Goal: Task Accomplishment & Management: Use online tool/utility

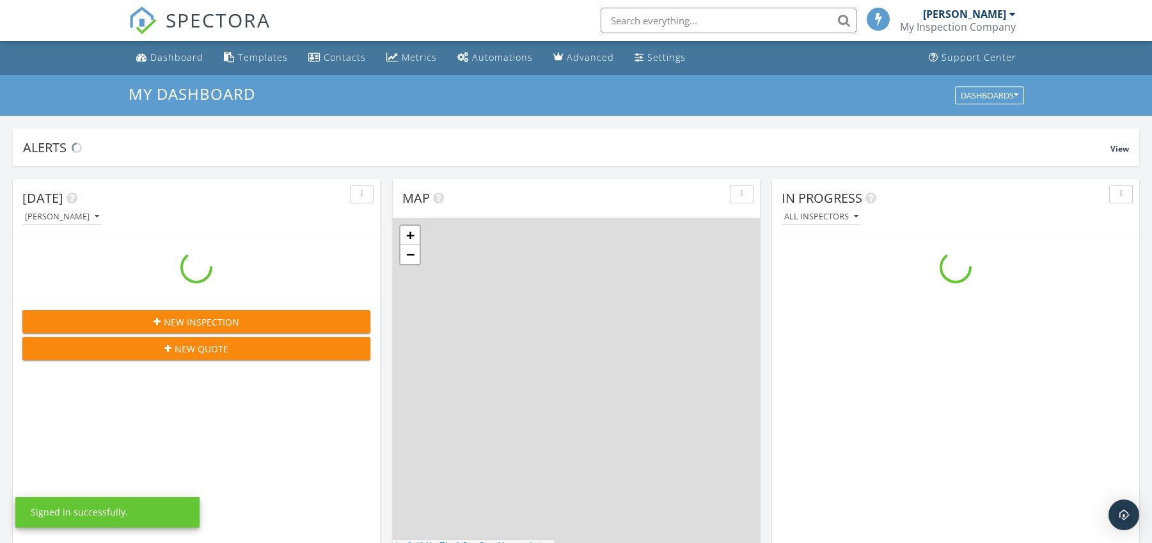
scroll to position [1184, 1172]
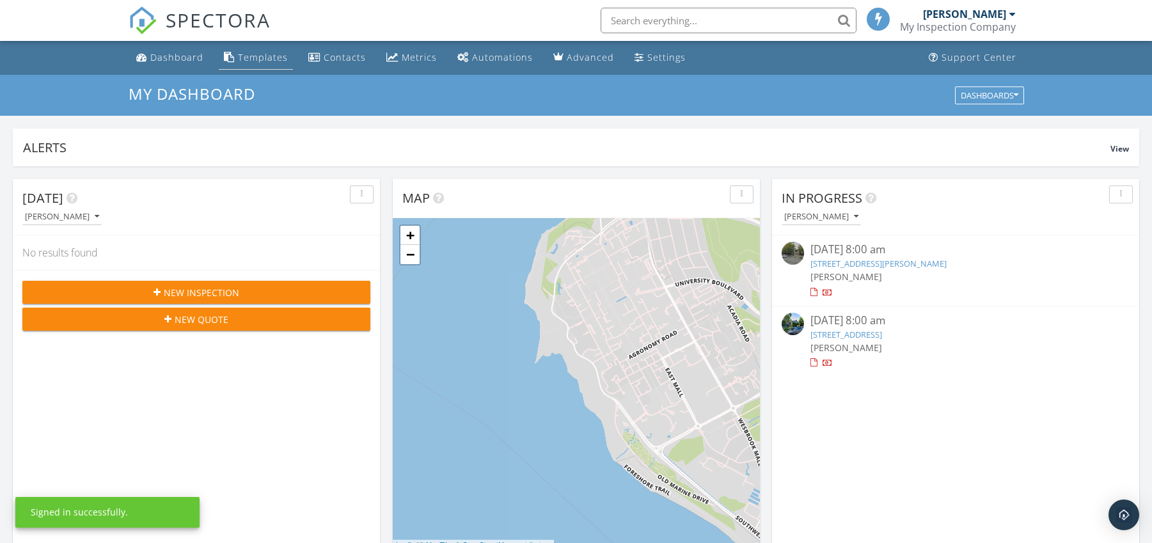
click at [256, 61] on div "Templates" at bounding box center [263, 57] width 50 height 12
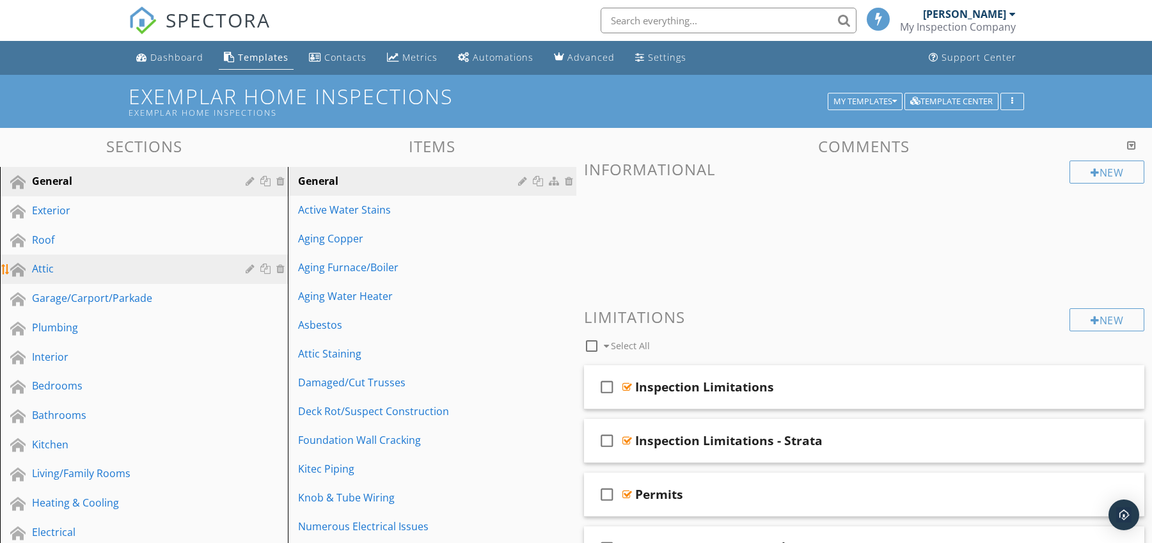
click at [121, 265] on div "Attic" at bounding box center [129, 268] width 195 height 15
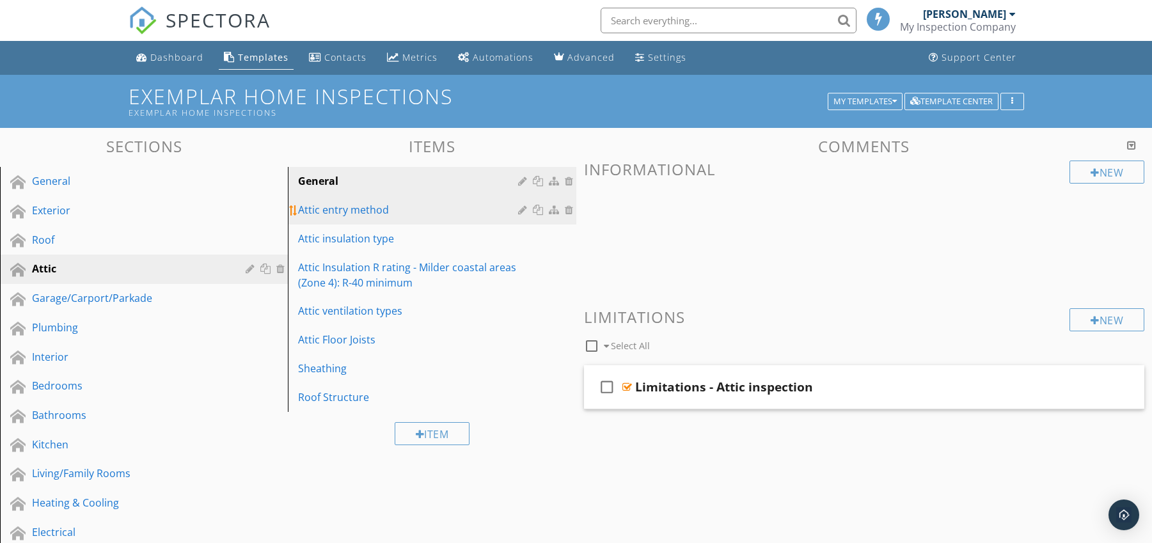
click at [395, 218] on link "Attic entry method" at bounding box center [434, 210] width 284 height 28
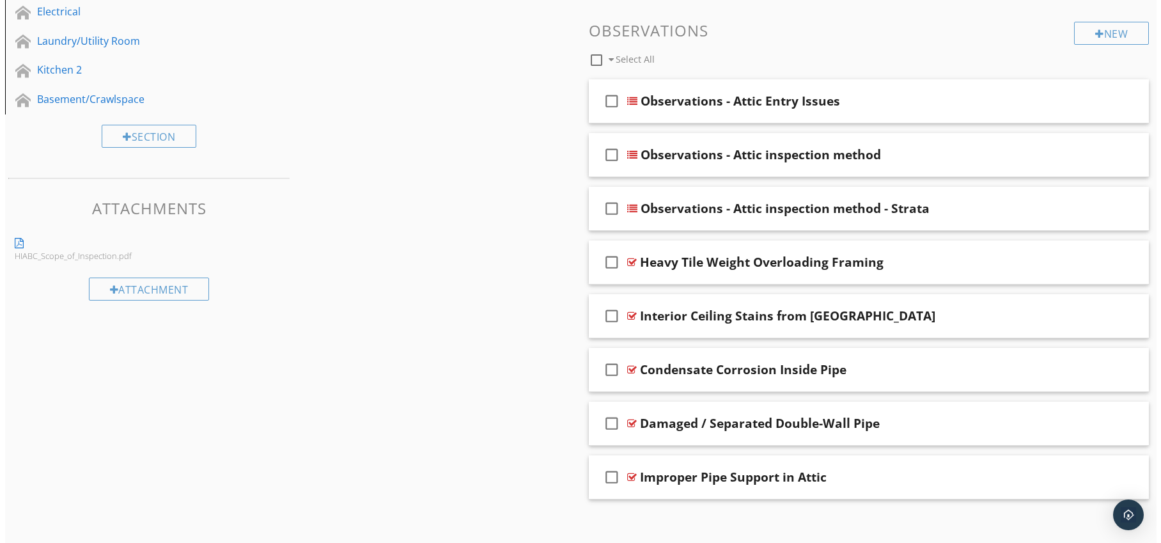
scroll to position [521, 0]
click at [1090, 28] on div "New" at bounding box center [1106, 32] width 75 height 23
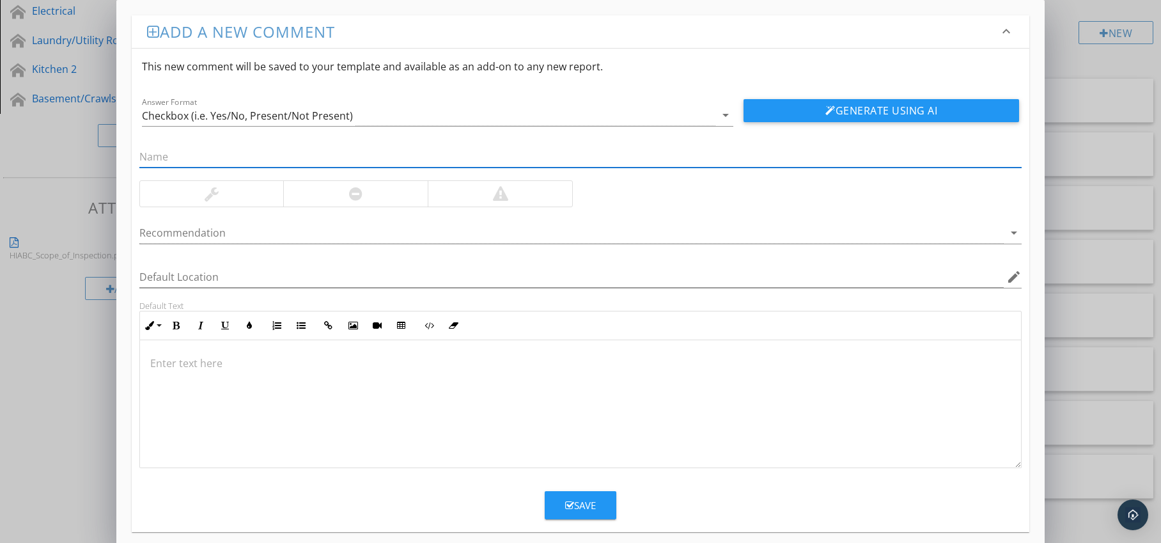
click at [371, 198] on div at bounding box center [355, 194] width 145 height 26
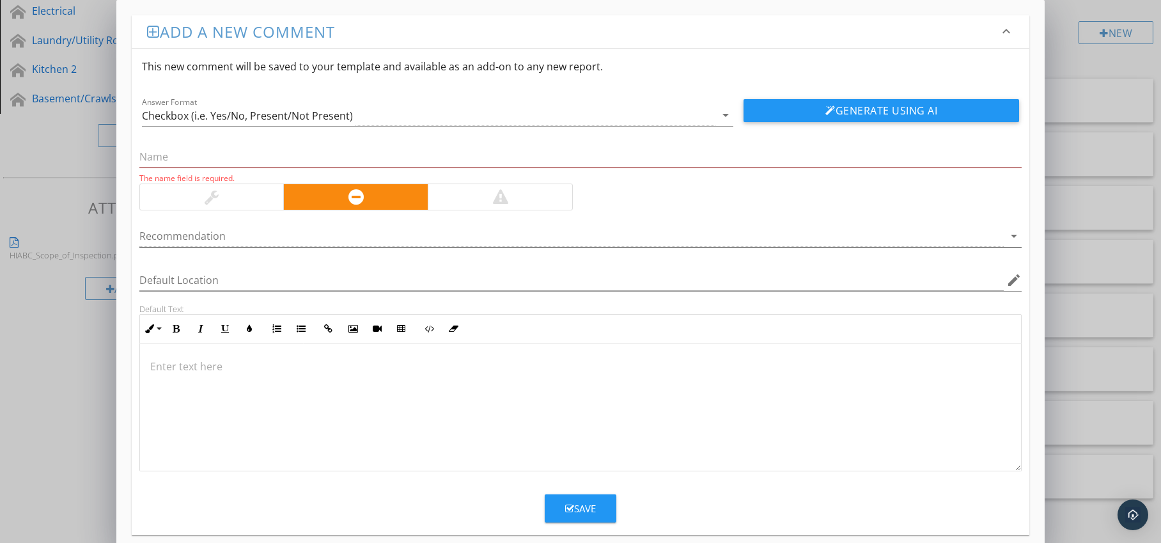
click at [359, 239] on div at bounding box center [571, 236] width 865 height 21
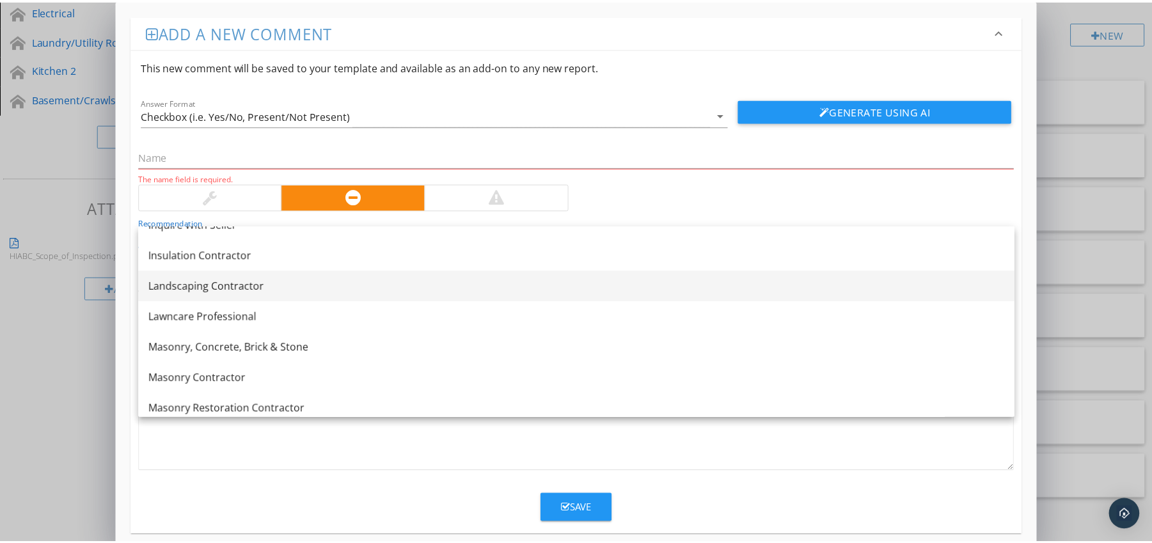
scroll to position [1036, 0]
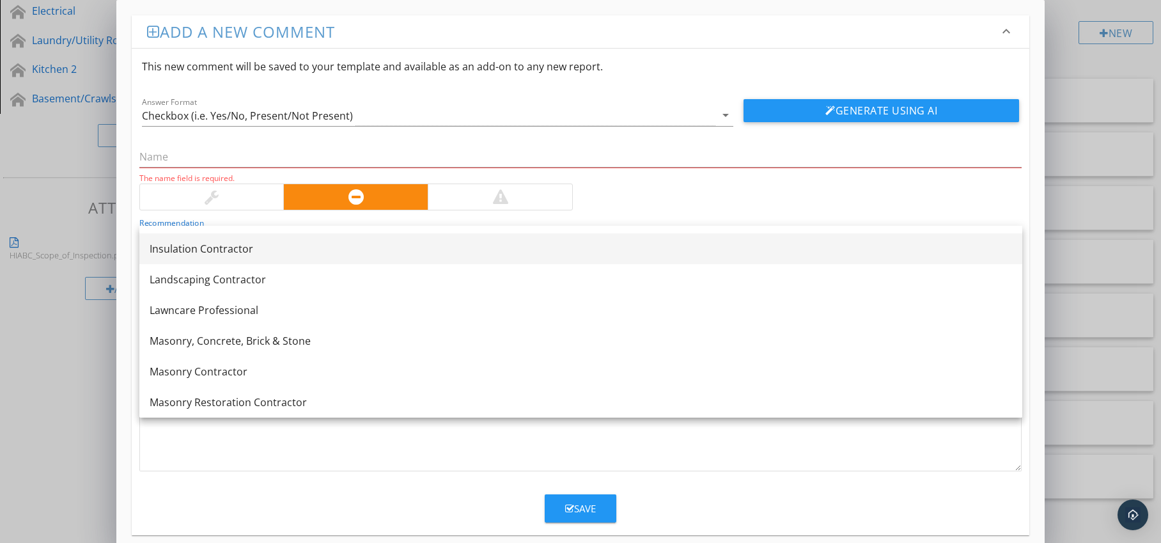
click at [318, 256] on div "Insulation Contractor" at bounding box center [581, 248] width 863 height 15
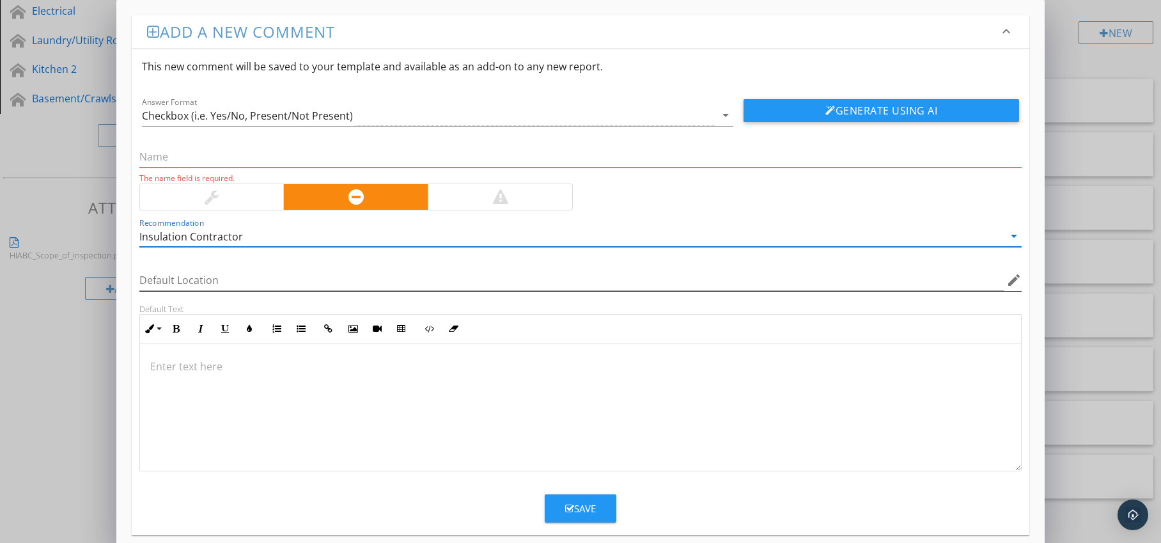
click at [1016, 283] on icon "edit" at bounding box center [1014, 279] width 15 height 15
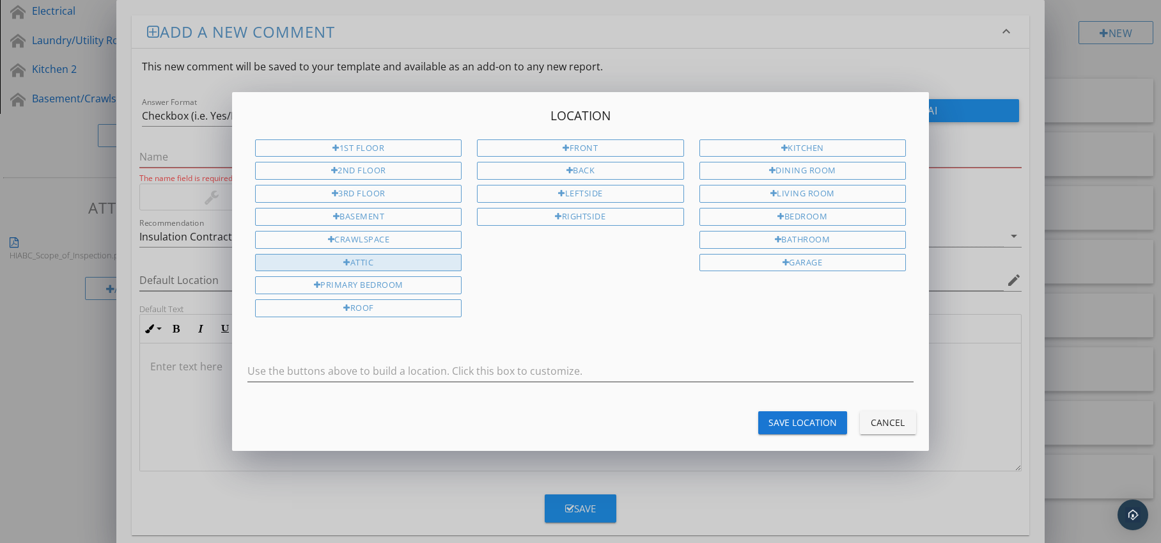
click at [420, 265] on div "Attic" at bounding box center [358, 263] width 207 height 18
type input "Attic"
click at [803, 419] on div "Save Location" at bounding box center [803, 422] width 68 height 13
type input "Attic"
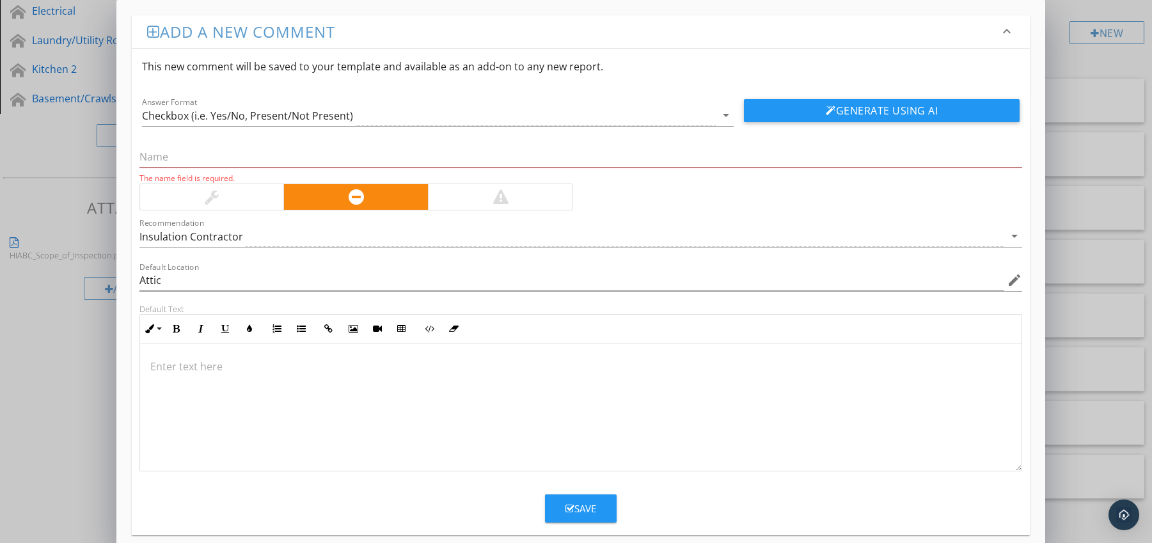
click at [223, 384] on div at bounding box center [581, 407] width 882 height 128
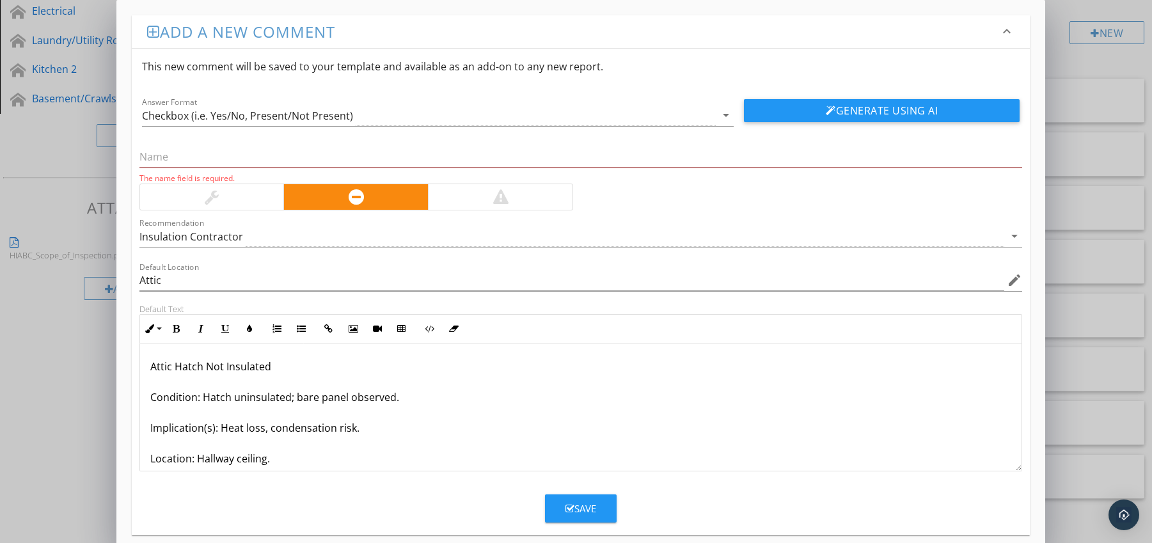
scroll to position [55, 0]
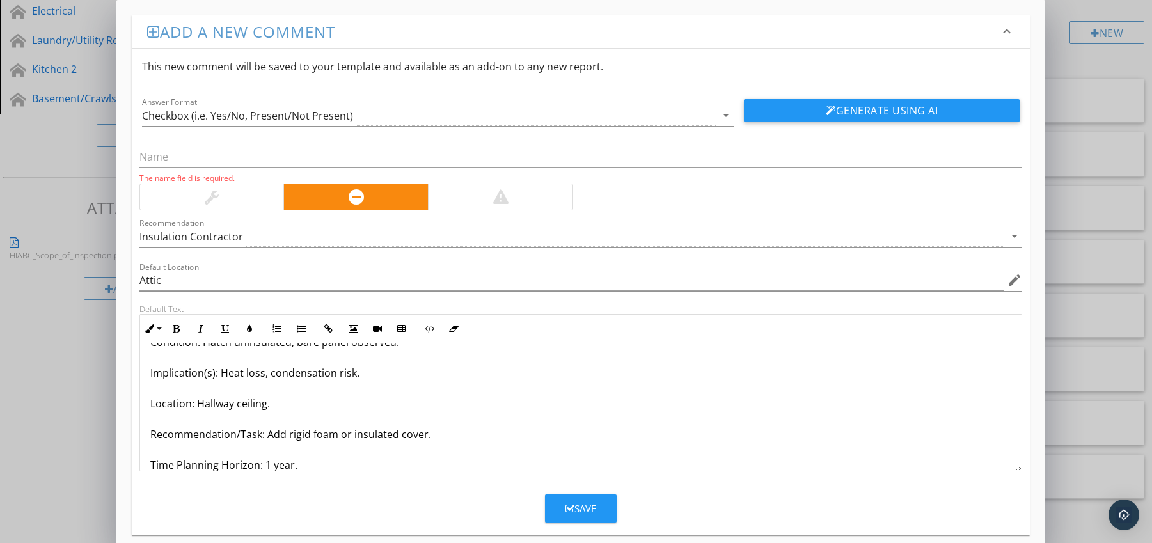
drag, startPoint x: 153, startPoint y: 460, endPoint x: 164, endPoint y: 468, distance: 13.0
click at [164, 468] on p "Attic Hatch Not Insulated Condition: Hatch uninsulated; bare panel observed. Im…" at bounding box center [580, 388] width 861 height 169
drag, startPoint x: 157, startPoint y: 466, endPoint x: 151, endPoint y: 466, distance: 6.4
click at [157, 466] on p "Attic Hatch Not Insulated Condition: Hatch uninsulated; bare panel observed. Im…" at bounding box center [580, 388] width 861 height 169
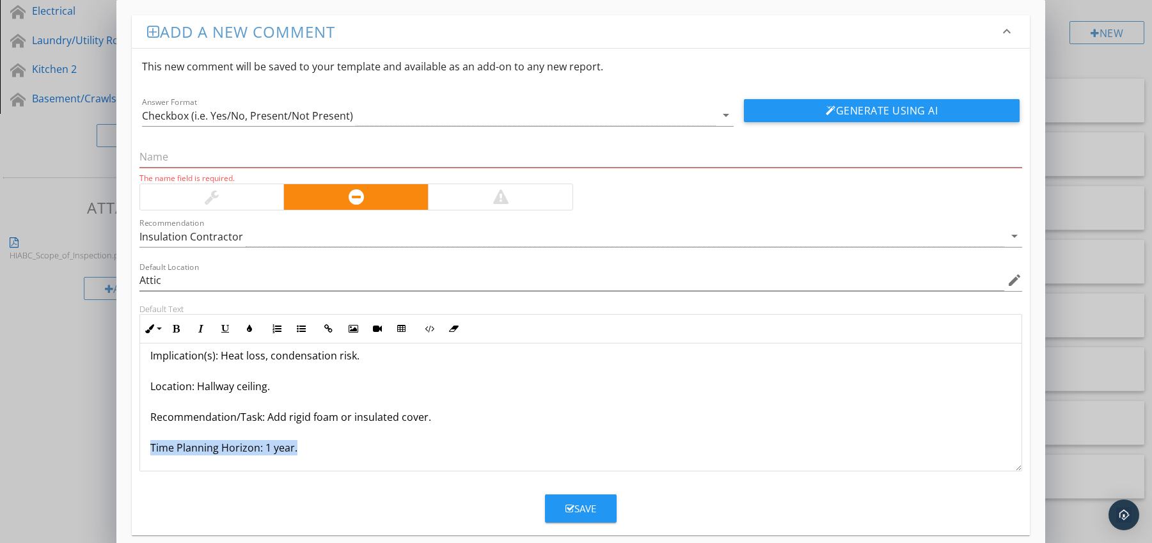
drag, startPoint x: 148, startPoint y: 464, endPoint x: 165, endPoint y: 474, distance: 19.8
click at [165, 474] on form "This new comment will be saved to your template and available as an add-on to a…" at bounding box center [581, 286] width 899 height 474
drag, startPoint x: 178, startPoint y: 328, endPoint x: 189, endPoint y: 330, distance: 11.7
click at [178, 329] on icon "button" at bounding box center [176, 328] width 9 height 9
click at [245, 327] on icon "button" at bounding box center [249, 328] width 9 height 9
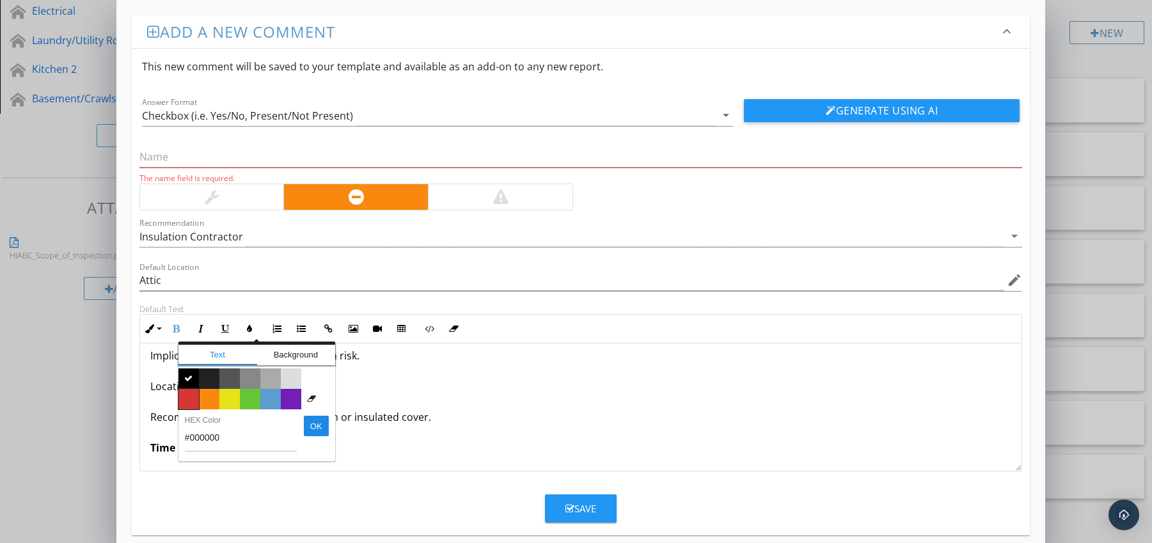
click at [190, 395] on span "Color #d53636" at bounding box center [188, 399] width 20 height 20
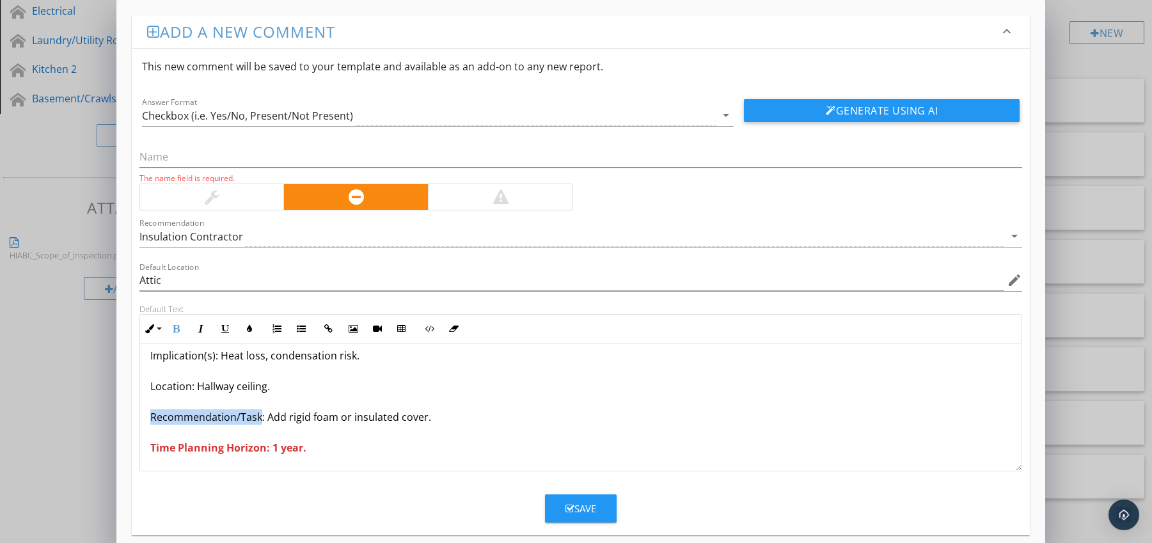
drag, startPoint x: 148, startPoint y: 414, endPoint x: 260, endPoint y: 419, distance: 111.4
click at [260, 419] on div "Attic Hatch Not Insulated Condition: Hatch uninsulated; bare panel observed. Im…" at bounding box center [581, 371] width 882 height 200
click at [177, 324] on icon "button" at bounding box center [176, 328] width 9 height 9
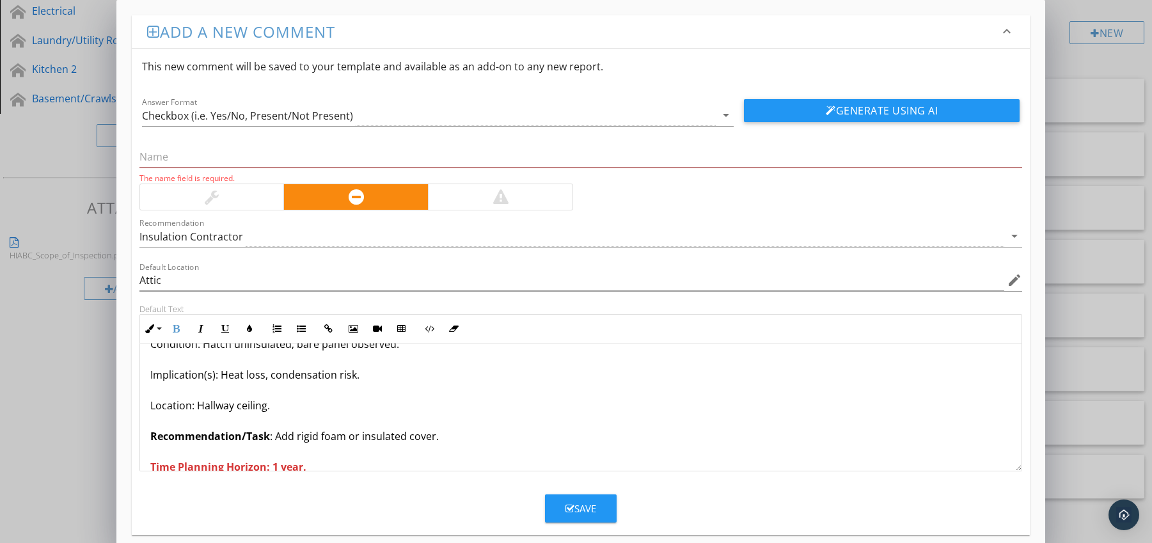
scroll to position [0, 0]
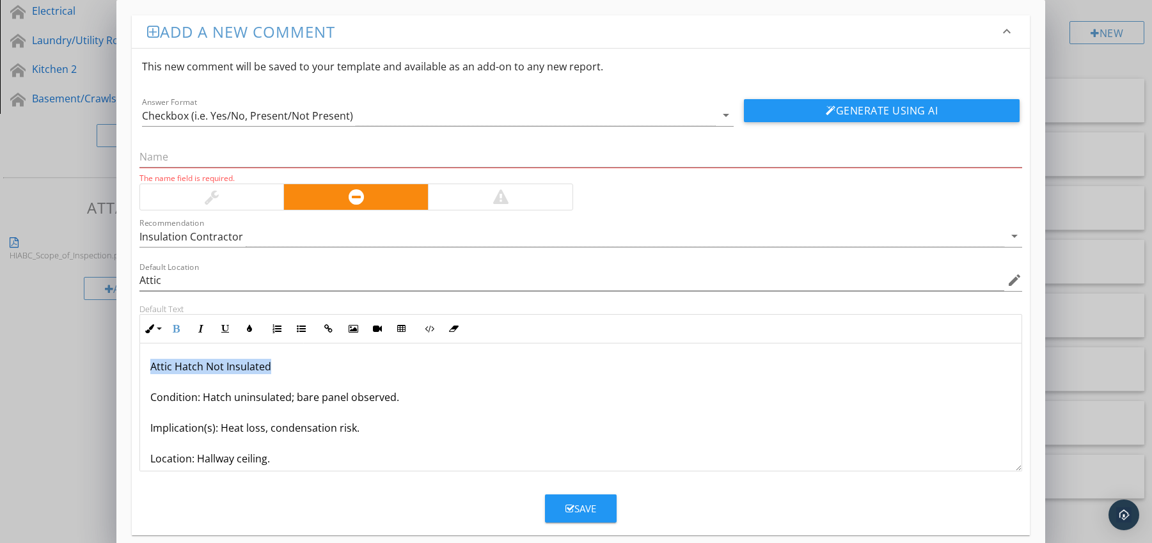
drag, startPoint x: 152, startPoint y: 368, endPoint x: 274, endPoint y: 366, distance: 121.5
click at [276, 365] on div "Attic Hatch Not Insulated Condition: Hatch uninsulated; bare panel observed. Im…" at bounding box center [581, 443] width 882 height 200
click at [187, 159] on input "text" at bounding box center [580, 156] width 883 height 21
paste input "Attic Hatch Not Insulated"
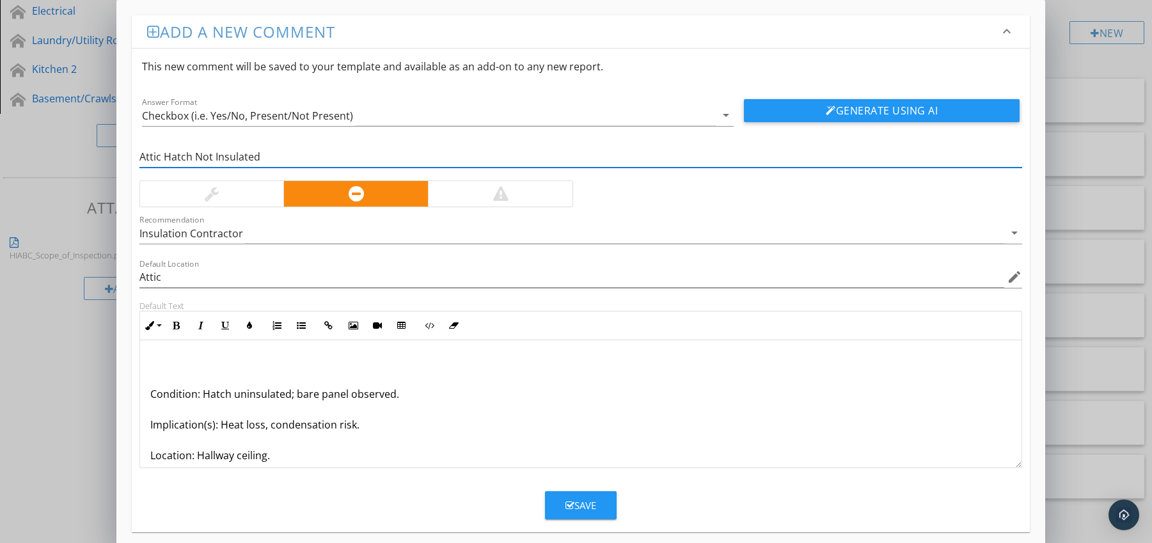
type input "Attic Hatch Not Insulated"
click at [148, 398] on div "Condition: Hatch uninsulated; bare panel observed. Implication(s): Heat loss, c…" at bounding box center [581, 440] width 882 height 200
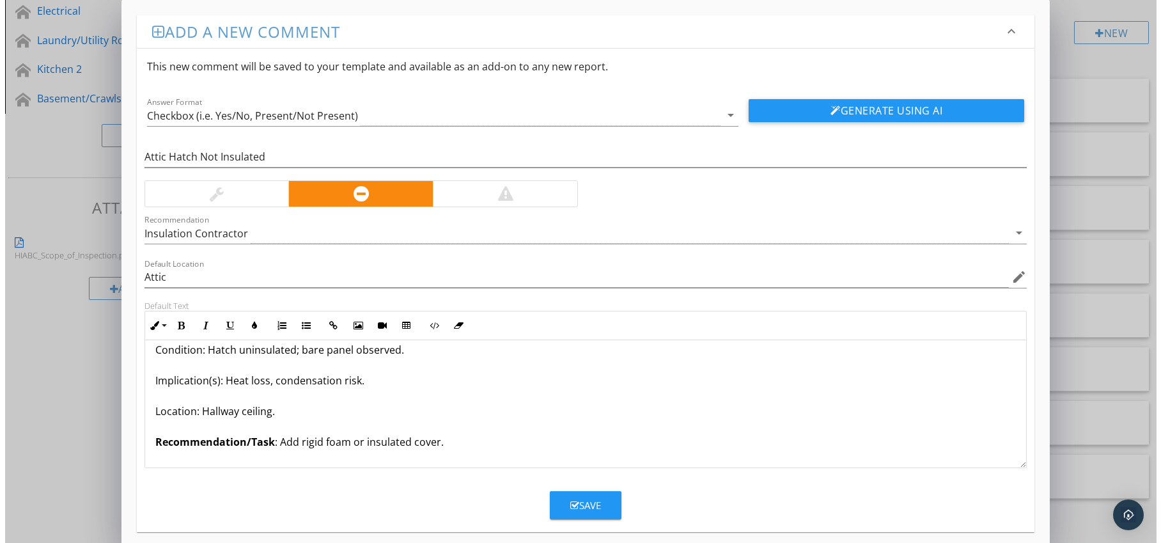
scroll to position [42, 0]
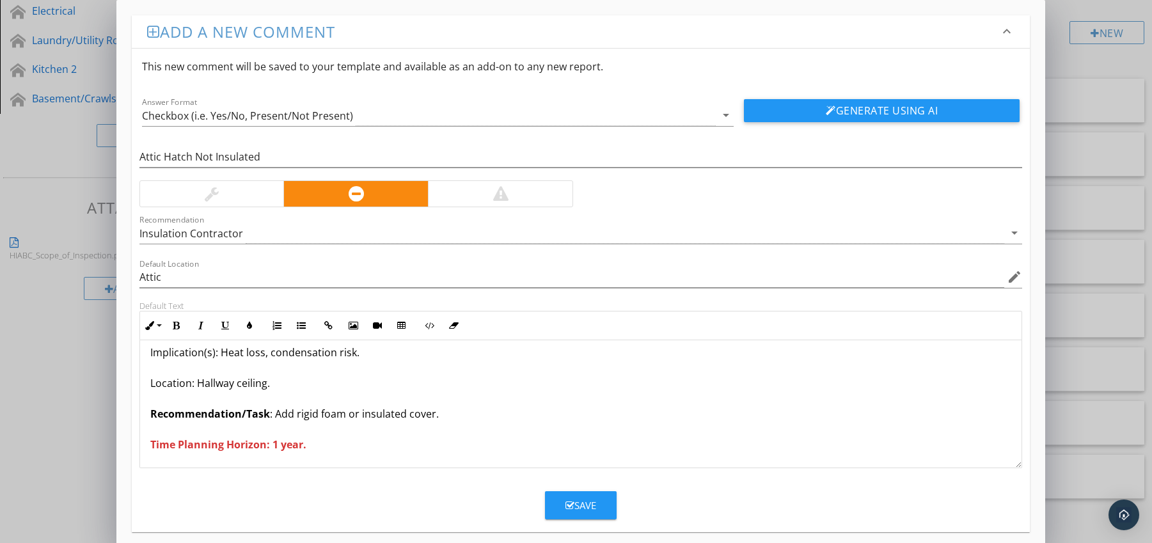
click at [585, 498] on button "Save" at bounding box center [581, 505] width 72 height 28
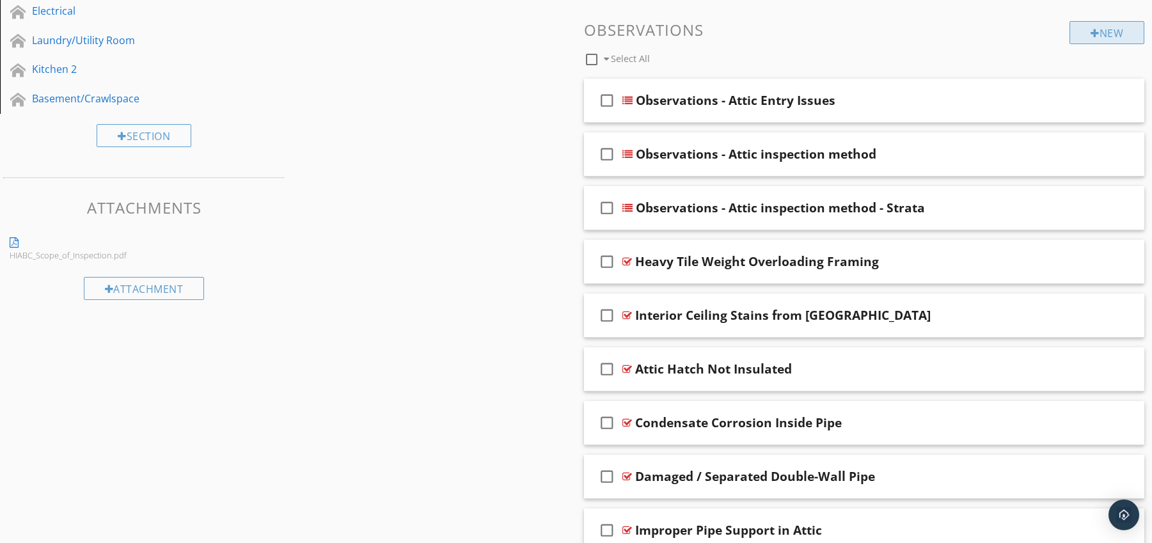
click at [1090, 33] on div at bounding box center [1094, 33] width 9 height 10
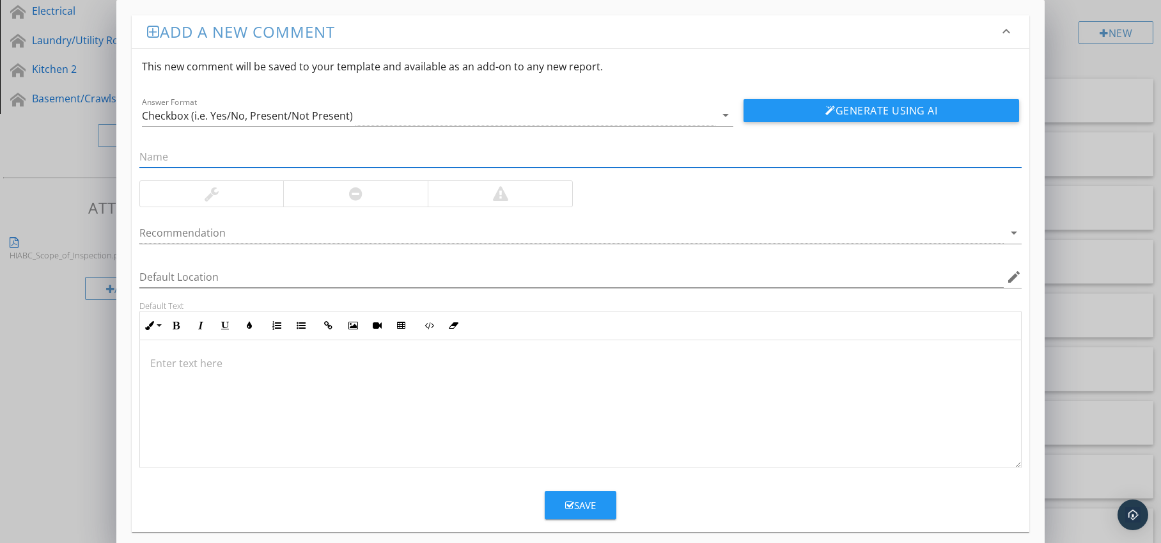
click at [343, 187] on div at bounding box center [355, 194] width 145 height 26
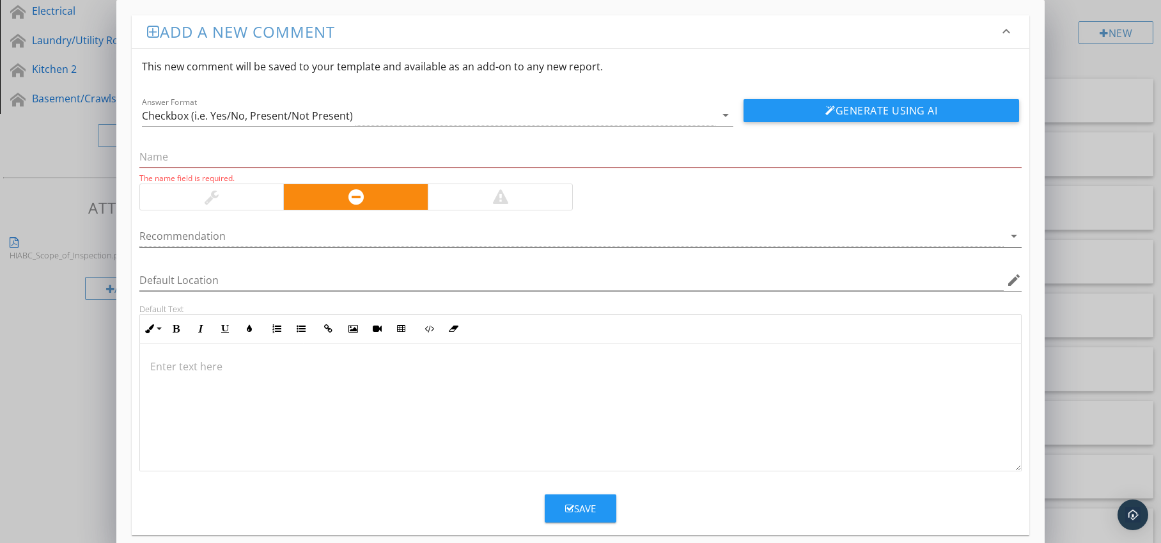
click at [334, 232] on div at bounding box center [571, 236] width 865 height 21
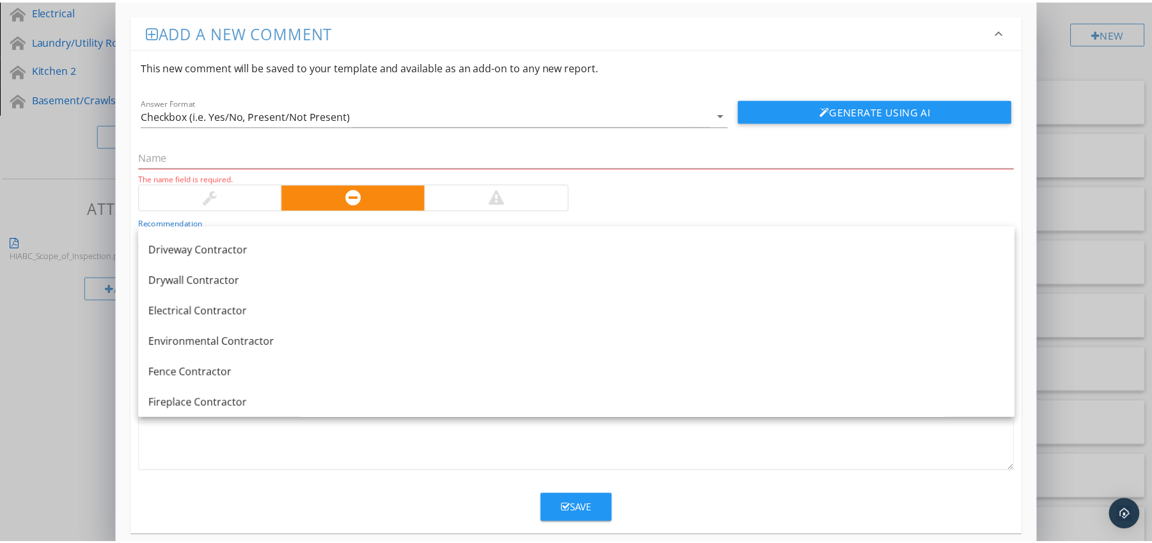
scroll to position [1018, 0]
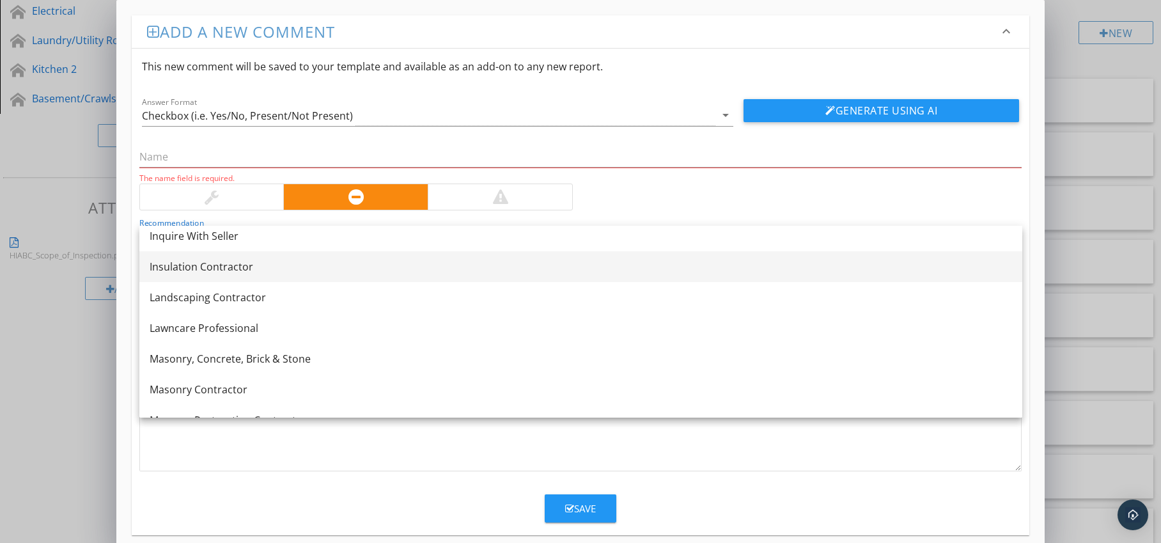
click at [285, 272] on div "Insulation Contractor" at bounding box center [581, 266] width 863 height 15
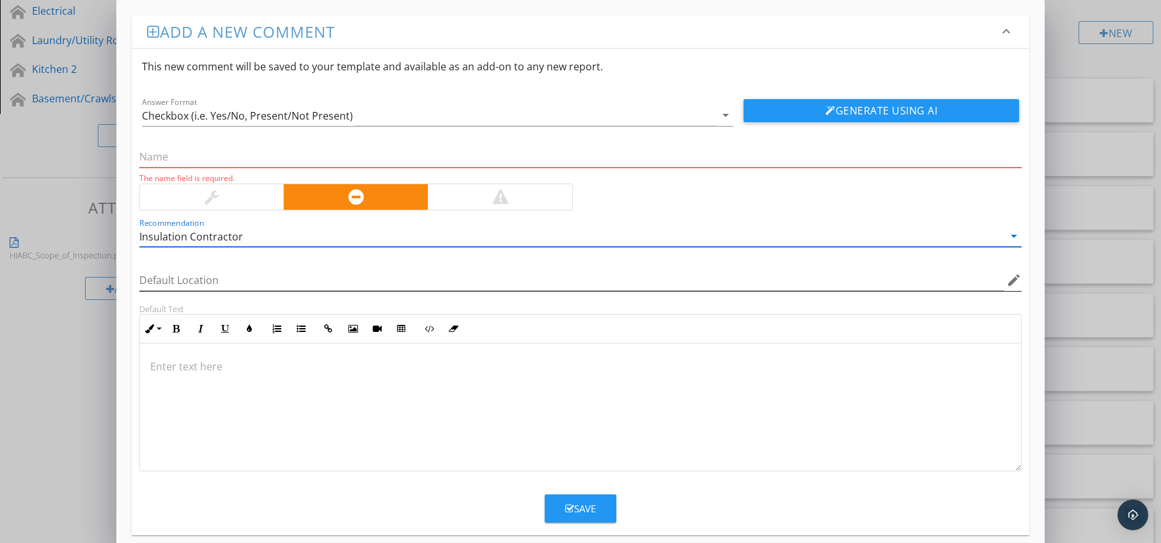
click at [1017, 280] on icon "edit" at bounding box center [1014, 279] width 15 height 15
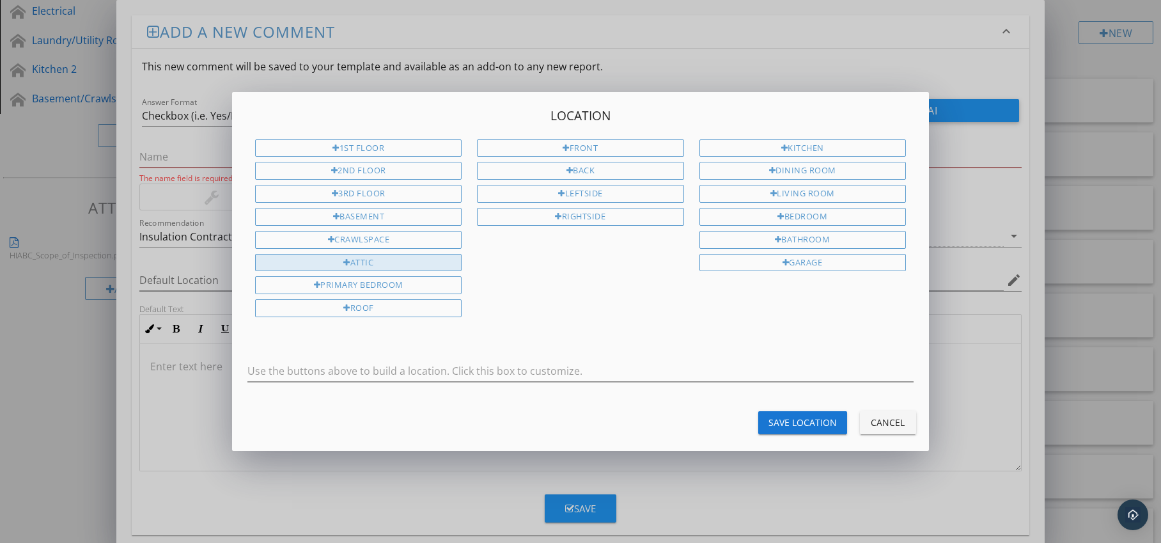
click at [421, 266] on div "Attic" at bounding box center [358, 263] width 207 height 18
type input "Attic"
click at [796, 419] on div "Save Location" at bounding box center [803, 422] width 68 height 13
type input "Attic"
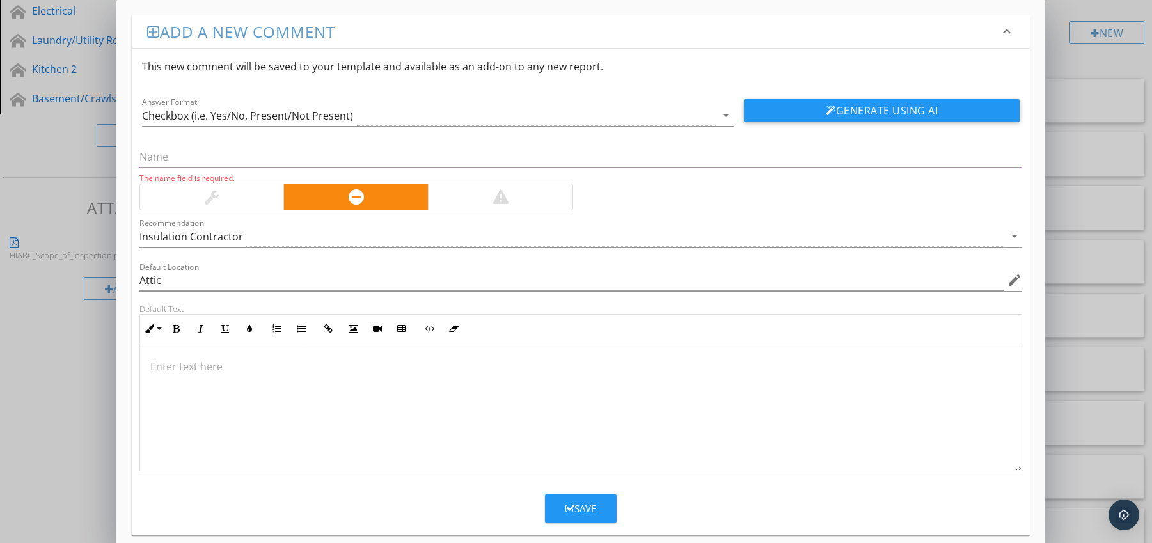
click at [195, 360] on p at bounding box center [580, 366] width 861 height 15
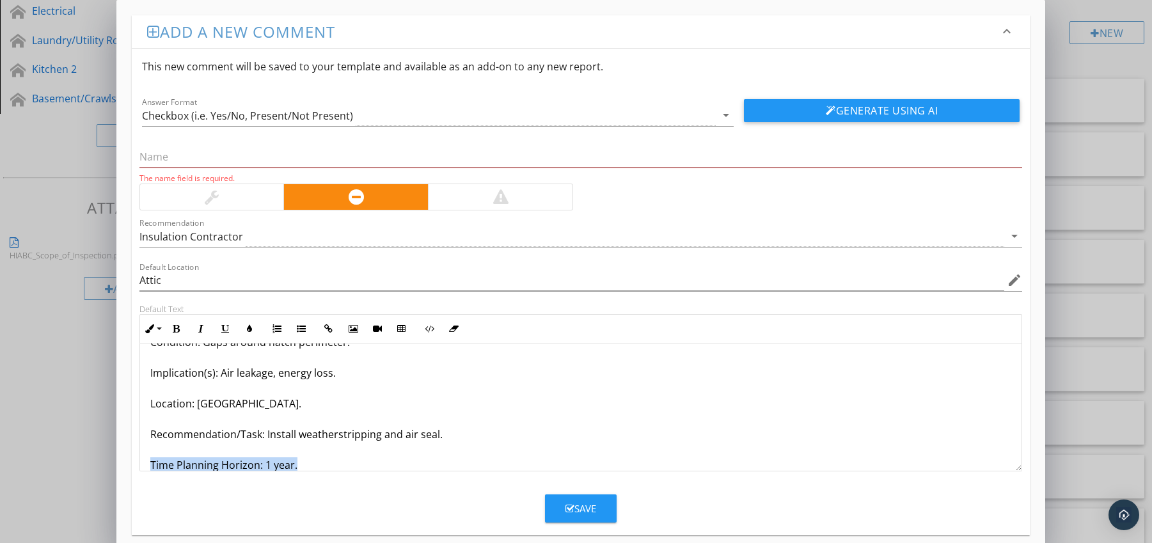
scroll to position [72, 0]
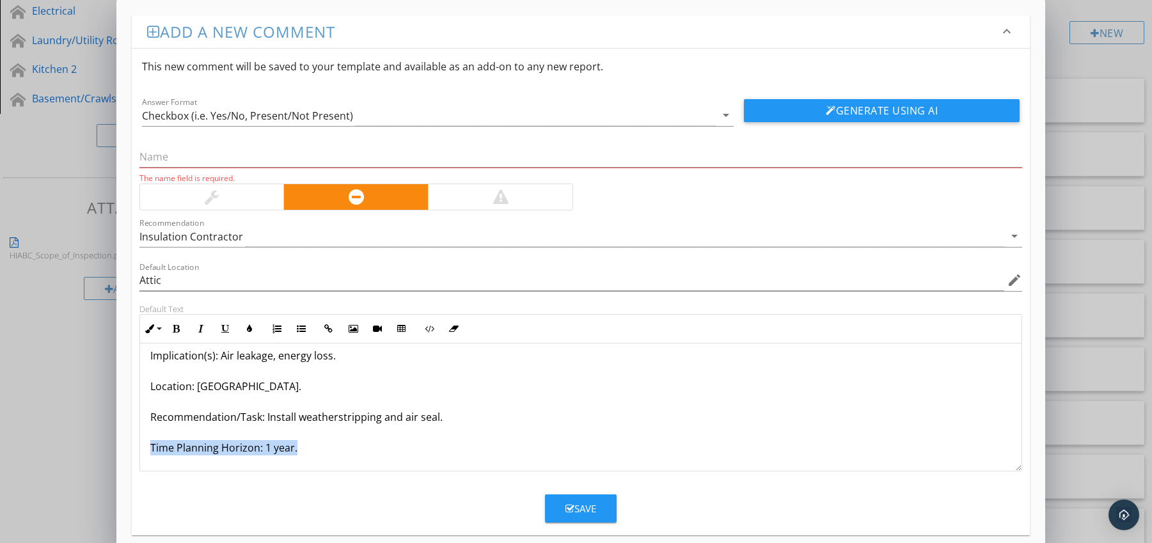
drag, startPoint x: 151, startPoint y: 464, endPoint x: 157, endPoint y: 466, distance: 6.9
click at [157, 466] on div "Attic Hatch Poorly Sealed Condition: Gaps around hatch perimeter. Implication(s…" at bounding box center [581, 371] width 882 height 200
click at [173, 327] on icon "button" at bounding box center [176, 328] width 9 height 9
click at [251, 325] on icon "button" at bounding box center [249, 328] width 9 height 9
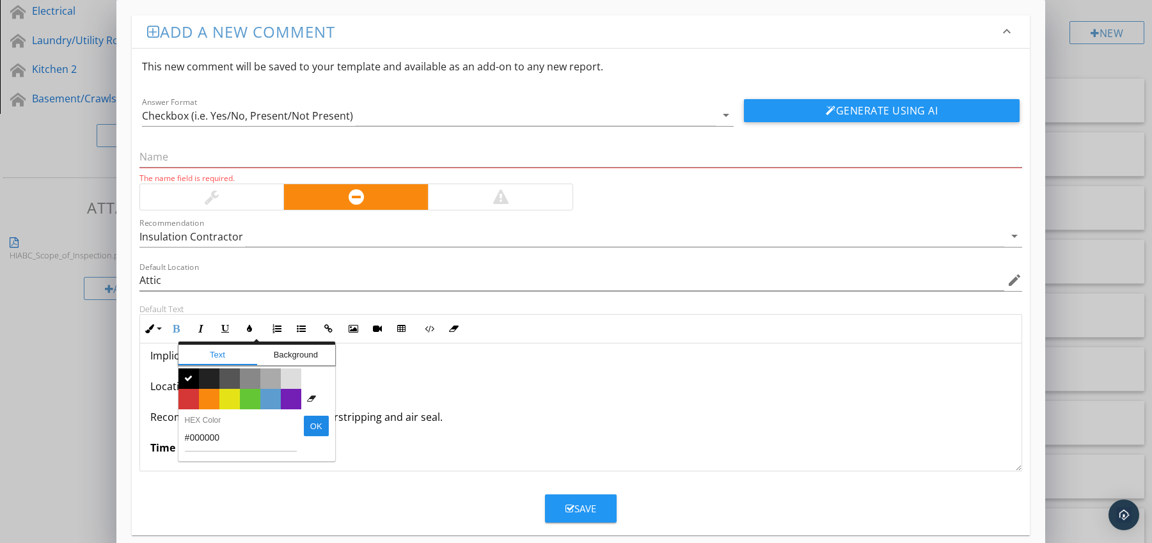
drag, startPoint x: 198, startPoint y: 398, endPoint x: 162, endPoint y: 413, distance: 39.0
click at [199, 398] on span "Color #f9890e" at bounding box center [209, 399] width 20 height 20
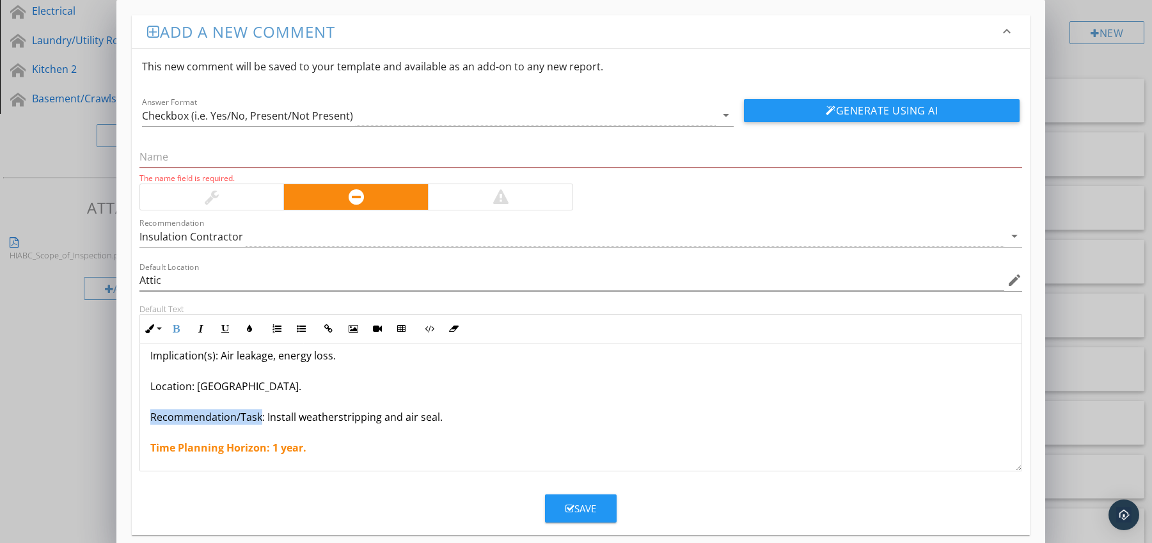
drag, startPoint x: 152, startPoint y: 418, endPoint x: 258, endPoint y: 419, distance: 106.2
click at [258, 419] on p "Attic Hatch Poorly Sealed Condition: Gaps around hatch perimeter. Implication(s…" at bounding box center [580, 371] width 861 height 169
click at [173, 326] on icon "button" at bounding box center [176, 328] width 9 height 9
drag, startPoint x: 150, startPoint y: 450, endPoint x: 310, endPoint y: 441, distance: 160.2
click at [308, 444] on p "Attic Hatch Poorly Sealed Condition: Gaps around hatch perimeter. Implication(s…" at bounding box center [580, 371] width 861 height 169
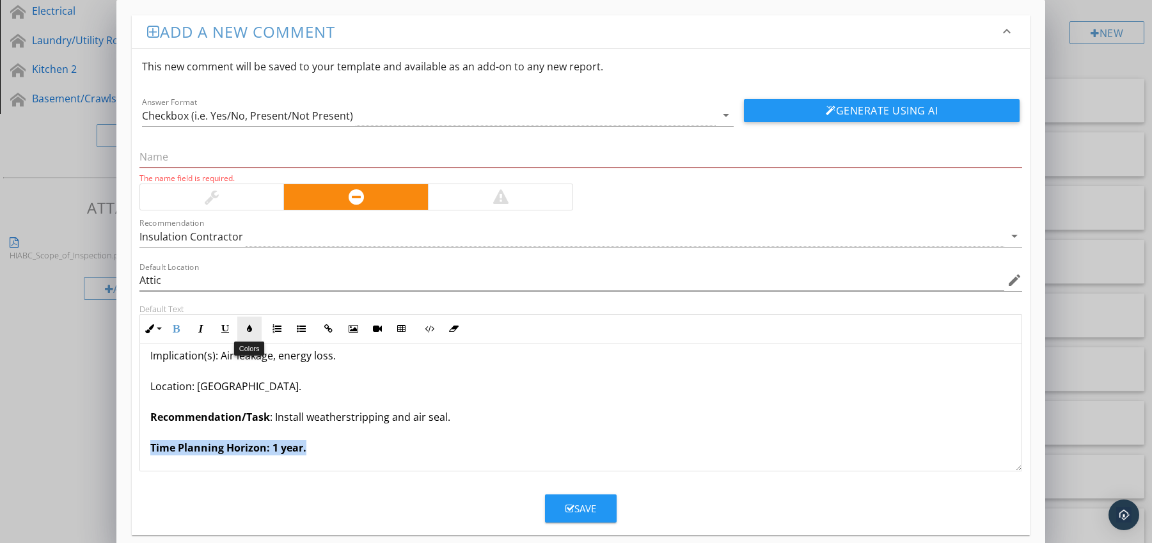
click at [248, 327] on icon "button" at bounding box center [249, 328] width 9 height 9
type input "#F9890E"
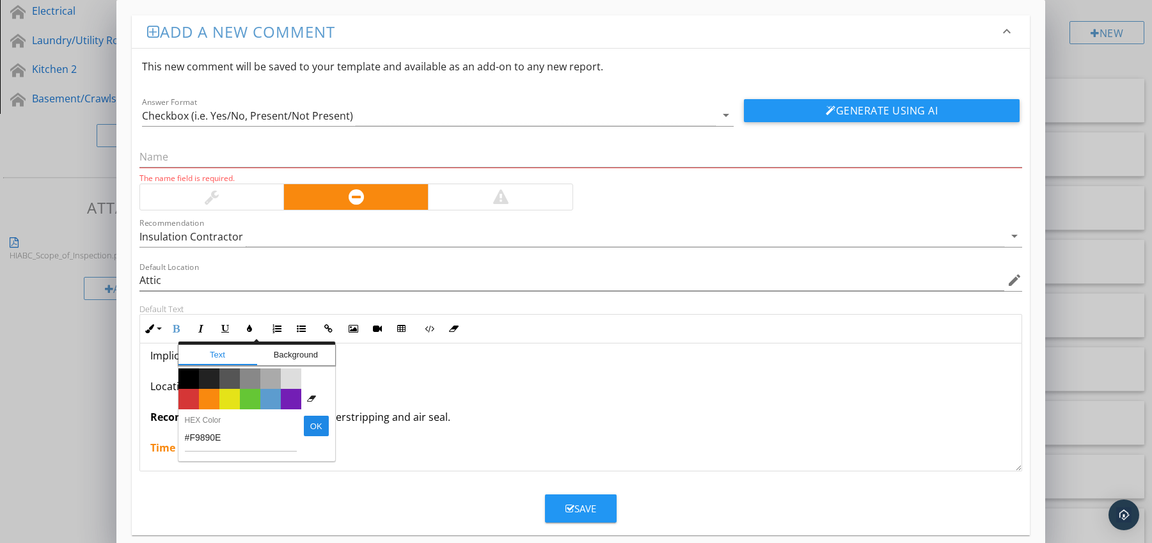
drag, startPoint x: 193, startPoint y: 391, endPoint x: 189, endPoint y: 397, distance: 6.9
click at [194, 391] on span "Color #d53636" at bounding box center [188, 399] width 20 height 20
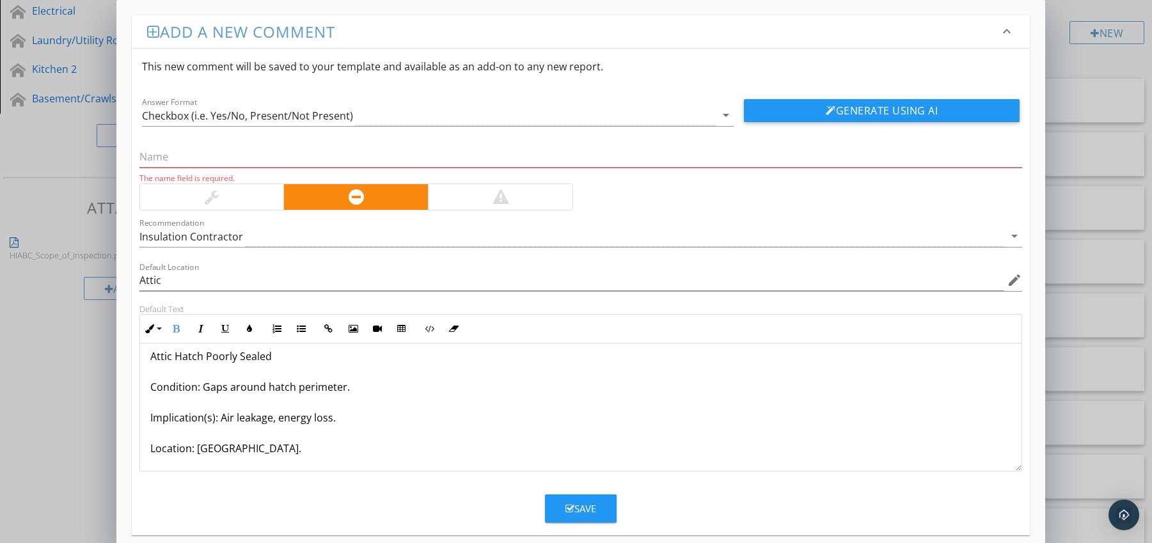
scroll to position [0, 0]
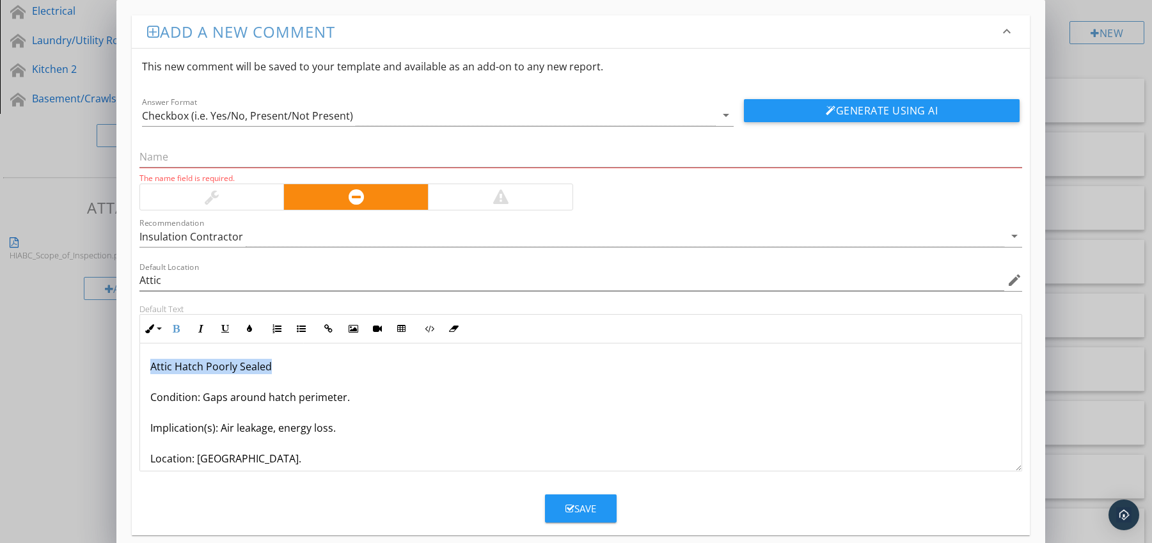
drag, startPoint x: 149, startPoint y: 370, endPoint x: 288, endPoint y: 361, distance: 139.7
click at [288, 361] on div "Attic Hatch Poorly Sealed Condition: Gaps around hatch perimeter. Implication(s…" at bounding box center [581, 443] width 882 height 200
click at [186, 154] on input "text" at bounding box center [580, 156] width 883 height 21
paste input "Attic Hatch Poorly Sealed"
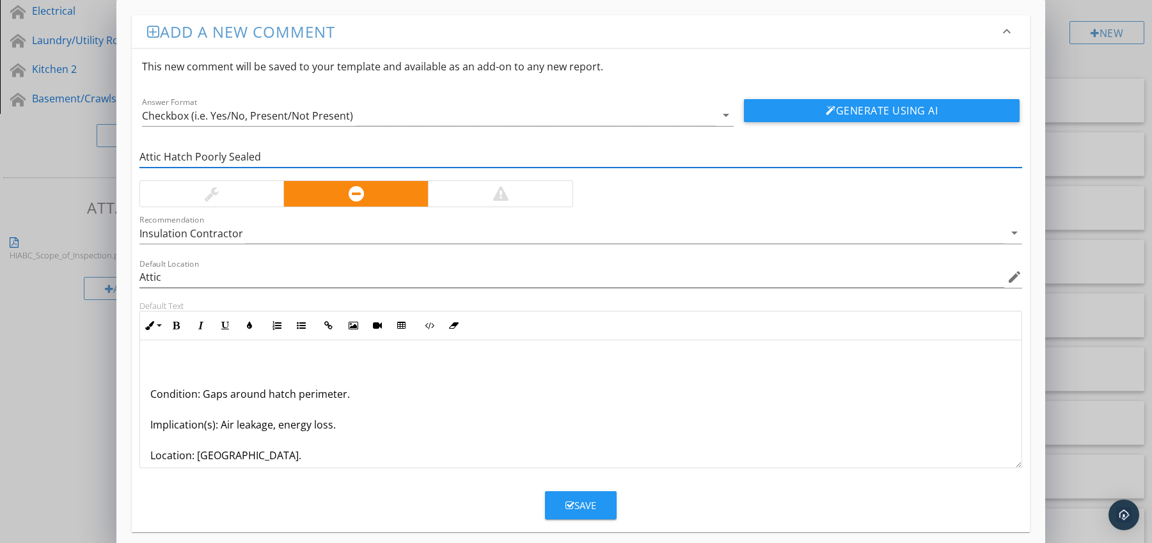
type input "Attic Hatch Poorly Sealed"
click at [150, 400] on p "Condition: Gaps around hatch perimeter. Implication(s): Air leakage, energy los…" at bounding box center [580, 440] width 861 height 169
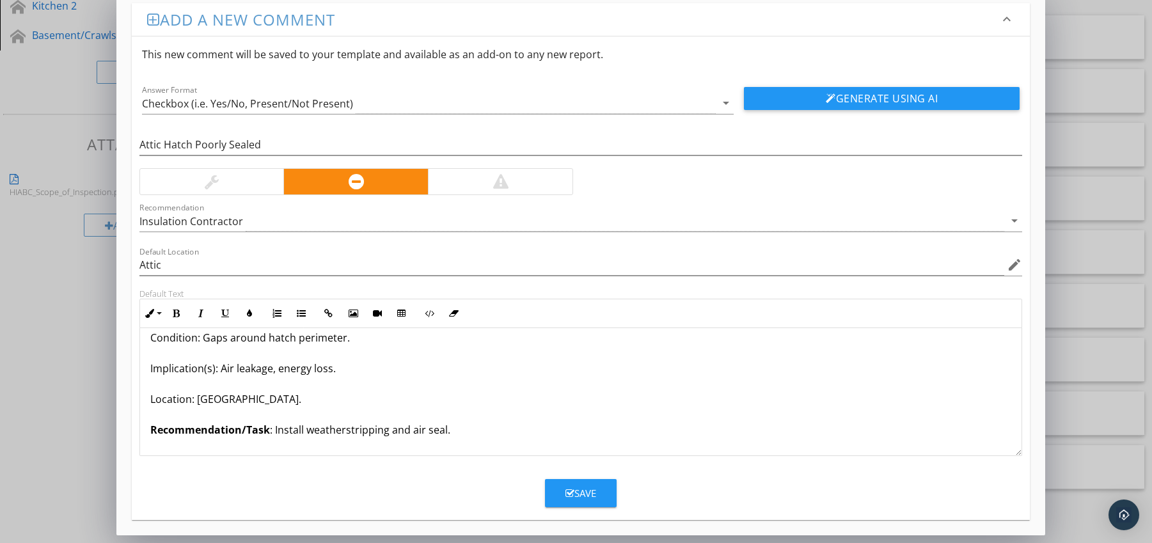
scroll to position [42, 0]
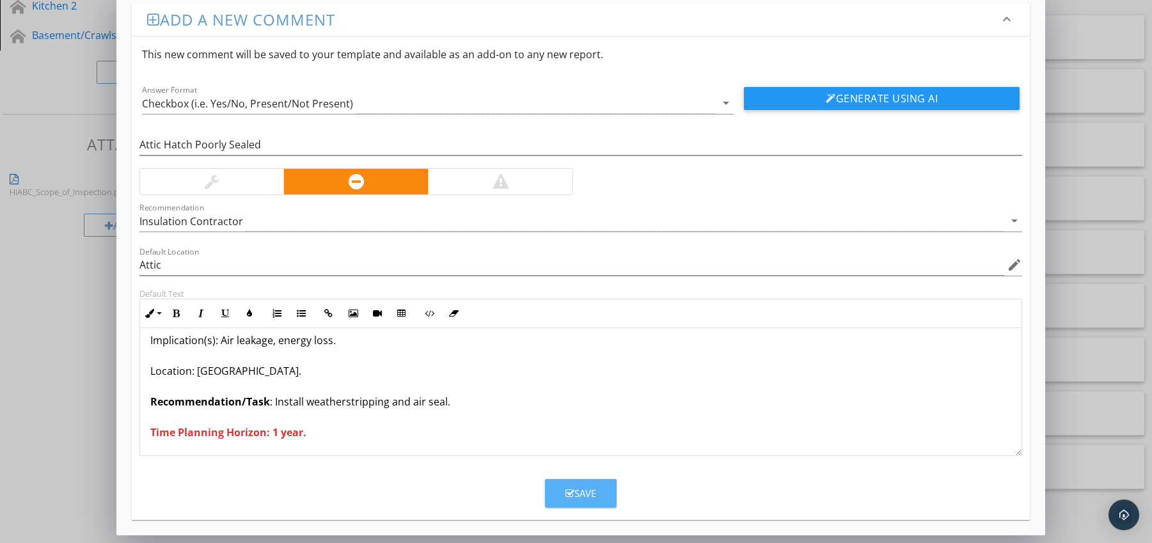
click at [589, 496] on div "Save" at bounding box center [580, 493] width 31 height 15
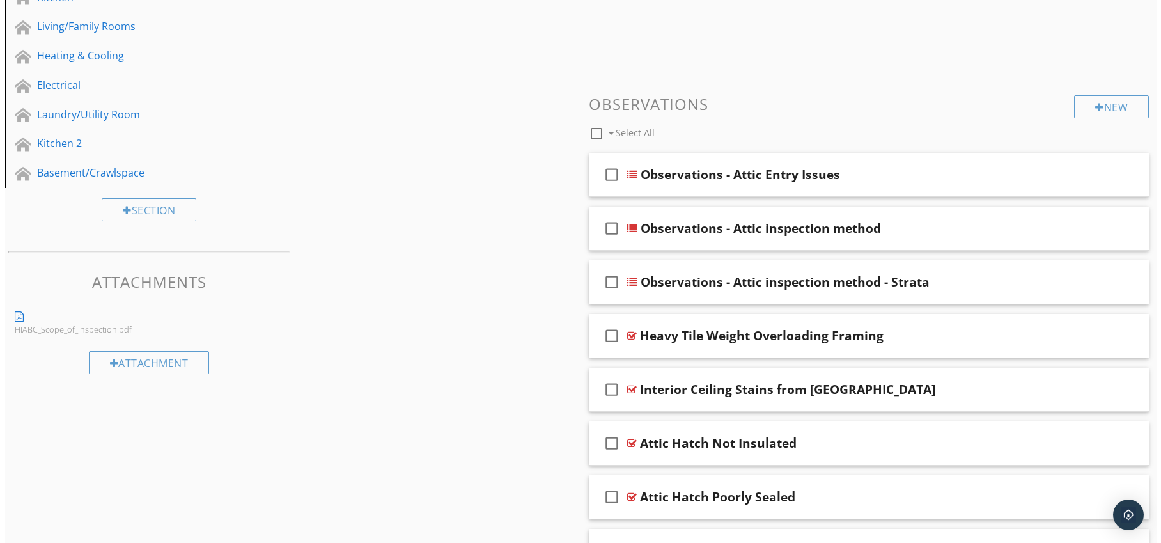
scroll to position [448, 0]
click at [1092, 100] on div "New" at bounding box center [1106, 106] width 75 height 23
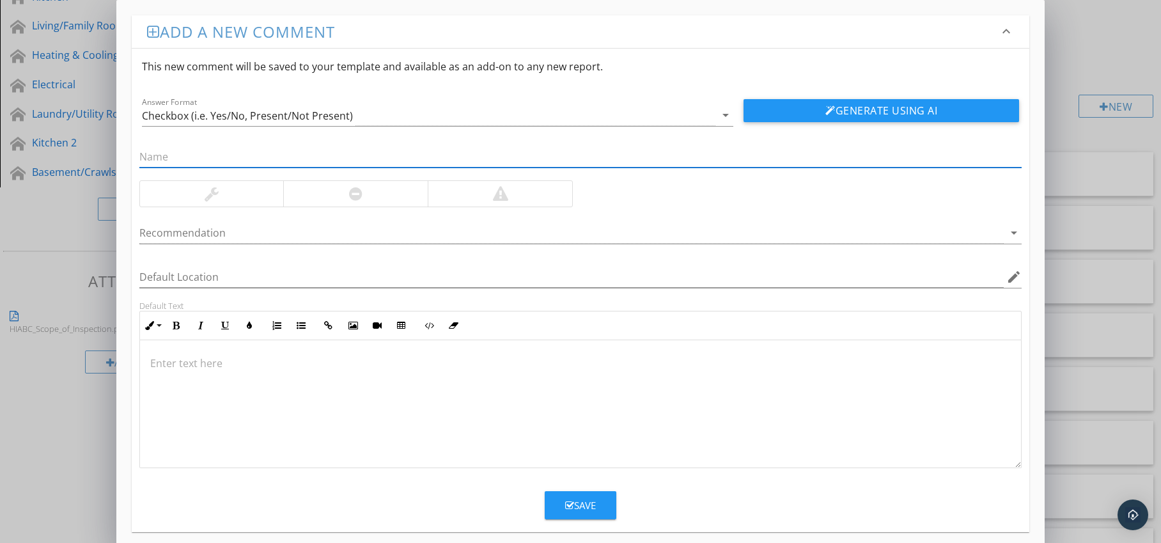
click at [346, 199] on div at bounding box center [355, 194] width 145 height 26
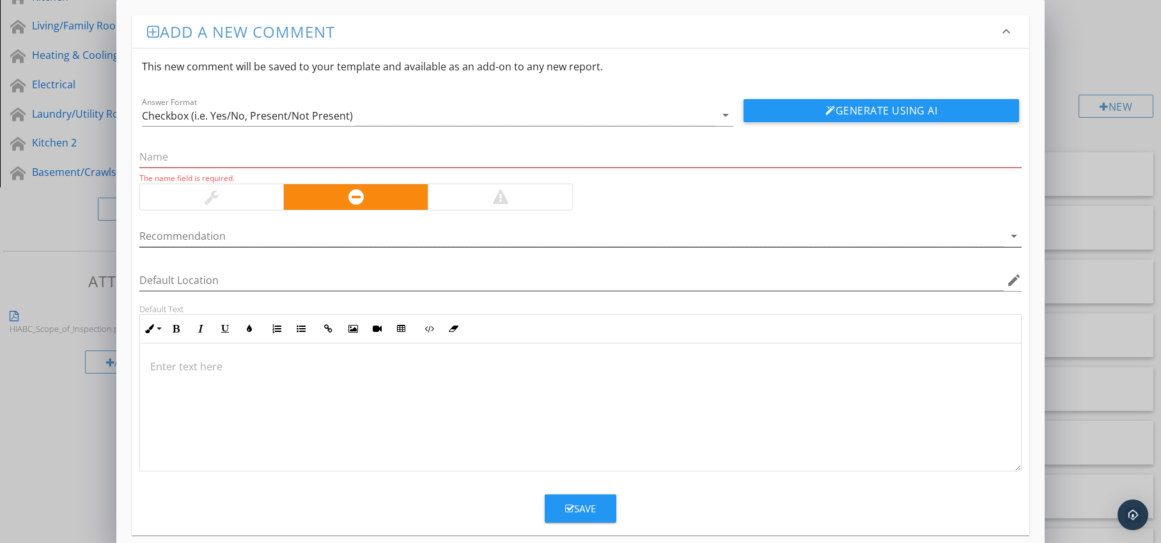
click at [337, 236] on div at bounding box center [571, 236] width 865 height 21
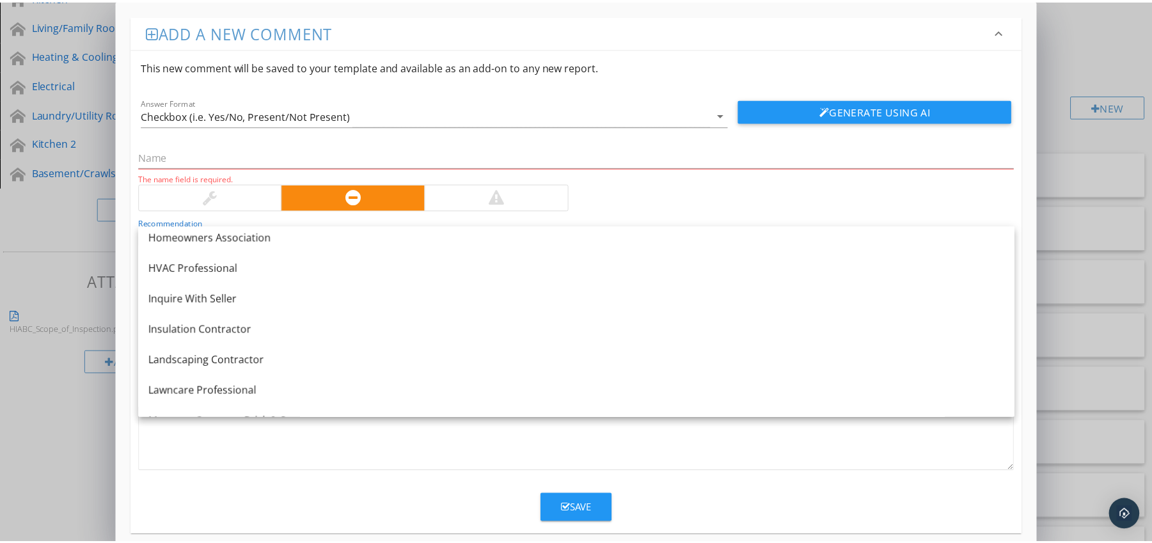
scroll to position [983, 0]
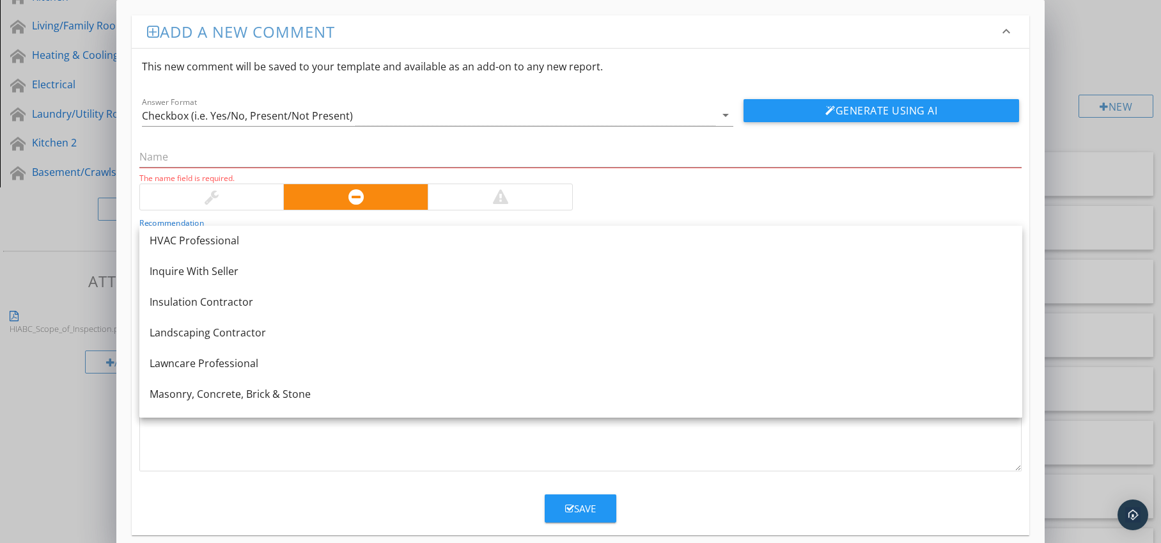
click at [306, 294] on div "Insulation Contractor" at bounding box center [581, 301] width 863 height 15
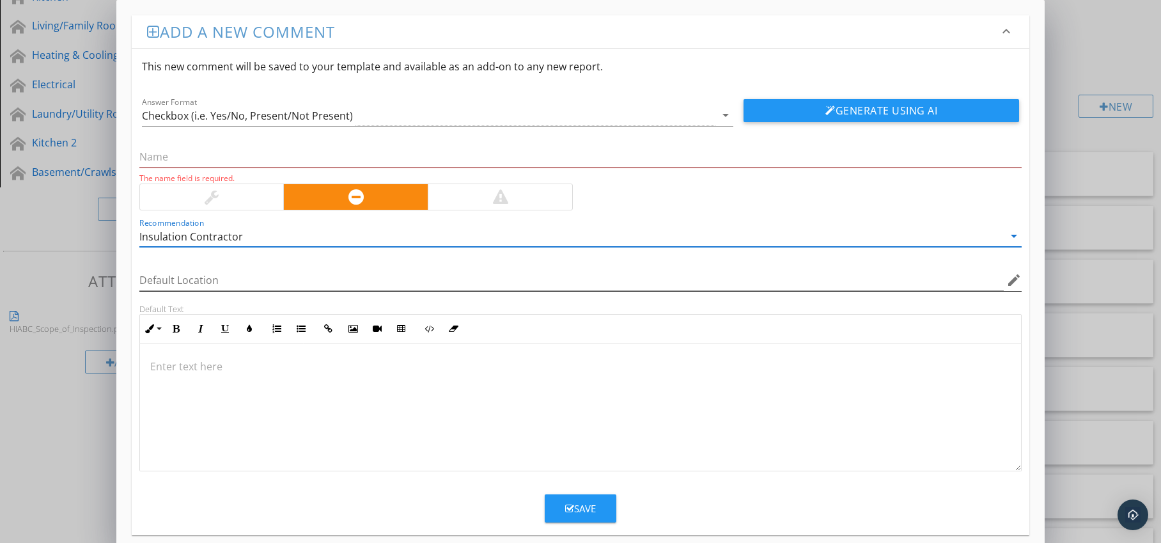
click at [1016, 282] on icon "edit" at bounding box center [1014, 279] width 15 height 15
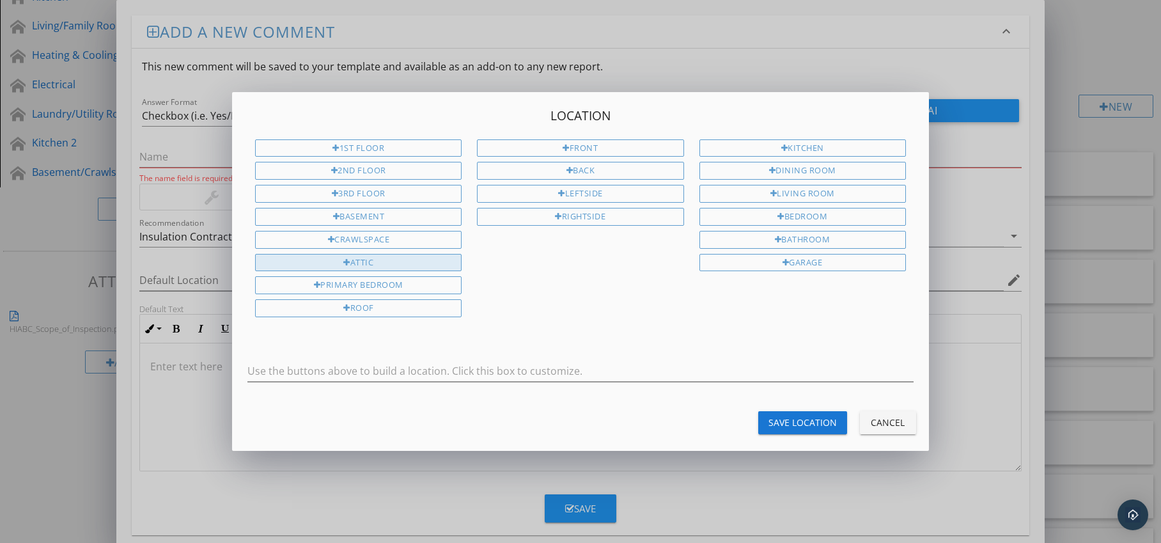
click at [407, 262] on div "Attic" at bounding box center [358, 263] width 207 height 18
type input "Attic"
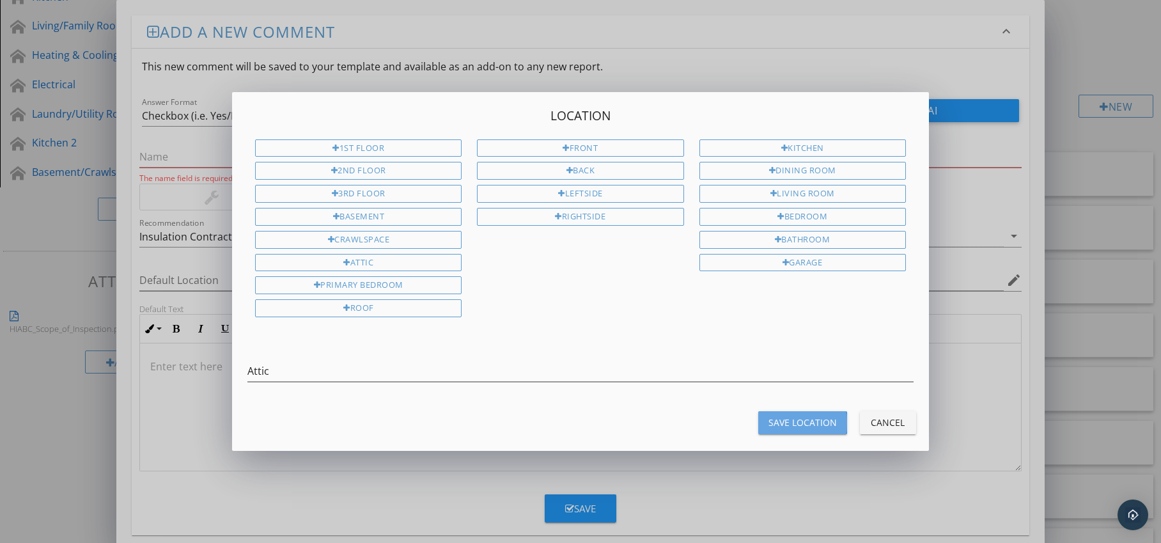
drag, startPoint x: 773, startPoint y: 420, endPoint x: 562, endPoint y: 402, distance: 212.4
click at [773, 420] on div "Save Location" at bounding box center [803, 422] width 68 height 13
type input "Attic"
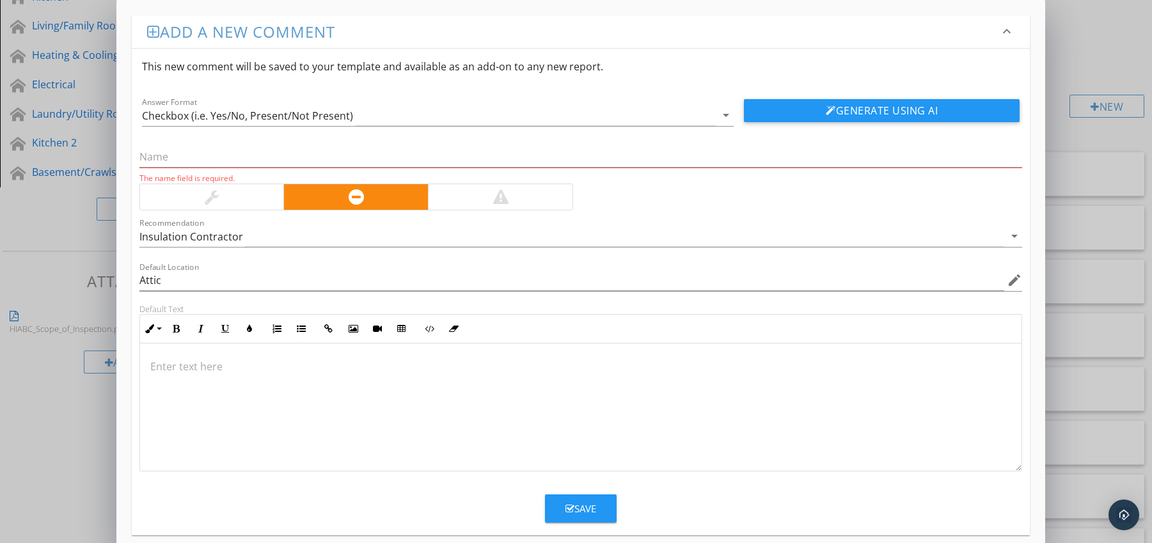
click at [205, 366] on p at bounding box center [580, 366] width 861 height 15
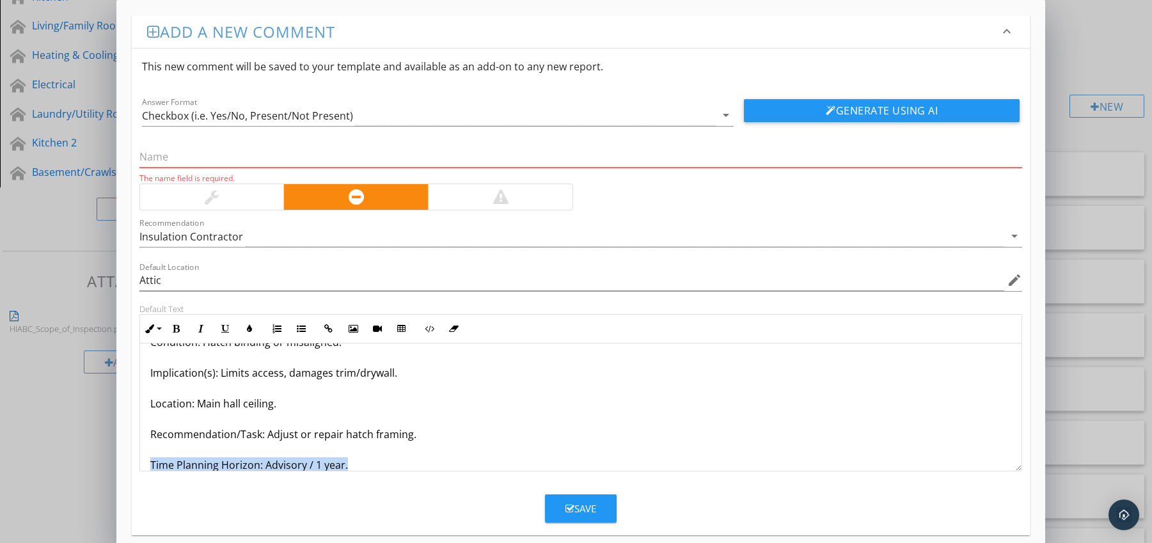
scroll to position [72, 0]
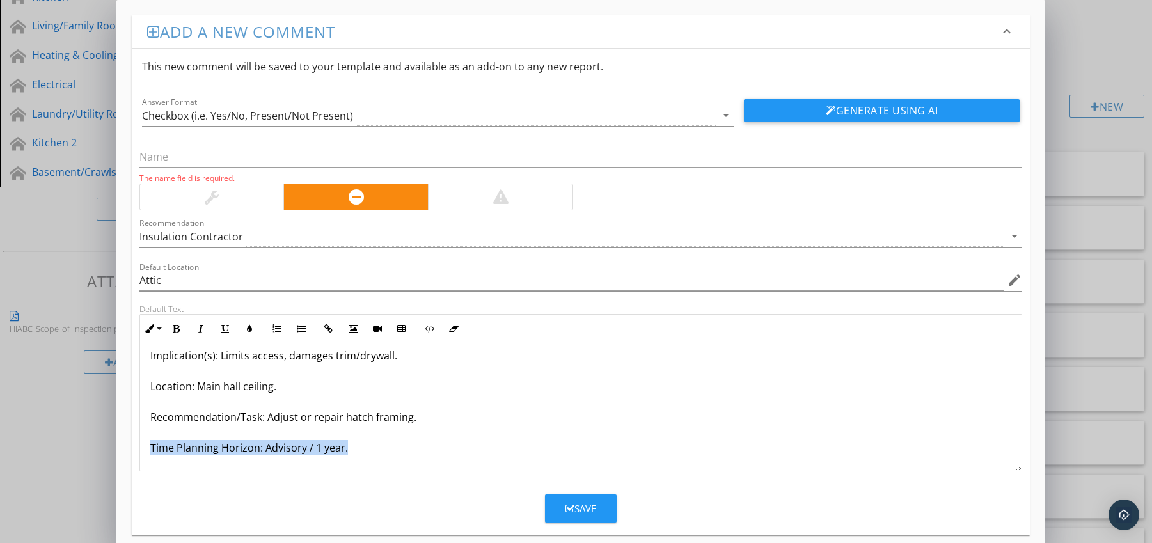
drag, startPoint x: 159, startPoint y: 469, endPoint x: 168, endPoint y: 475, distance: 10.6
click at [168, 475] on form "This new comment will be saved to your template and available as an add-on to a…" at bounding box center [581, 286] width 899 height 474
click at [171, 329] on button "Bold" at bounding box center [176, 329] width 24 height 24
click at [246, 327] on icon "button" at bounding box center [249, 328] width 9 height 9
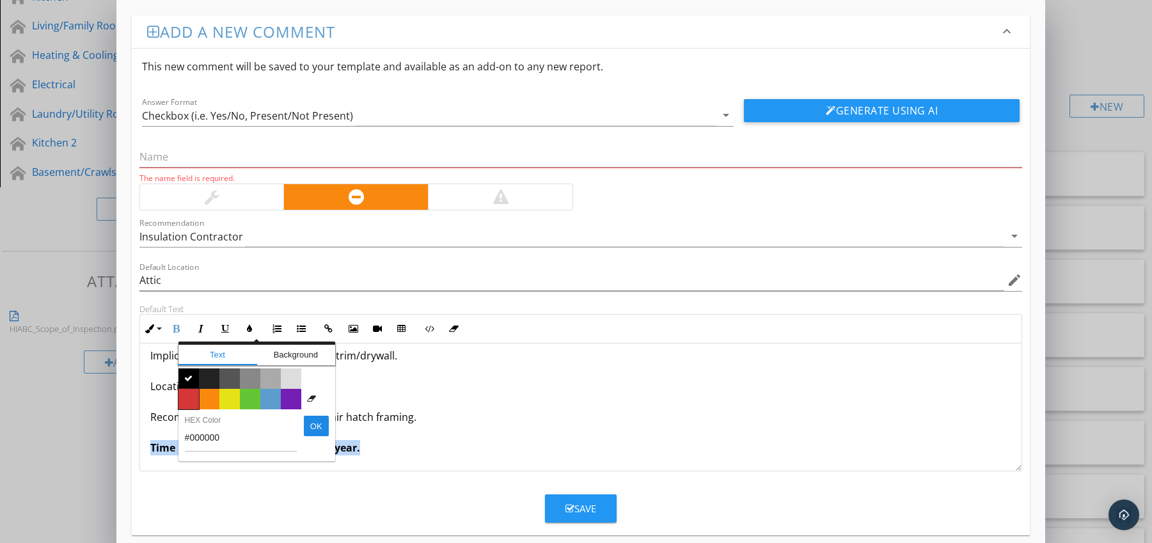
click at [188, 398] on span "Color #d53636" at bounding box center [188, 399] width 20 height 20
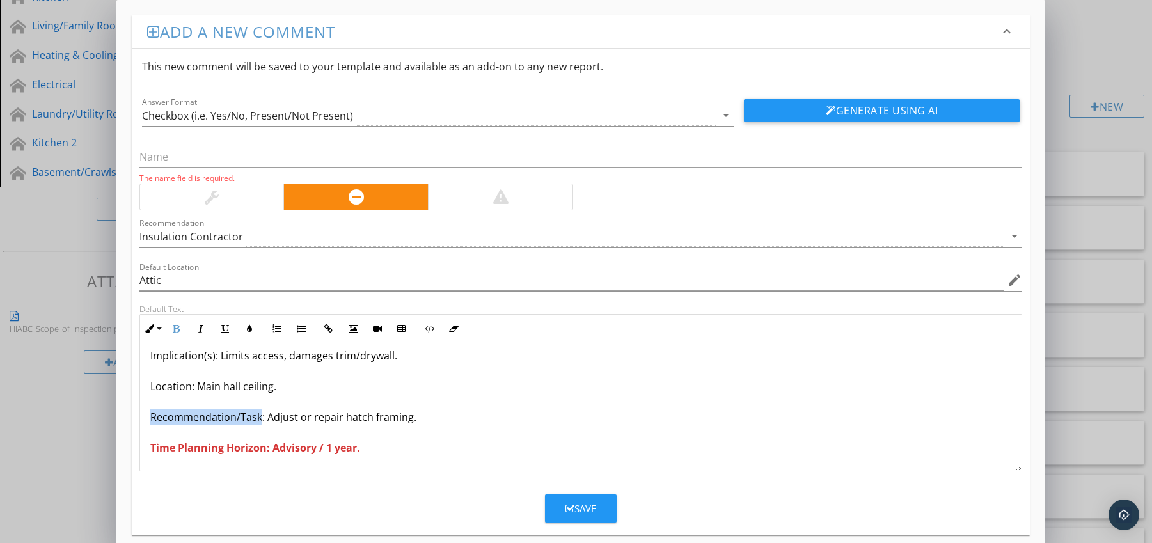
drag, startPoint x: 148, startPoint y: 416, endPoint x: 259, endPoint y: 418, distance: 111.3
click at [259, 418] on div "Attic Hatch Difficult to Open / Close Condition: Hatch binding or misaligned. I…" at bounding box center [581, 371] width 882 height 200
click at [175, 326] on icon "button" at bounding box center [176, 328] width 9 height 9
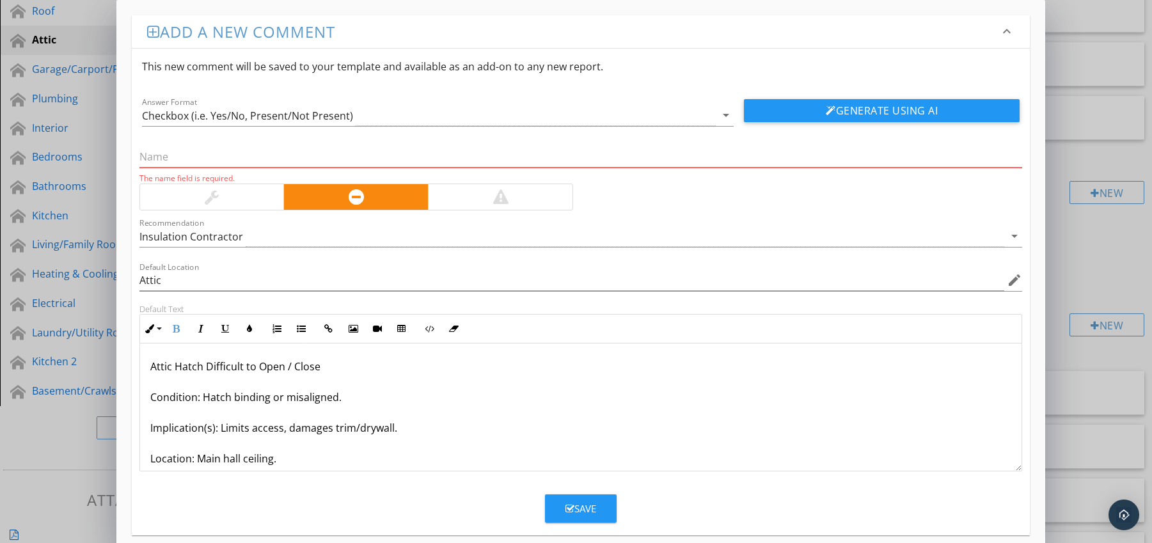
scroll to position [0, 0]
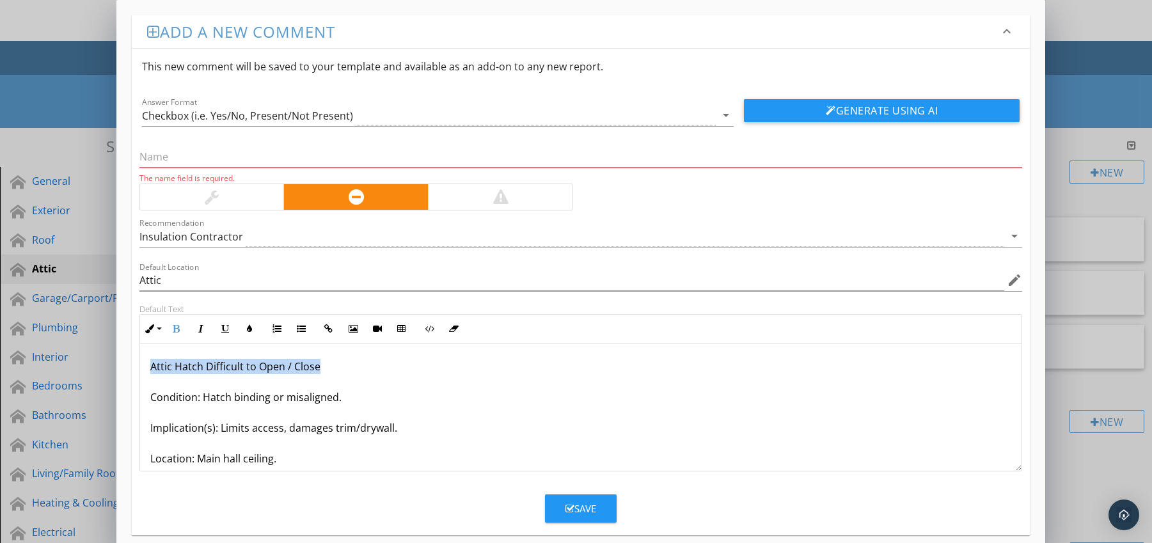
drag, startPoint x: 151, startPoint y: 369, endPoint x: 347, endPoint y: 365, distance: 196.4
click at [347, 365] on p "Attic Hatch Difficult to Open / Close Condition: Hatch binding or misaligned. I…" at bounding box center [580, 443] width 861 height 169
click at [227, 159] on input "text" at bounding box center [580, 156] width 883 height 21
paste input "Attic Hatch Difficult to Open / Close"
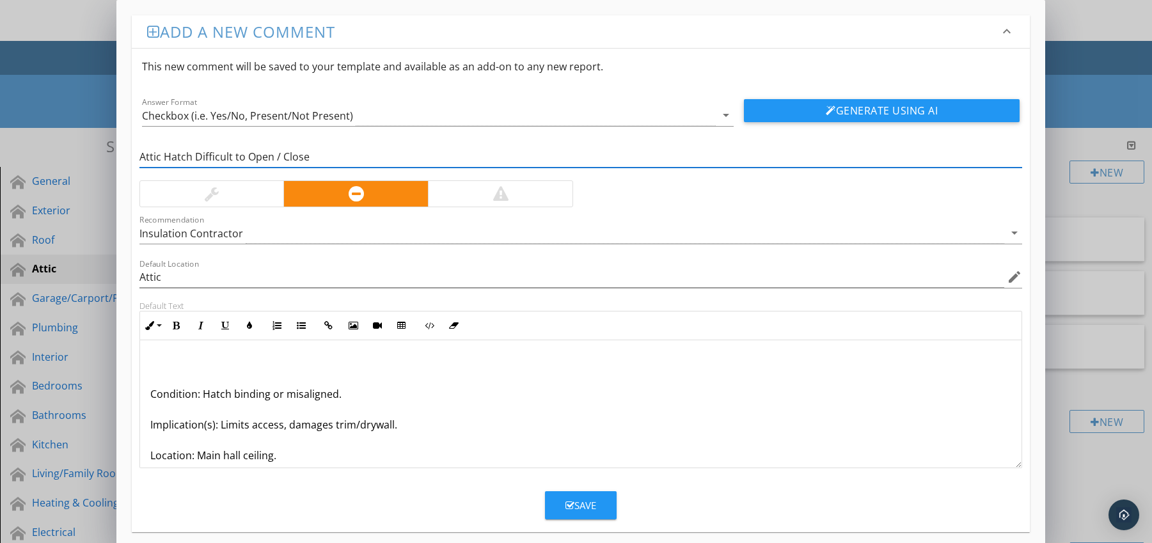
type input "Attic Hatch Difficult to Open / Close"
click at [152, 397] on p "Condition: Hatch binding or misaligned. Implication(s): Limits access, damages …" at bounding box center [580, 440] width 861 height 169
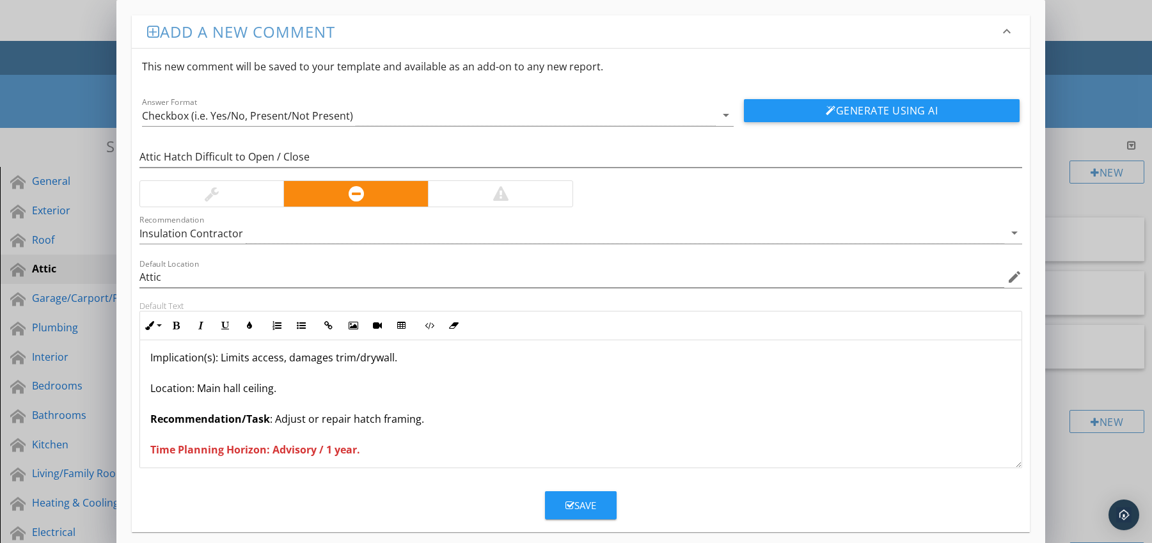
scroll to position [42, 0]
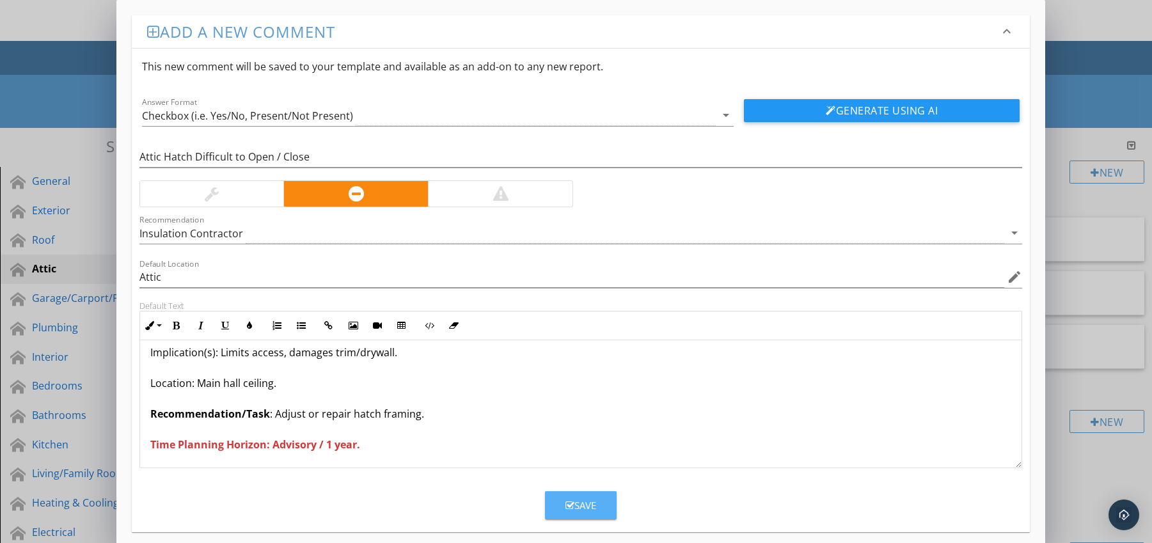
click at [589, 499] on div "Save" at bounding box center [580, 505] width 31 height 15
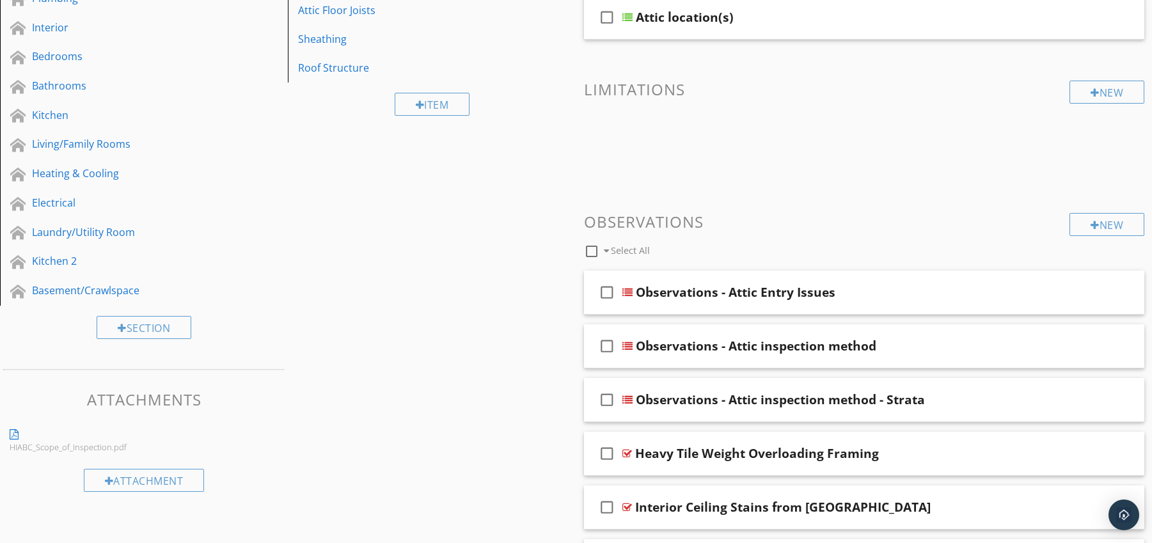
scroll to position [692, 0]
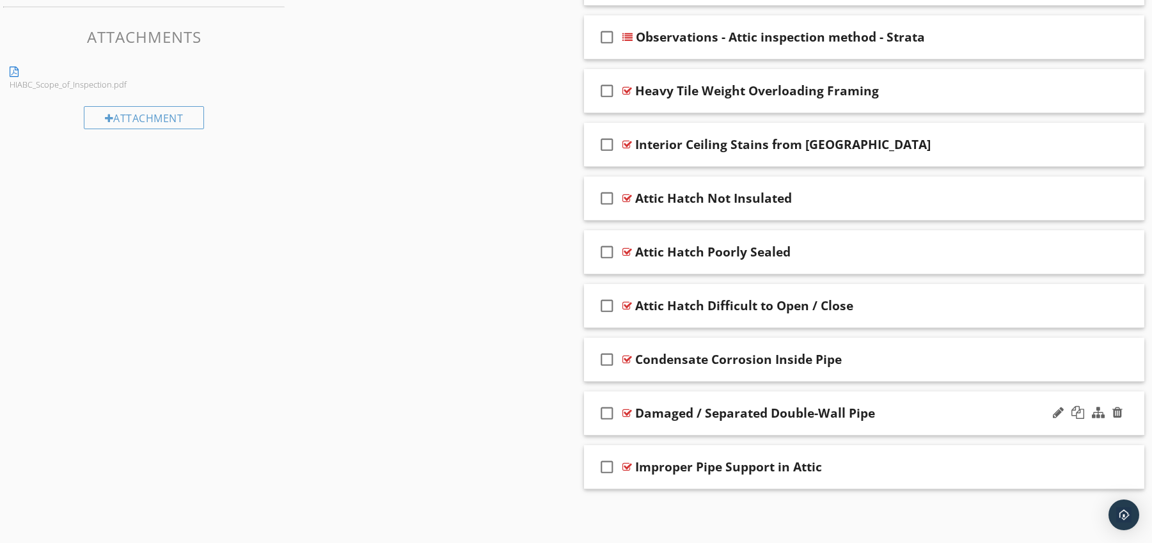
click at [629, 411] on div at bounding box center [627, 413] width 10 height 10
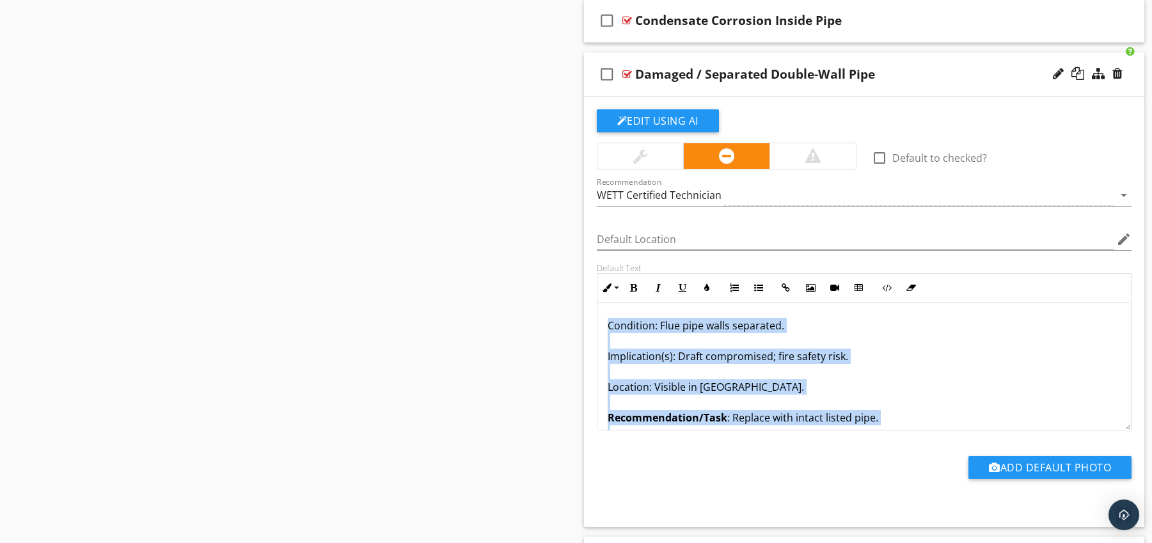
scroll to position [42, 0]
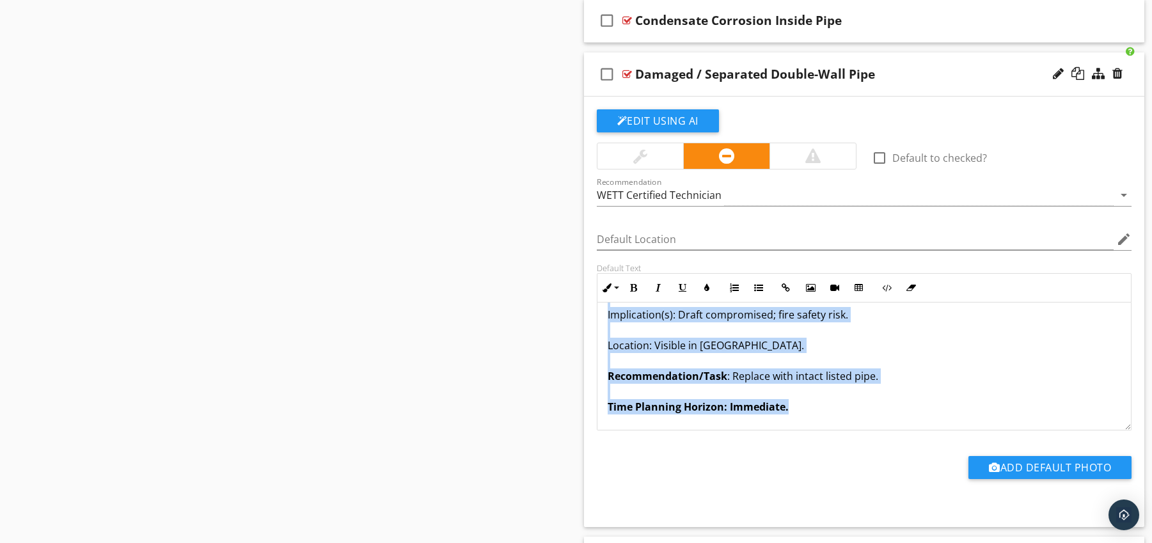
drag, startPoint x: 607, startPoint y: 324, endPoint x: 743, endPoint y: 428, distance: 170.6
click at [743, 428] on div "Condition: Flue pipe walls separated. Implication(s): Draft compromised; fire s…" at bounding box center [864, 345] width 534 height 169
copy p "Condition: Flue pipe walls separated. Implication(s): Draft compromised; fire s…"
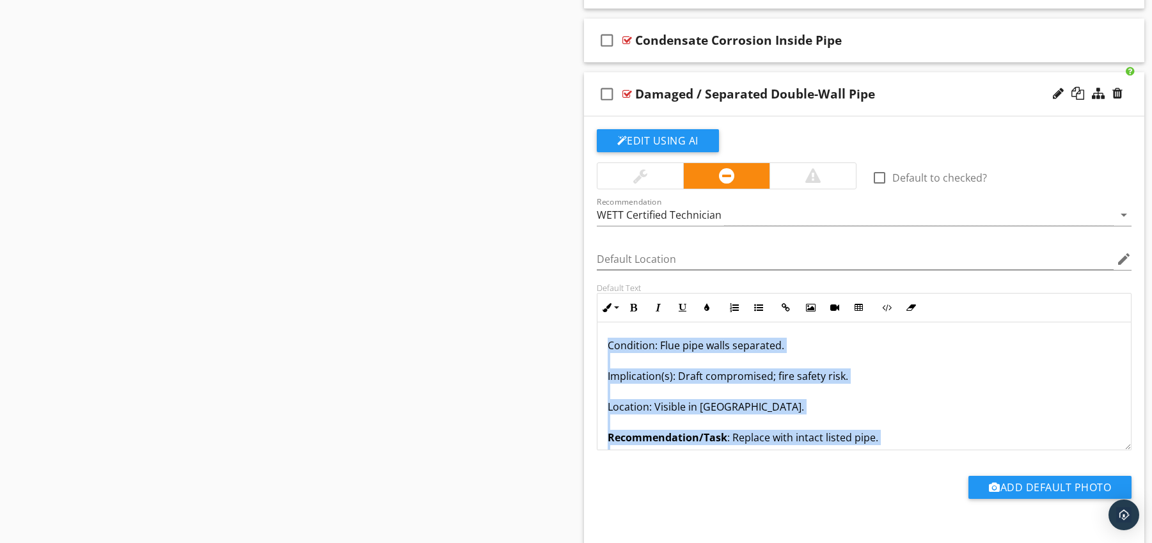
scroll to position [838, 0]
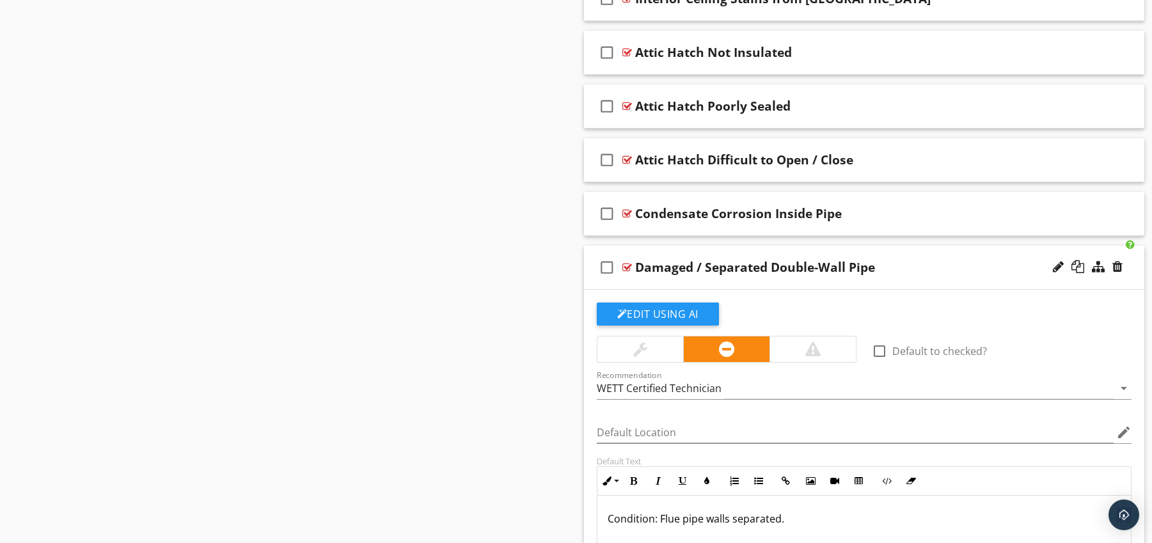
click at [624, 266] on div at bounding box center [627, 267] width 10 height 10
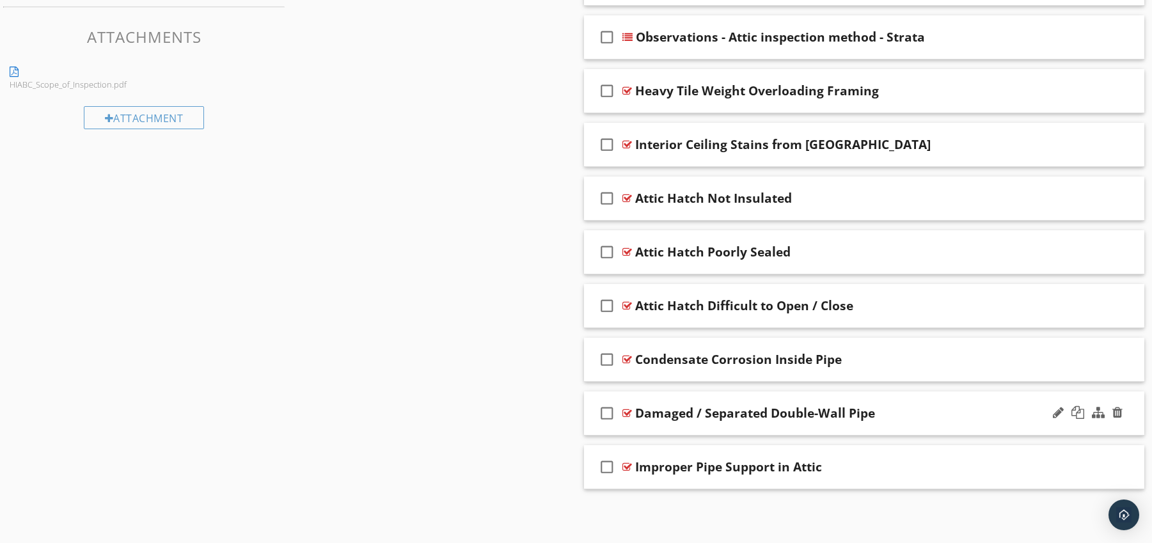
scroll to position [692, 0]
click at [629, 251] on div at bounding box center [627, 252] width 10 height 10
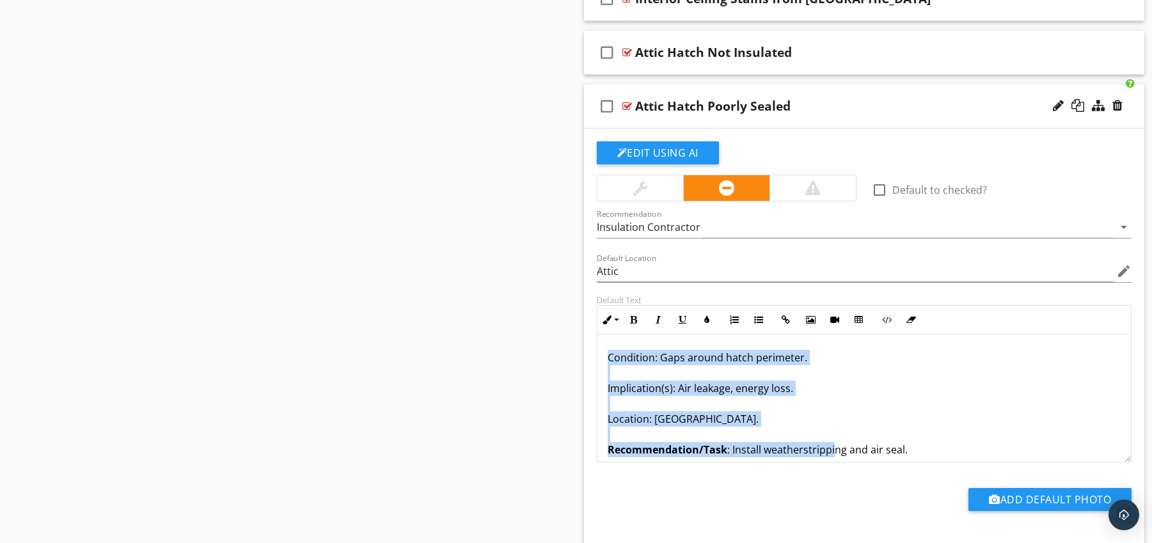
scroll to position [42, 0]
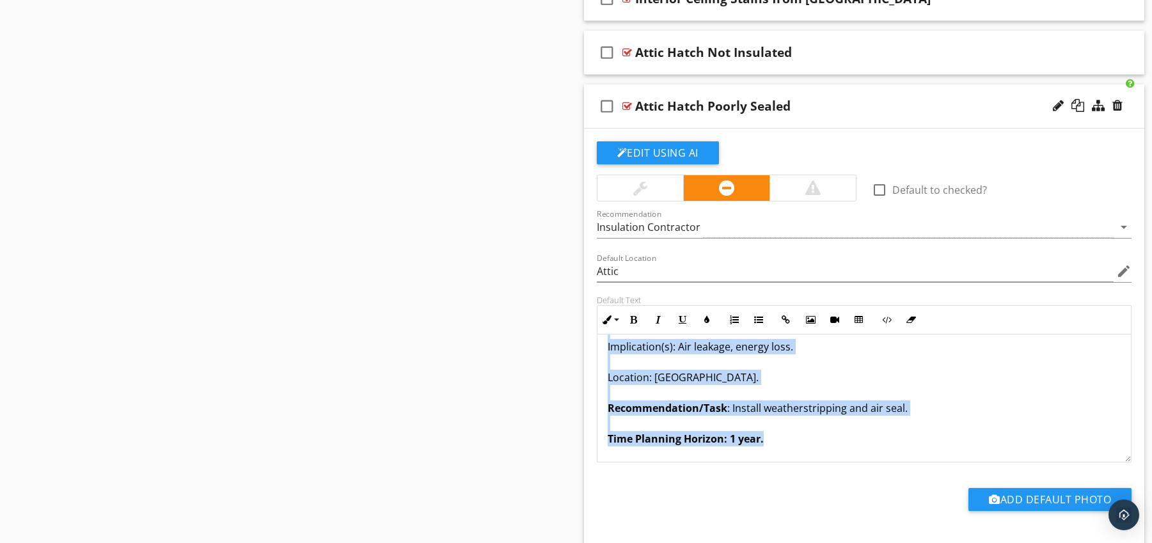
drag, startPoint x: 608, startPoint y: 352, endPoint x: 841, endPoint y: 455, distance: 254.6
click at [841, 455] on div "Condition: Gaps around hatch perimeter. Implication(s): Air leakage, energy los…" at bounding box center [864, 377] width 534 height 169
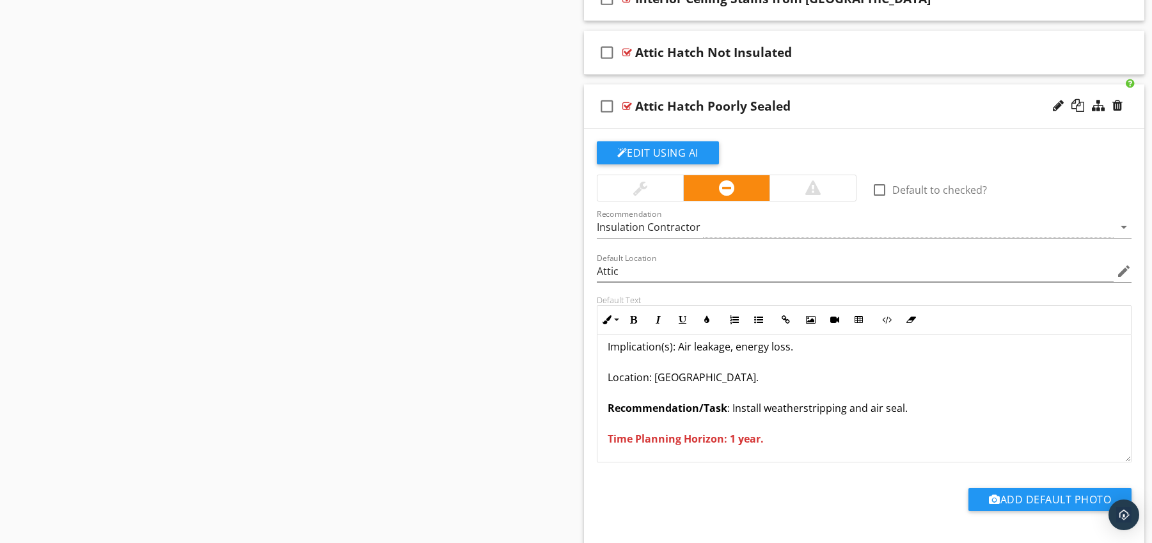
click at [624, 103] on div at bounding box center [627, 106] width 10 height 10
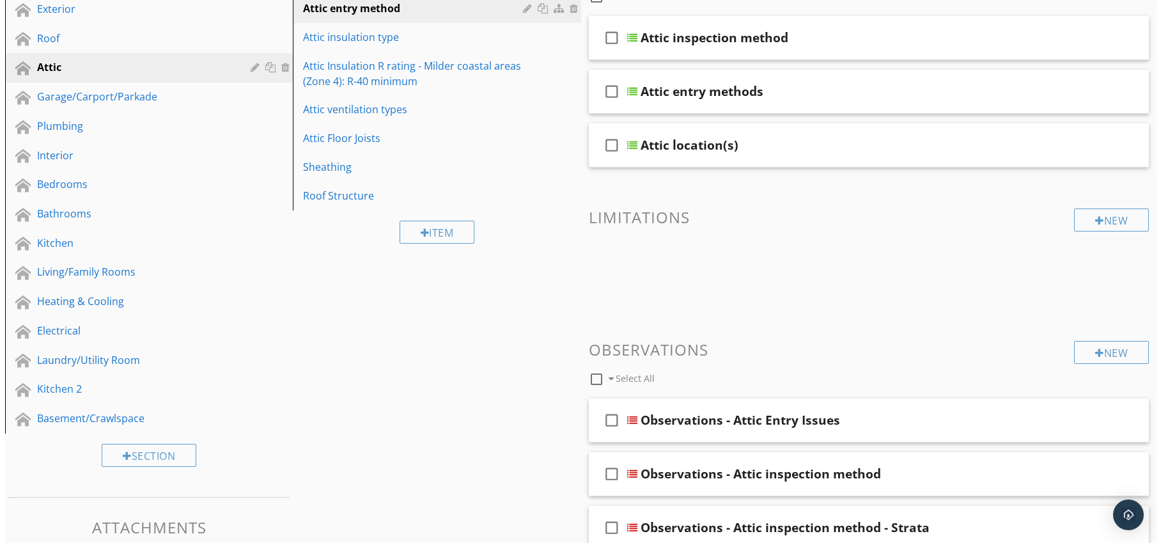
scroll to position [359, 0]
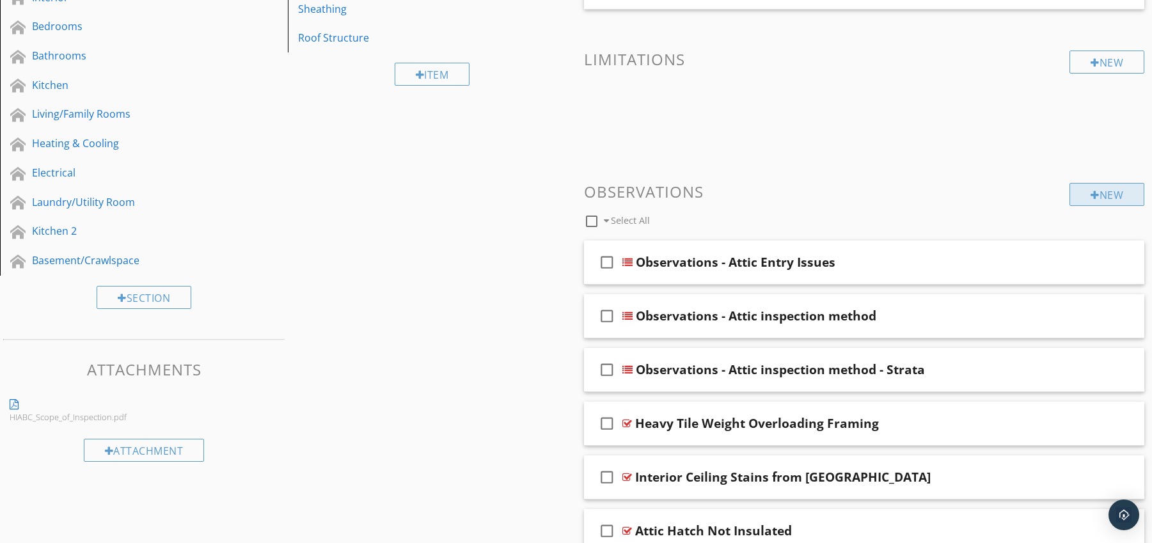
click at [1092, 198] on div at bounding box center [1094, 195] width 9 height 10
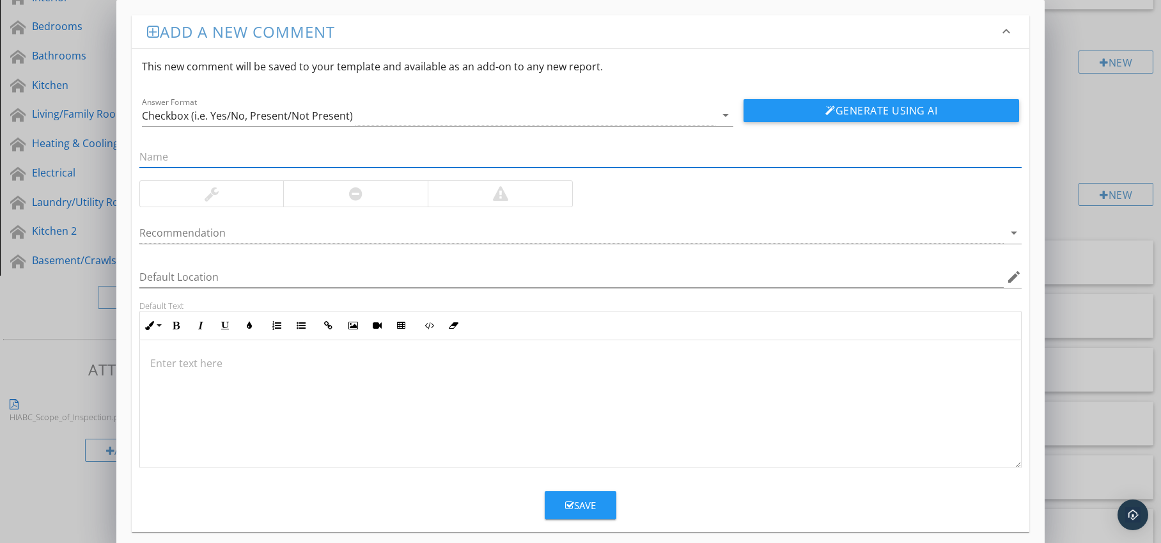
click at [366, 189] on div at bounding box center [355, 194] width 145 height 26
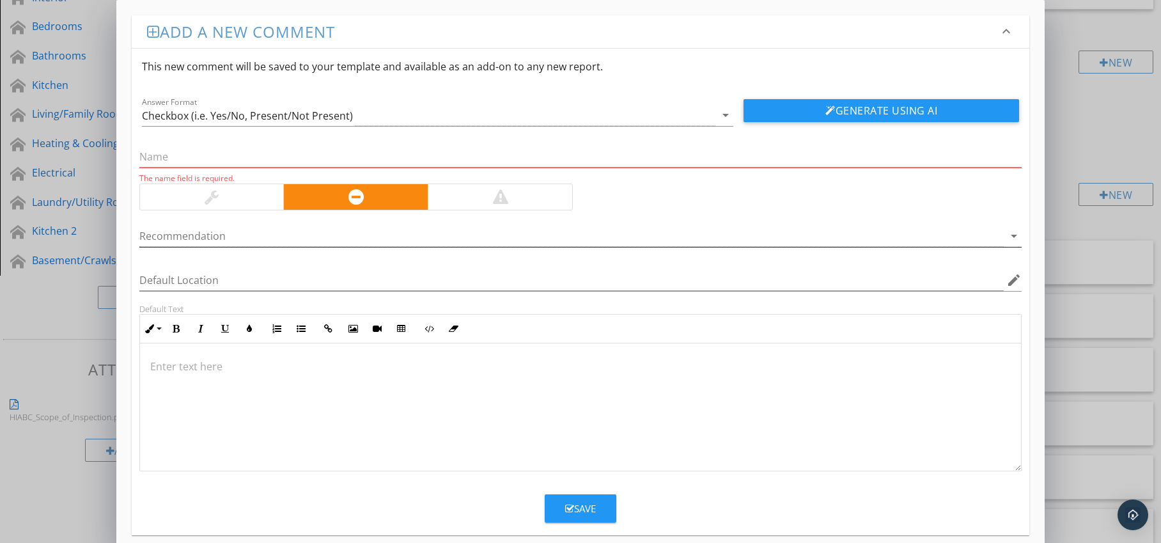
click at [705, 233] on div at bounding box center [571, 236] width 865 height 21
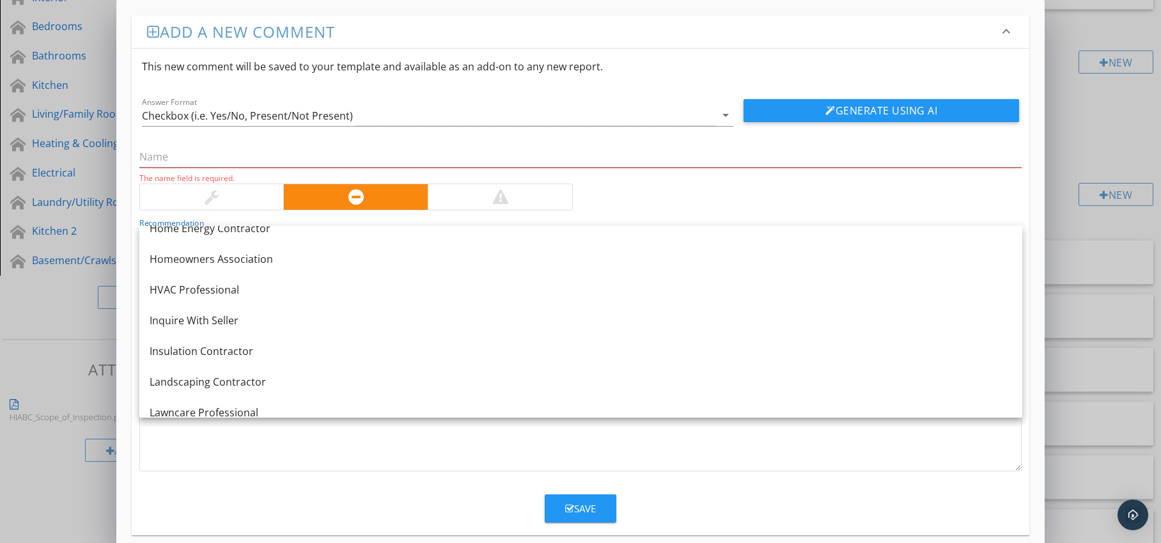
scroll to position [955, 0]
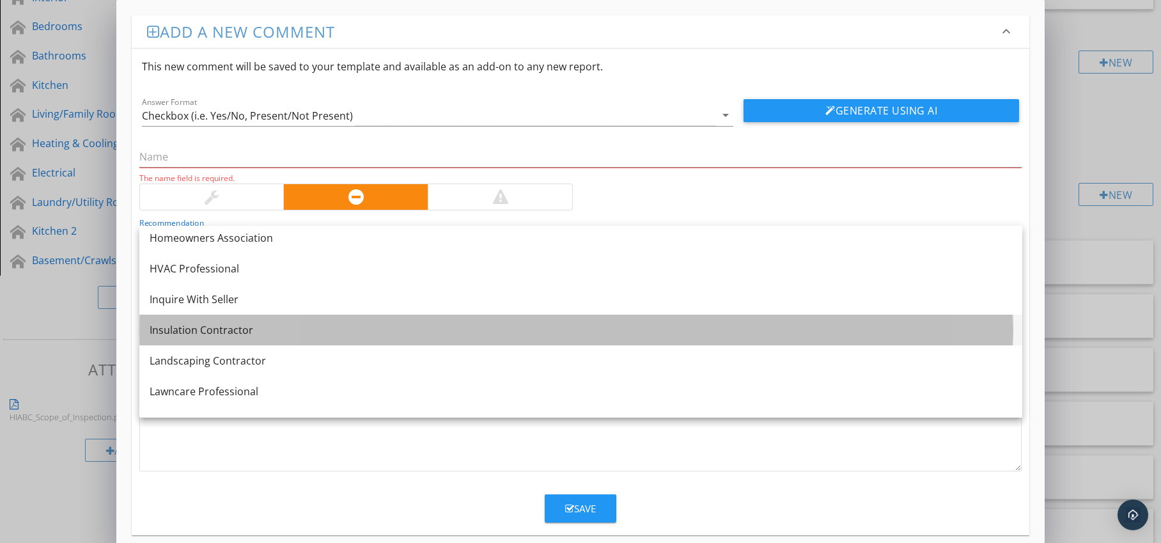
click at [266, 332] on div "Insulation Contractor" at bounding box center [581, 329] width 863 height 15
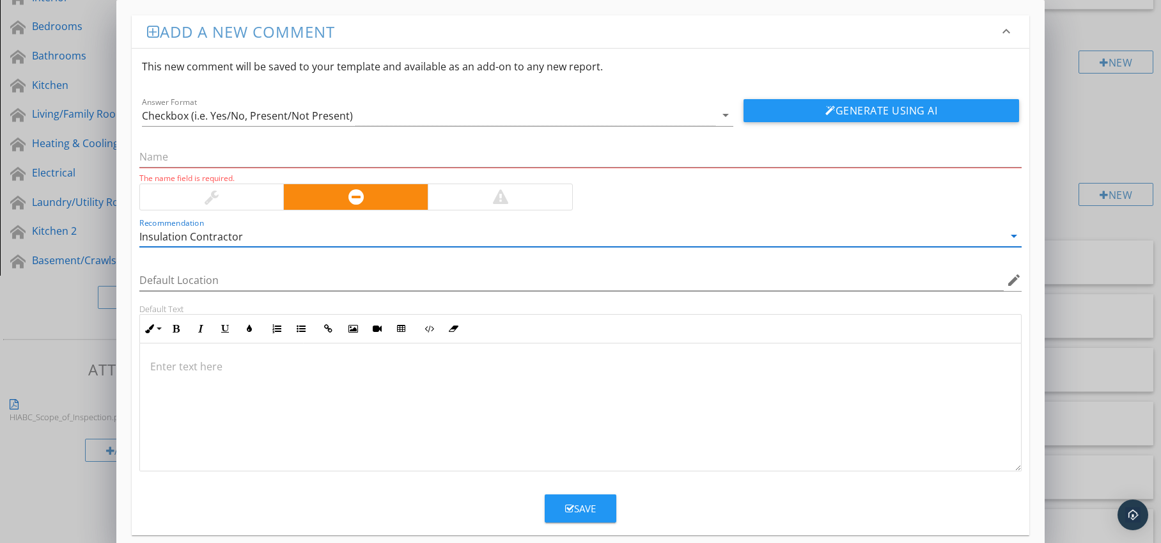
click at [186, 368] on p at bounding box center [580, 366] width 861 height 15
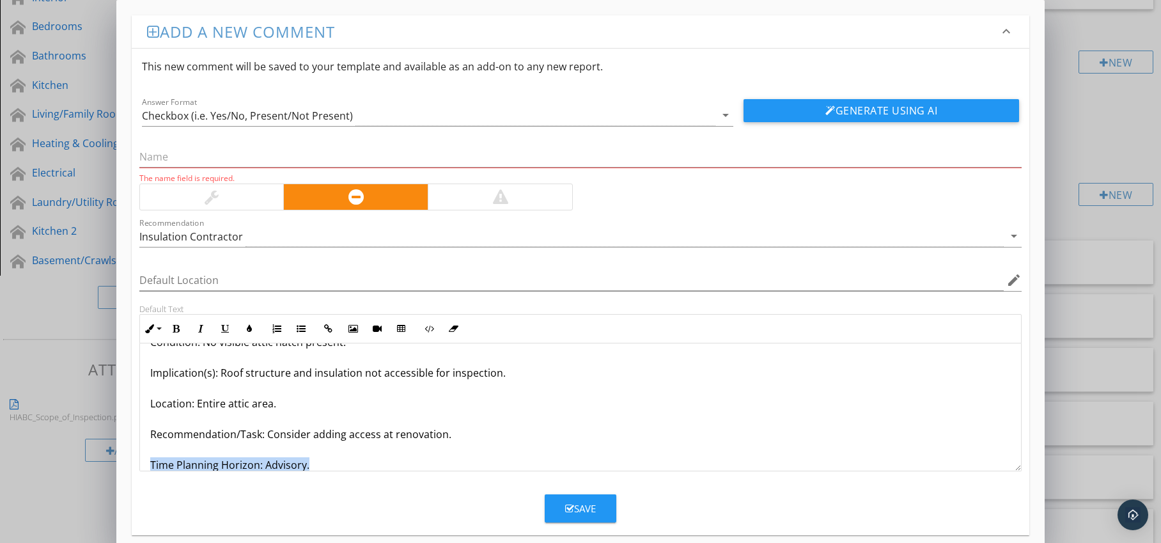
scroll to position [72, 0]
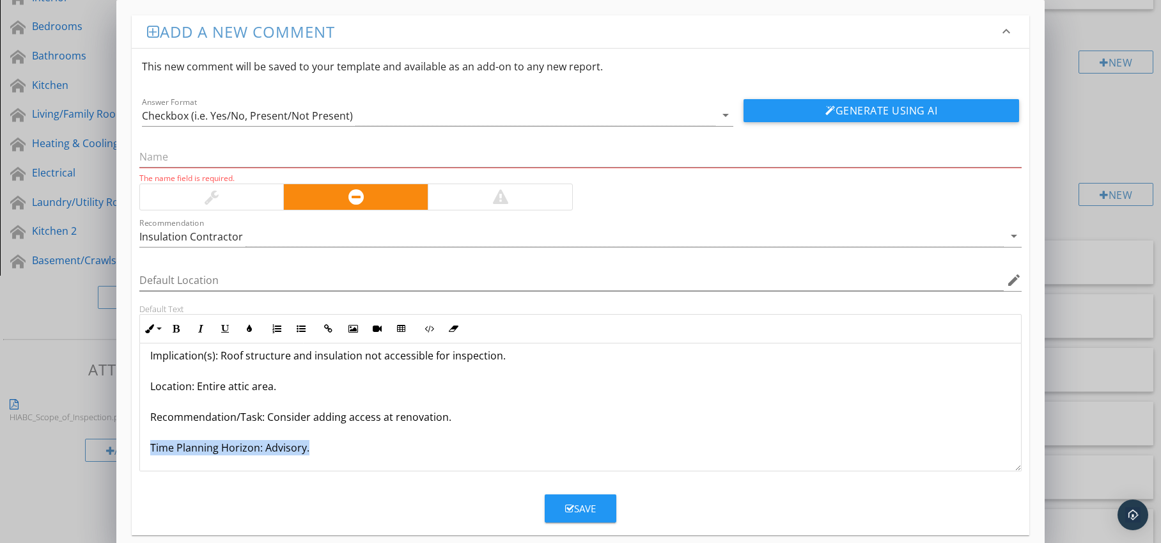
drag, startPoint x: 150, startPoint y: 463, endPoint x: 180, endPoint y: 469, distance: 30.6
click at [180, 469] on div "No Attic Access Provided Condition: No visible attic hatch present. Implication…" at bounding box center [581, 371] width 882 height 200
click at [172, 327] on icon "button" at bounding box center [176, 328] width 9 height 9
click at [242, 328] on button "Colors" at bounding box center [249, 329] width 24 height 24
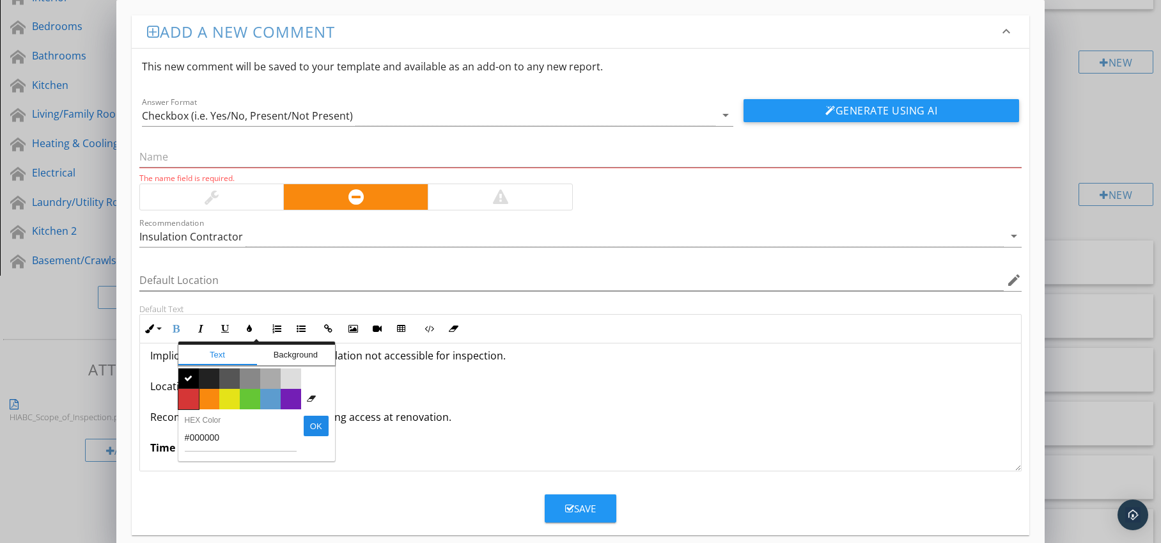
click at [193, 395] on span "Color #d53636" at bounding box center [188, 399] width 20 height 20
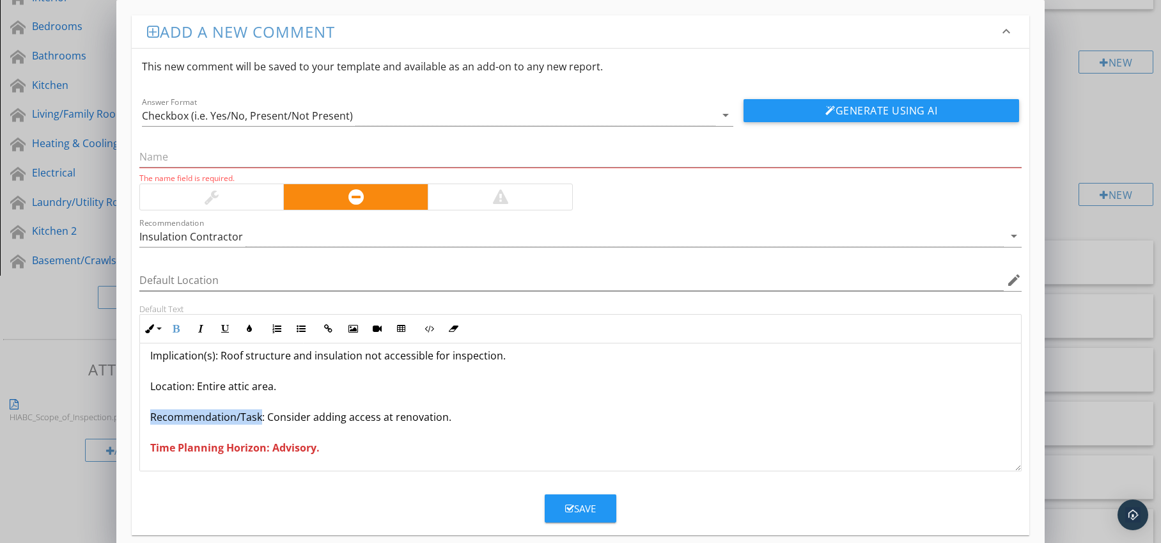
drag, startPoint x: 151, startPoint y: 418, endPoint x: 261, endPoint y: 419, distance: 110.0
click at [261, 419] on p "No Attic Access Provided Condition: No visible attic hatch present. Implication…" at bounding box center [580, 371] width 861 height 169
click at [180, 328] on button "Bold" at bounding box center [176, 329] width 24 height 24
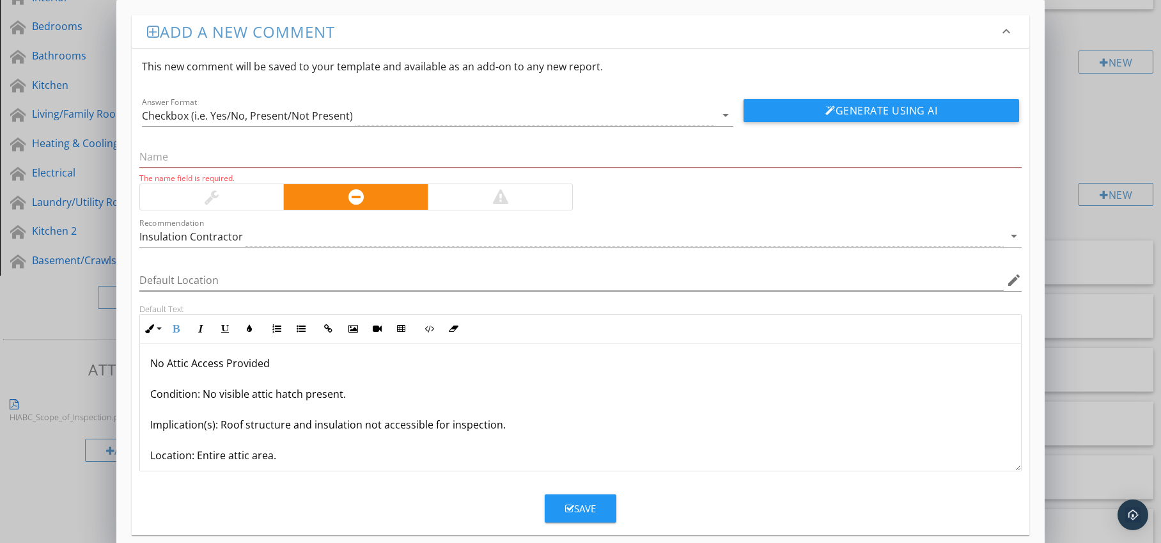
scroll to position [0, 0]
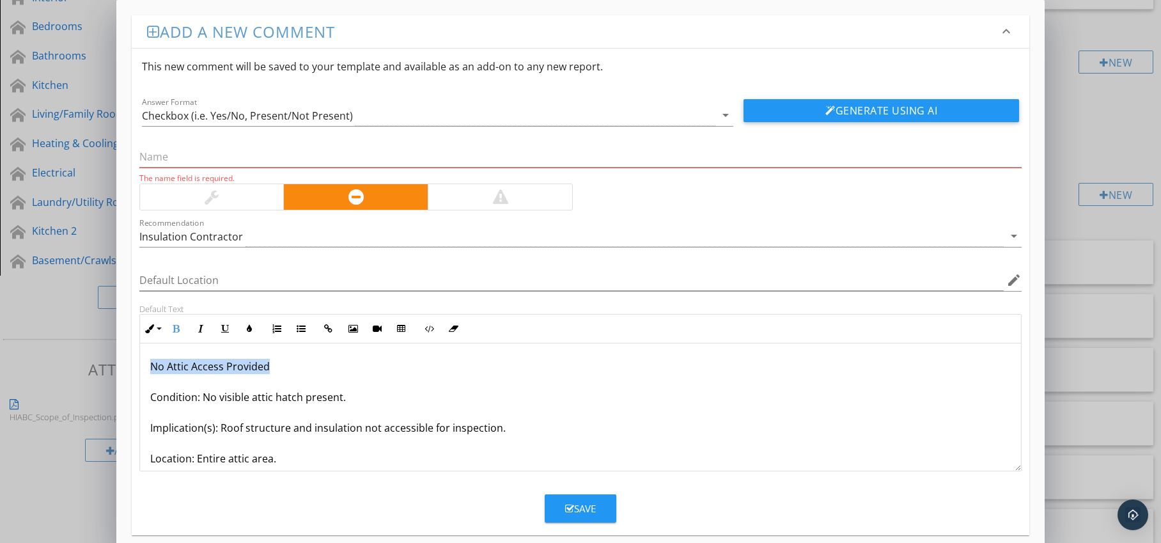
drag, startPoint x: 151, startPoint y: 367, endPoint x: 288, endPoint y: 367, distance: 136.9
click at [288, 367] on p "No Attic Access Provided Condition: No visible attic hatch present. Implication…" at bounding box center [580, 443] width 861 height 169
click at [212, 158] on input "text" at bounding box center [580, 156] width 883 height 21
paste input "No Attic Access Provided"
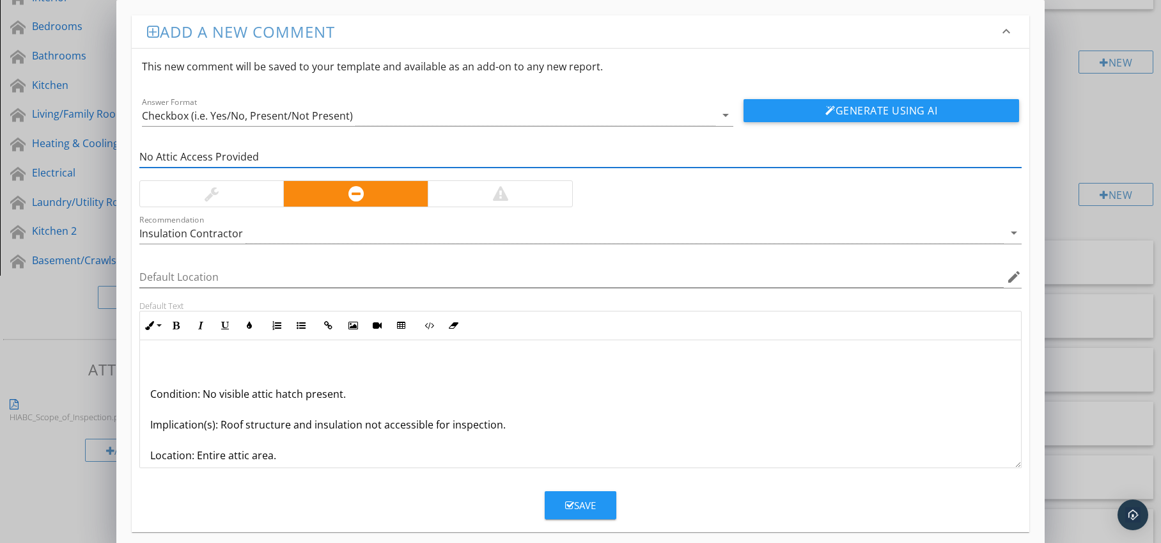
type input "No Attic Access Provided"
click at [148, 395] on div "Condition: No visible attic hatch present. Implication(s): Roof structure and i…" at bounding box center [581, 440] width 882 height 200
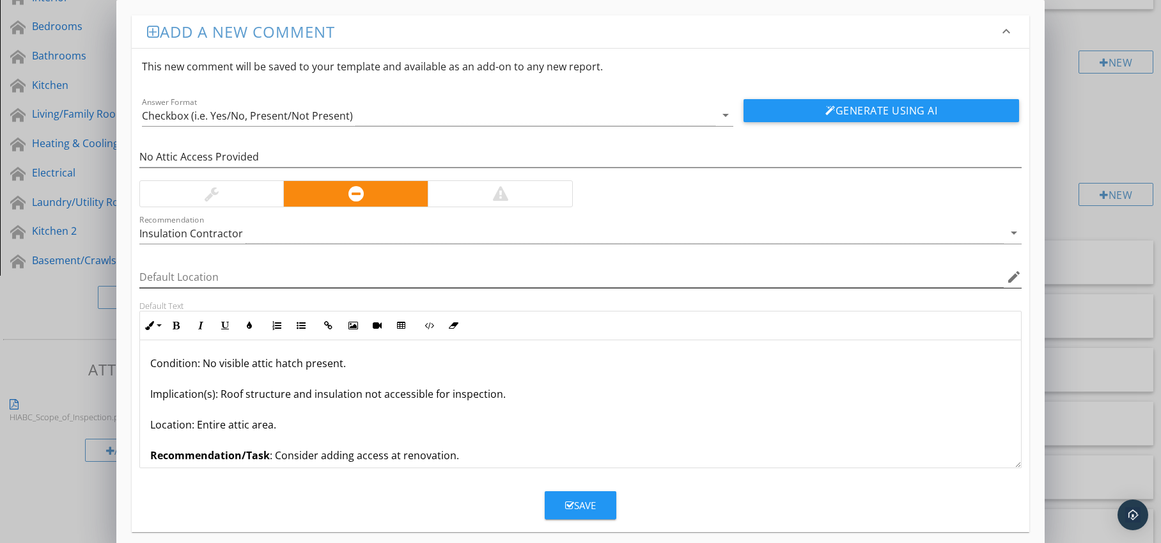
click at [1014, 278] on icon "edit" at bounding box center [1014, 276] width 15 height 15
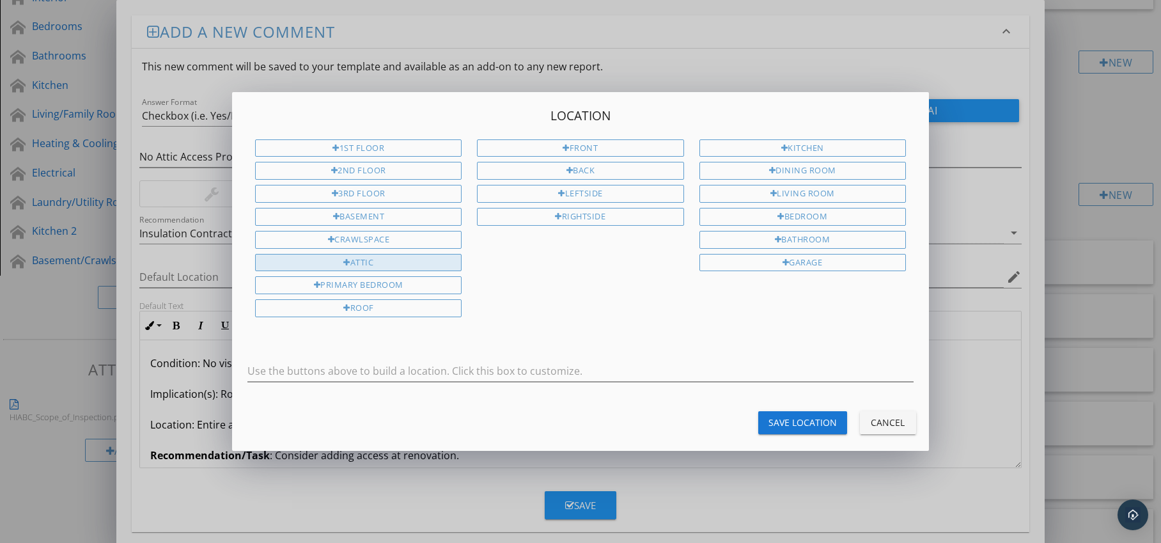
click at [389, 256] on div "Attic" at bounding box center [358, 263] width 207 height 18
type input "Attic"
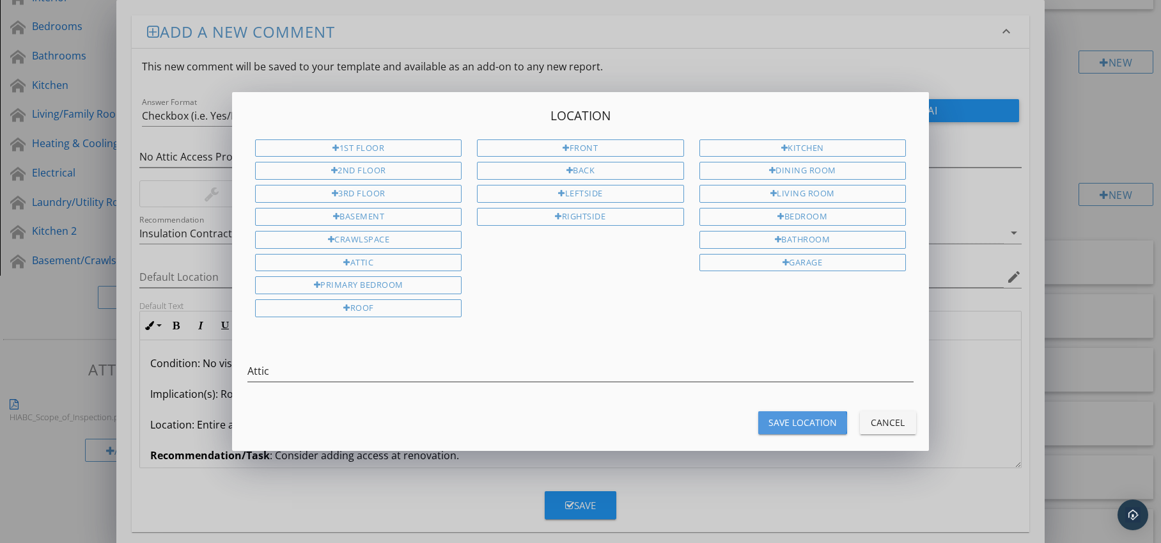
click at [789, 417] on div "Save Location" at bounding box center [803, 422] width 68 height 13
type input "Attic"
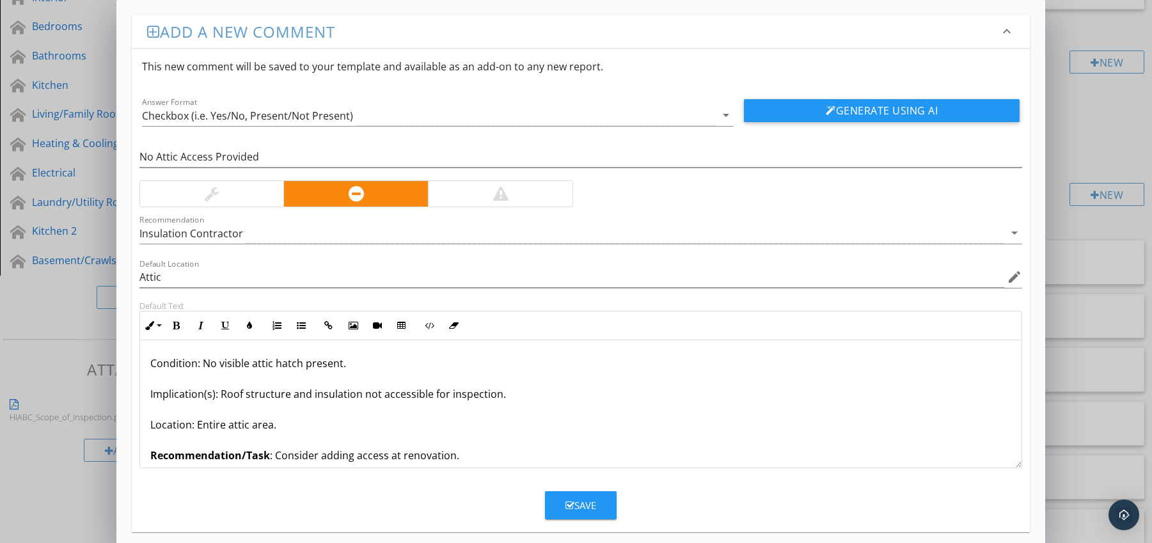
click at [588, 509] on div "Save" at bounding box center [580, 505] width 31 height 15
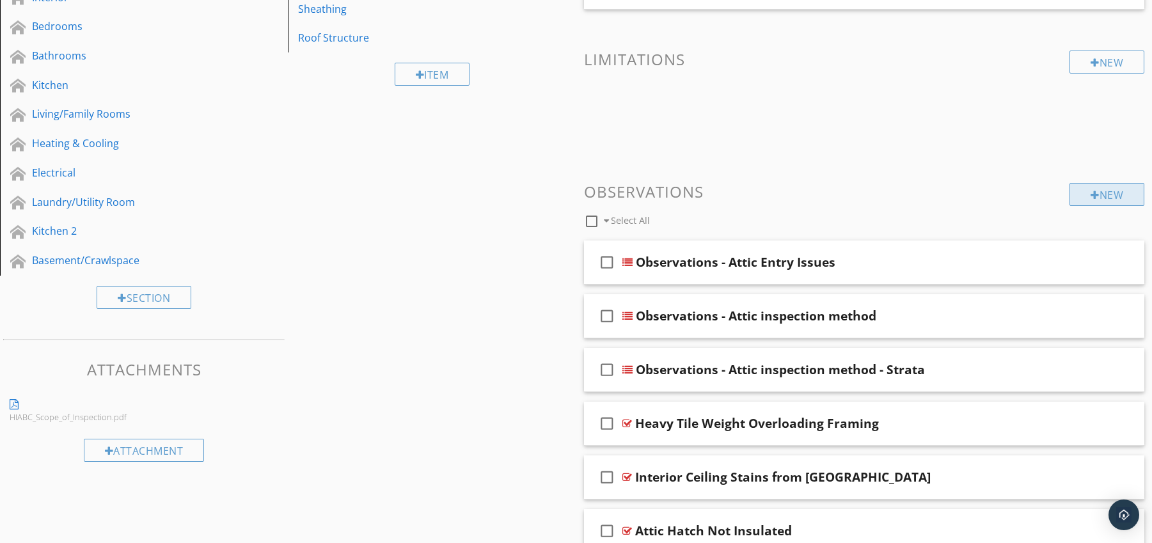
click at [1110, 189] on div "New" at bounding box center [1106, 194] width 75 height 23
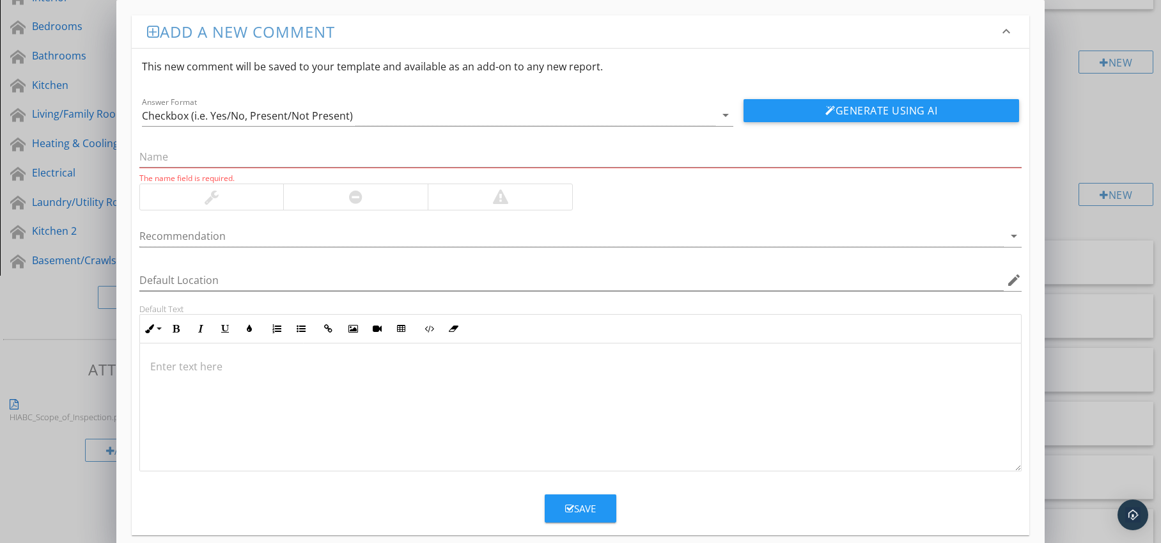
click at [379, 194] on div at bounding box center [355, 197] width 145 height 26
click at [312, 238] on div at bounding box center [571, 236] width 865 height 21
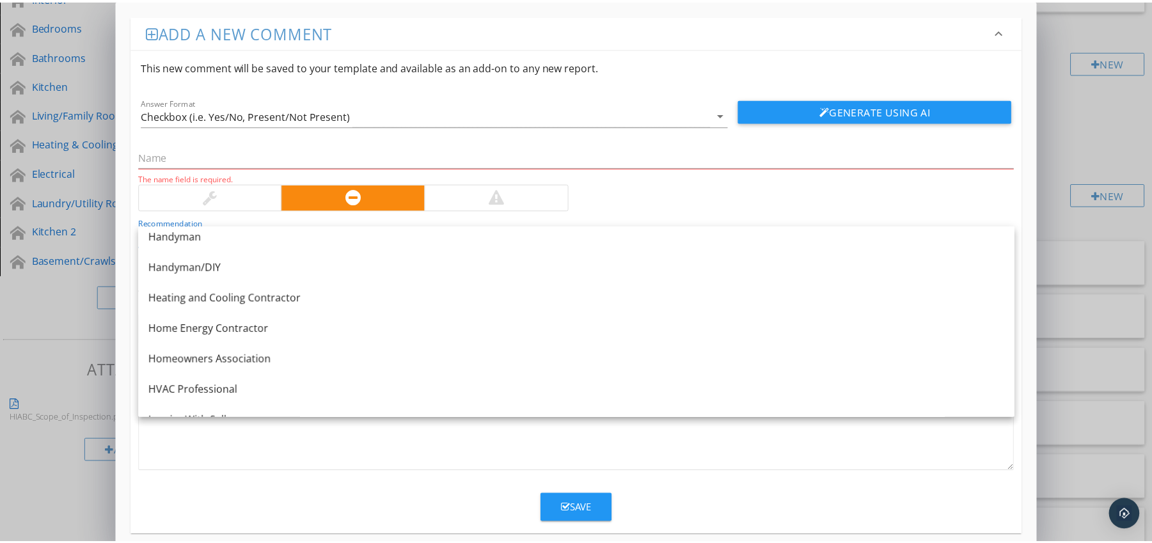
scroll to position [950, 0]
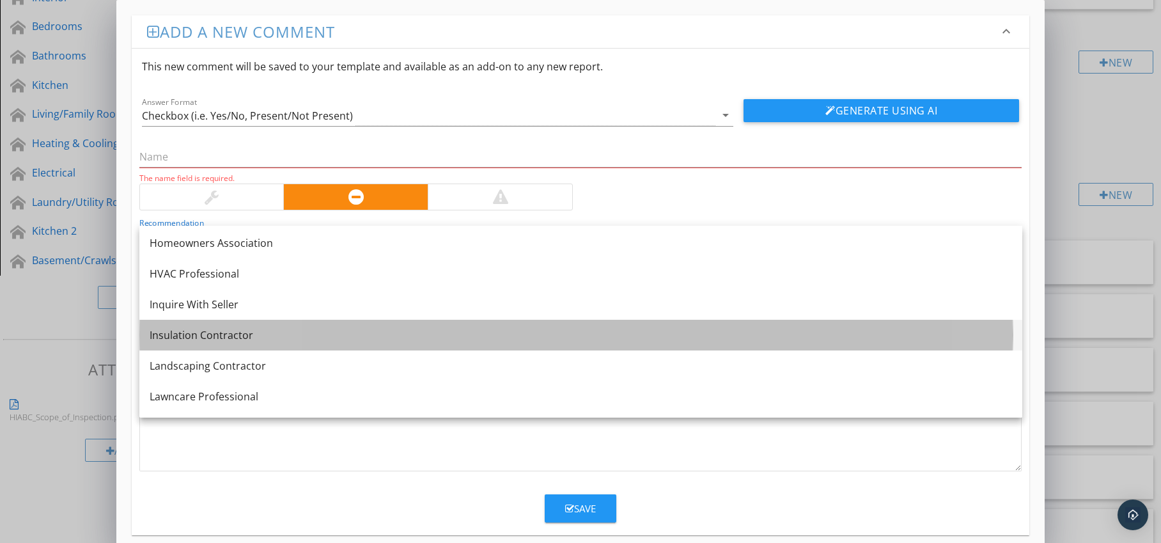
click at [278, 330] on div "Insulation Contractor" at bounding box center [581, 334] width 863 height 15
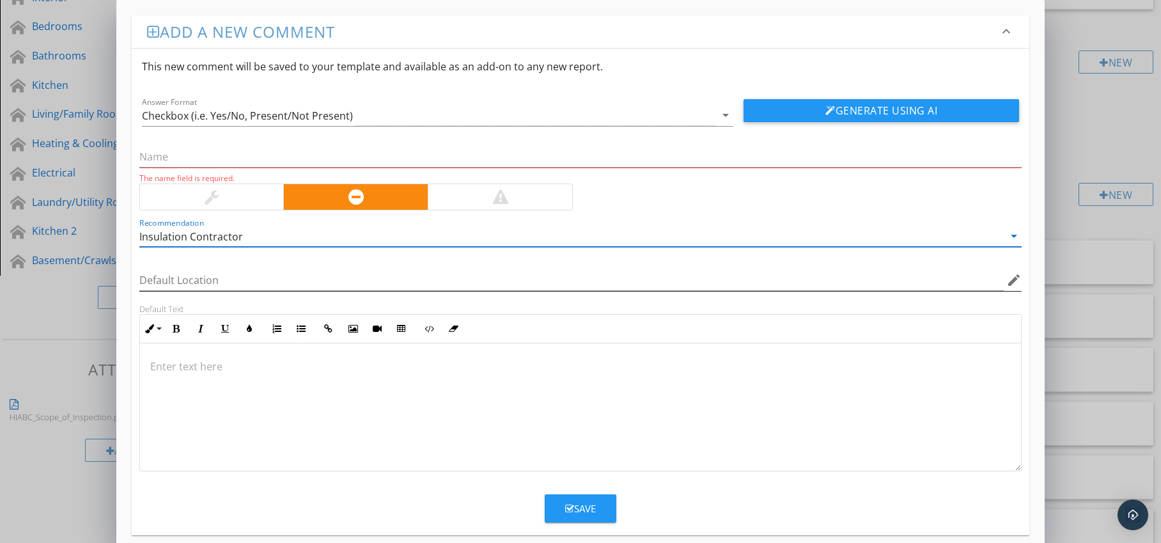
click at [1018, 279] on icon "edit" at bounding box center [1014, 279] width 15 height 15
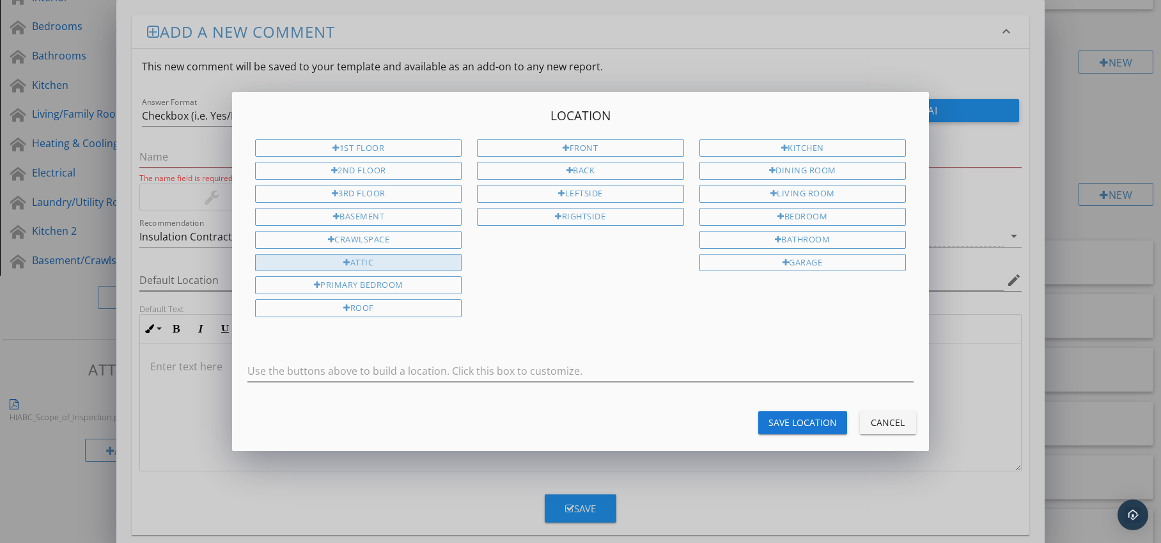
click at [377, 264] on div "Attic" at bounding box center [358, 263] width 207 height 18
type input "Attic"
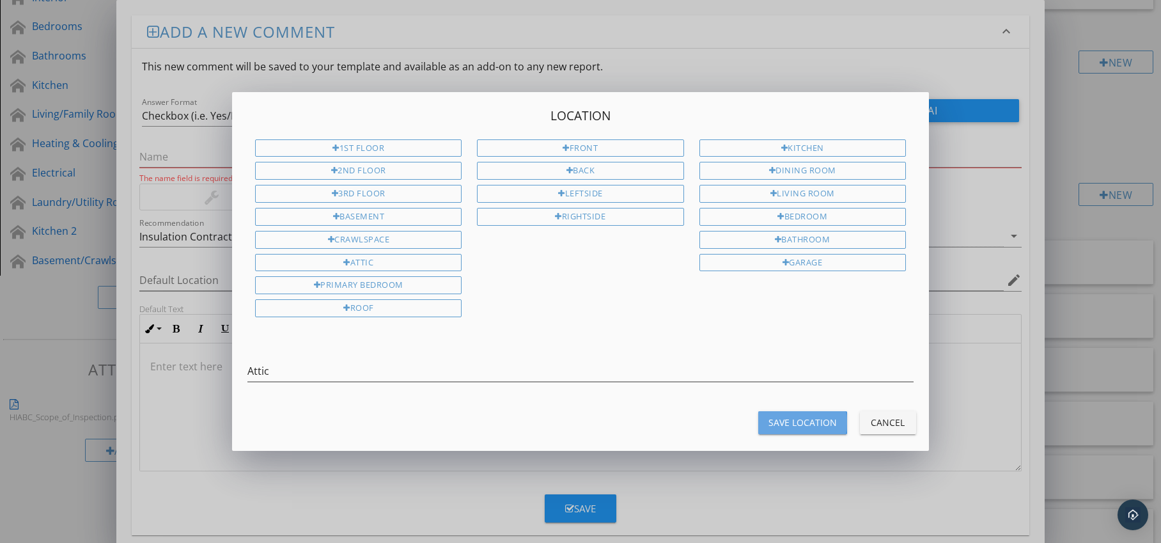
drag, startPoint x: 766, startPoint y: 418, endPoint x: 646, endPoint y: 418, distance: 120.2
click at [766, 418] on button "Save Location" at bounding box center [803, 422] width 89 height 23
type input "Attic"
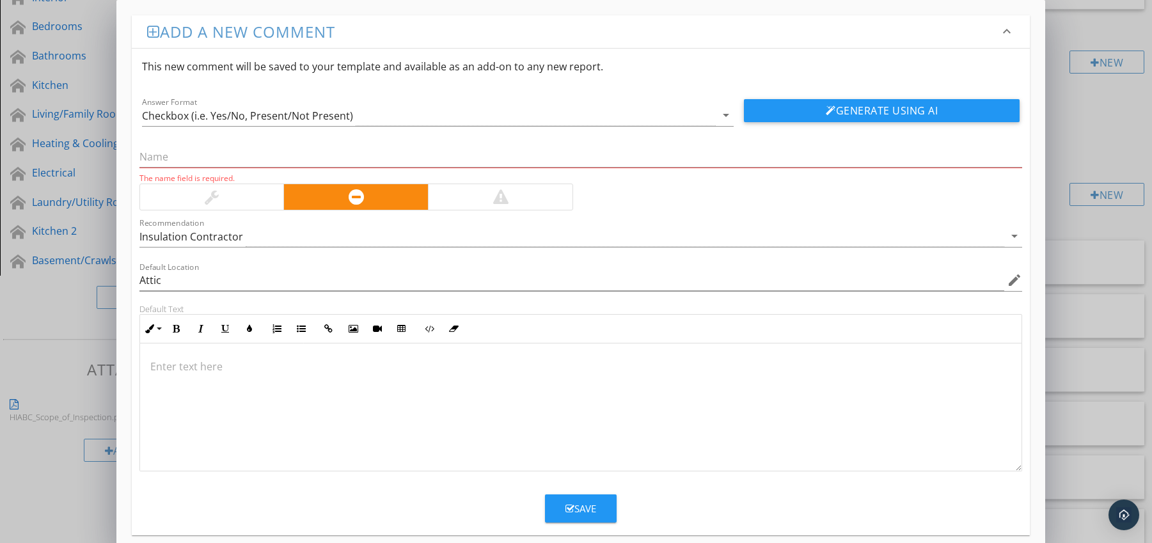
click at [303, 367] on p at bounding box center [580, 366] width 861 height 15
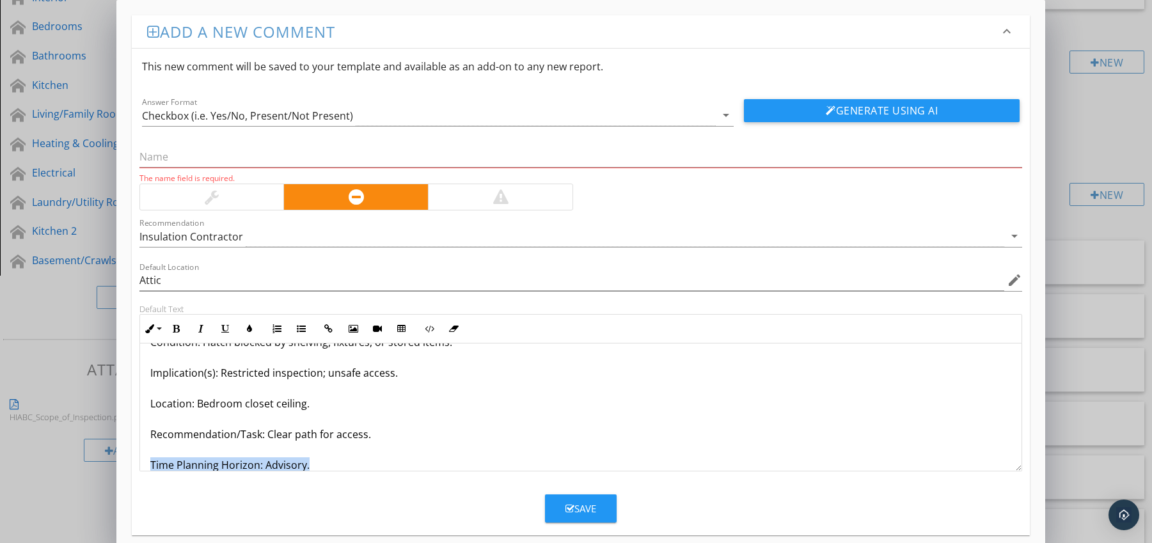
scroll to position [72, 0]
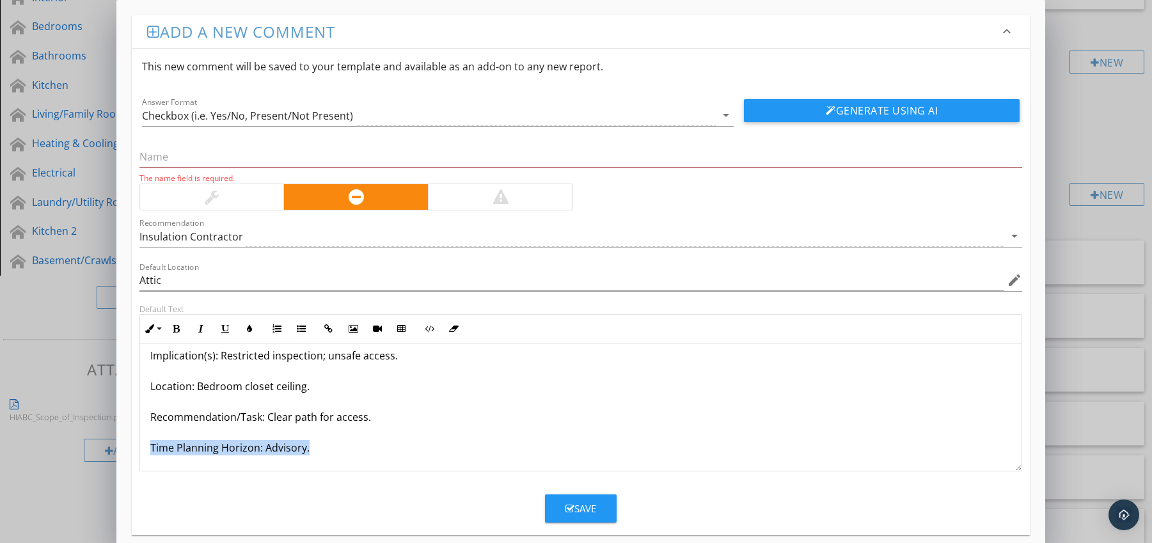
drag, startPoint x: 151, startPoint y: 461, endPoint x: 184, endPoint y: 471, distance: 34.0
click at [184, 471] on div "Attic Access Obstructed Condition: Hatch blocked by shelving, fixtures, or stor…" at bounding box center [581, 371] width 882 height 200
drag, startPoint x: 174, startPoint y: 326, endPoint x: 206, endPoint y: 331, distance: 32.4
click at [175, 326] on icon "button" at bounding box center [176, 328] width 9 height 9
click at [246, 328] on icon "button" at bounding box center [249, 328] width 9 height 9
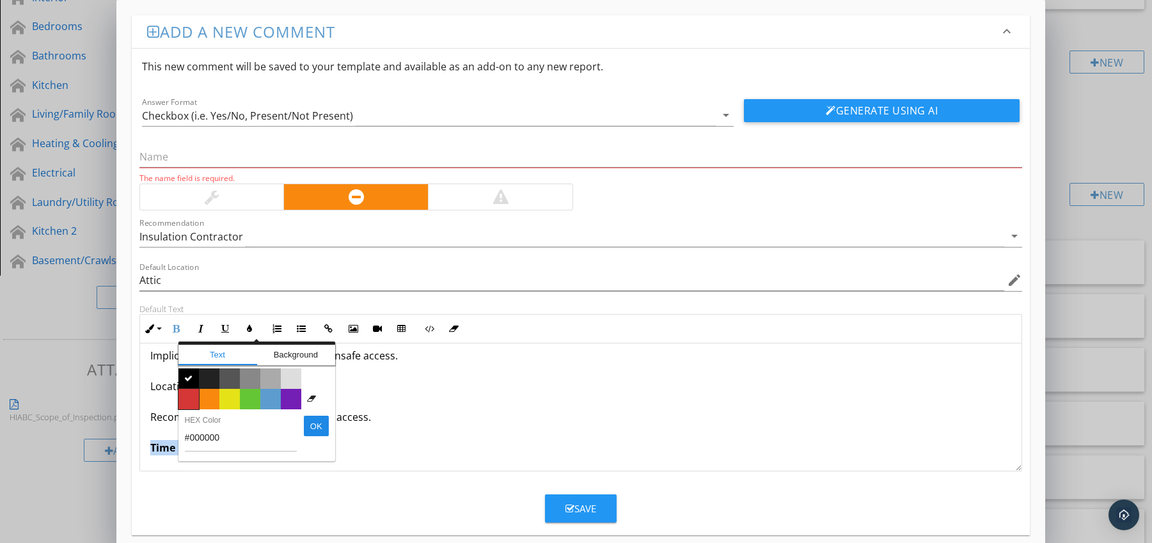
click at [191, 391] on span "Color #d53636" at bounding box center [188, 399] width 20 height 20
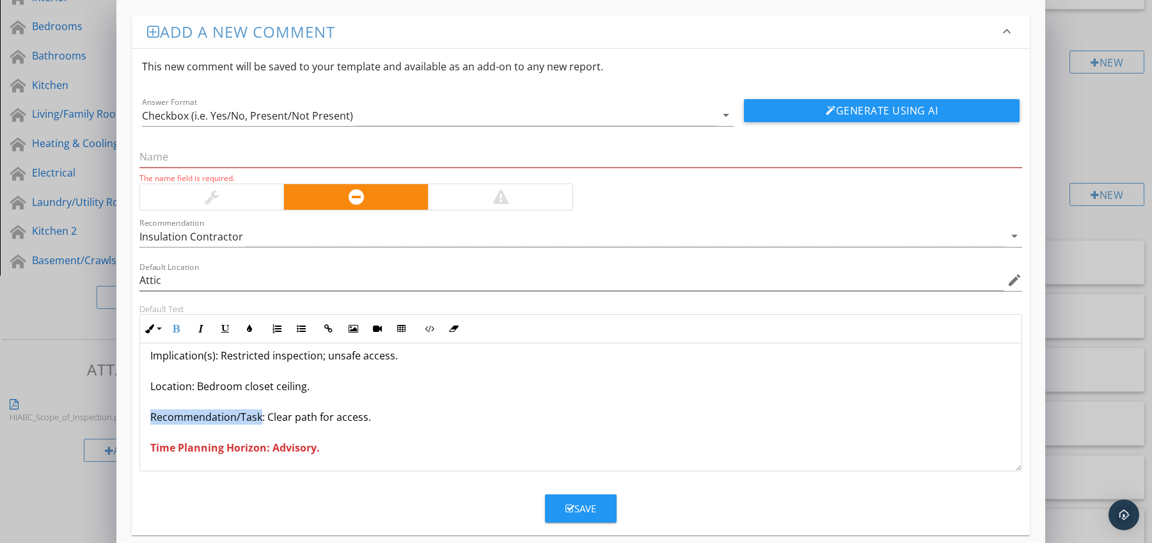
drag, startPoint x: 151, startPoint y: 418, endPoint x: 259, endPoint y: 423, distance: 108.2
click at [259, 423] on p "Attic Access Obstructed Condition: Hatch blocked by shelving, fixtures, or stor…" at bounding box center [580, 371] width 861 height 169
click at [180, 327] on icon "button" at bounding box center [176, 328] width 9 height 9
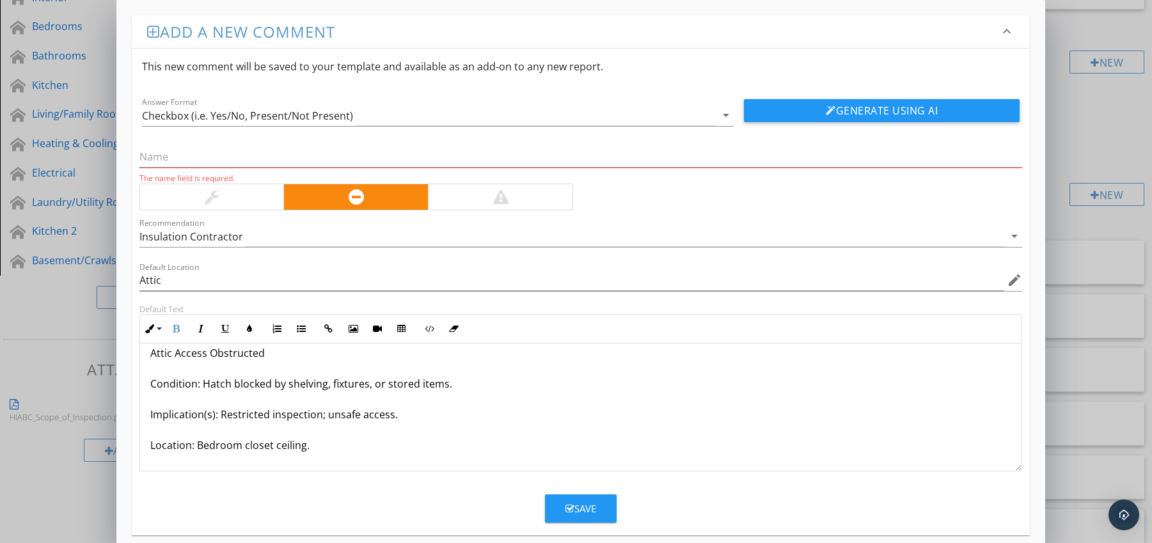
scroll to position [0, 0]
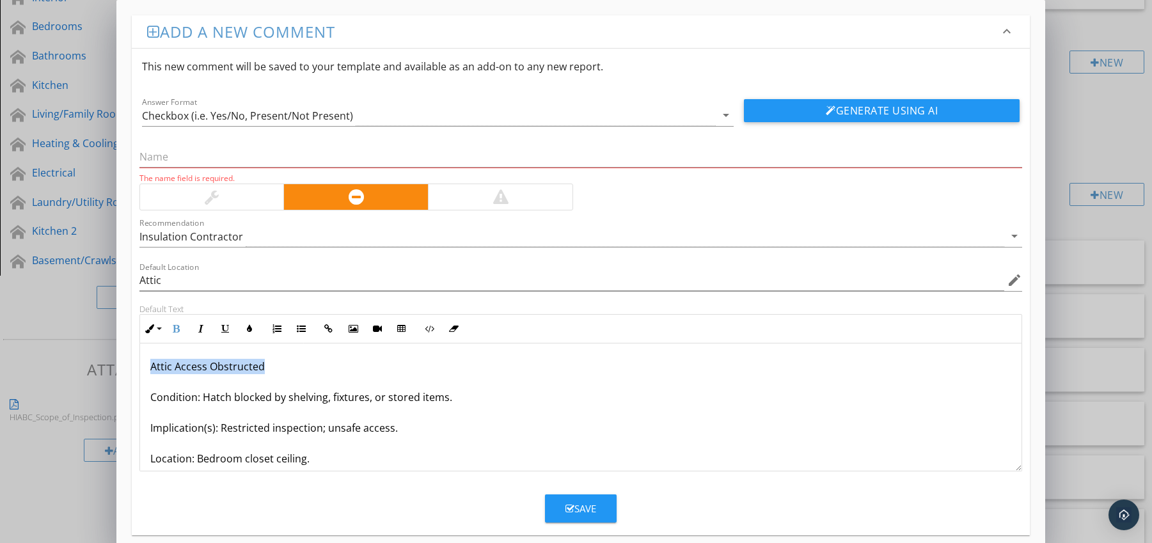
drag, startPoint x: 145, startPoint y: 367, endPoint x: 287, endPoint y: 366, distance: 141.4
click at [287, 366] on div "Attic Access Obstructed Condition: Hatch blocked by shelving, fixtures, or stor…" at bounding box center [581, 443] width 882 height 200
click at [229, 162] on input "text" at bounding box center [580, 156] width 883 height 21
paste input "Attic Access Obstructed"
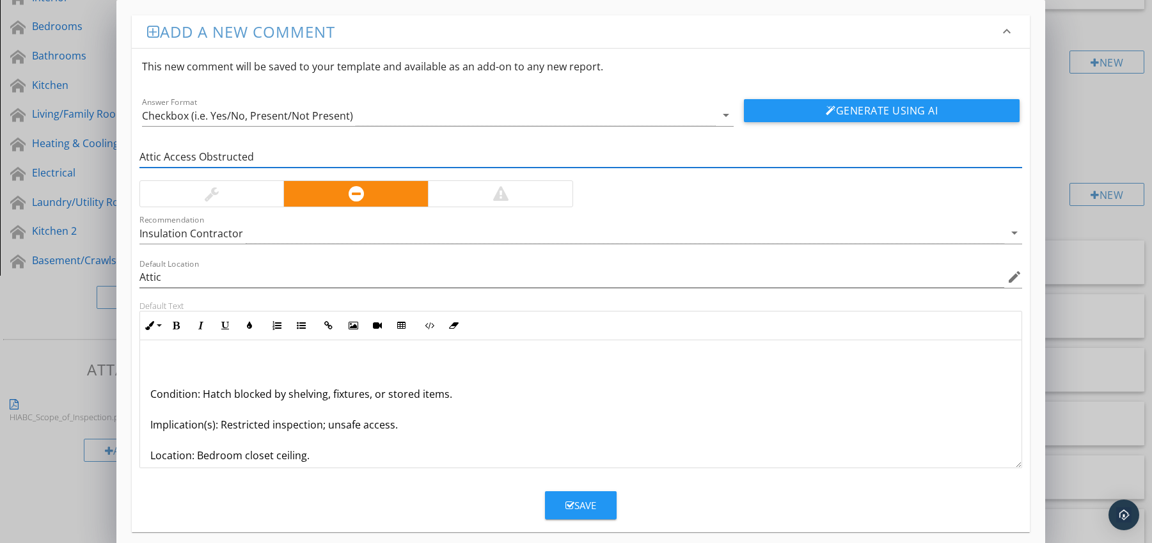
type input "Attic Access Obstructed"
click at [148, 397] on div "Condition: Hatch blocked by shelving, fixtures, or stored items. Implication(s)…" at bounding box center [581, 440] width 882 height 200
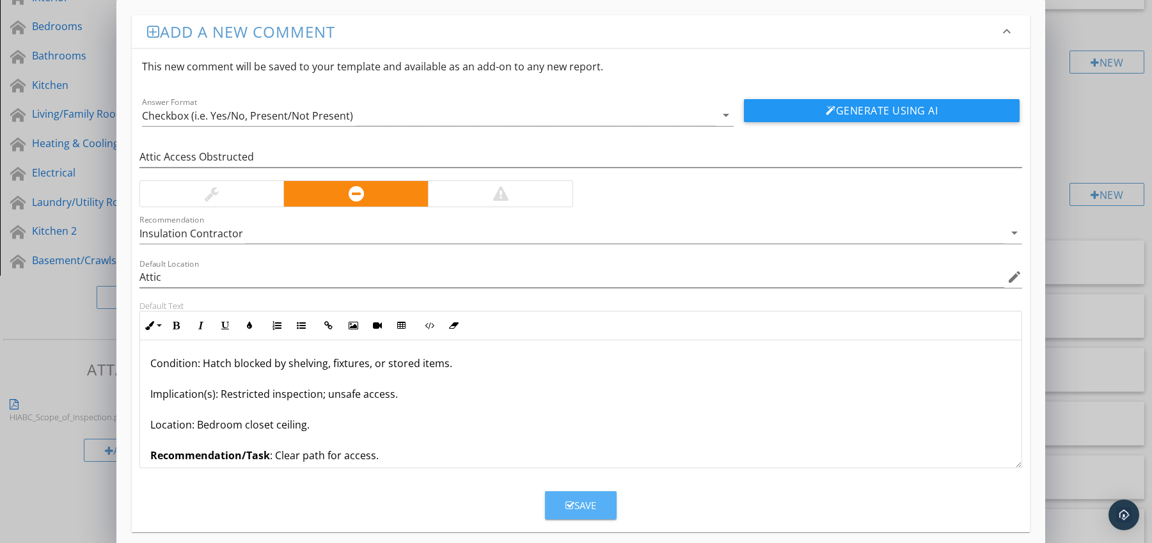
click at [576, 499] on div "Save" at bounding box center [580, 505] width 31 height 15
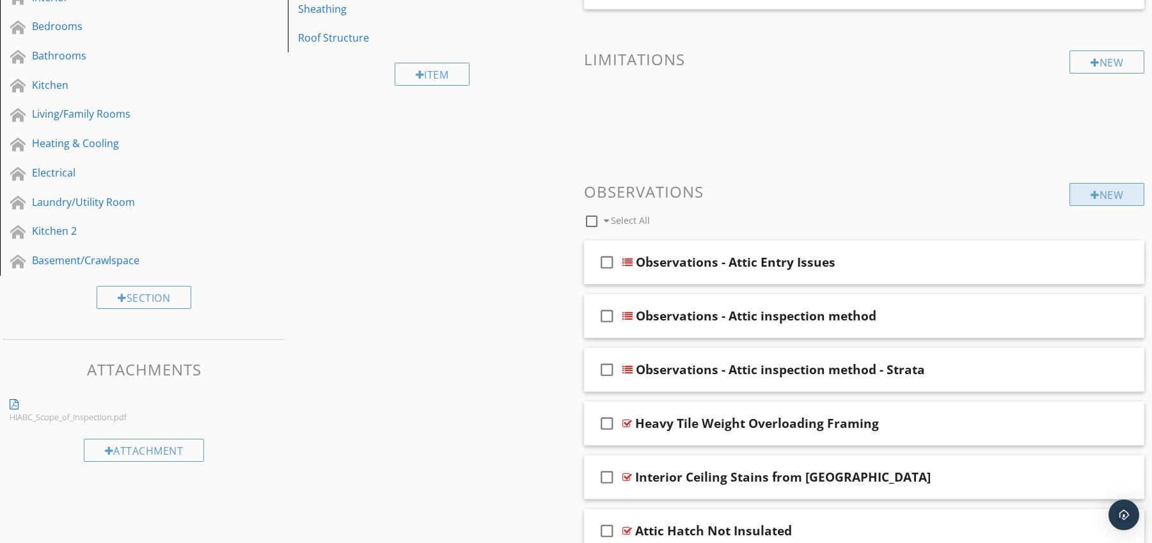
click at [1101, 193] on div "New" at bounding box center [1106, 194] width 75 height 23
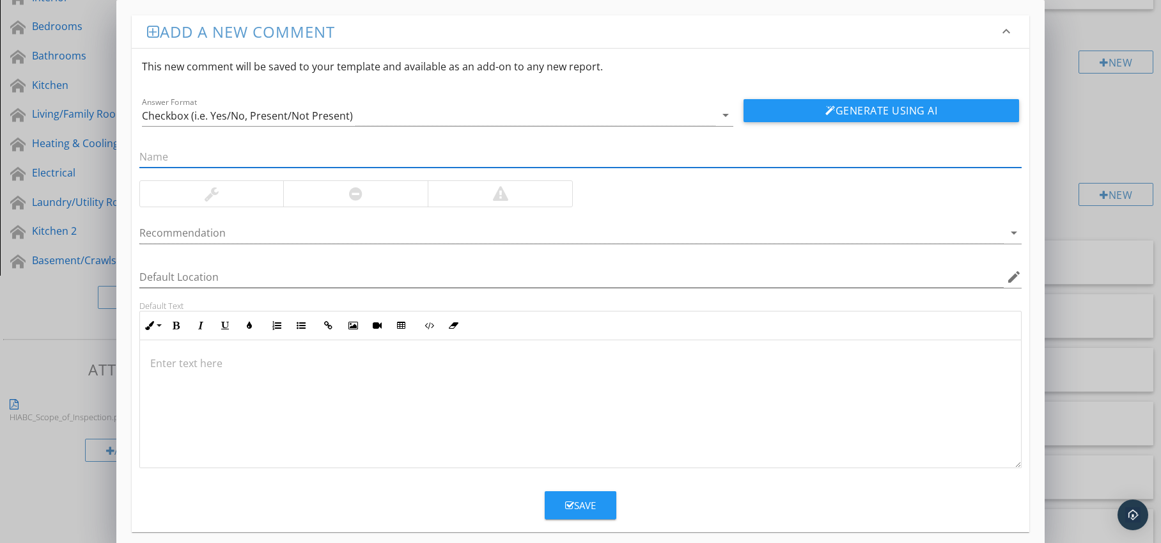
click at [378, 194] on div at bounding box center [355, 194] width 145 height 26
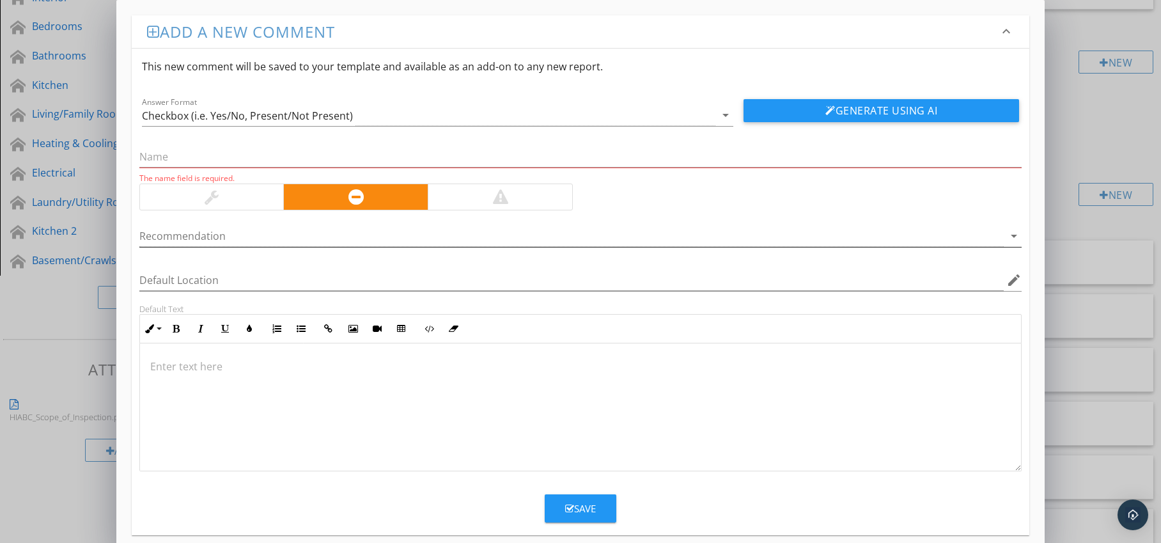
click at [363, 233] on div at bounding box center [571, 236] width 865 height 21
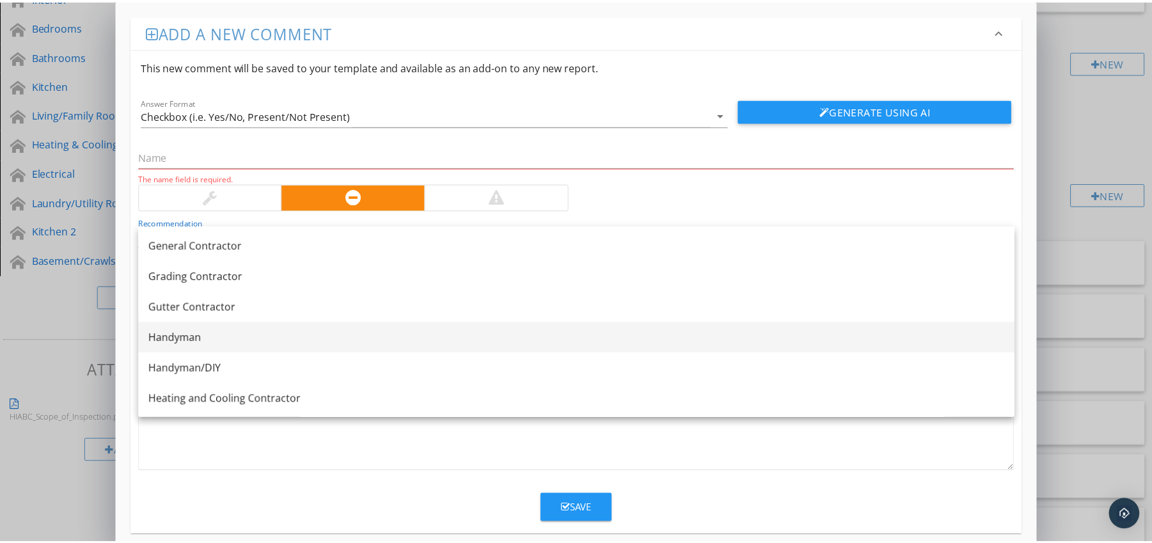
scroll to position [702, 0]
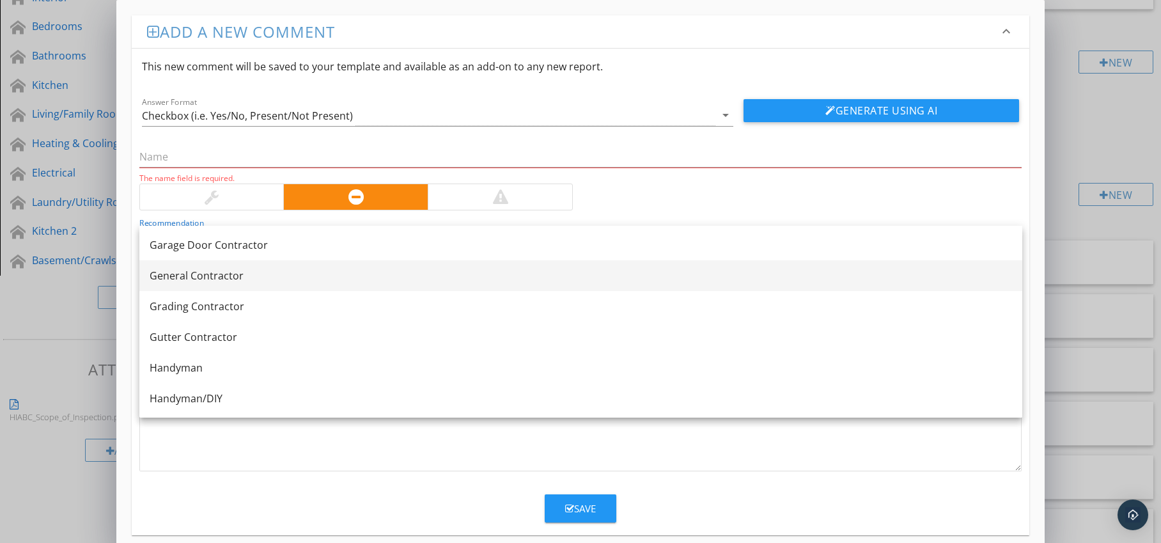
click at [364, 283] on link "General Contractor" at bounding box center [580, 275] width 883 height 31
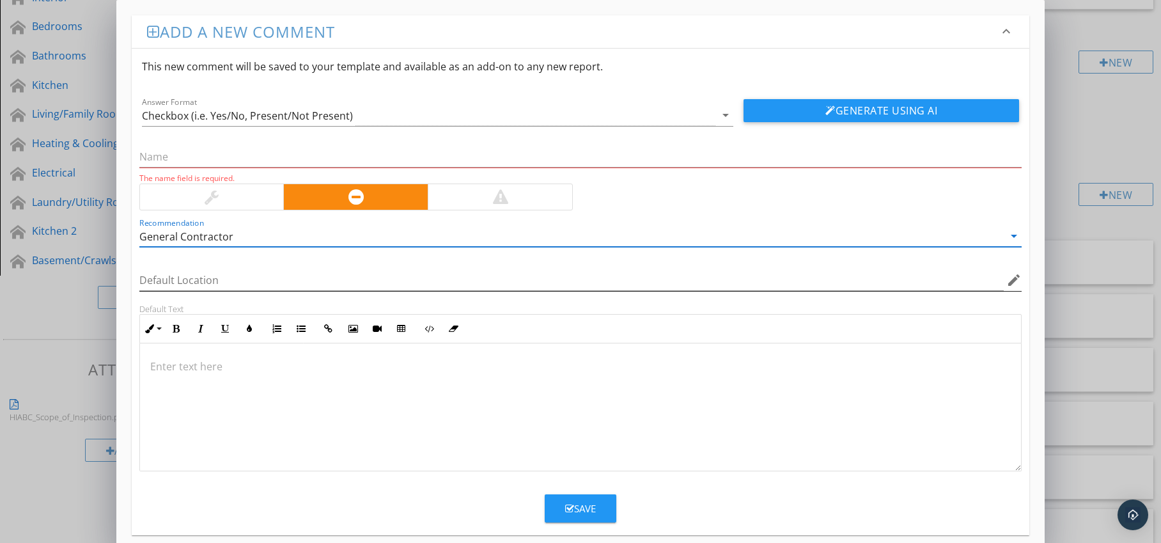
click at [1014, 281] on icon "edit" at bounding box center [1014, 279] width 15 height 15
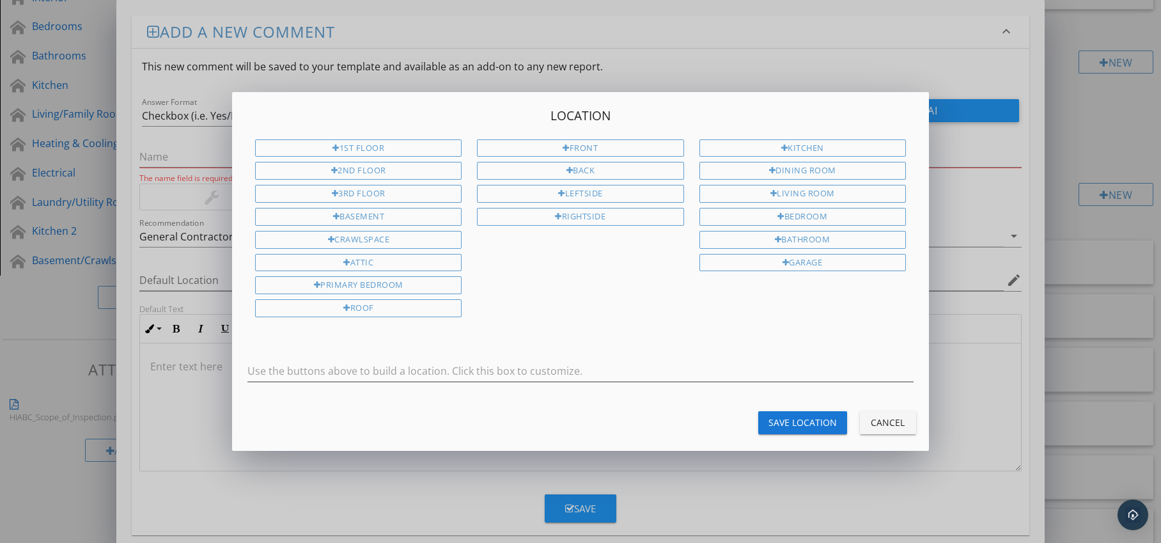
drag, startPoint x: 384, startPoint y: 259, endPoint x: 418, endPoint y: 274, distance: 37.2
click at [384, 259] on div "Attic" at bounding box center [358, 263] width 207 height 18
type input "Attic"
click at [776, 416] on div "Save Location" at bounding box center [803, 422] width 68 height 13
type input "Attic"
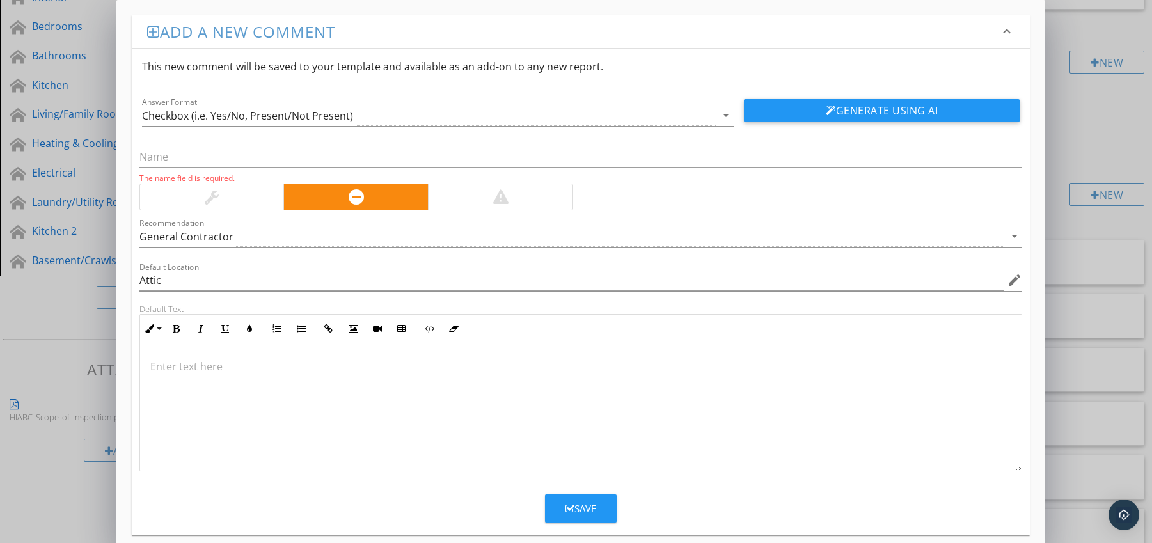
click at [169, 362] on p at bounding box center [580, 366] width 861 height 15
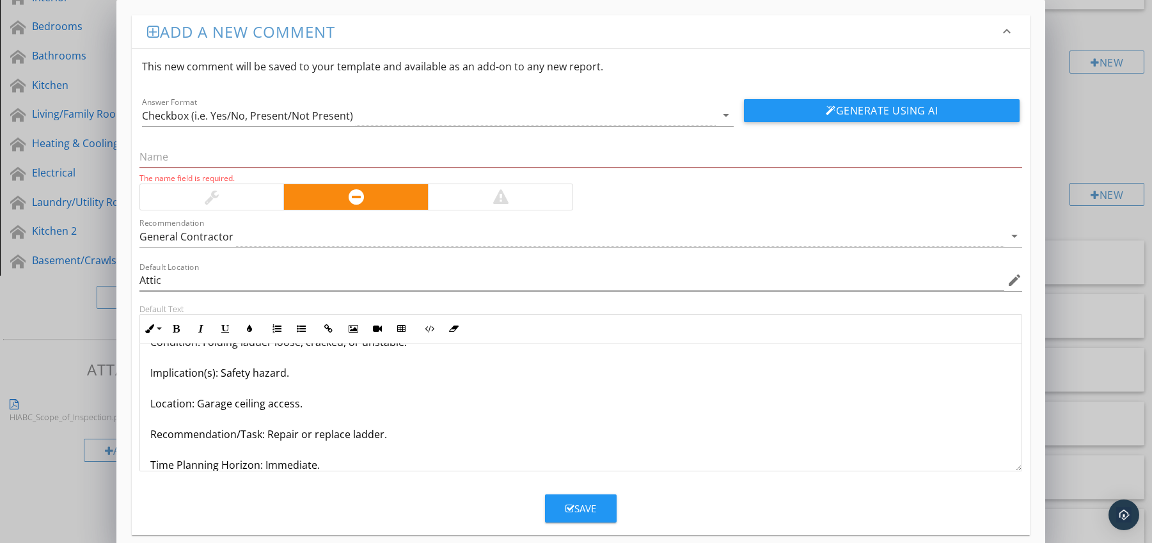
scroll to position [72, 0]
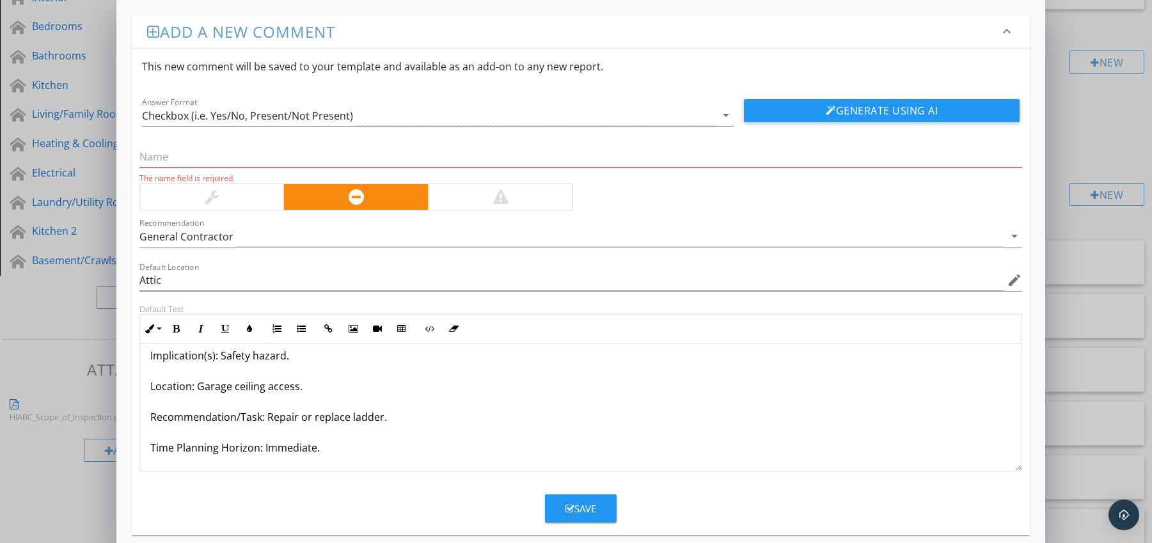
drag, startPoint x: 150, startPoint y: 462, endPoint x: 155, endPoint y: 468, distance: 7.7
click at [155, 468] on div "Pull-Down Ladder Unsafe / Damaged Condition: Folding ladder loose, cracked, or …" at bounding box center [581, 371] width 882 height 200
drag, startPoint x: 143, startPoint y: 443, endPoint x: 371, endPoint y: 446, distance: 227.7
click at [371, 446] on div "Pull-Down Ladder Unsafe / Damaged Condition: Folding ladder loose, cracked, or …" at bounding box center [581, 371] width 882 height 200
click at [173, 331] on icon "button" at bounding box center [176, 328] width 9 height 9
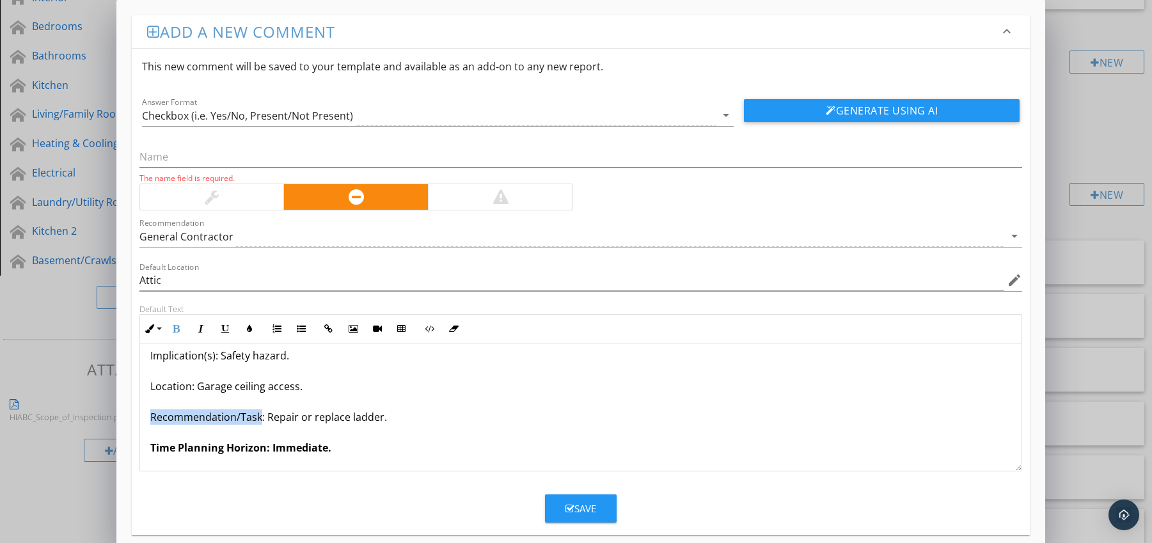
drag, startPoint x: 147, startPoint y: 420, endPoint x: 260, endPoint y: 420, distance: 113.2
click at [260, 420] on div "Pull-Down Ladder Unsafe / Damaged Condition: Folding ladder loose, cracked, or …" at bounding box center [581, 371] width 882 height 200
click at [178, 328] on icon "button" at bounding box center [176, 328] width 9 height 9
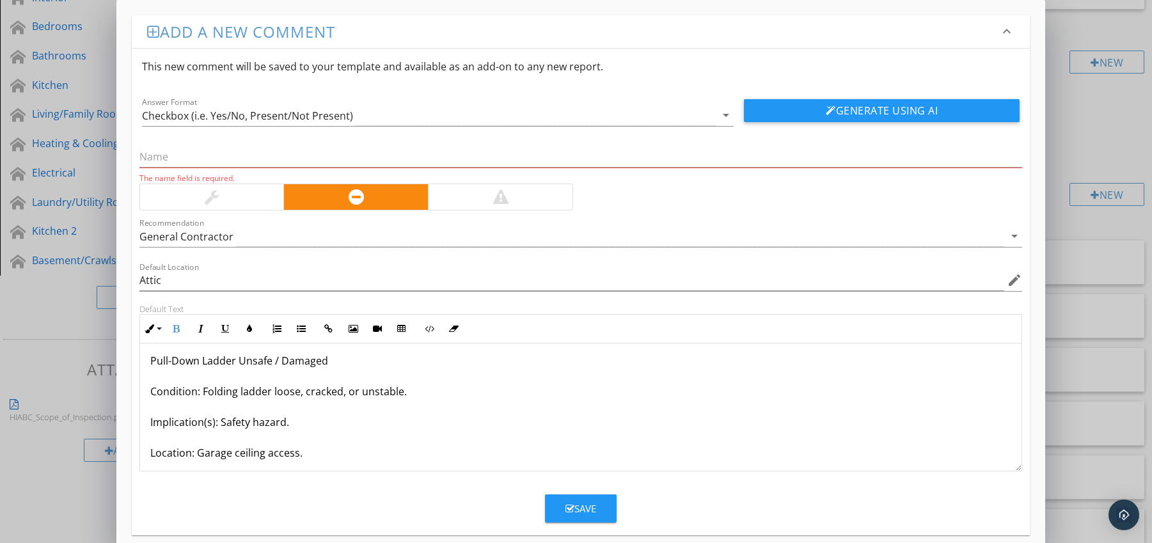
scroll to position [0, 0]
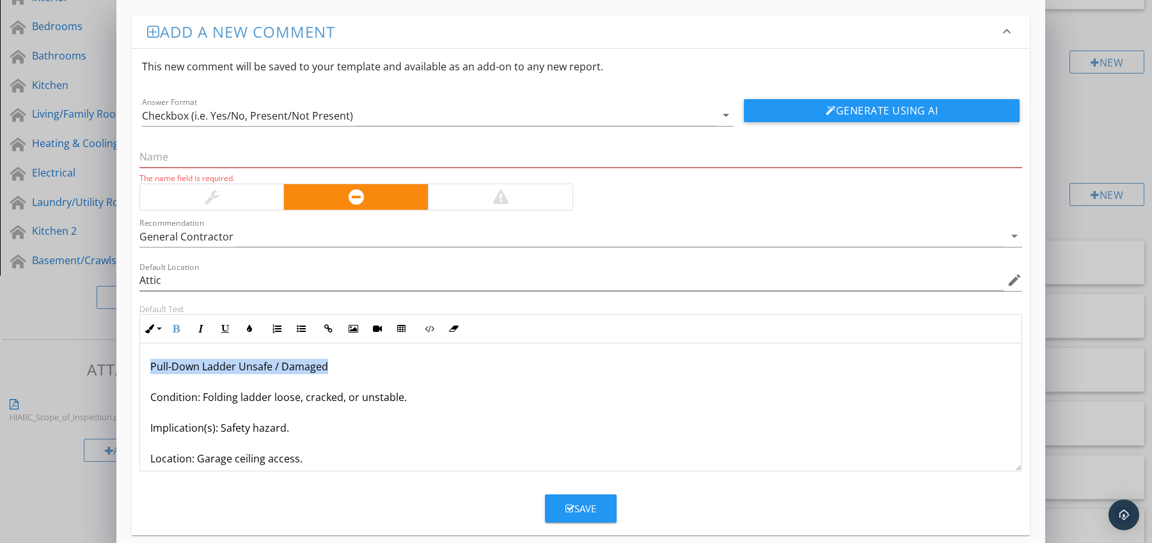
drag, startPoint x: 151, startPoint y: 368, endPoint x: 367, endPoint y: 365, distance: 216.2
click at [367, 365] on p "Pull-Down Ladder Unsafe / Damaged Condition: Folding ladder loose, cracked, or …" at bounding box center [580, 443] width 861 height 169
click at [185, 157] on input "text" at bounding box center [580, 156] width 883 height 21
paste input "Pull-Down Ladder Unsafe / Damaged"
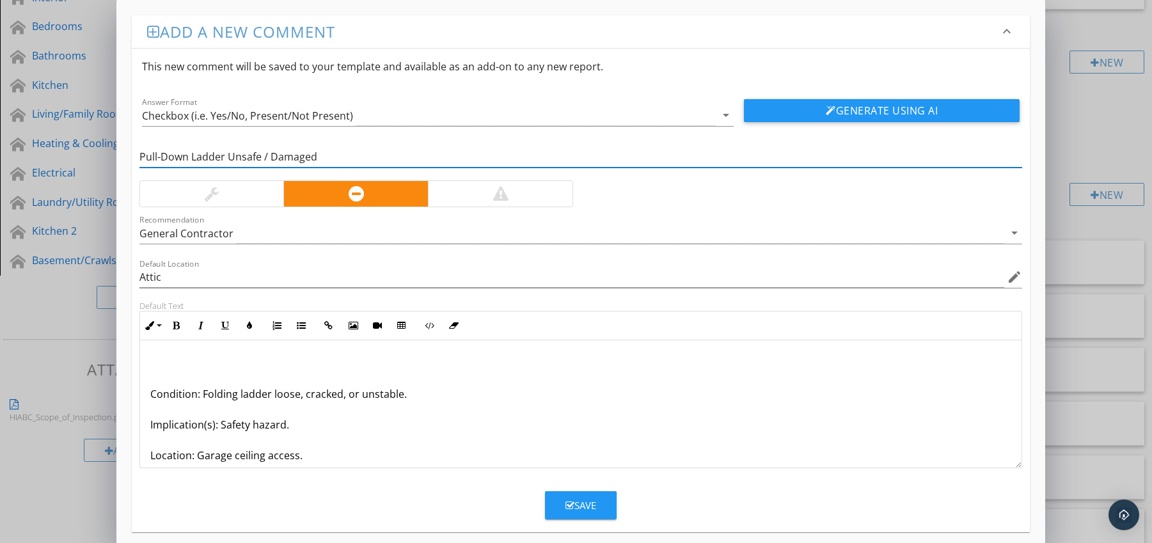
type input "Pull-Down Ladder Unsafe / Damaged"
click at [148, 398] on div "Condition: Folding ladder loose, cracked, or unstable. Implication(s): Safety h…" at bounding box center [581, 440] width 882 height 200
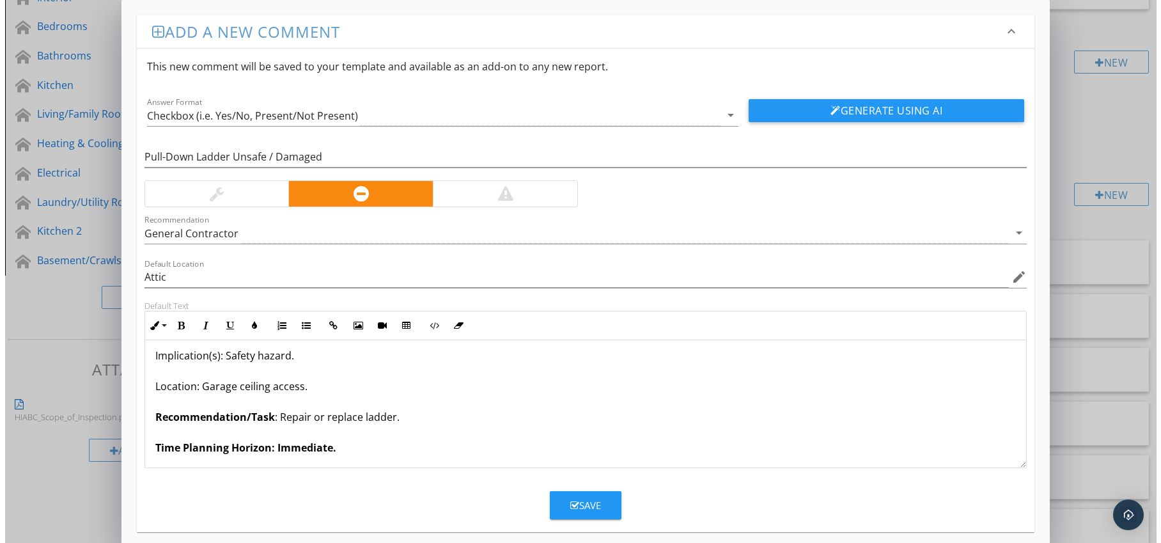
scroll to position [42, 0]
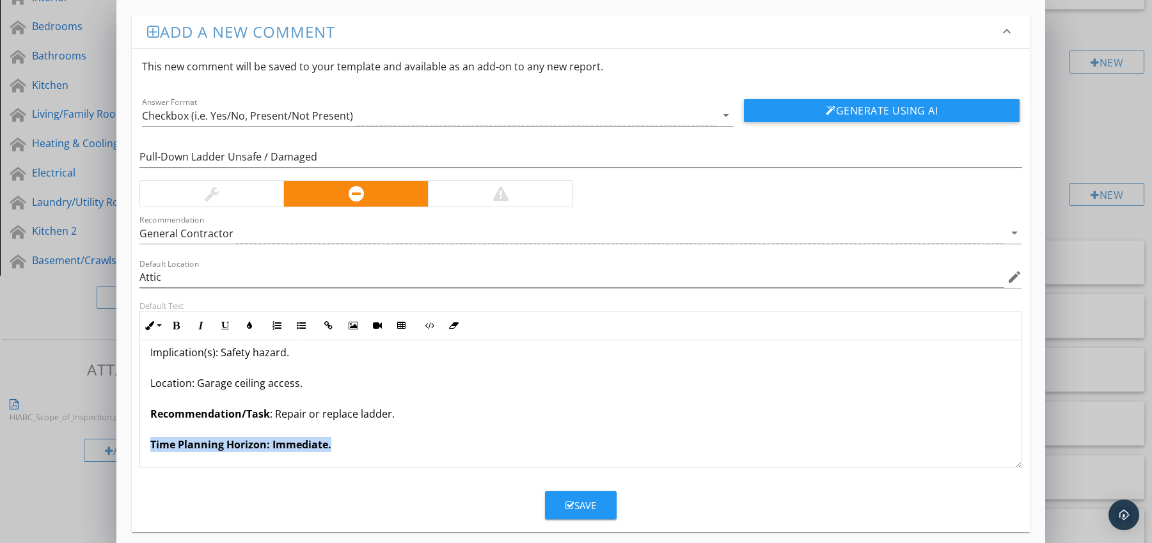
drag, startPoint x: 151, startPoint y: 442, endPoint x: 337, endPoint y: 446, distance: 186.2
click at [337, 446] on p "Condition: Folding ladder loose, cracked, or unstable. Implication(s): Safety h…" at bounding box center [580, 383] width 861 height 138
click at [246, 326] on icon "button" at bounding box center [249, 325] width 9 height 9
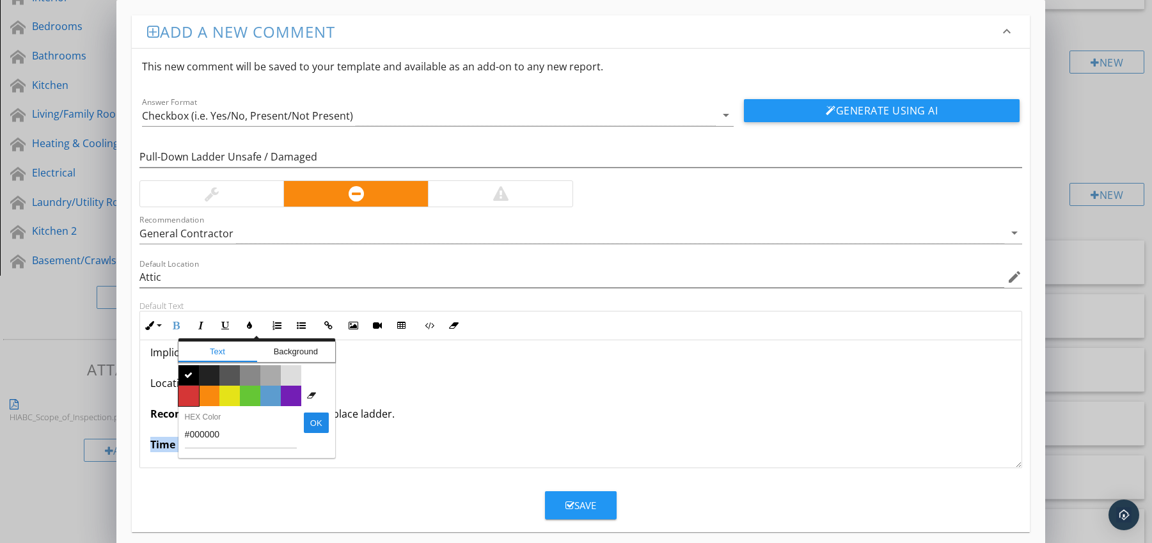
click at [189, 397] on span "Color #d53636" at bounding box center [188, 396] width 20 height 20
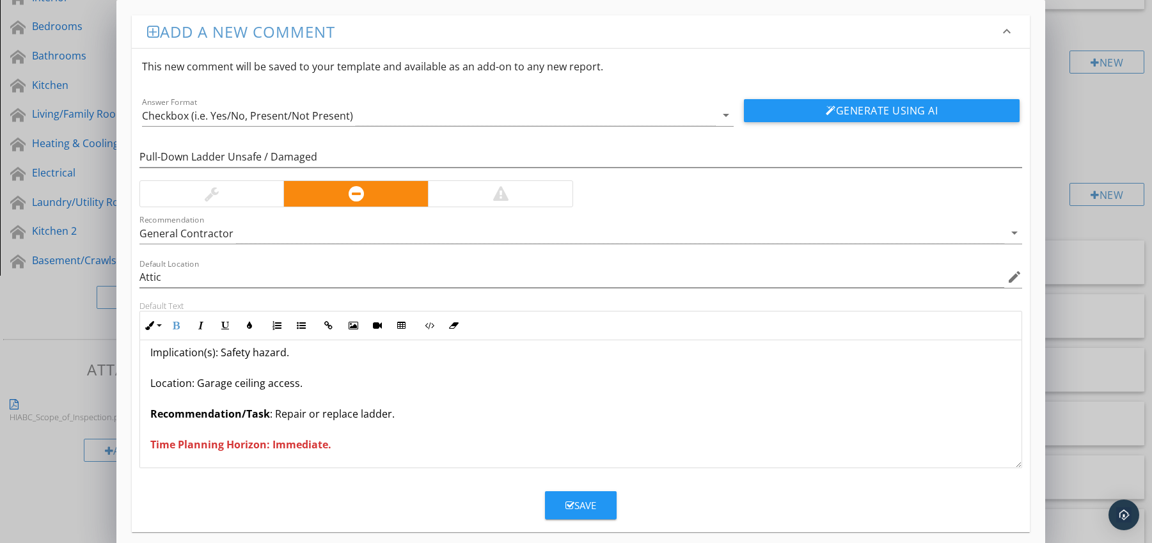
click at [417, 439] on p "Condition: Folding ladder loose, cracked, or unstable. Implication(s): Safety h…" at bounding box center [580, 383] width 861 height 138
click at [581, 504] on div "Save" at bounding box center [580, 505] width 31 height 15
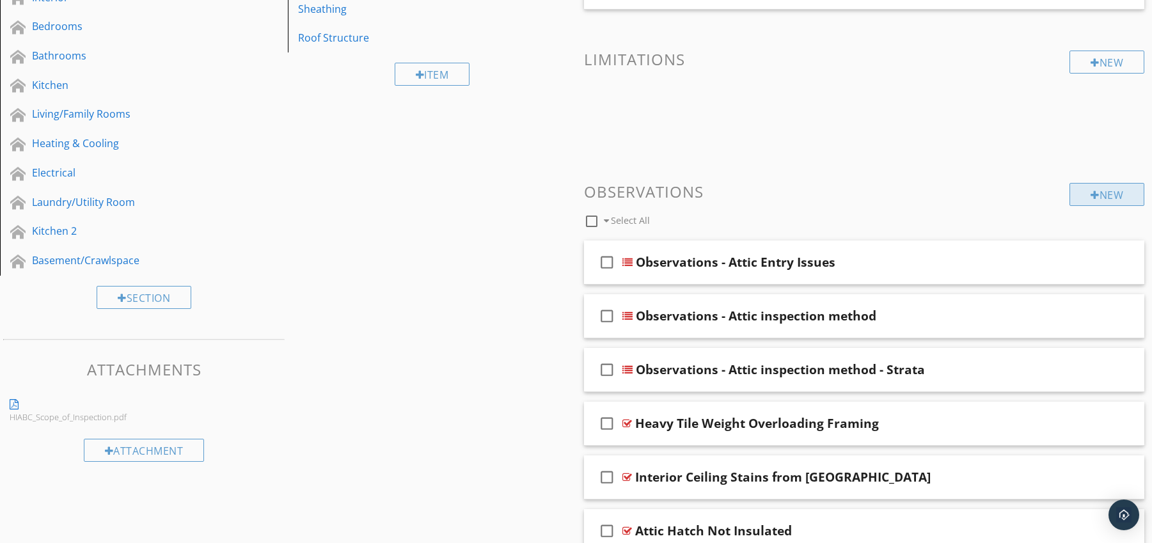
click at [1100, 185] on div "New" at bounding box center [1106, 194] width 75 height 23
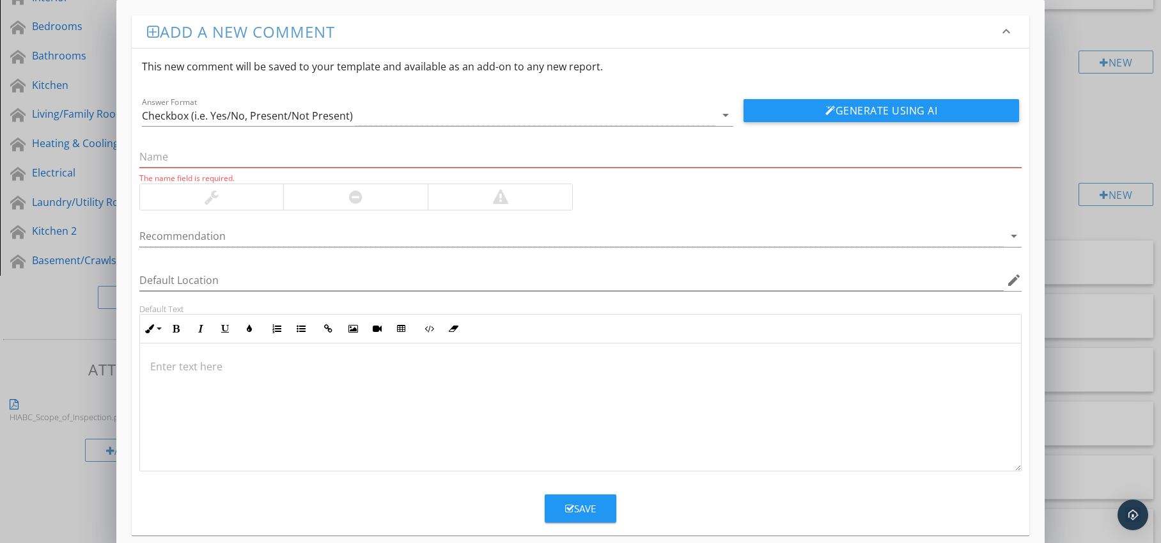
click at [351, 200] on div at bounding box center [355, 196] width 13 height 15
click at [349, 237] on div at bounding box center [571, 236] width 865 height 21
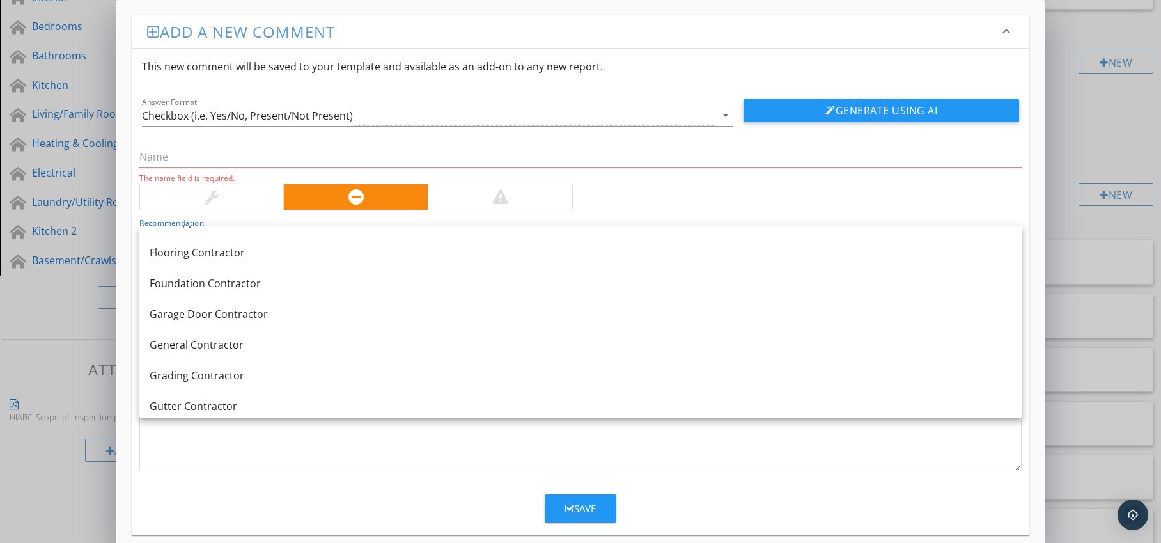
scroll to position [1014, 0]
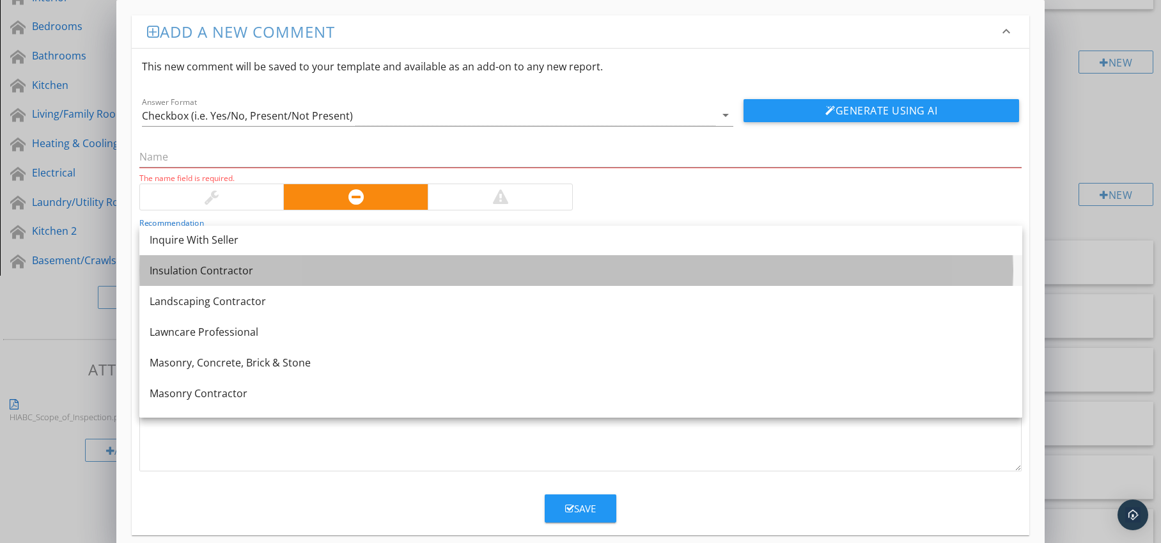
click at [274, 278] on div "Insulation Contractor" at bounding box center [581, 270] width 863 height 15
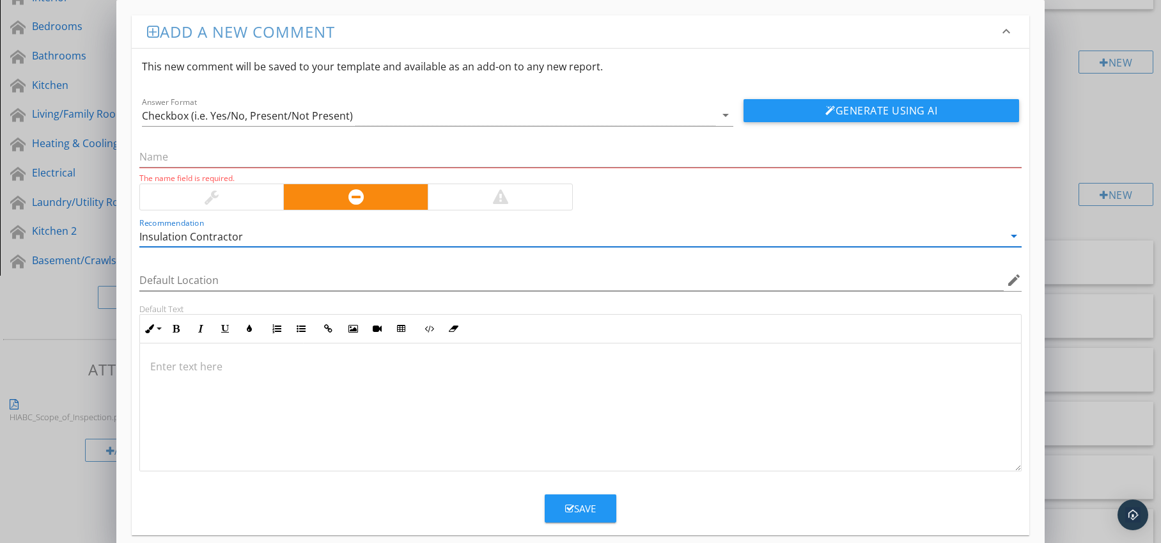
click at [203, 354] on div at bounding box center [581, 407] width 882 height 128
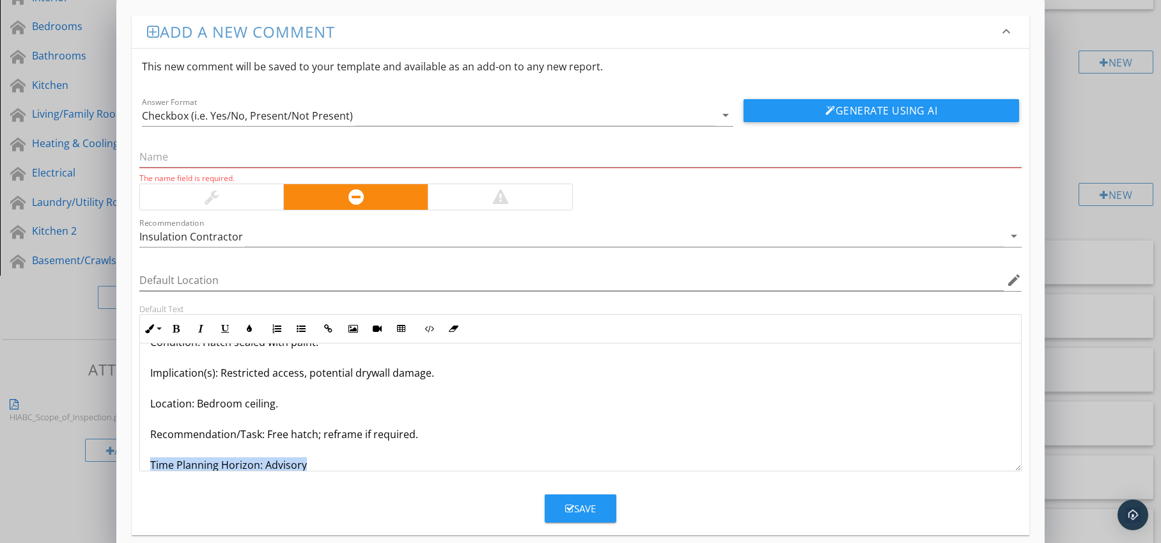
scroll to position [72, 0]
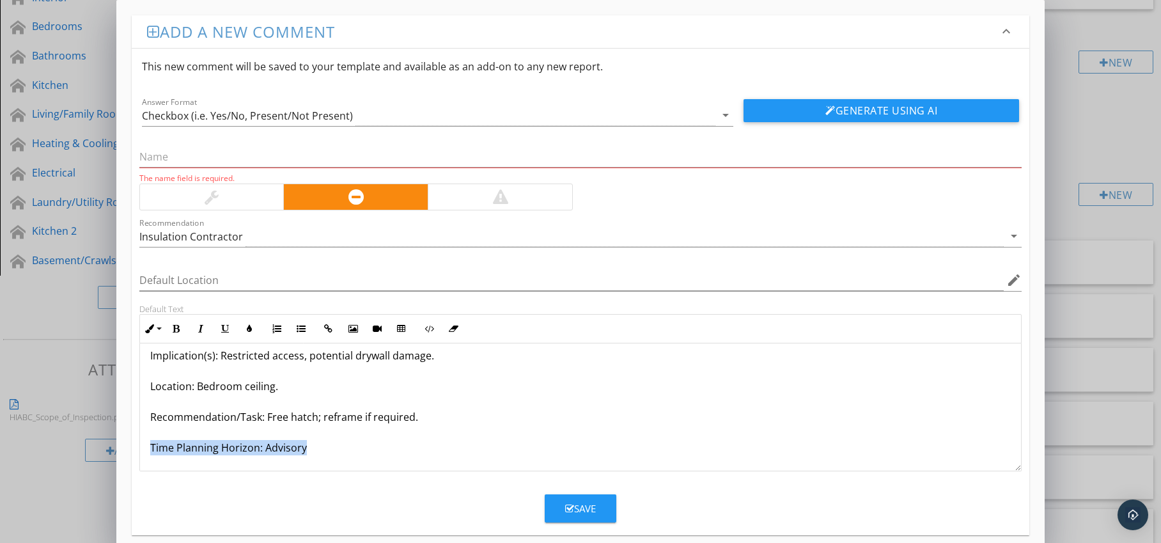
drag, startPoint x: 144, startPoint y: 464, endPoint x: 160, endPoint y: 470, distance: 17.2
click at [160, 470] on div "Hatch Painted Shut Condition: Hatch sealed with paint. Implication(s): Restrict…" at bounding box center [581, 371] width 882 height 200
click at [177, 328] on icon "button" at bounding box center [176, 328] width 9 height 9
click at [248, 327] on icon "button" at bounding box center [249, 328] width 9 height 9
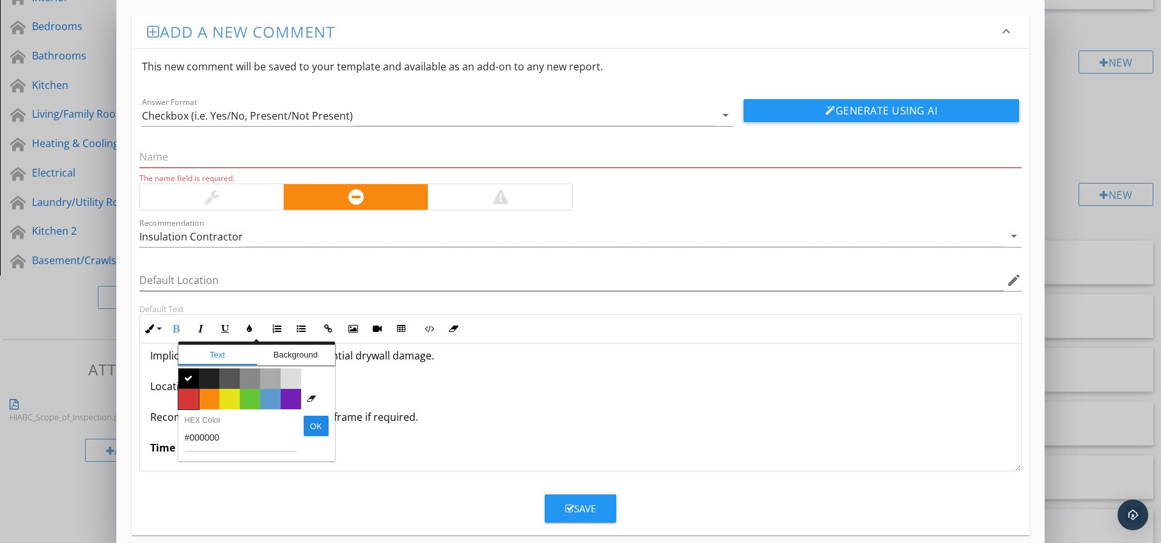
click at [187, 396] on span "Color #d53636" at bounding box center [188, 399] width 20 height 20
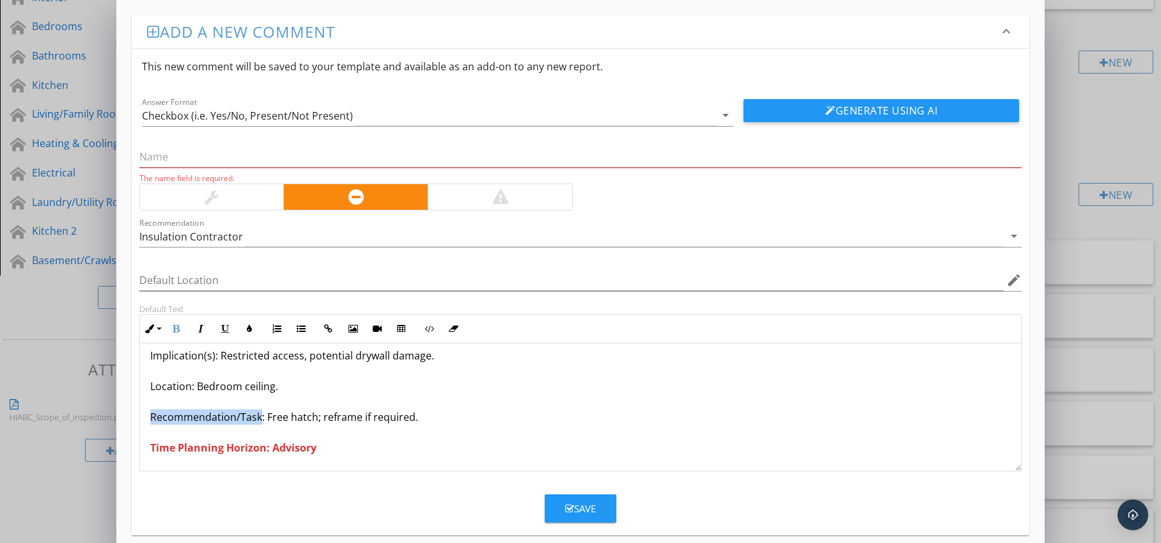
drag, startPoint x: 150, startPoint y: 416, endPoint x: 260, endPoint y: 422, distance: 110.2
click at [260, 422] on p "Hatch Painted Shut Condition: Hatch sealed with paint. Implication(s): Restrict…" at bounding box center [580, 371] width 861 height 169
click at [181, 328] on button "Bold" at bounding box center [176, 329] width 24 height 24
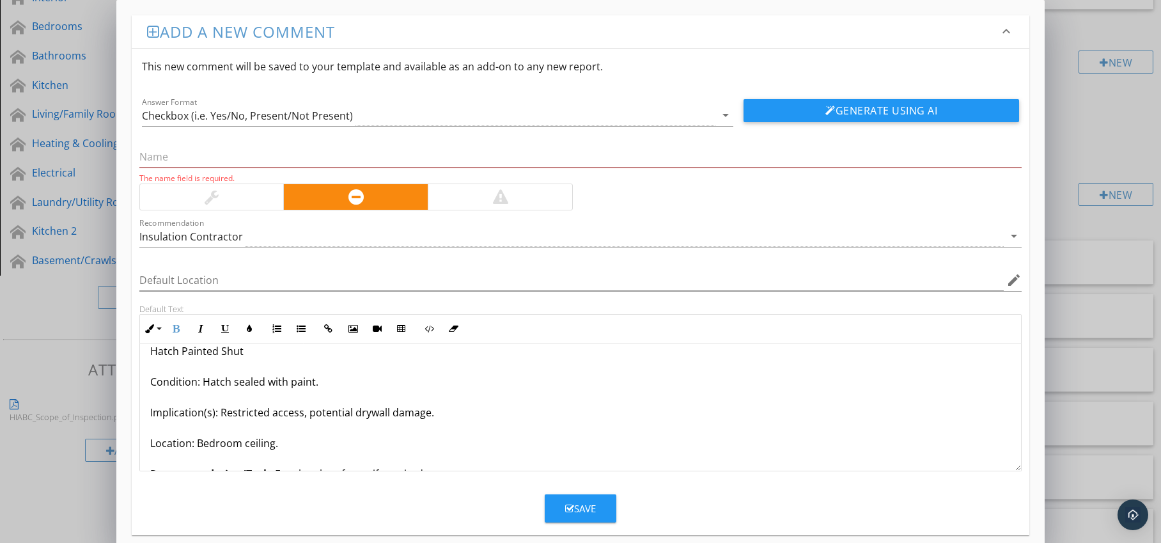
scroll to position [0, 0]
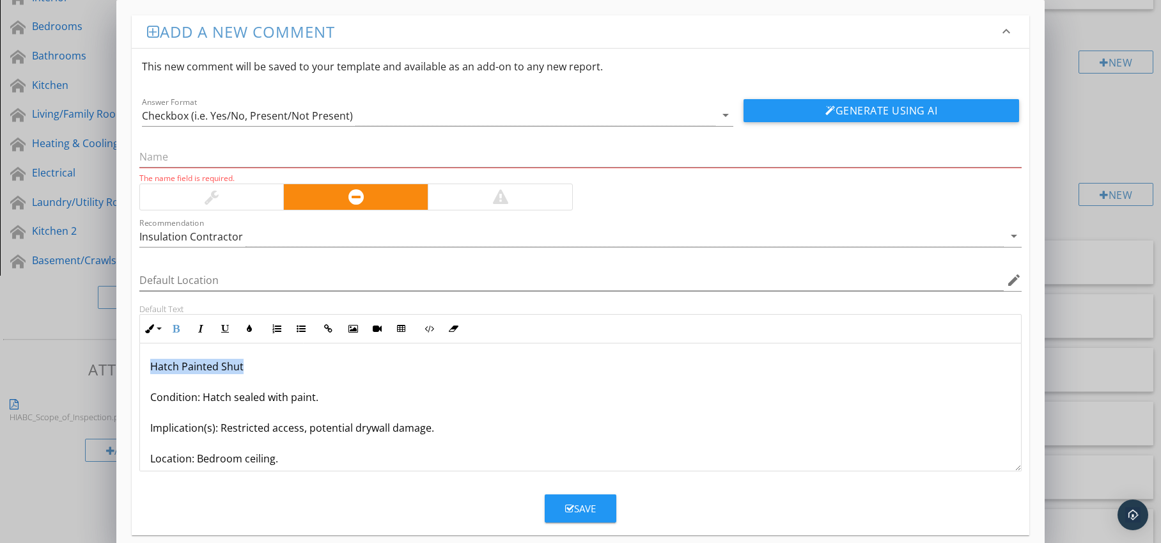
drag, startPoint x: 142, startPoint y: 368, endPoint x: 270, endPoint y: 362, distance: 128.1
click at [274, 363] on div "Hatch Painted Shut Condition: Hatch sealed with paint. Implication(s): Restrict…" at bounding box center [581, 443] width 882 height 200
click at [175, 162] on input "text" at bounding box center [580, 156] width 883 height 21
paste input "Hatch Painted Shut"
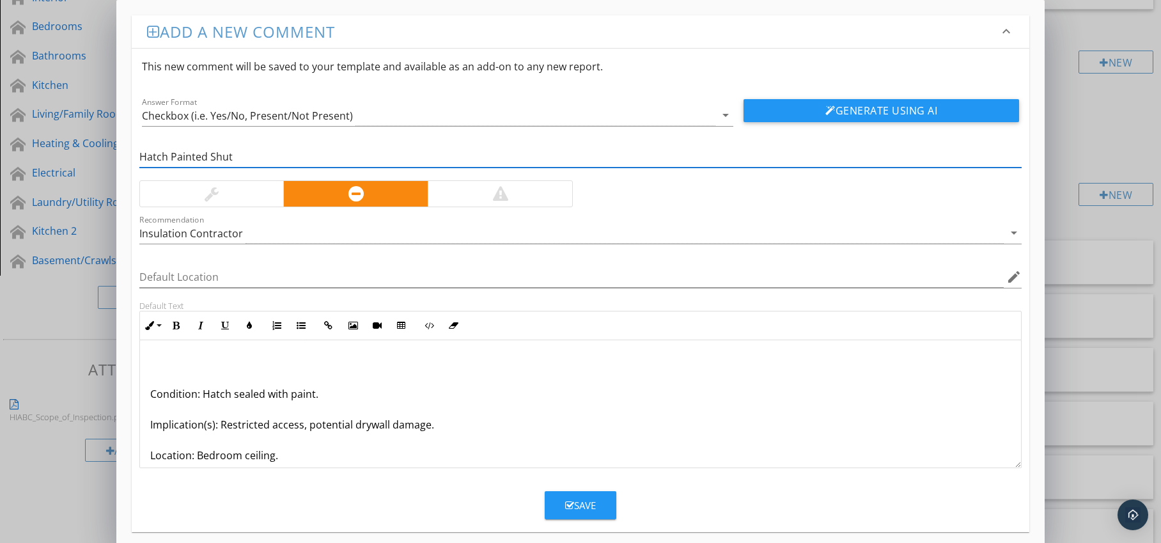
type input "Hatch Painted Shut"
click at [147, 397] on div "Condition: Hatch sealed with paint. Implication(s): Restricted access, potentia…" at bounding box center [581, 440] width 882 height 200
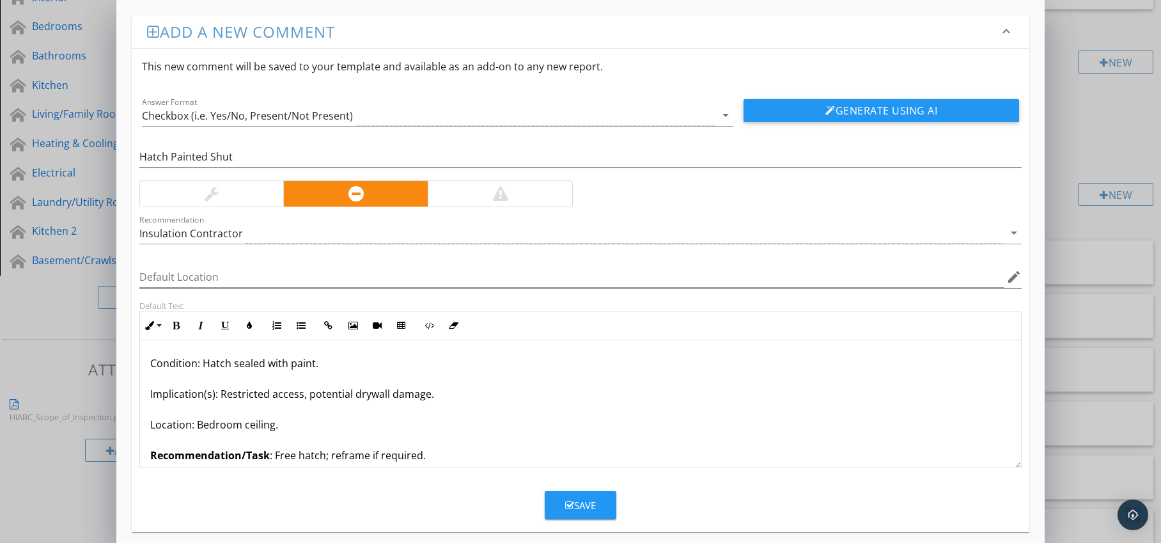
click at [1015, 274] on icon "edit" at bounding box center [1014, 276] width 15 height 15
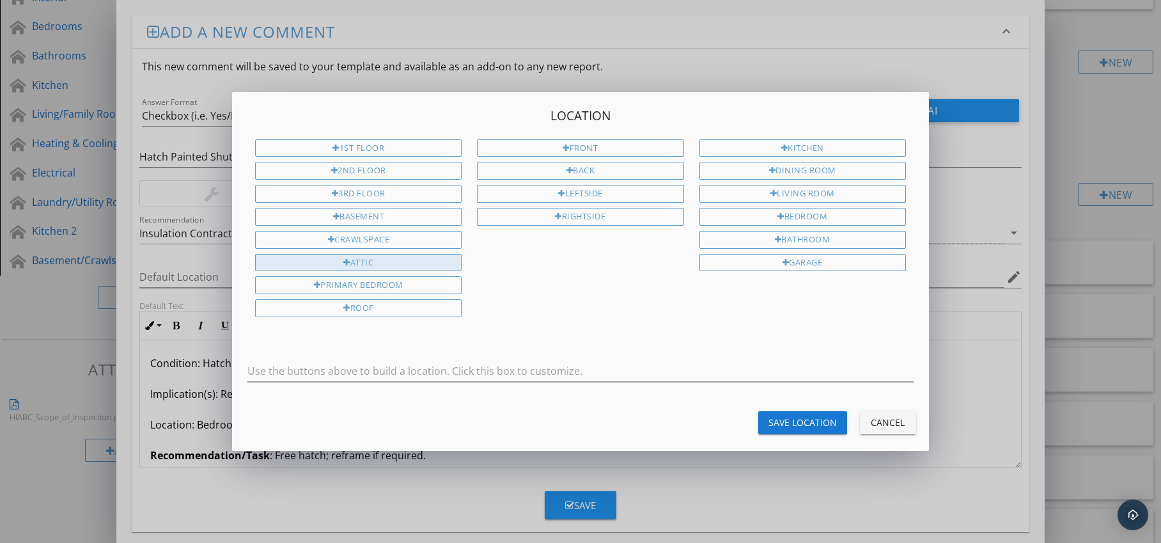
click at [388, 258] on div "Attic" at bounding box center [358, 263] width 207 height 18
type input "Attic"
click at [789, 423] on div "Save Location" at bounding box center [803, 422] width 68 height 13
type input "Attic"
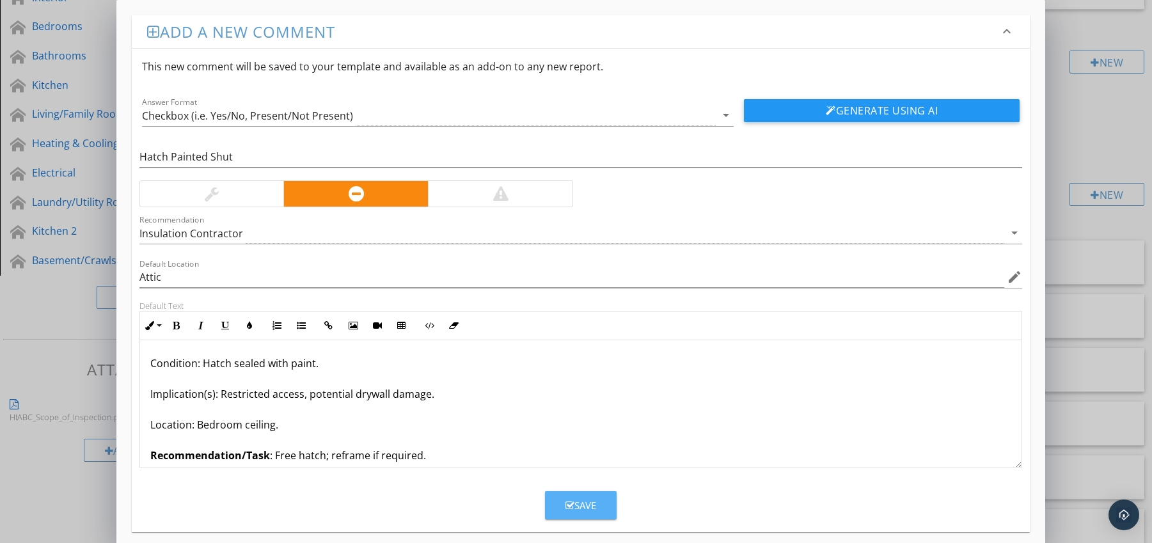
click at [573, 507] on div "Save" at bounding box center [580, 505] width 31 height 15
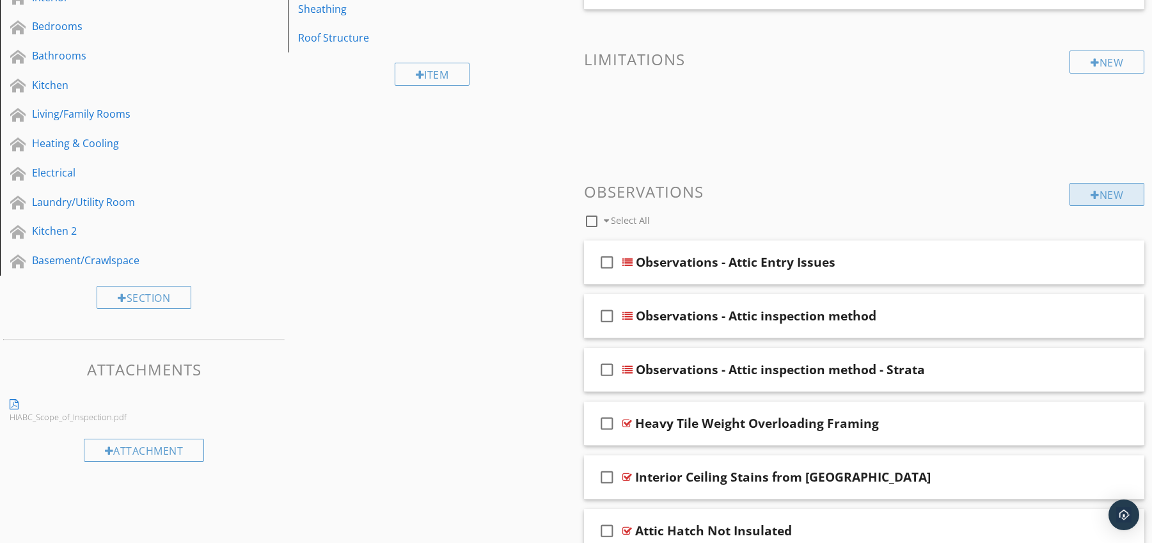
click at [1112, 195] on div "New" at bounding box center [1106, 194] width 75 height 23
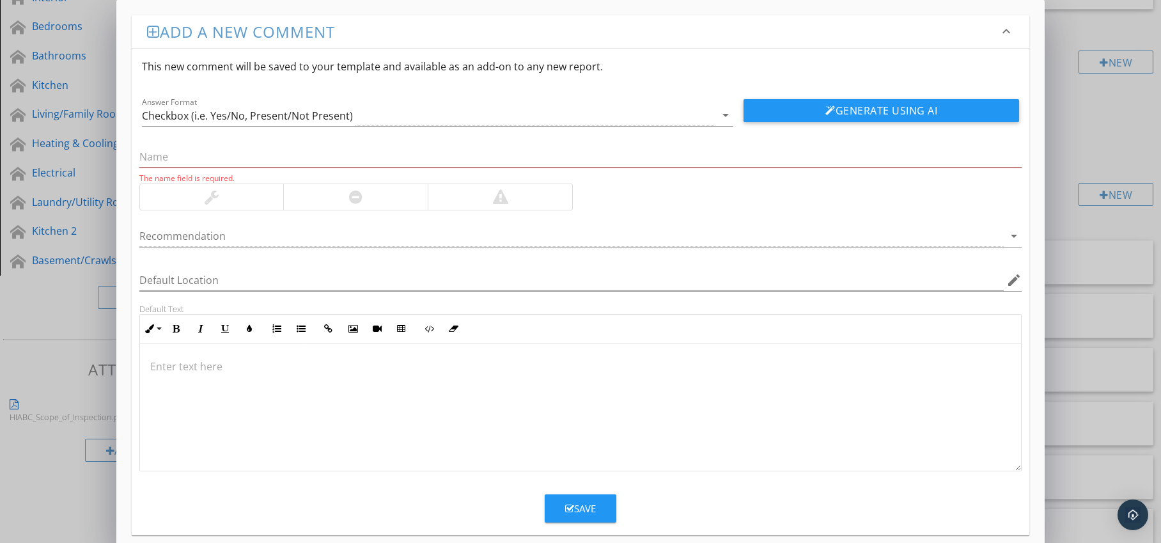
click at [359, 198] on div at bounding box center [355, 196] width 13 height 15
click at [356, 232] on div at bounding box center [571, 236] width 865 height 21
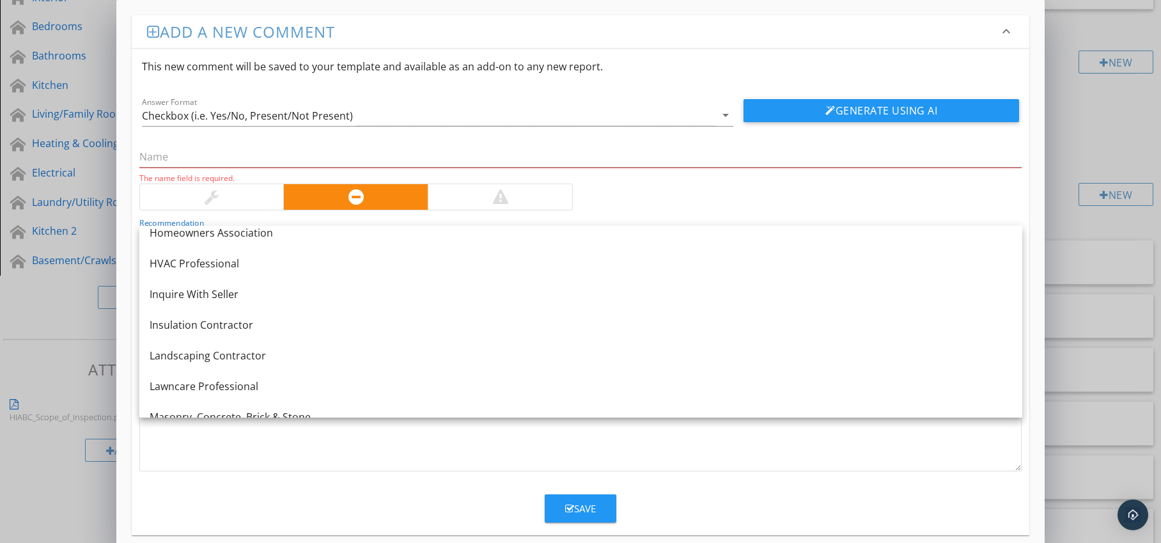
scroll to position [961, 0]
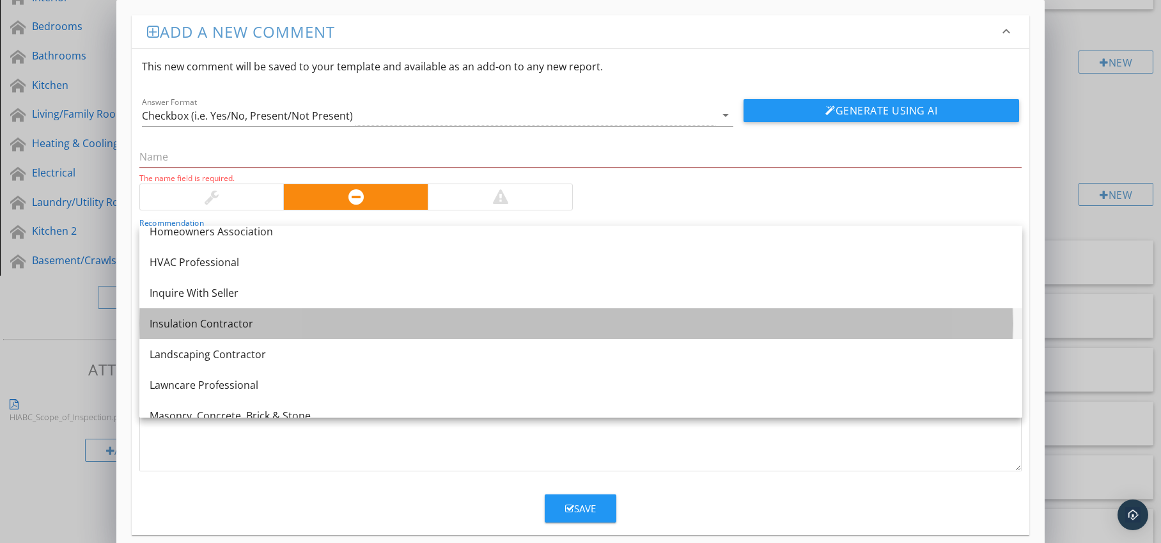
click at [285, 330] on div "Insulation Contractor" at bounding box center [581, 323] width 863 height 15
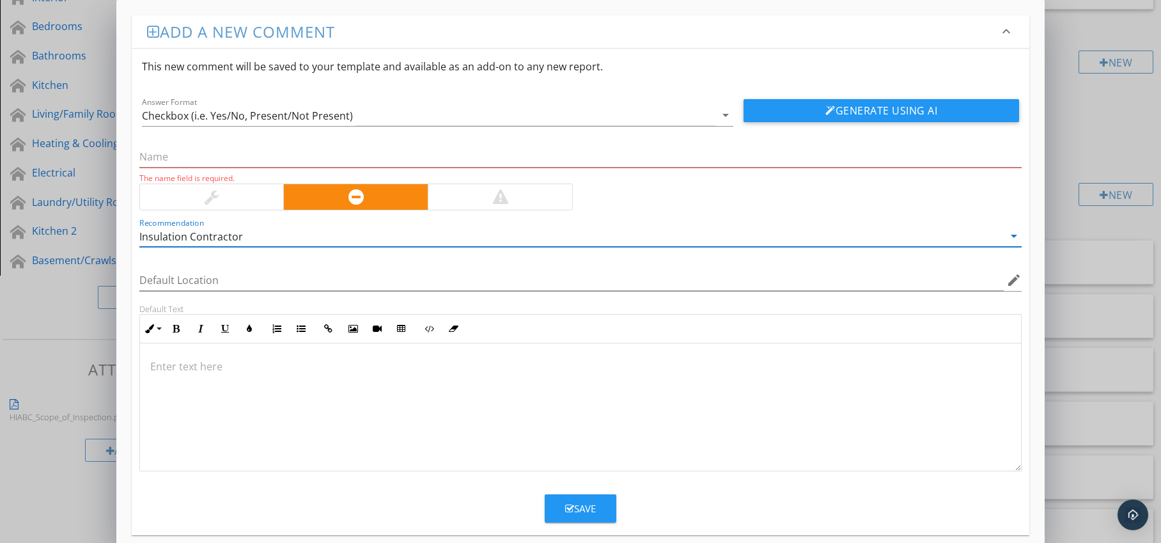
click at [199, 366] on p at bounding box center [580, 366] width 861 height 15
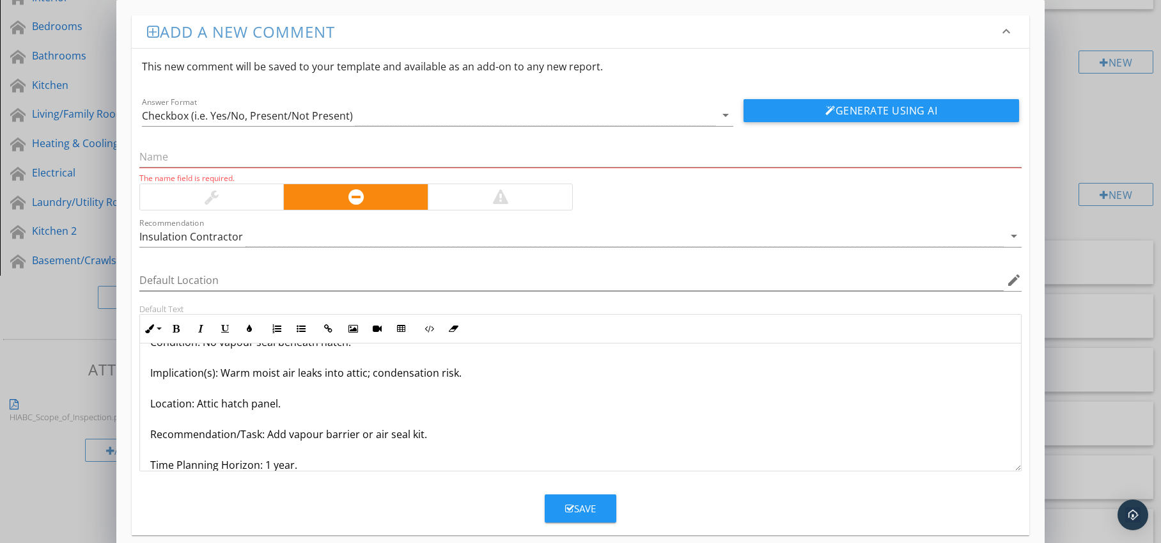
scroll to position [72, 0]
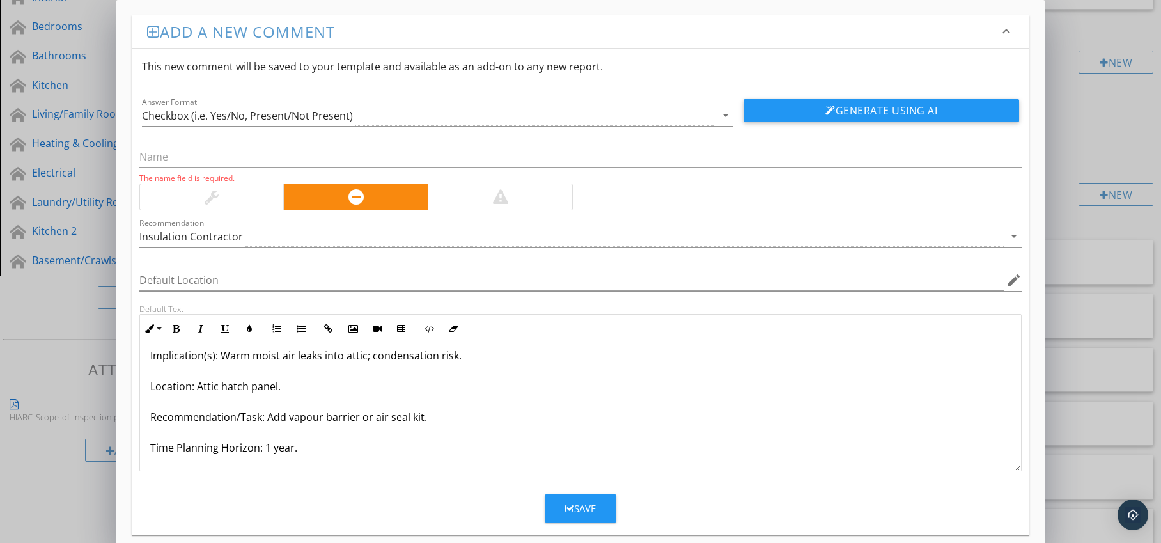
drag, startPoint x: 150, startPoint y: 466, endPoint x: 174, endPoint y: 469, distance: 24.6
click at [174, 469] on div "Vapour Barrier Missing at Hatch Condition: No vapour seal beneath hatch. Implic…" at bounding box center [581, 371] width 882 height 200
drag, startPoint x: 146, startPoint y: 444, endPoint x: 311, endPoint y: 437, distance: 165.2
click at [313, 455] on div "Vapour Barrier Missing at Hatch Condition: No vapour seal beneath hatch. Implic…" at bounding box center [581, 371] width 882 height 200
click at [177, 333] on icon "button" at bounding box center [176, 328] width 9 height 9
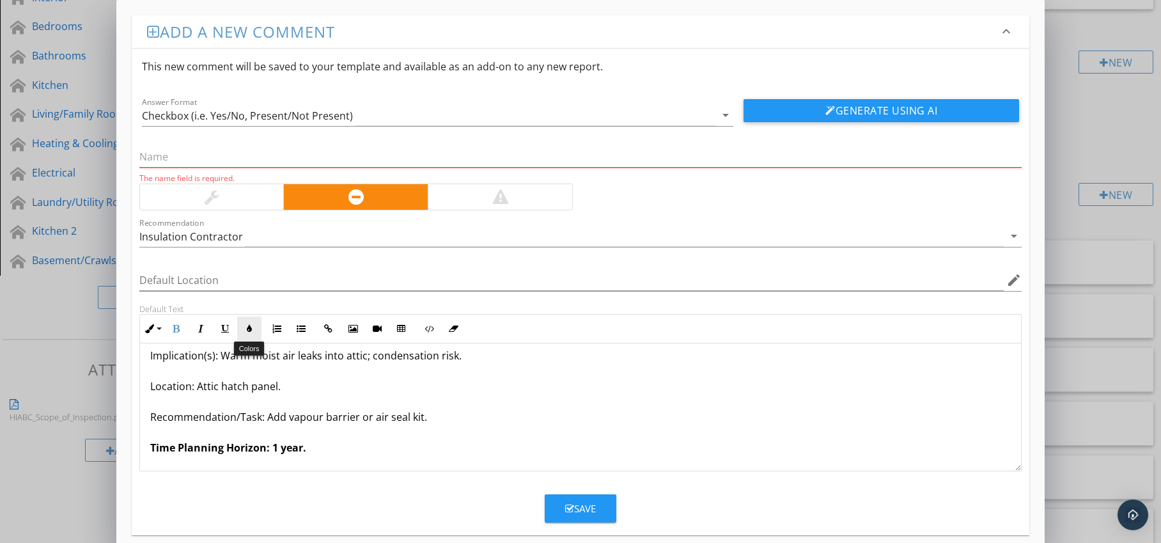
click at [245, 329] on icon "button" at bounding box center [249, 328] width 9 height 9
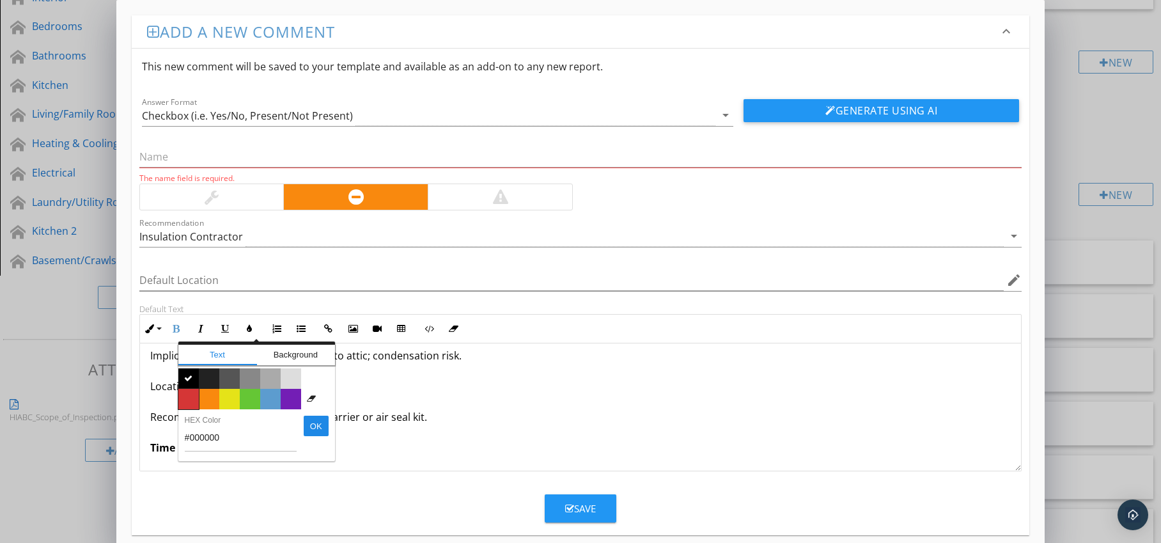
click at [189, 396] on span "Color #d53636" at bounding box center [188, 399] width 20 height 20
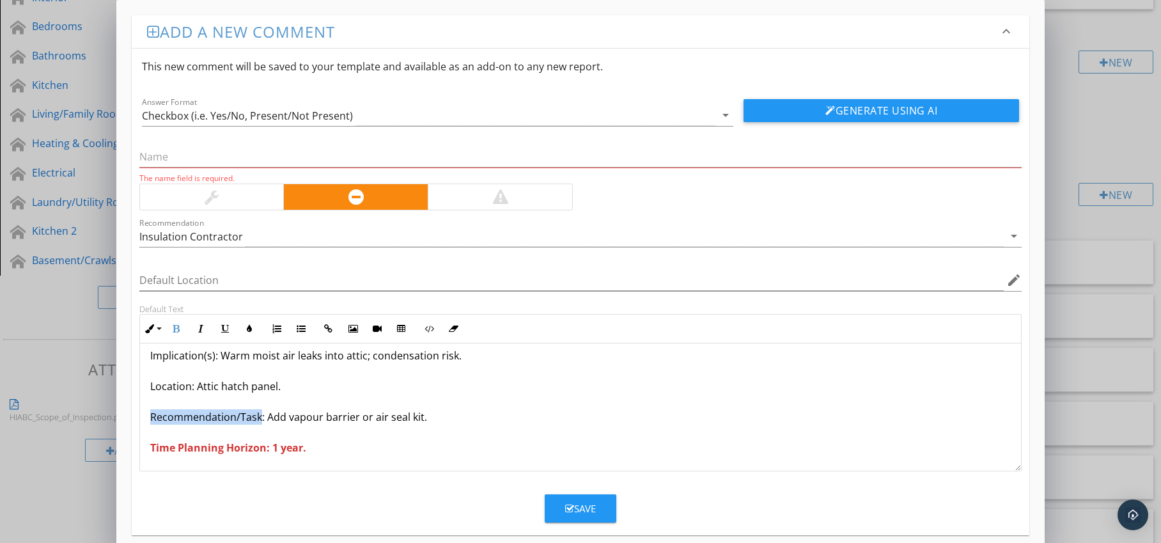
drag, startPoint x: 150, startPoint y: 416, endPoint x: 259, endPoint y: 423, distance: 108.9
click at [259, 423] on p "Vapour Barrier Missing at Hatch Condition: No vapour seal beneath hatch. Implic…" at bounding box center [580, 371] width 861 height 169
click at [174, 330] on icon "button" at bounding box center [176, 328] width 9 height 9
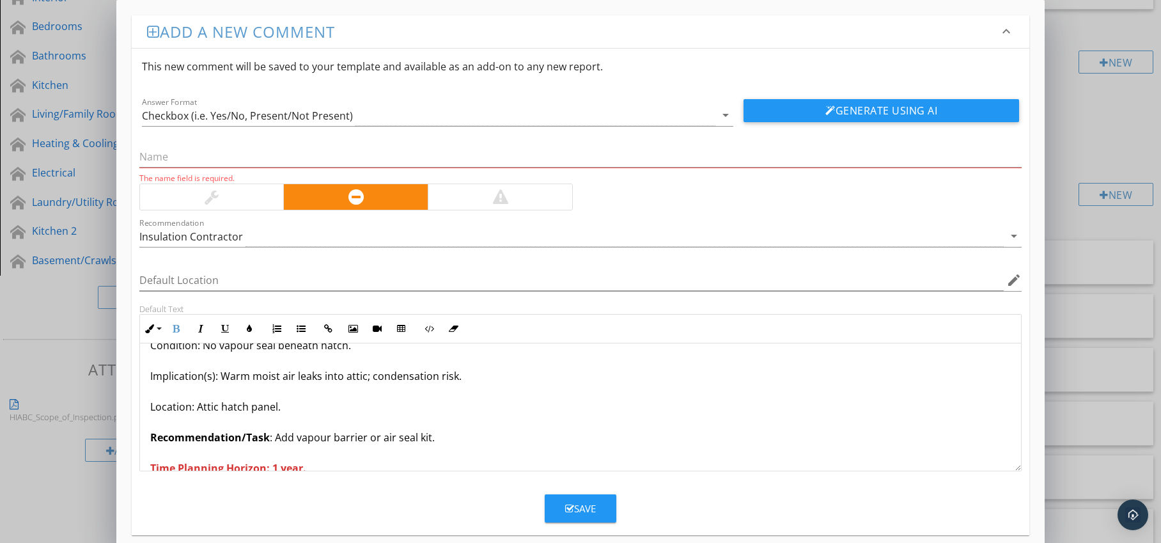
scroll to position [0, 0]
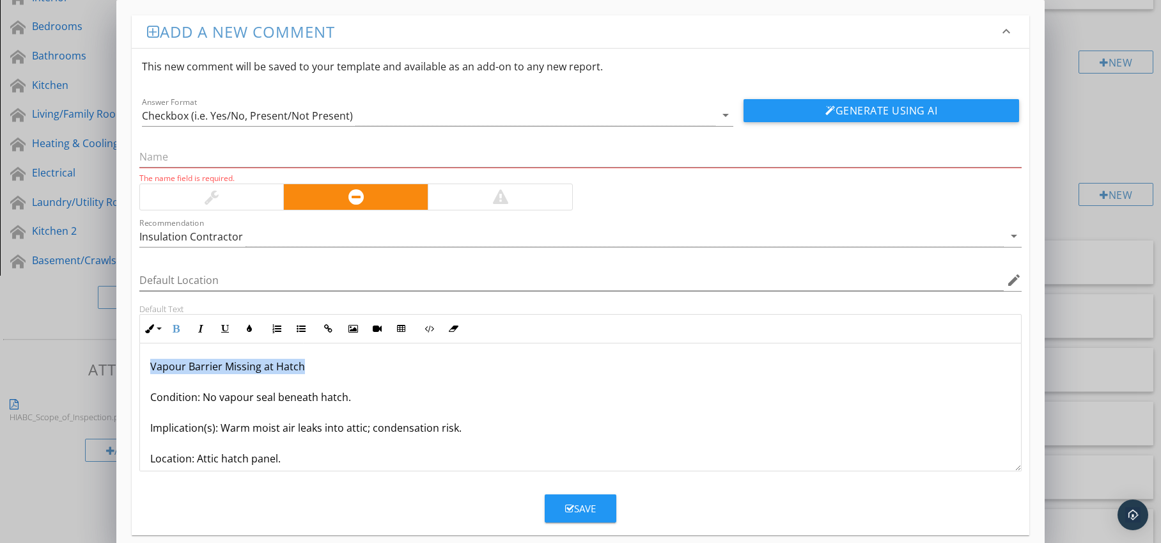
drag, startPoint x: 145, startPoint y: 362, endPoint x: 338, endPoint y: 368, distance: 193.3
click at [338, 368] on div "Vapour Barrier Missing at Hatch Condition: No vapour seal beneath hatch. Implic…" at bounding box center [581, 443] width 882 height 200
click at [246, 162] on input "text" at bounding box center [580, 156] width 883 height 21
paste input "Vapour Barrier Missing at Hatch"
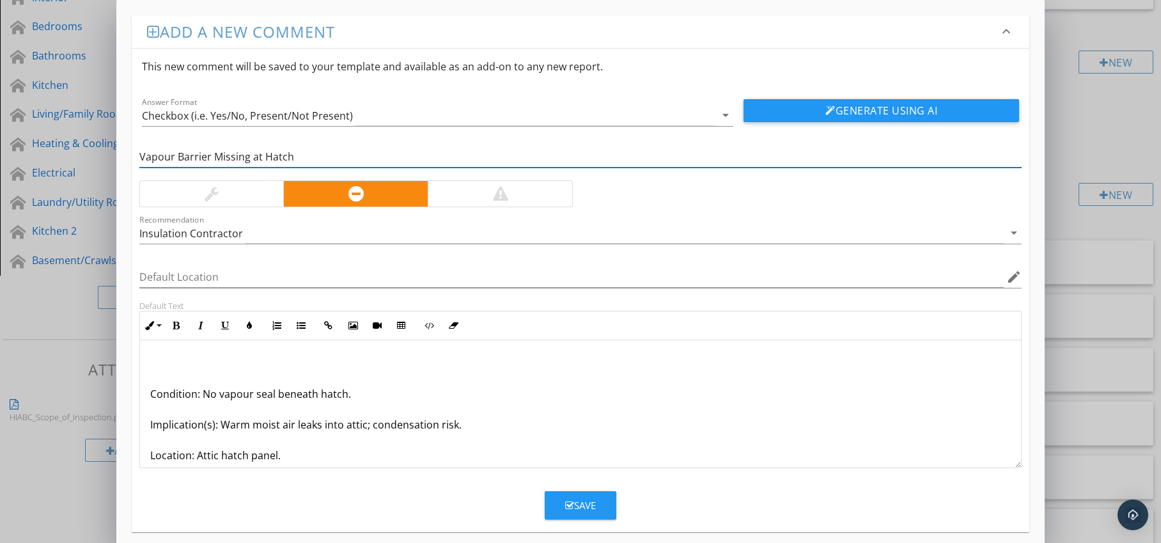
type input "Vapour Barrier Missing at Hatch"
click at [152, 398] on p "Condition: No vapour seal beneath hatch. Implication(s): Warm moist air leaks i…" at bounding box center [580, 440] width 861 height 169
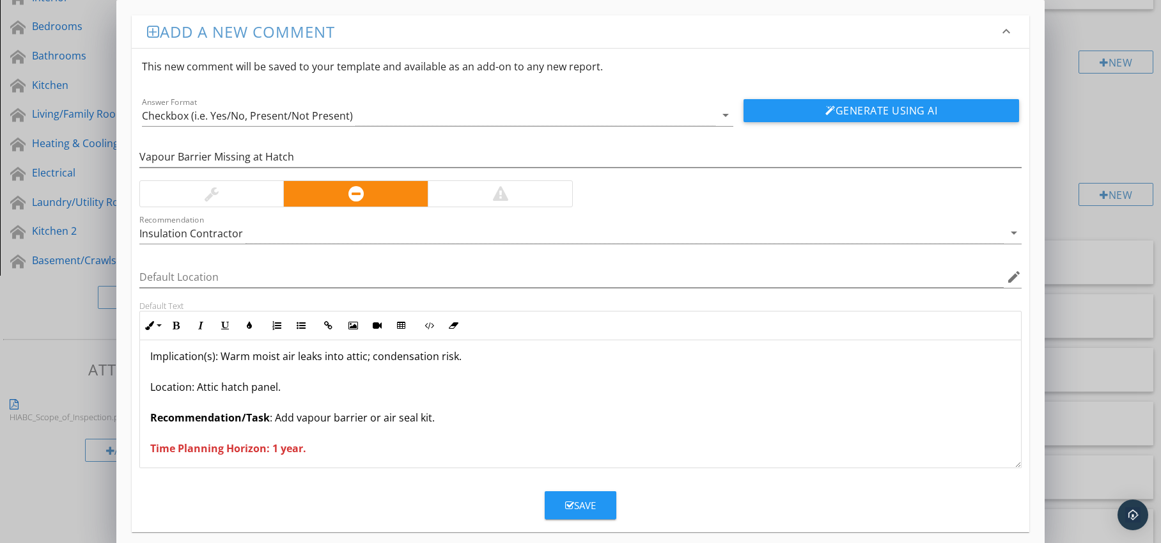
scroll to position [42, 0]
click at [578, 508] on div "Save" at bounding box center [580, 505] width 31 height 15
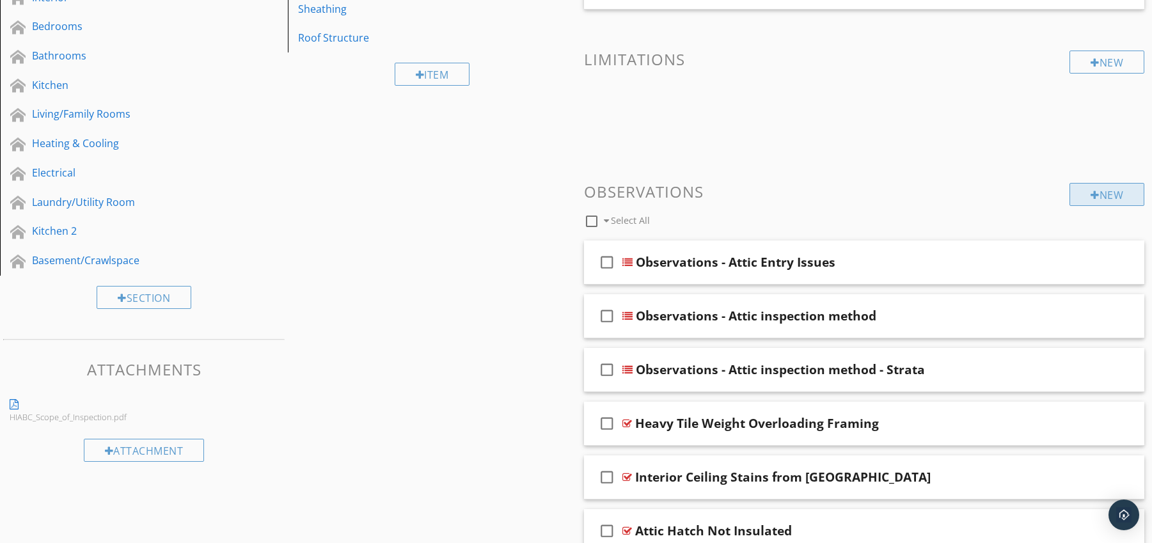
click at [1090, 196] on div at bounding box center [1094, 195] width 9 height 10
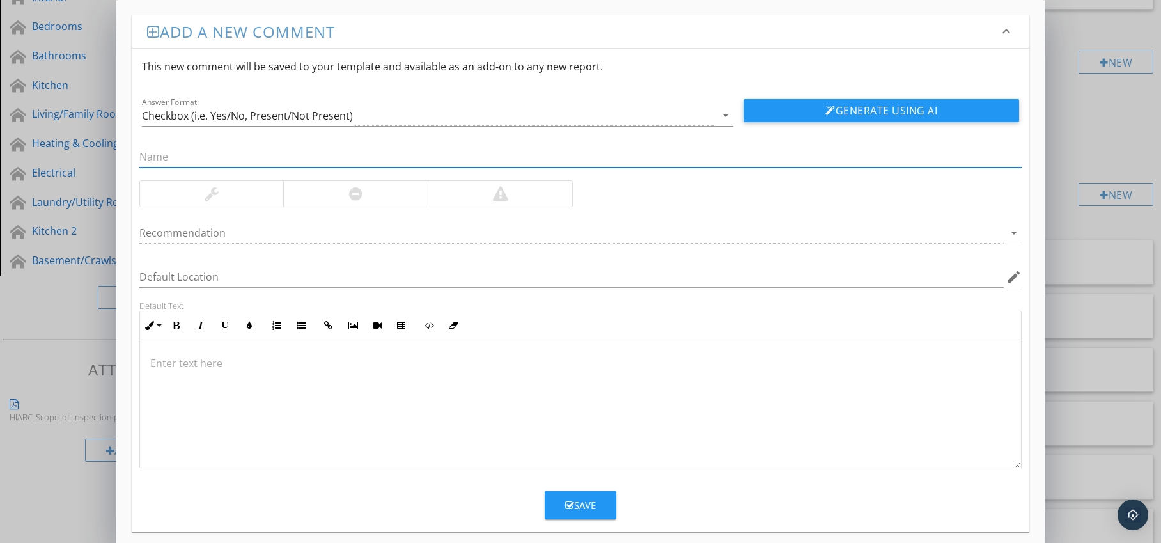
click at [365, 201] on div at bounding box center [355, 194] width 145 height 26
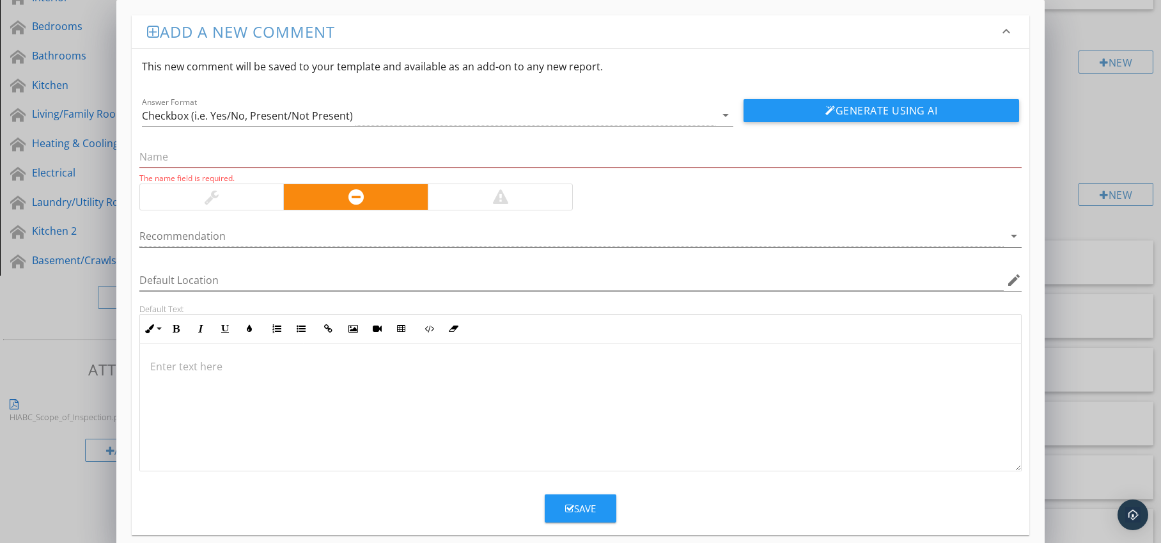
click at [382, 234] on div at bounding box center [571, 236] width 865 height 21
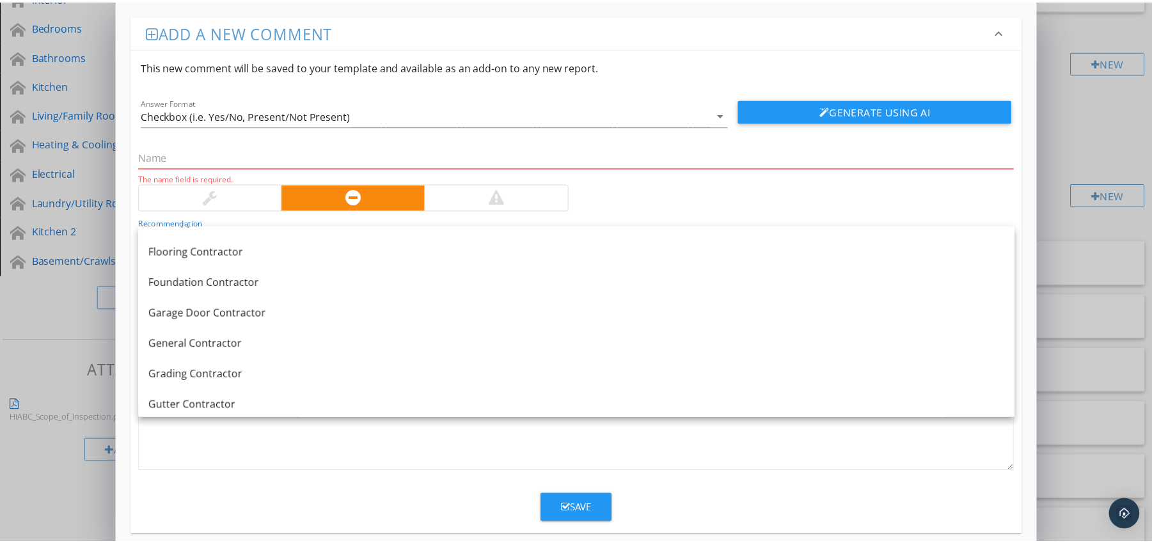
scroll to position [670, 0]
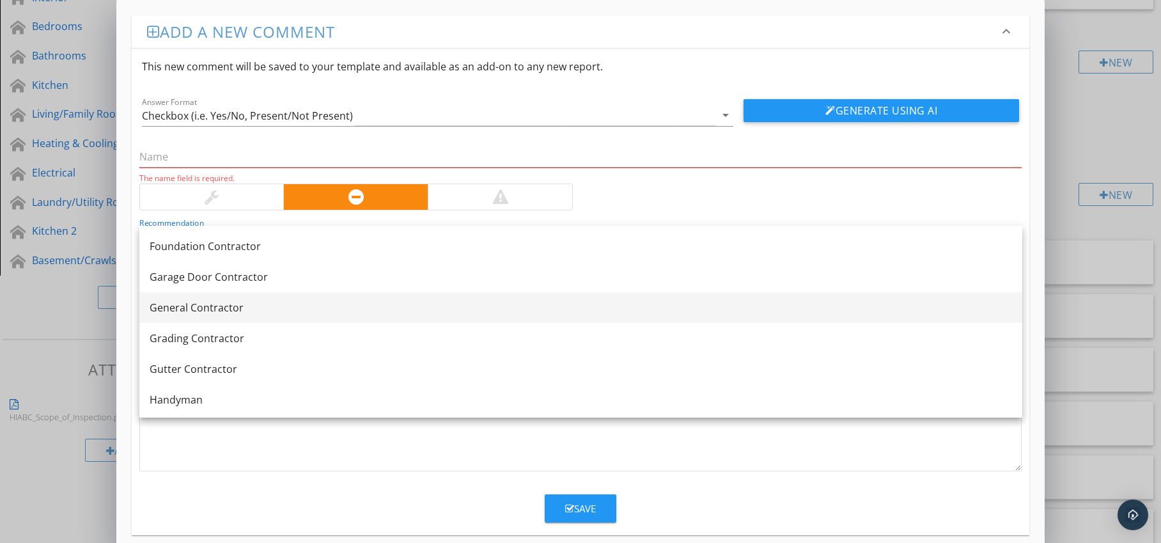
click at [267, 308] on div "General Contractor" at bounding box center [581, 307] width 863 height 15
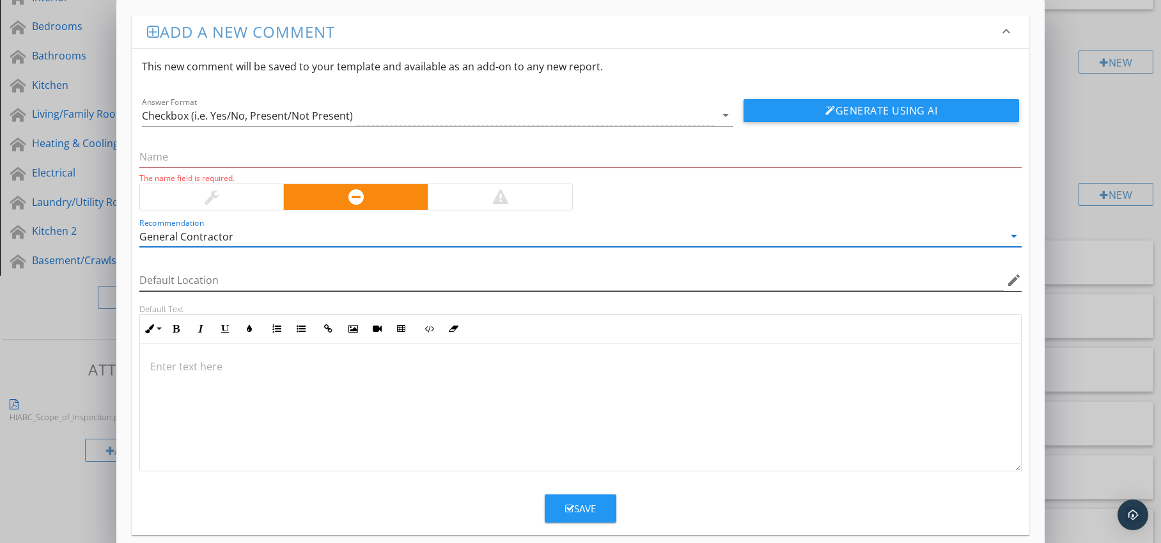
click at [1011, 283] on icon "edit" at bounding box center [1014, 279] width 15 height 15
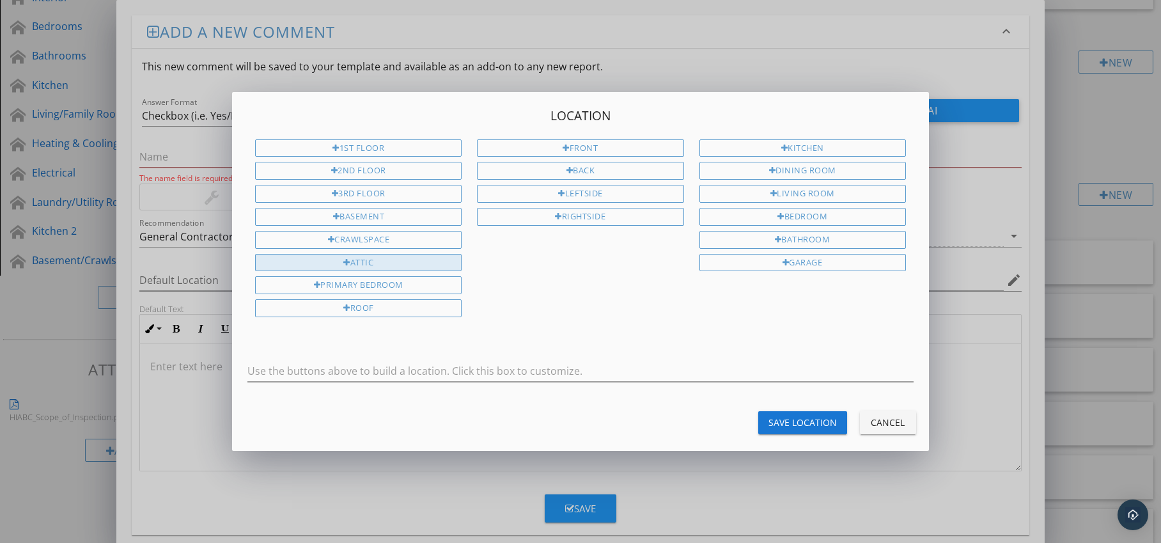
click at [417, 262] on div "Attic" at bounding box center [358, 263] width 207 height 18
type input "Attic"
click at [821, 416] on div "Save Location" at bounding box center [803, 422] width 68 height 13
type input "Attic"
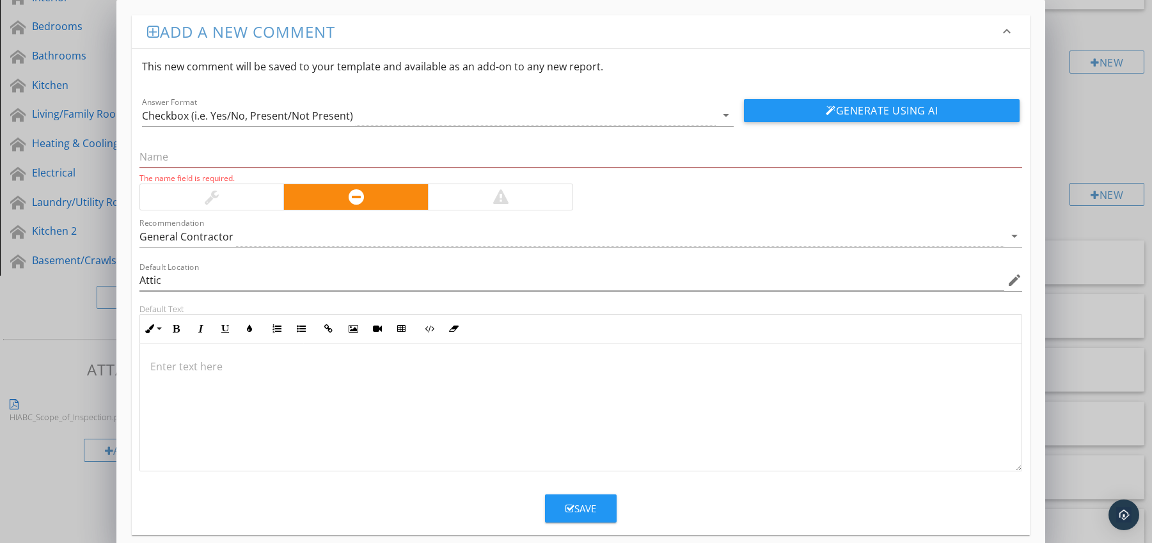
click at [177, 367] on p at bounding box center [580, 366] width 861 height 15
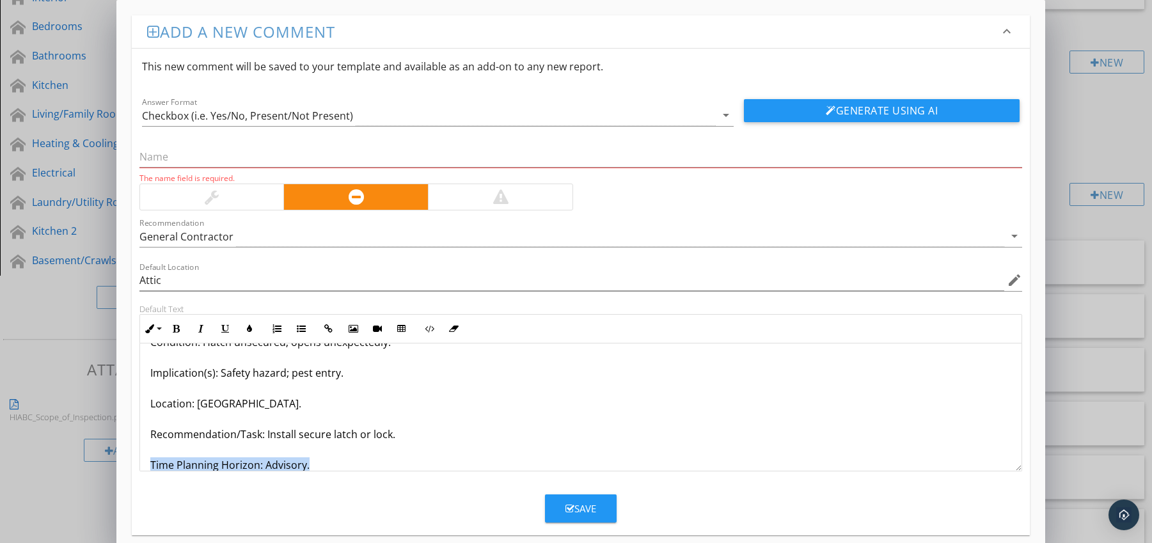
scroll to position [72, 0]
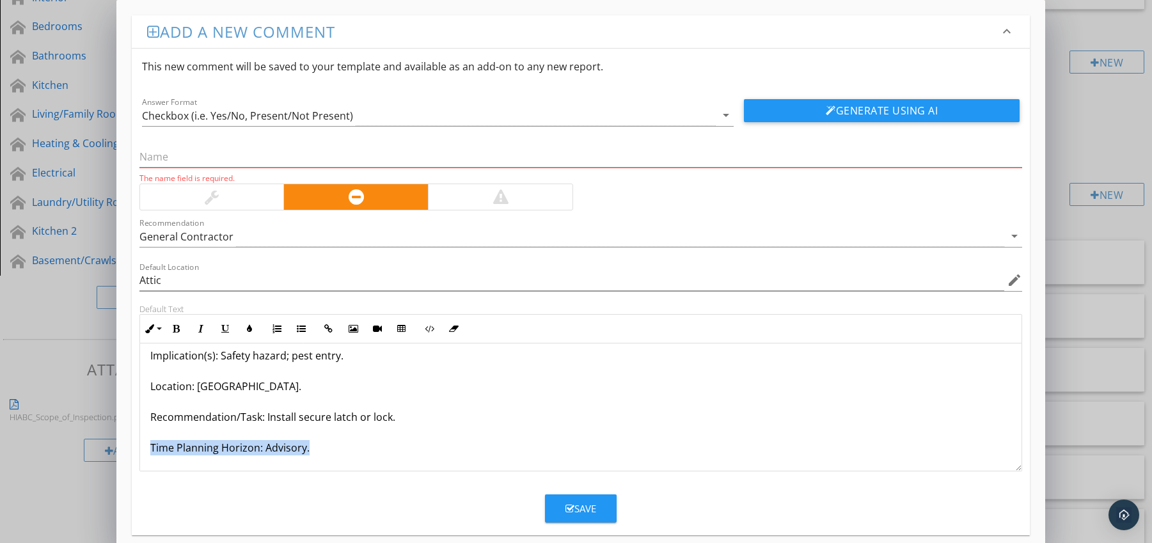
drag, startPoint x: 149, startPoint y: 459, endPoint x: 168, endPoint y: 467, distance: 20.3
click at [168, 467] on div "Hatch Lacking Safety Latch or Lock Condition: Hatch unsecured; opens unexpected…" at bounding box center [581, 371] width 882 height 200
click at [168, 324] on button "Bold" at bounding box center [176, 329] width 24 height 24
click at [245, 329] on icon "button" at bounding box center [249, 328] width 9 height 9
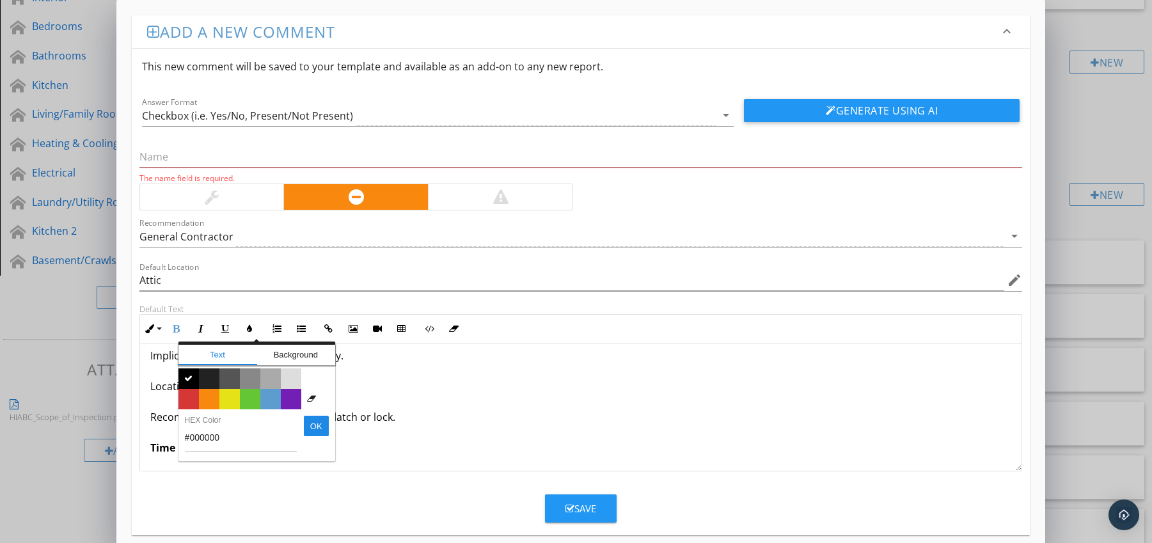
click at [193, 393] on span "Color #d53636" at bounding box center [188, 399] width 20 height 20
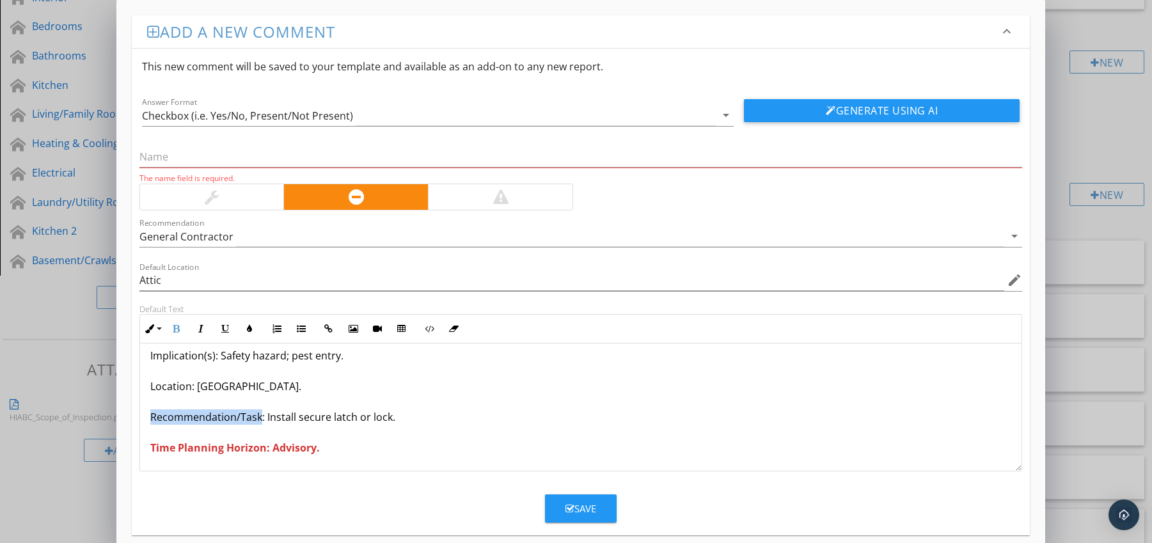
drag, startPoint x: 150, startPoint y: 419, endPoint x: 260, endPoint y: 420, distance: 110.0
click at [260, 420] on p "Hatch Lacking Safety Latch or Lock Condition: Hatch unsecured; opens unexpected…" at bounding box center [580, 371] width 861 height 169
click at [177, 329] on icon "button" at bounding box center [176, 328] width 9 height 9
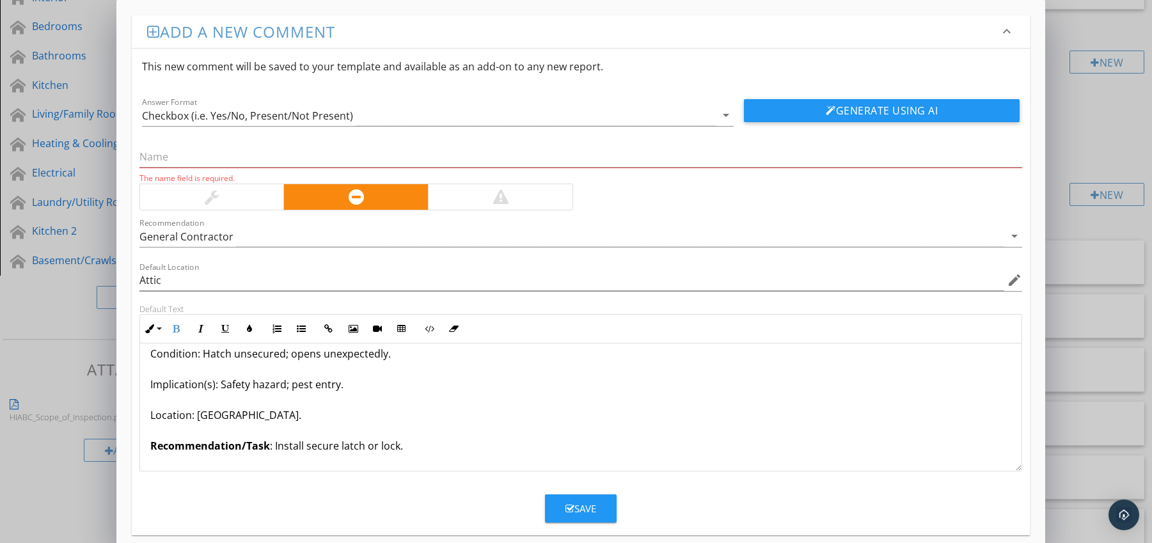
scroll to position [0, 0]
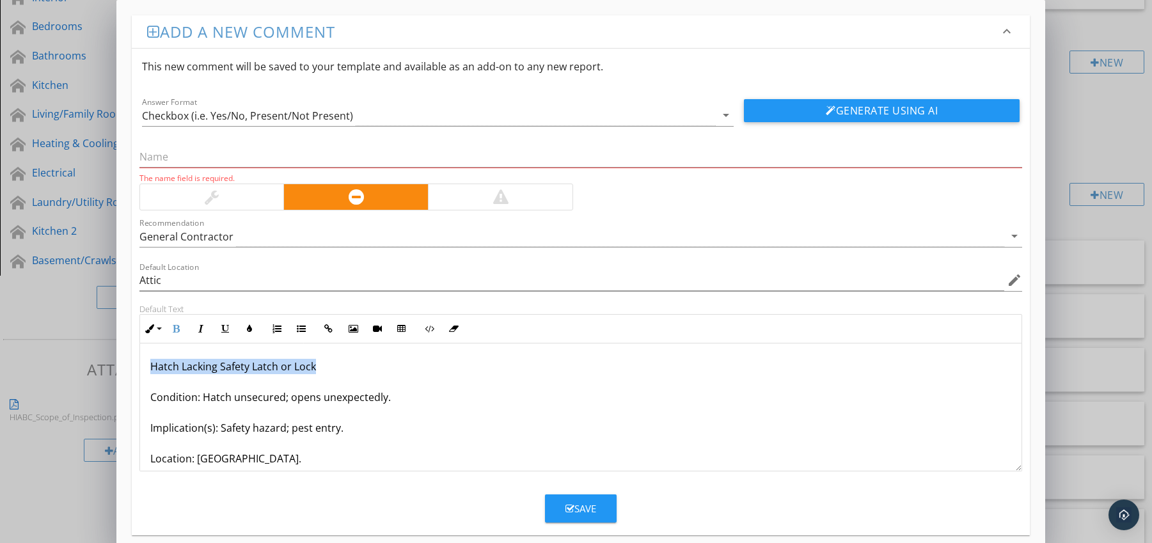
drag, startPoint x: 146, startPoint y: 363, endPoint x: 348, endPoint y: 370, distance: 202.2
click at [348, 370] on div "Hatch Lacking Safety Latch or Lock Condition: Hatch unsecured; opens unexpected…" at bounding box center [581, 443] width 882 height 200
click at [189, 157] on input "text" at bounding box center [580, 156] width 883 height 21
paste input "Hatch Lacking Safety Latch or Lock"
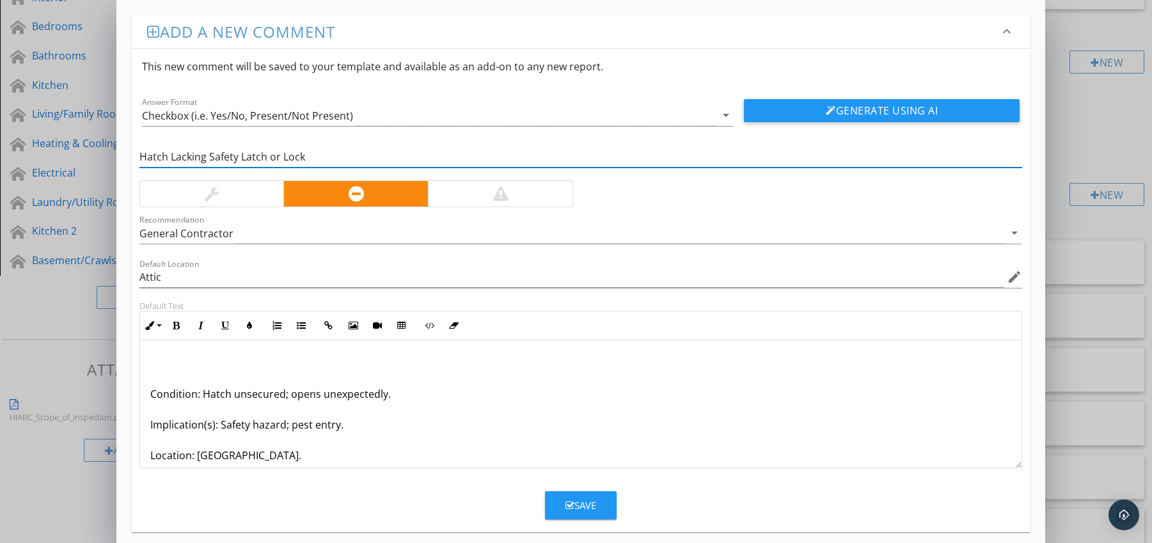
type input "Hatch Lacking Safety Latch or Lock"
click at [152, 395] on p "Condition: Hatch unsecured; opens unexpectedly. Implication(s): Safety hazard; …" at bounding box center [580, 440] width 861 height 169
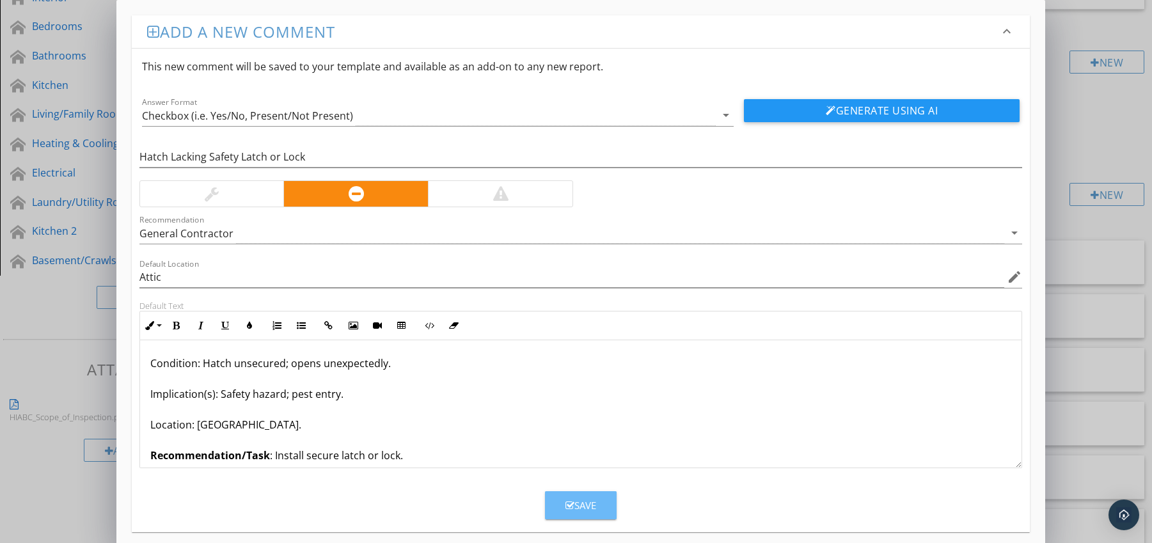
click at [582, 504] on div "Save" at bounding box center [580, 505] width 31 height 15
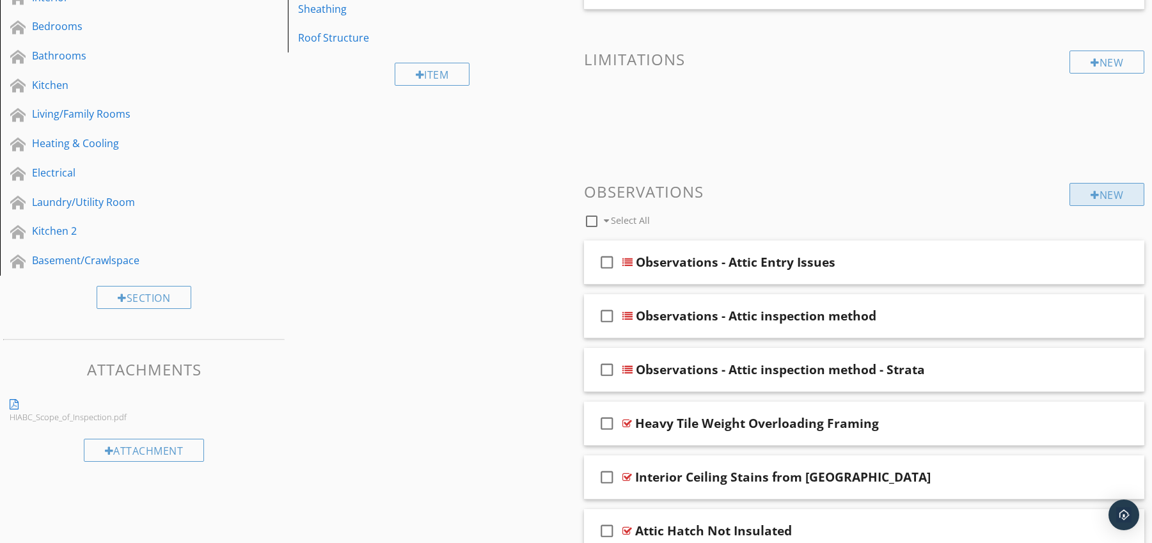
click at [1078, 195] on div "New" at bounding box center [1106, 194] width 75 height 23
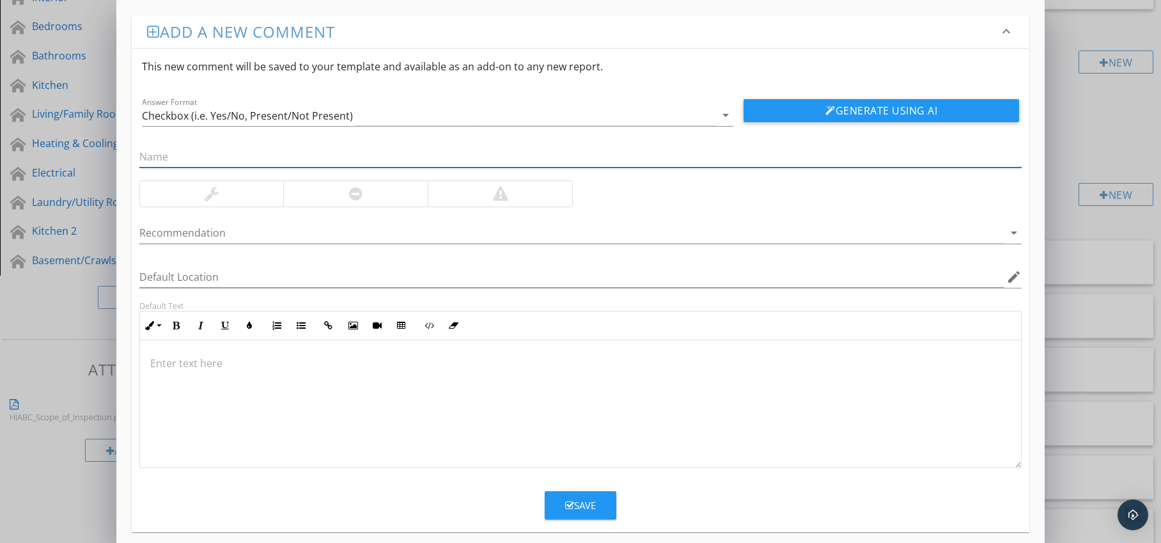
click at [382, 193] on div at bounding box center [355, 194] width 145 height 26
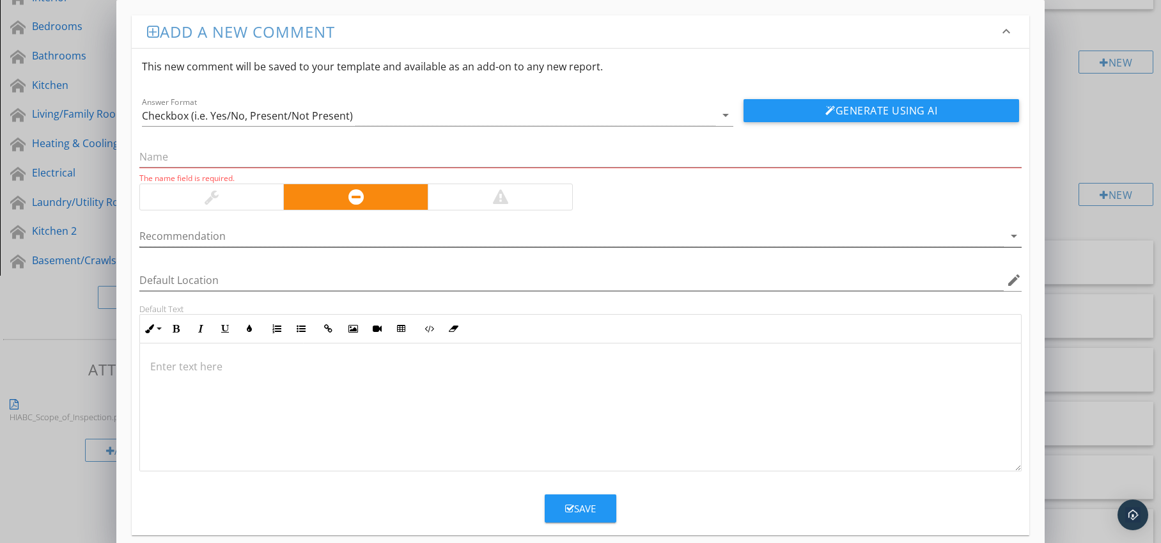
click at [381, 233] on div at bounding box center [571, 236] width 865 height 21
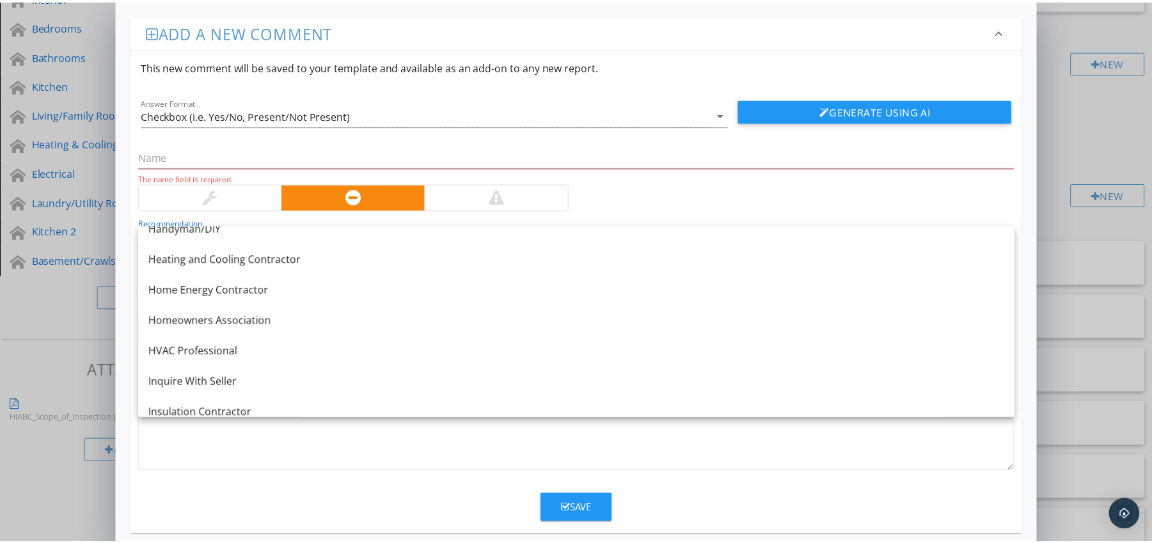
scroll to position [884, 0]
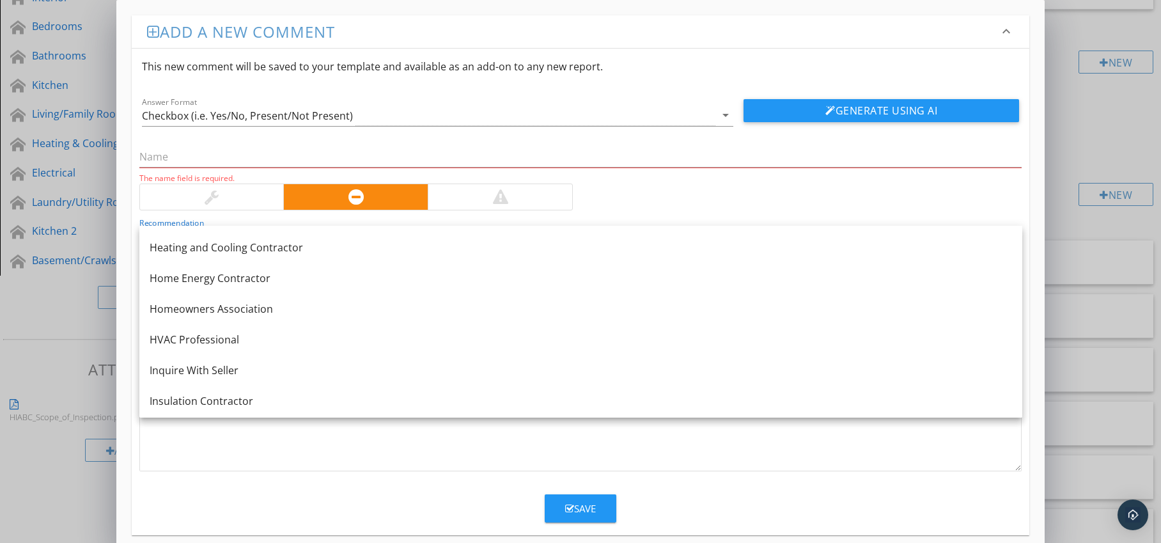
click at [333, 388] on link "Insulation Contractor" at bounding box center [580, 401] width 883 height 31
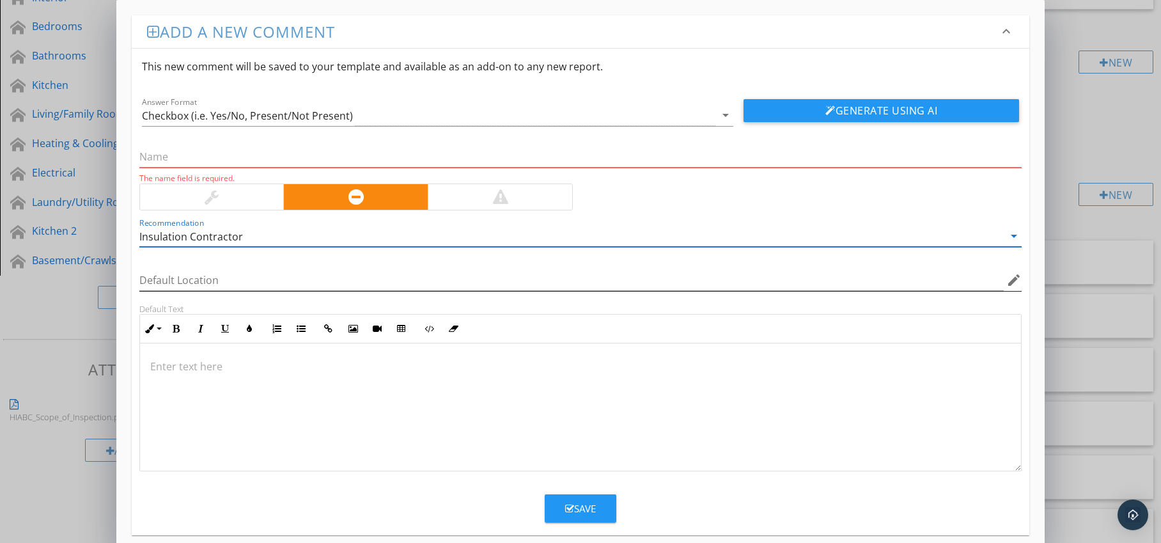
click at [1016, 284] on icon "edit" at bounding box center [1014, 279] width 15 height 15
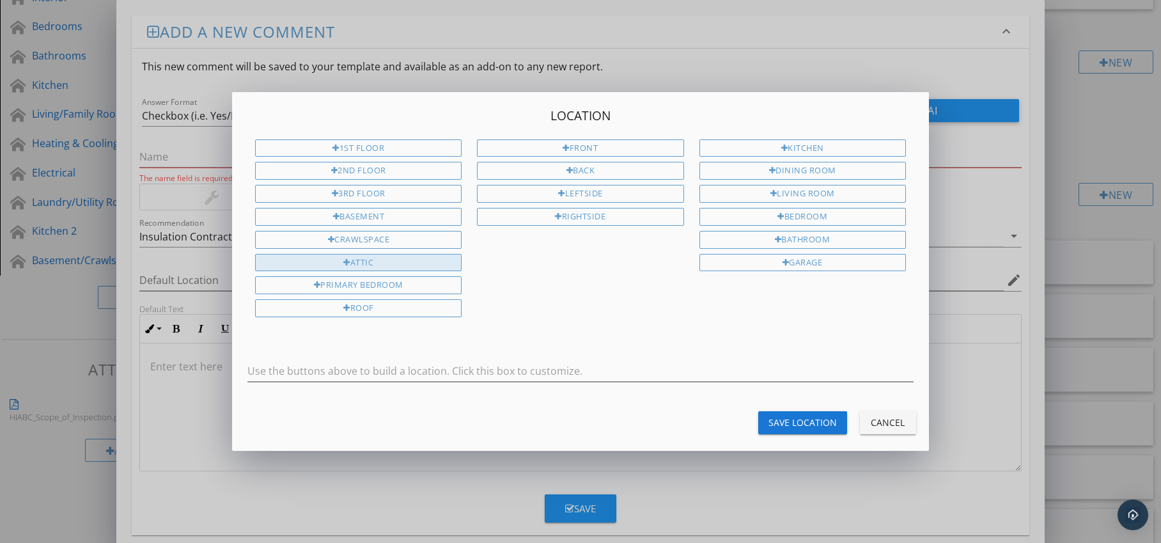
click at [429, 264] on div "Attic" at bounding box center [358, 263] width 207 height 18
type input "Attic"
click at [775, 416] on div "Save Location" at bounding box center [803, 422] width 68 height 13
type input "Attic"
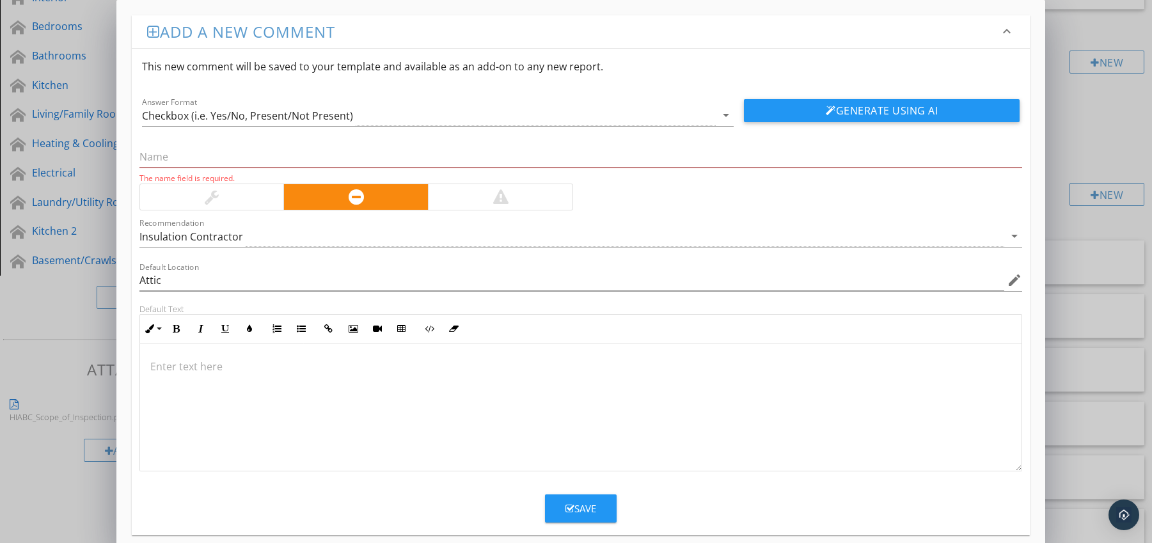
click at [201, 361] on p at bounding box center [580, 366] width 861 height 15
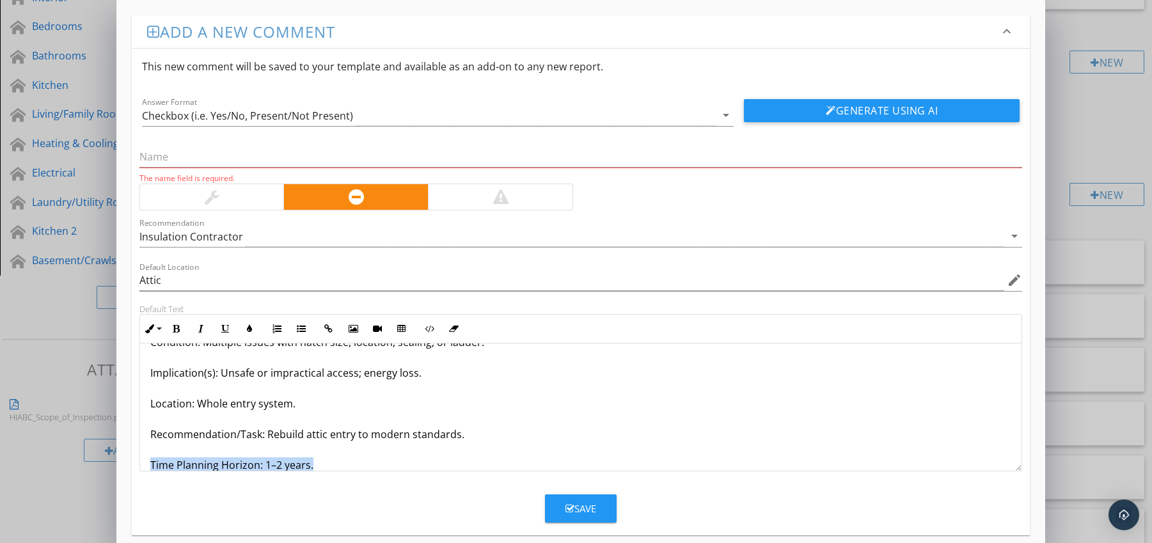
scroll to position [72, 0]
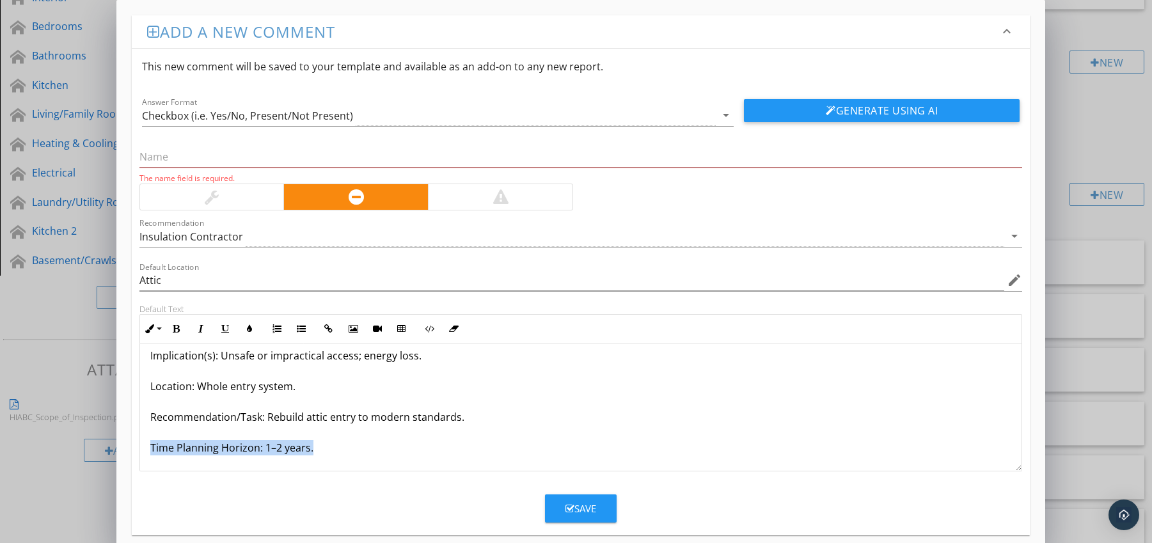
drag, startPoint x: 150, startPoint y: 464, endPoint x: 175, endPoint y: 467, distance: 25.8
click at [174, 469] on div "Entire Attic Entry Inadequate / Unsafe Condition: Multiple issues with hatch si…" at bounding box center [581, 371] width 882 height 200
click at [172, 329] on icon "button" at bounding box center [176, 328] width 9 height 9
click at [245, 327] on icon "button" at bounding box center [249, 328] width 9 height 9
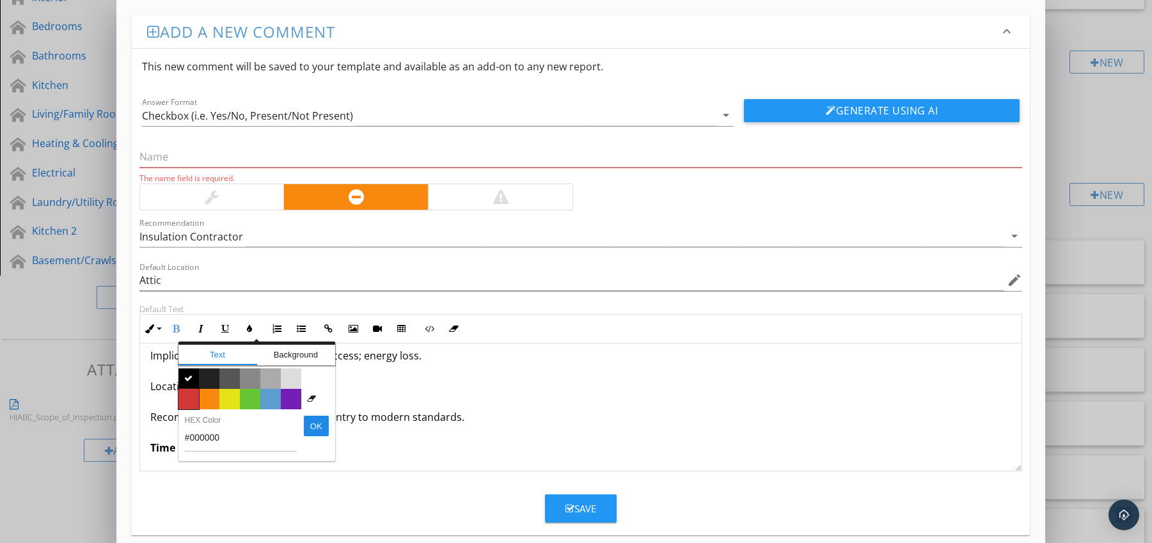
click at [190, 402] on span "Color #d53636" at bounding box center [188, 399] width 20 height 20
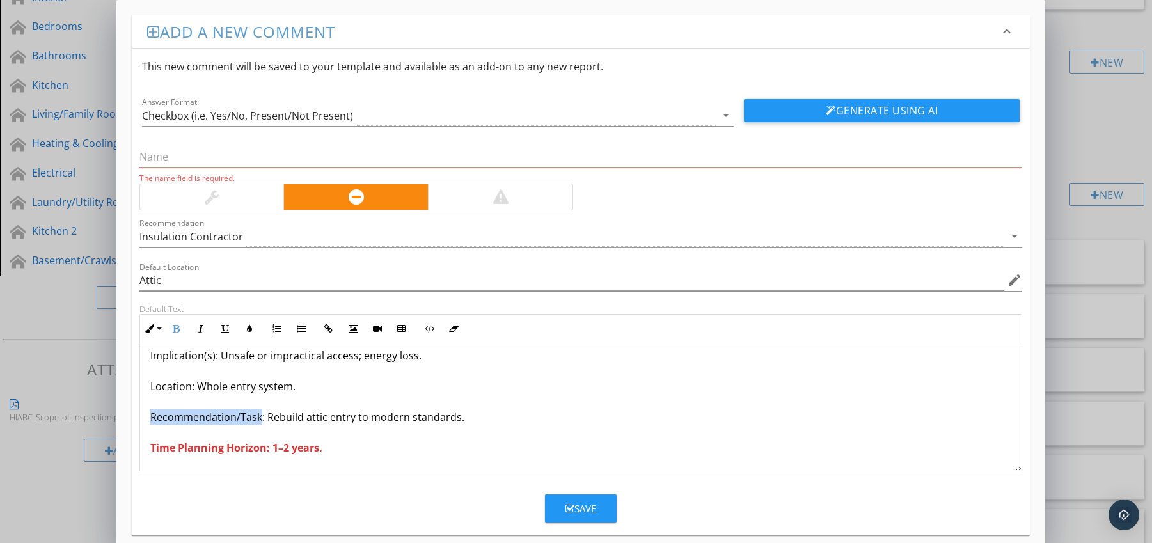
drag, startPoint x: 148, startPoint y: 418, endPoint x: 260, endPoint y: 420, distance: 112.6
click at [260, 420] on div "Entire Attic Entry Inadequate / Unsafe Condition: Multiple issues with hatch si…" at bounding box center [581, 371] width 882 height 200
click at [175, 327] on icon "button" at bounding box center [176, 328] width 9 height 9
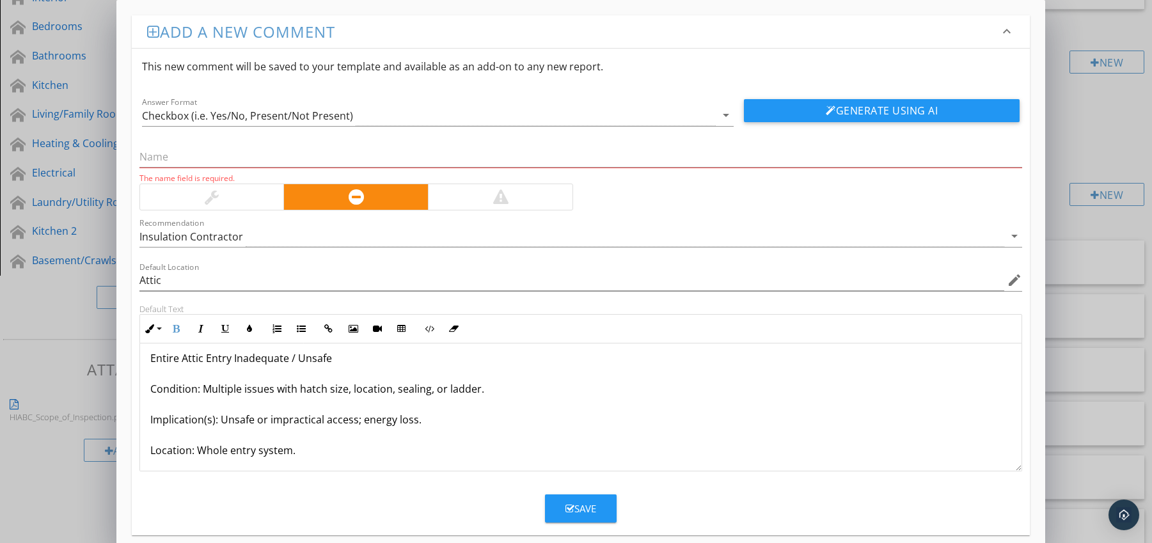
scroll to position [0, 0]
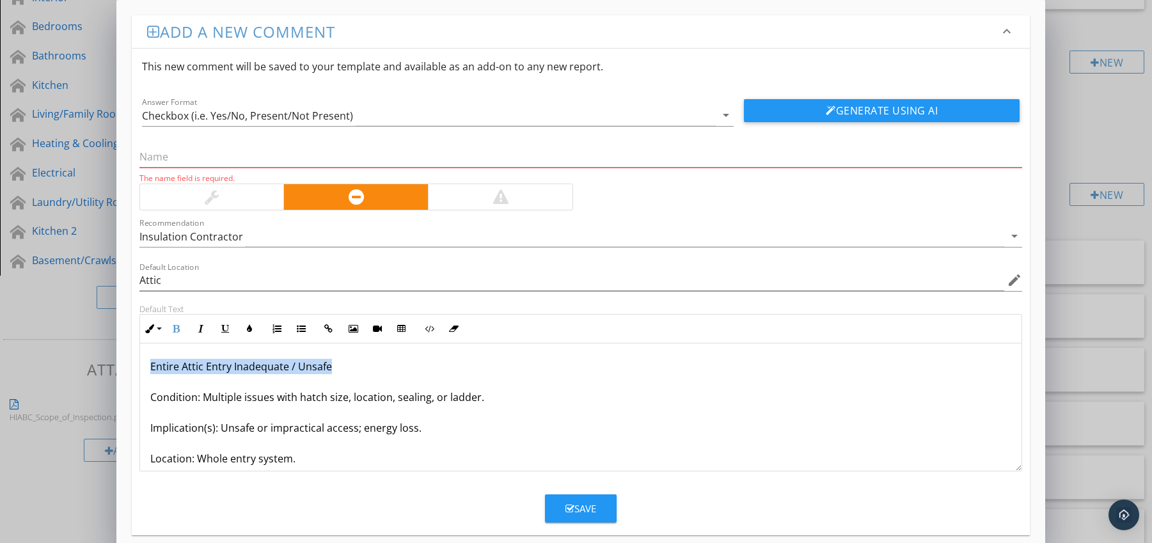
drag, startPoint x: 146, startPoint y: 365, endPoint x: 338, endPoint y: 363, distance: 191.2
click at [338, 363] on div "Entire Attic Entry Inadequate / Unsafe Condition: Multiple issues with hatch si…" at bounding box center [581, 443] width 882 height 200
click at [251, 161] on input "text" at bounding box center [580, 156] width 883 height 21
paste input "Entire Attic Entry Inadequate / Unsafe"
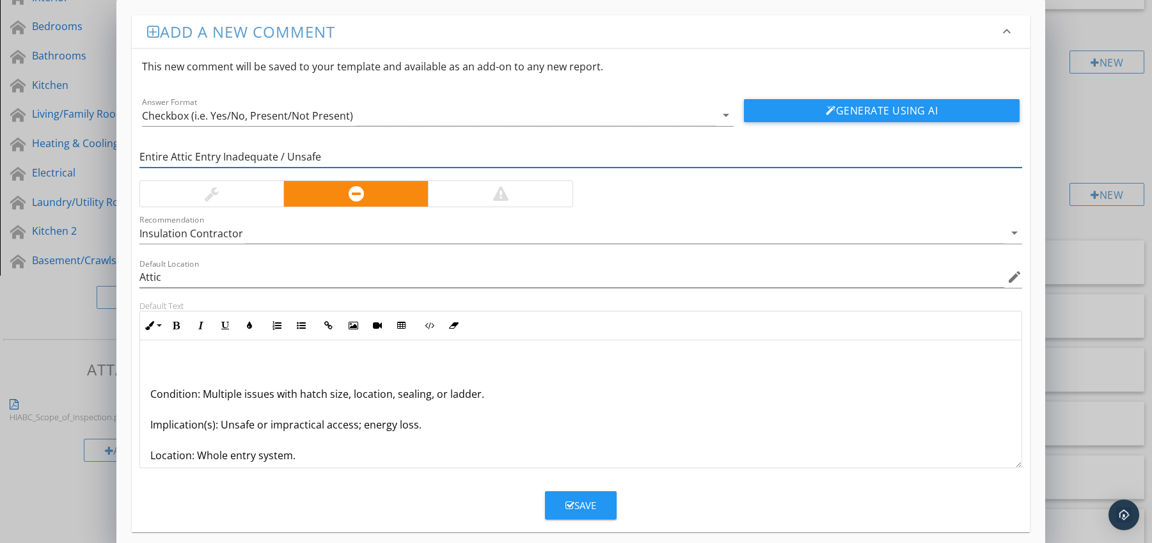
type input "Entire Attic Entry Inadequate / Unsafe"
click at [151, 393] on p "Condition: Multiple issues with hatch size, location, sealing, or ladder. Impli…" at bounding box center [580, 440] width 861 height 169
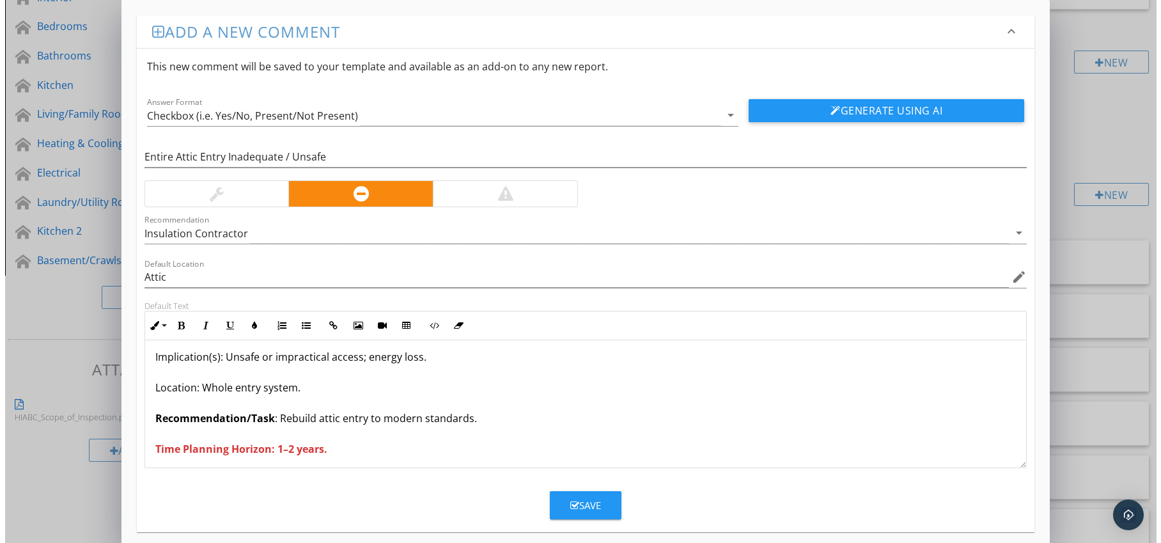
scroll to position [42, 0]
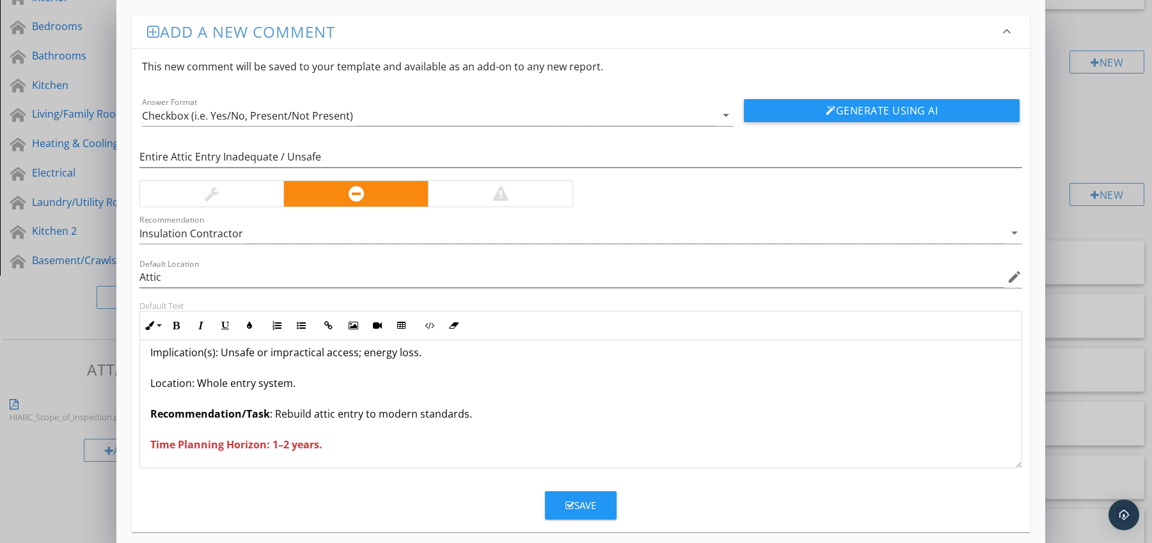
click at [562, 503] on button "Save" at bounding box center [581, 505] width 72 height 28
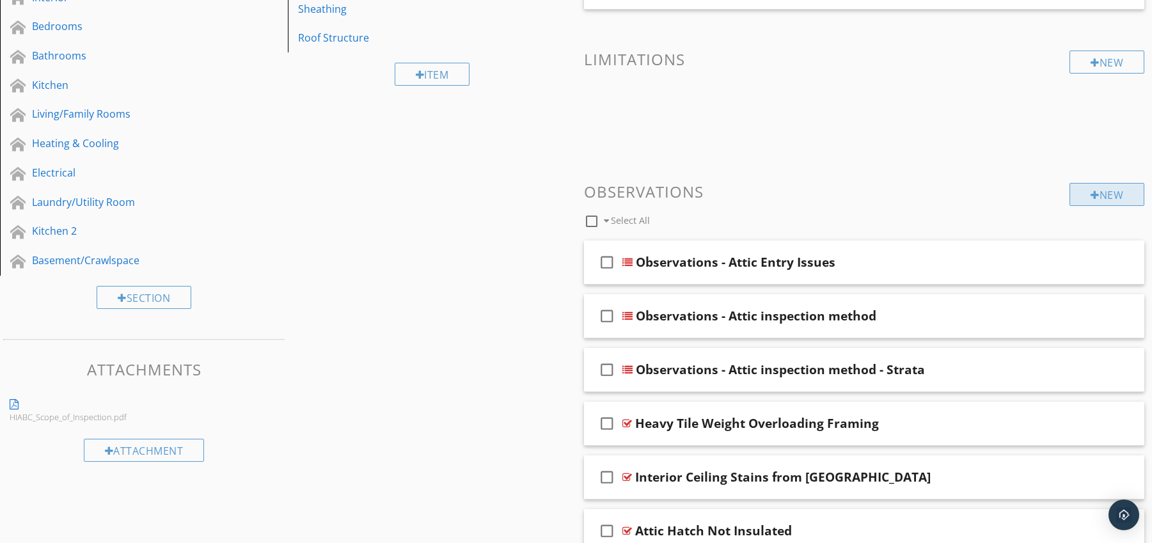
click at [1115, 197] on div "New" at bounding box center [1106, 194] width 75 height 23
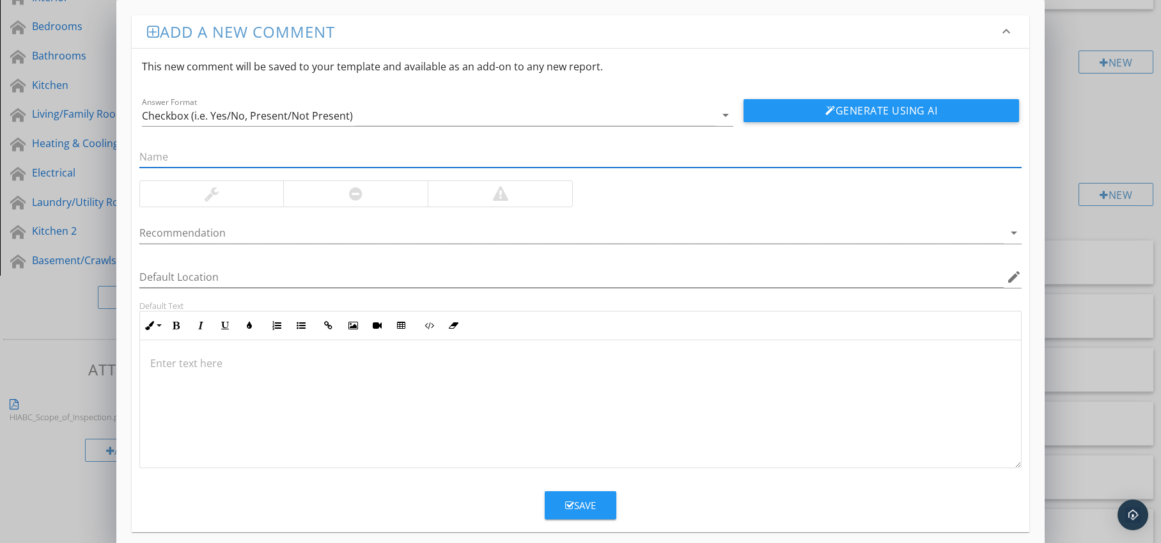
click at [367, 194] on div at bounding box center [355, 194] width 145 height 26
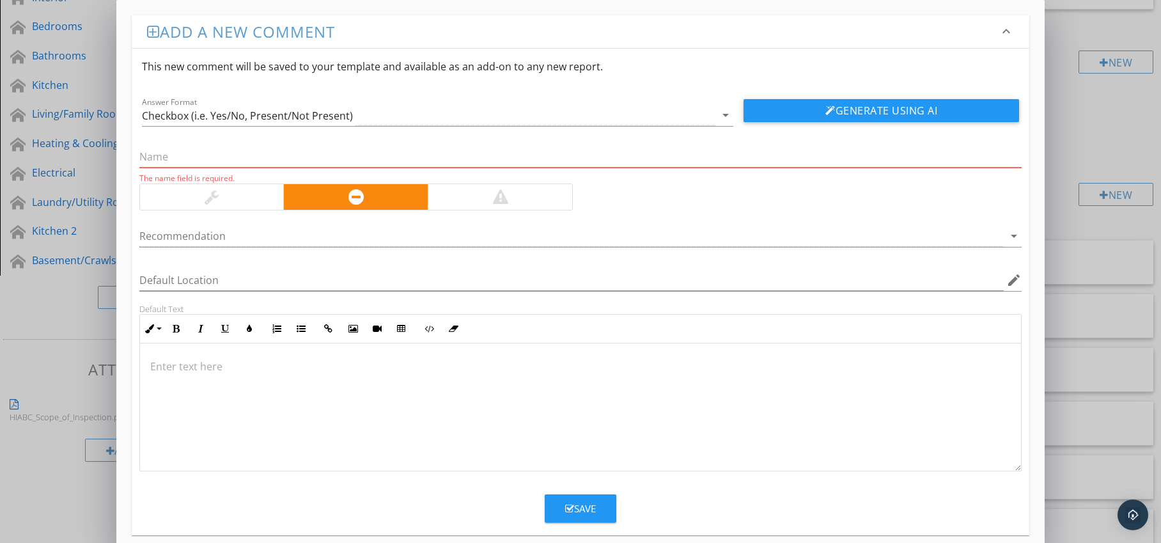
click at [350, 235] on div at bounding box center [571, 236] width 865 height 21
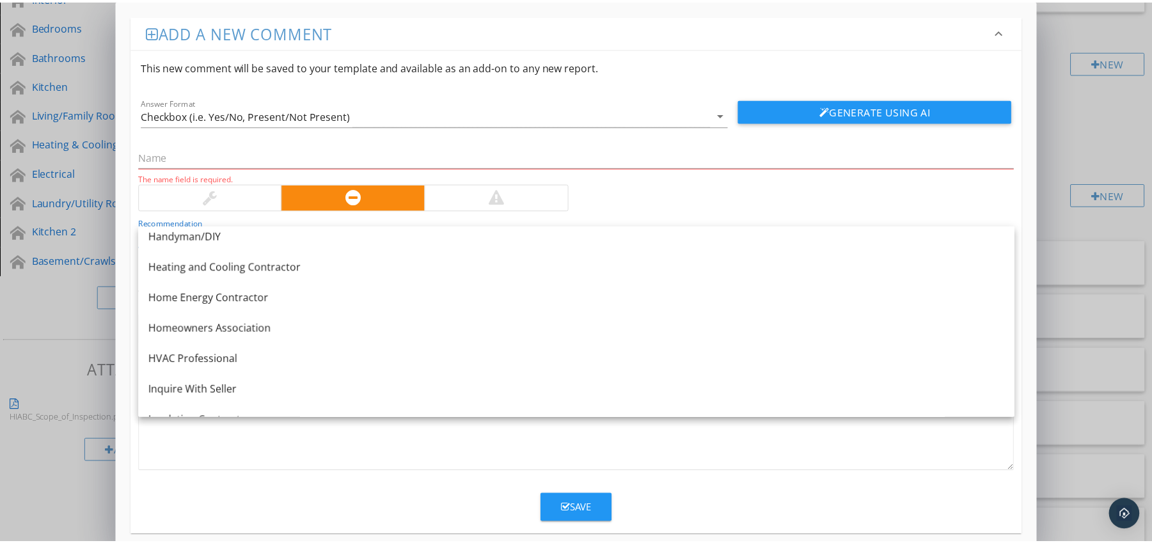
scroll to position [896, 0]
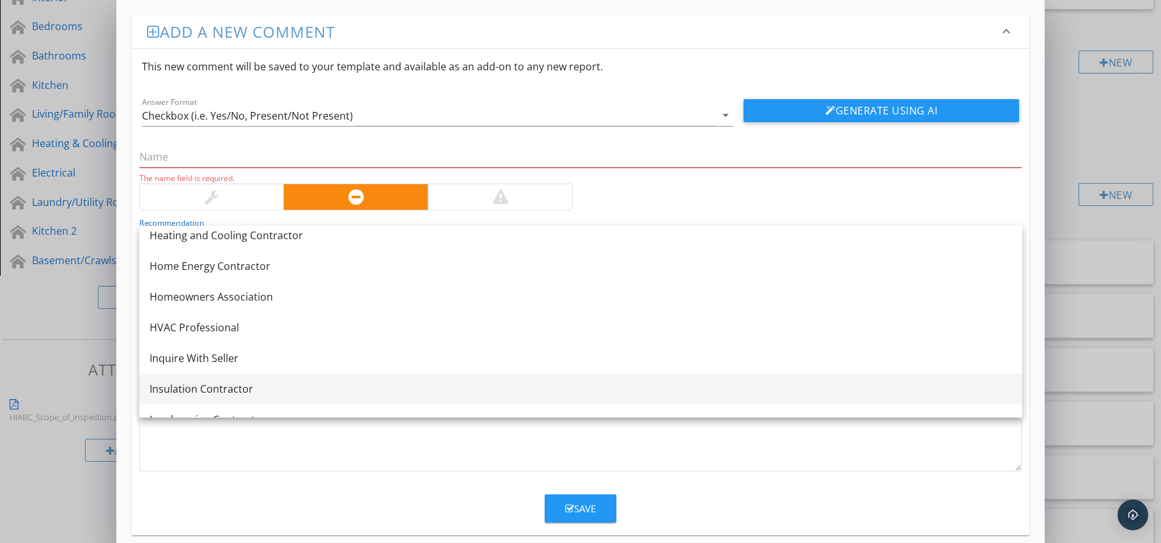
click at [278, 379] on link "Insulation Contractor" at bounding box center [580, 389] width 883 height 31
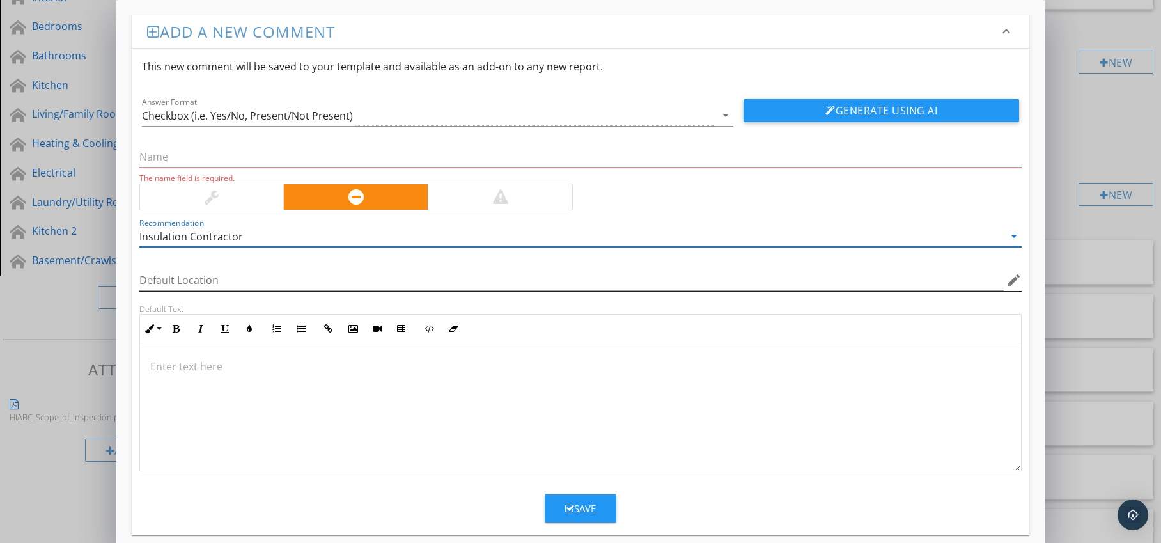
click at [1008, 282] on icon "edit" at bounding box center [1014, 279] width 15 height 15
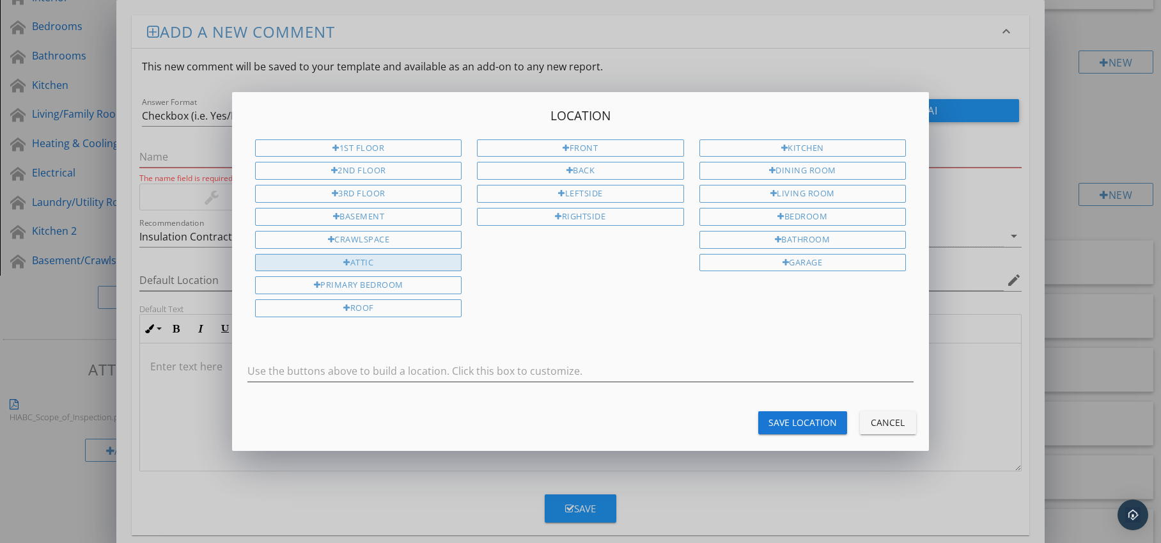
click at [432, 265] on div "Attic" at bounding box center [358, 263] width 207 height 18
type input "Attic"
click at [776, 418] on div "Save Location" at bounding box center [803, 422] width 68 height 13
type input "Attic"
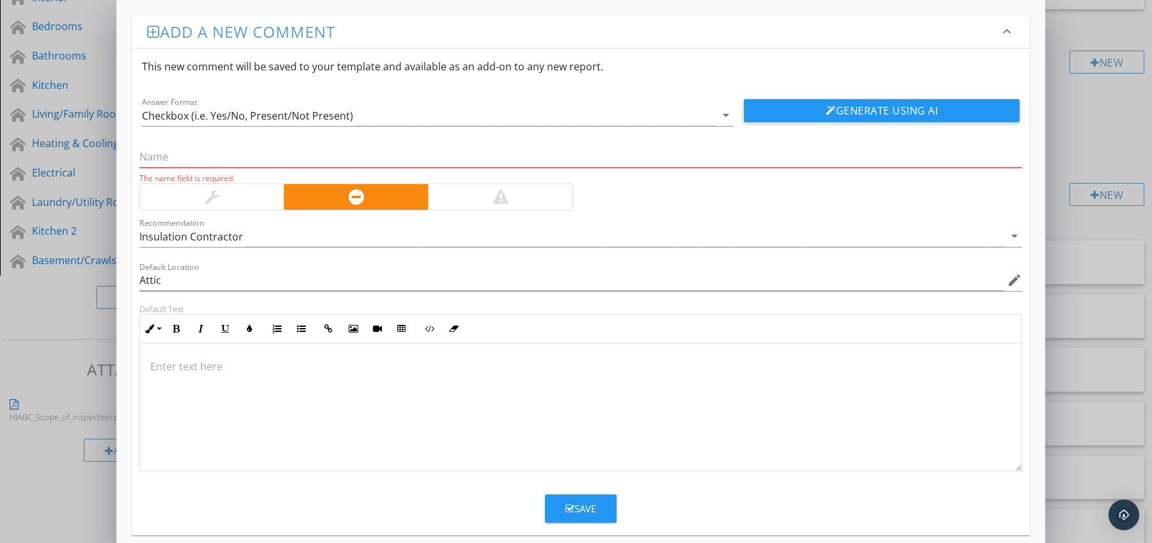
click at [205, 361] on p at bounding box center [580, 366] width 861 height 15
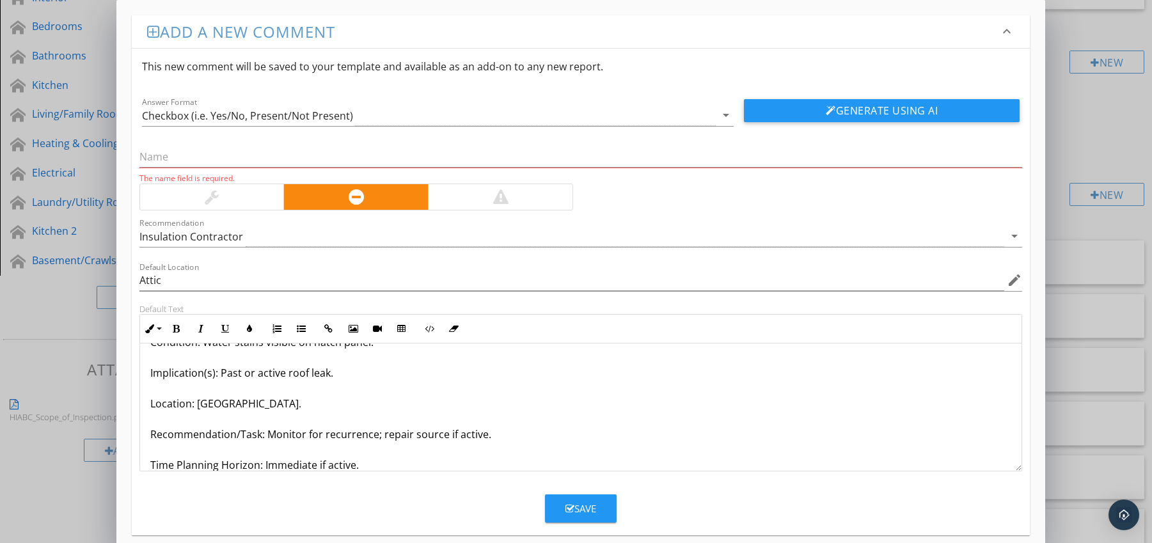
scroll to position [72, 0]
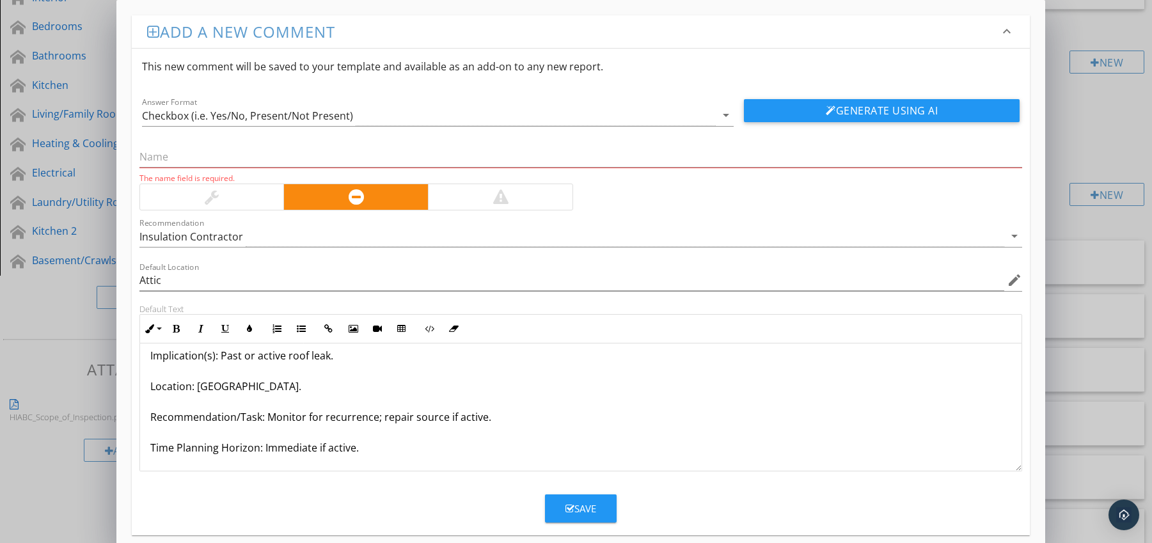
drag, startPoint x: 151, startPoint y: 466, endPoint x: 268, endPoint y: 469, distance: 117.1
click at [268, 469] on div "Hatch Stained from Past Leaks Condition: Water stains visible on hatch panel. I…" at bounding box center [581, 371] width 882 height 200
drag, startPoint x: 148, startPoint y: 443, endPoint x: 391, endPoint y: 448, distance: 242.5
click at [391, 448] on div "Hatch Stained from Past Leaks Condition: Water stains visible on hatch panel. I…" at bounding box center [581, 371] width 882 height 200
click at [175, 328] on icon "button" at bounding box center [176, 328] width 9 height 9
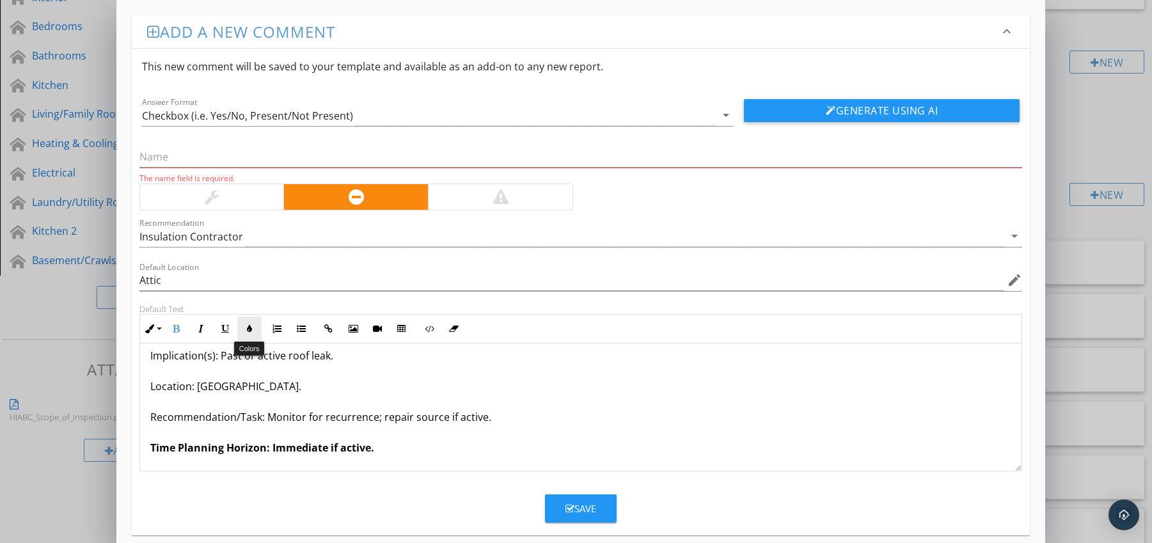
click at [245, 327] on icon "button" at bounding box center [249, 328] width 9 height 9
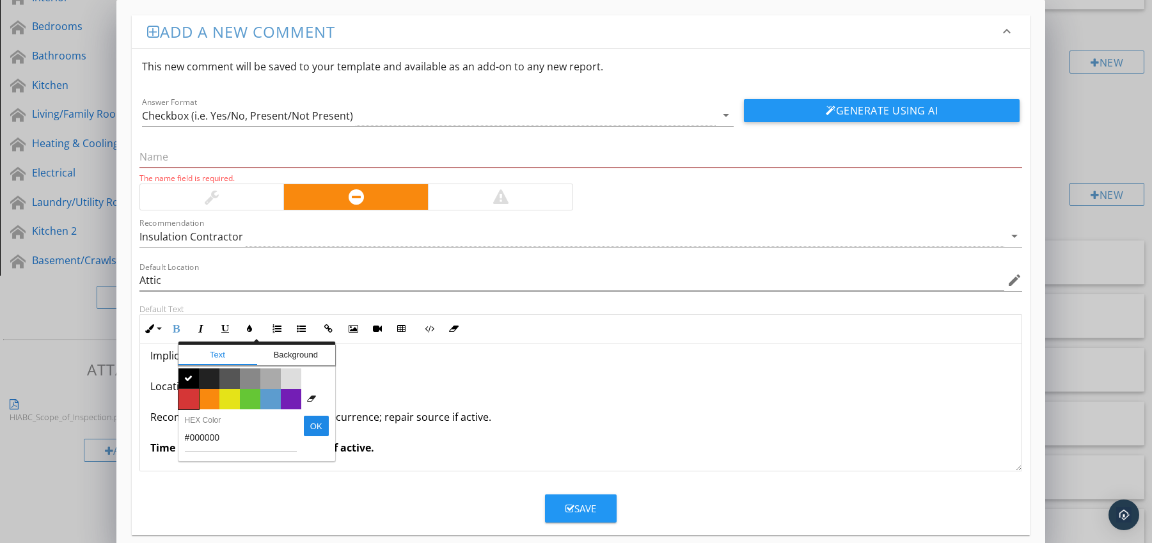
click at [192, 391] on span "Color #d53636" at bounding box center [188, 399] width 20 height 20
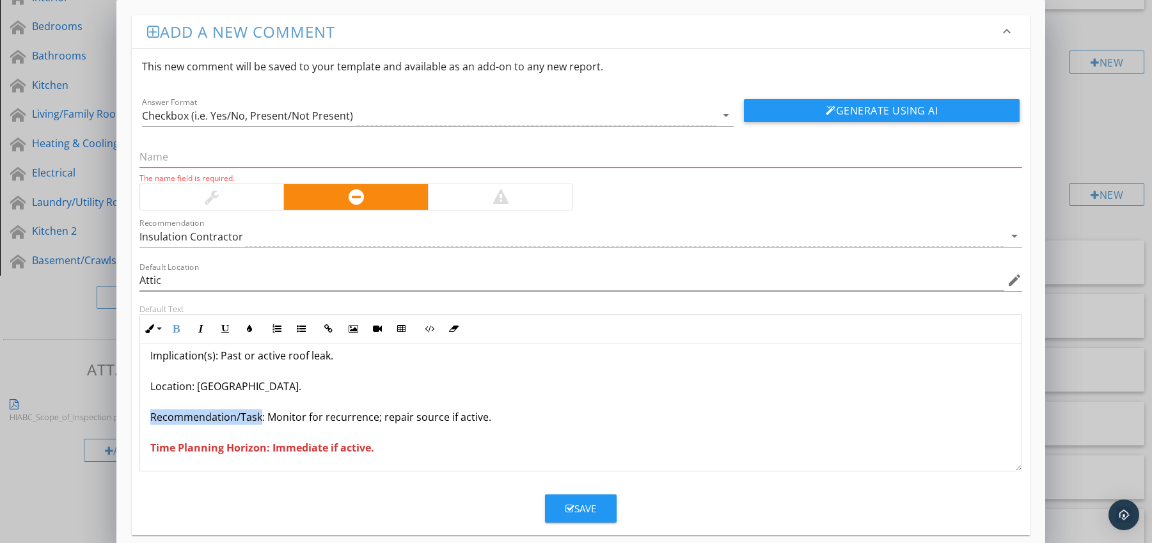
drag, startPoint x: 148, startPoint y: 415, endPoint x: 260, endPoint y: 418, distance: 112.6
click at [260, 418] on div "Hatch Stained from Past Leaks Condition: Water stains visible on hatch panel. I…" at bounding box center [581, 371] width 882 height 200
click at [176, 333] on button "Bold" at bounding box center [176, 329] width 24 height 24
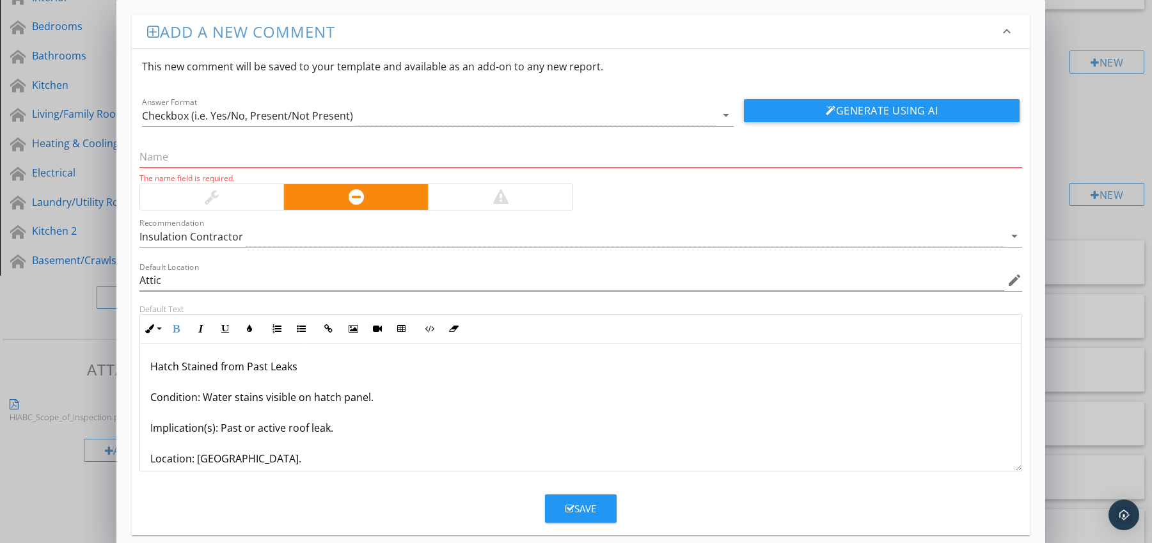
scroll to position [0, 0]
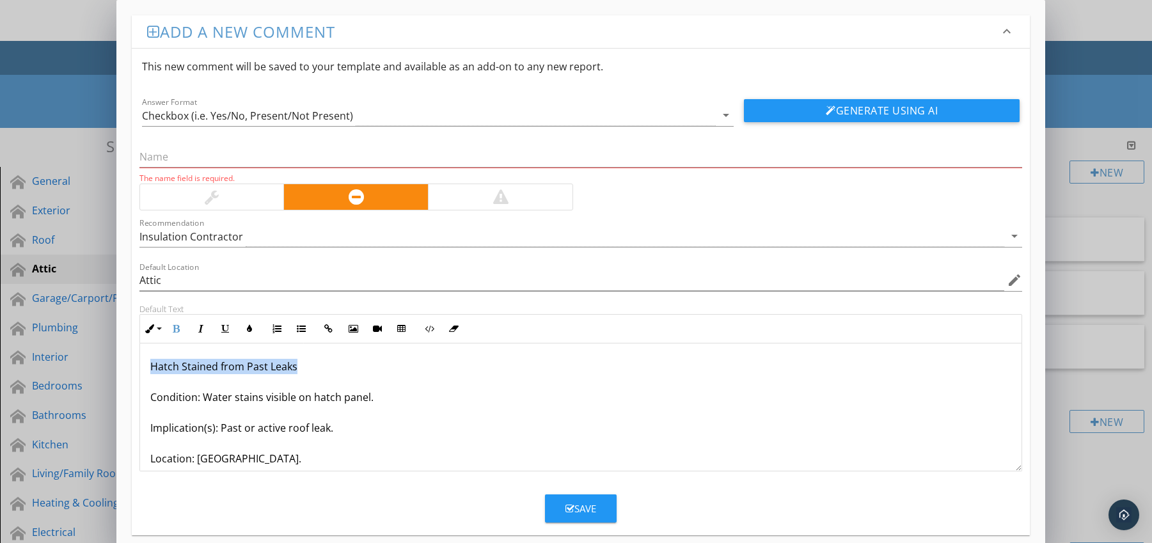
drag, startPoint x: 148, startPoint y: 369, endPoint x: 312, endPoint y: 370, distance: 163.7
click at [312, 370] on div "Hatch Stained from Past Leaks Condition: Water stains visible on hatch panel. I…" at bounding box center [581, 443] width 882 height 200
click at [212, 161] on input "text" at bounding box center [580, 156] width 883 height 21
paste input "Hatch Stained from Past Leaks"
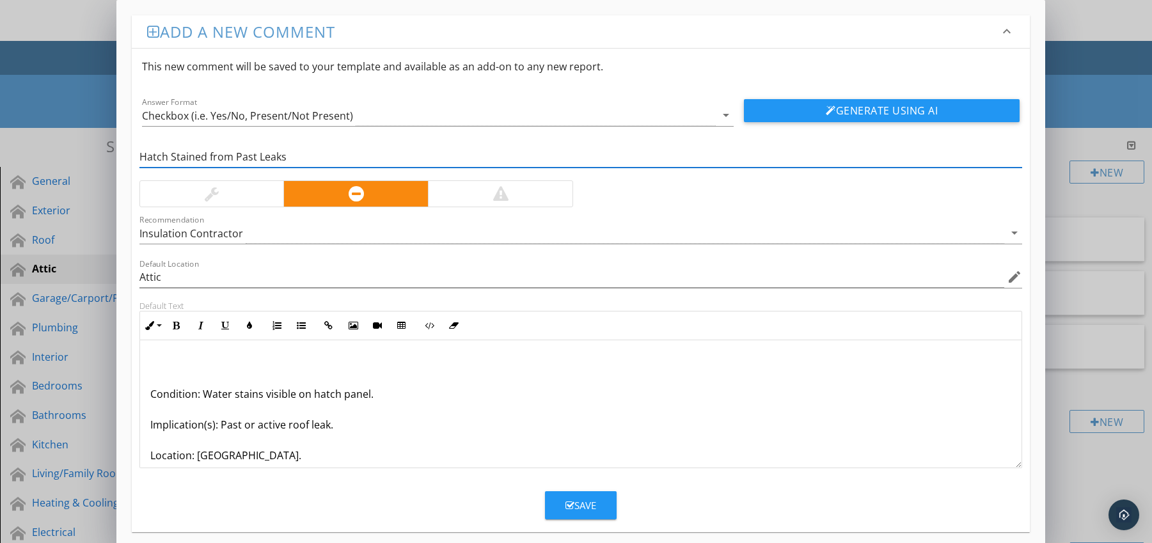
type input "Hatch Stained from Past Leaks"
click at [147, 390] on div "Condition: Water stains visible on hatch panel. Implication(s): Past or active …" at bounding box center [581, 440] width 882 height 200
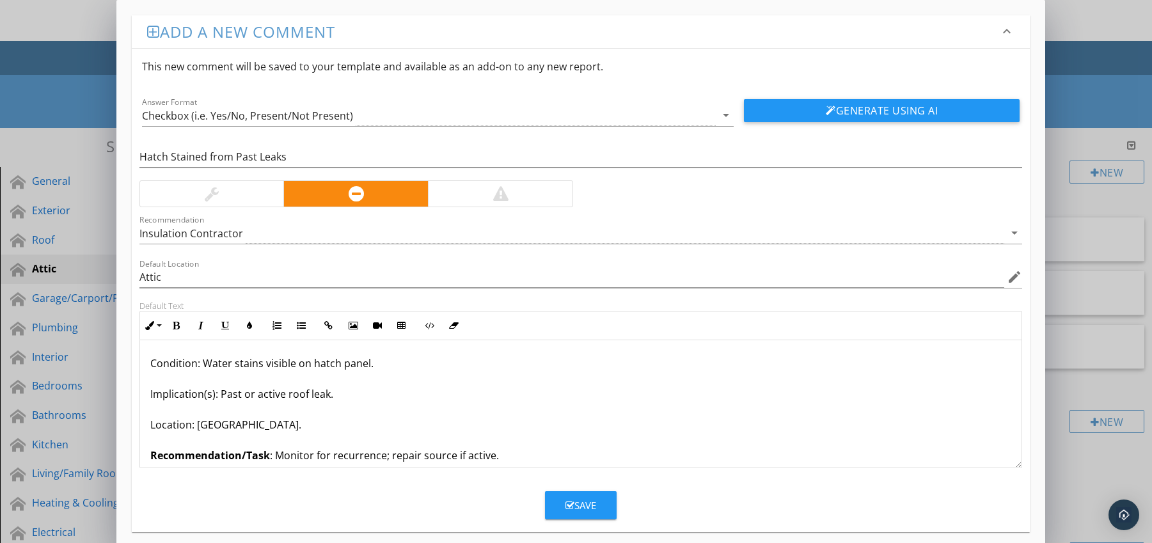
click at [582, 501] on div "Save" at bounding box center [580, 505] width 31 height 15
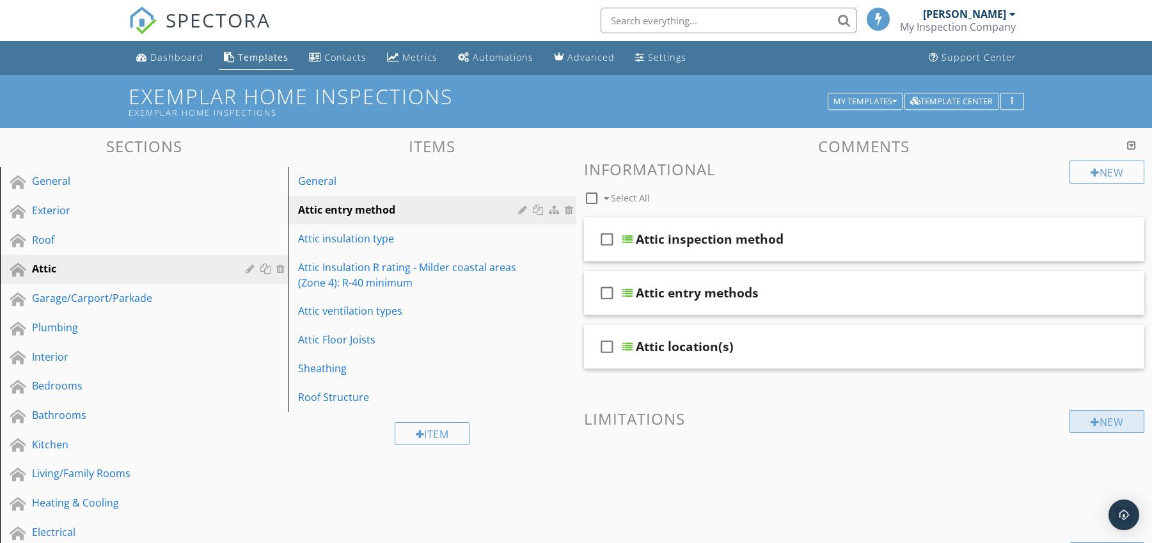
click at [1094, 417] on div at bounding box center [1094, 422] width 9 height 10
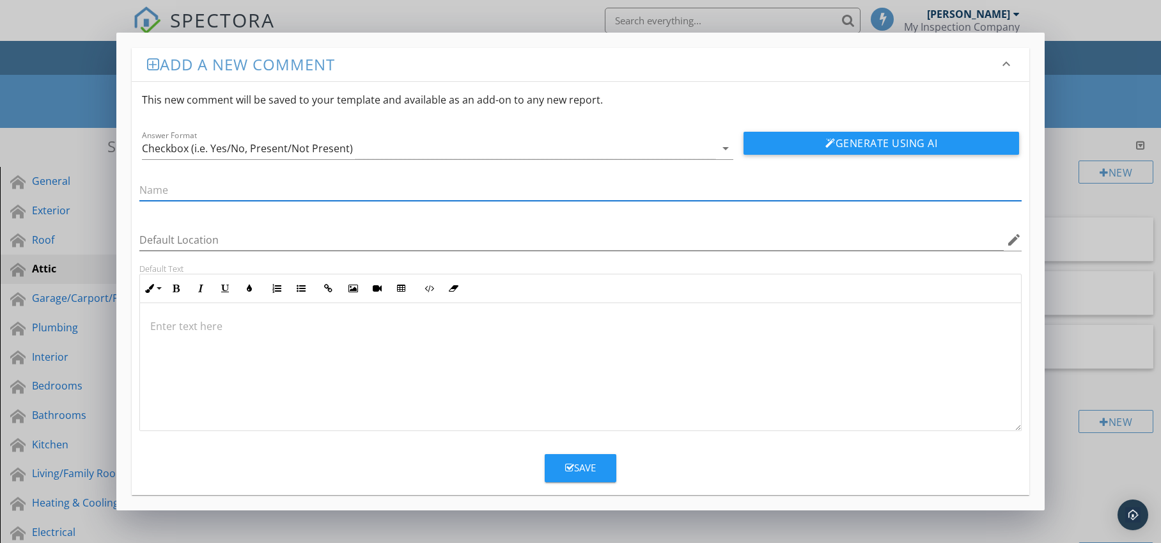
click at [180, 331] on p at bounding box center [580, 326] width 861 height 15
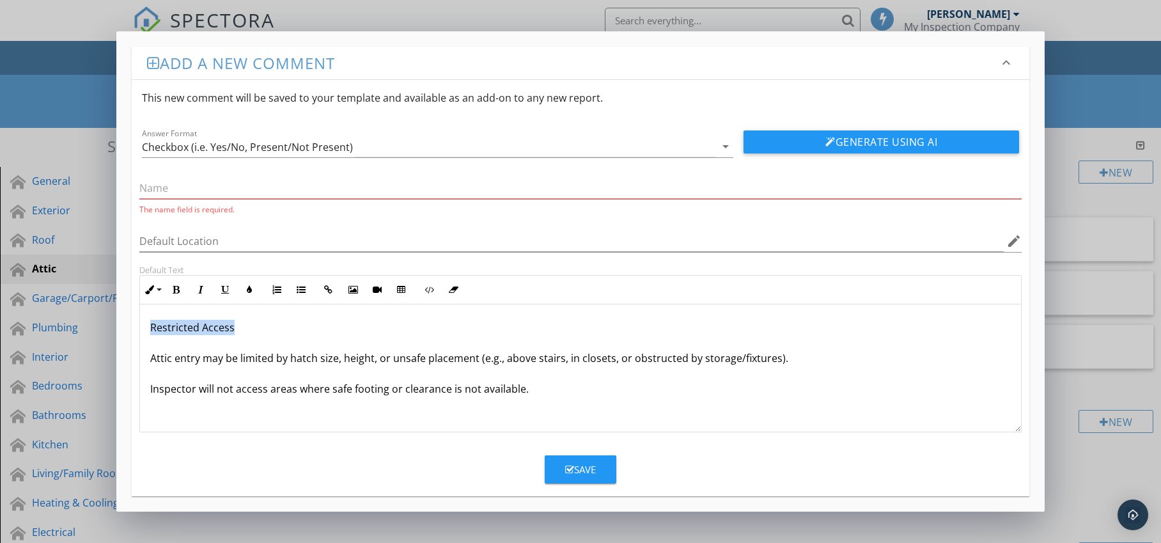
drag, startPoint x: 143, startPoint y: 326, endPoint x: 264, endPoint y: 326, distance: 120.9
click at [264, 326] on div "Restricted Access Attic entry may be limited by hatch size, height, or unsafe p…" at bounding box center [581, 368] width 882 height 128
click at [238, 196] on input "text" at bounding box center [580, 188] width 883 height 21
paste input "Restricted Access"
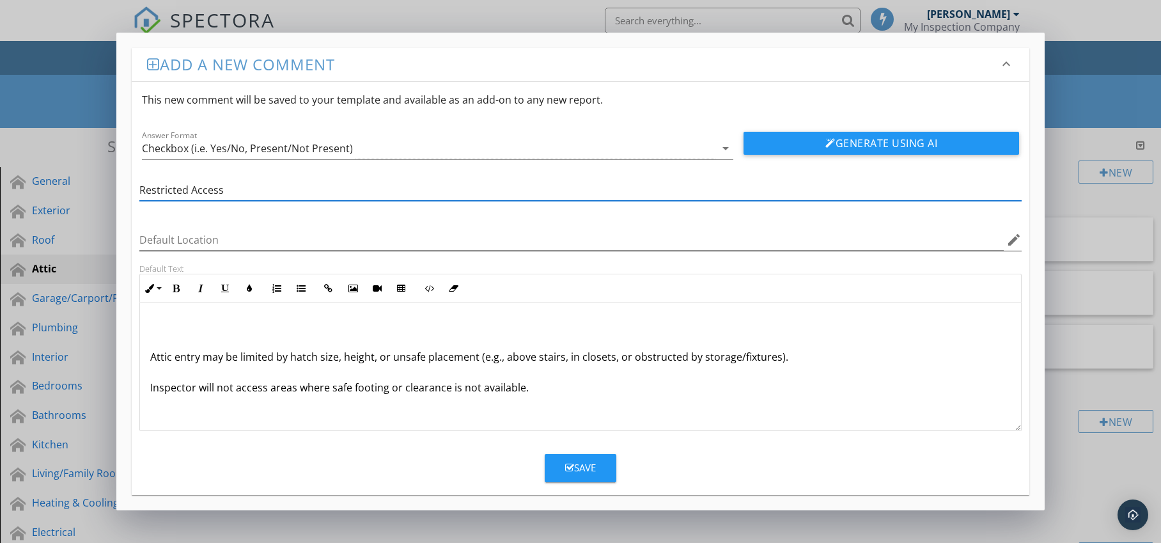
click at [1017, 242] on icon "edit" at bounding box center [1014, 239] width 15 height 15
type input "Restricted Access"
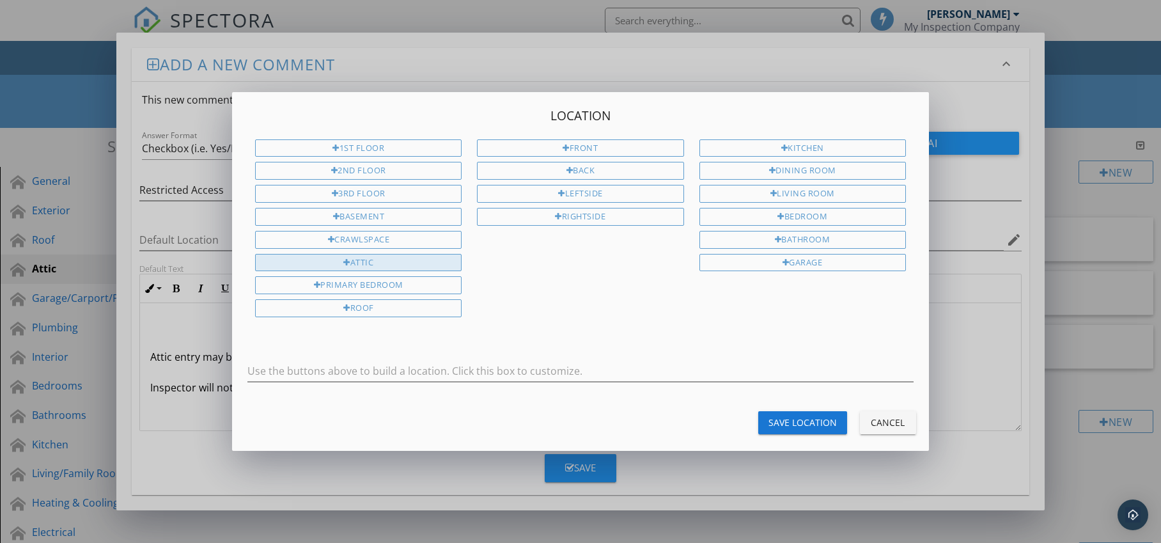
click at [366, 265] on div "Attic" at bounding box center [358, 263] width 207 height 18
type input "Attic"
click at [772, 427] on div "Save Location" at bounding box center [803, 422] width 68 height 13
type input "Attic"
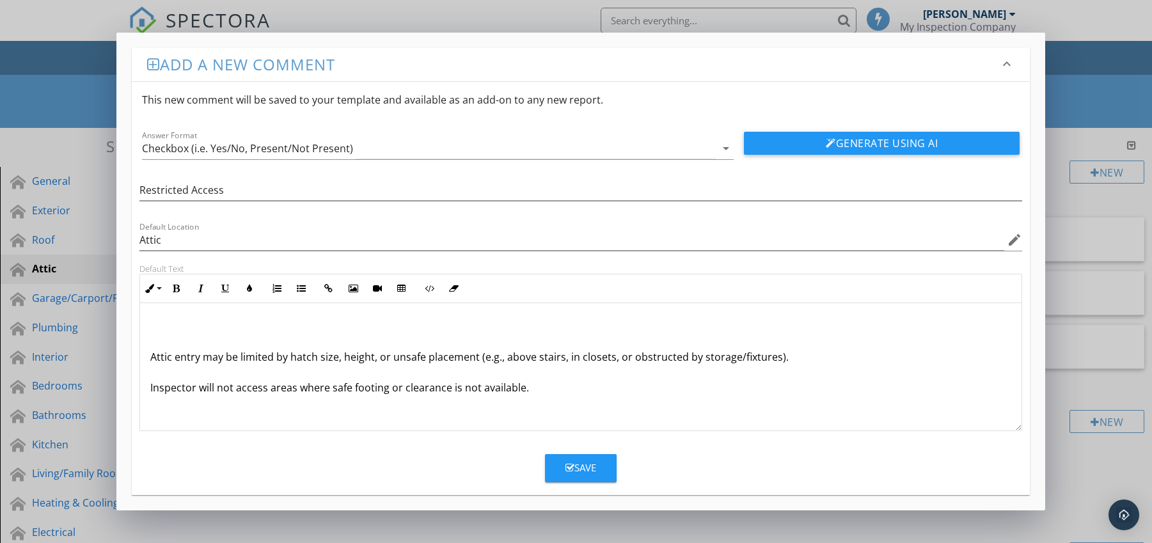
click at [150, 358] on p "Attic entry may be limited by hatch size, height, or unsafe placement (e.g., ab…" at bounding box center [580, 357] width 861 height 77
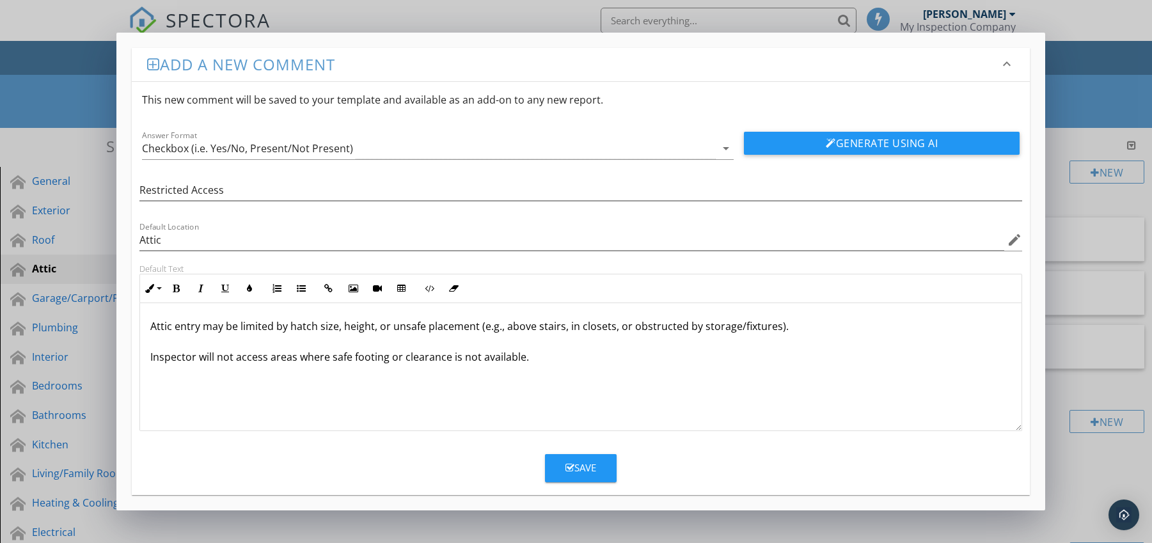
click at [596, 473] on div "Save" at bounding box center [580, 467] width 31 height 15
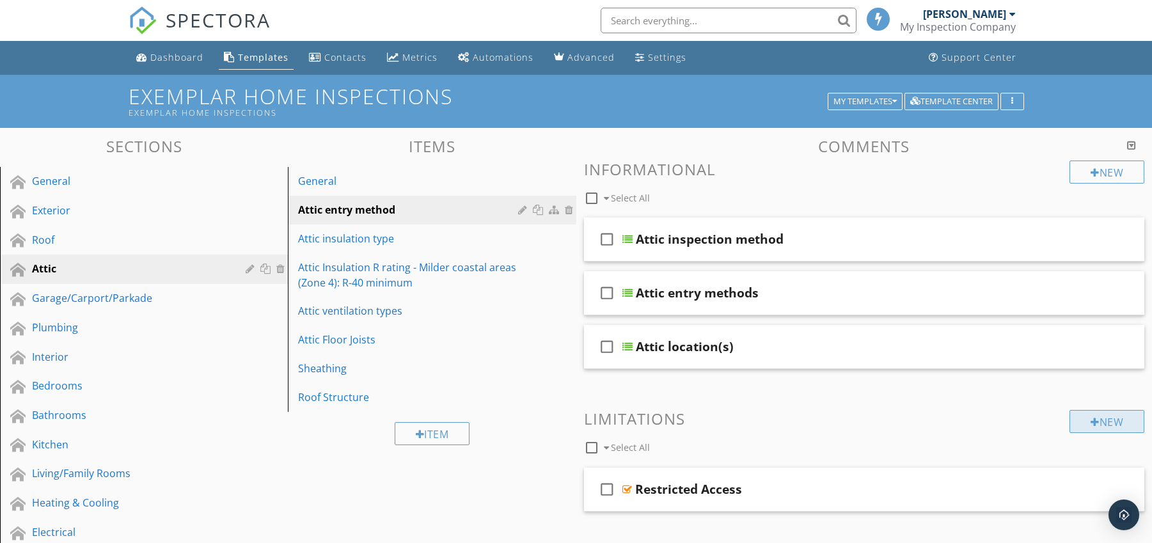
click at [1109, 414] on div "New" at bounding box center [1106, 421] width 75 height 23
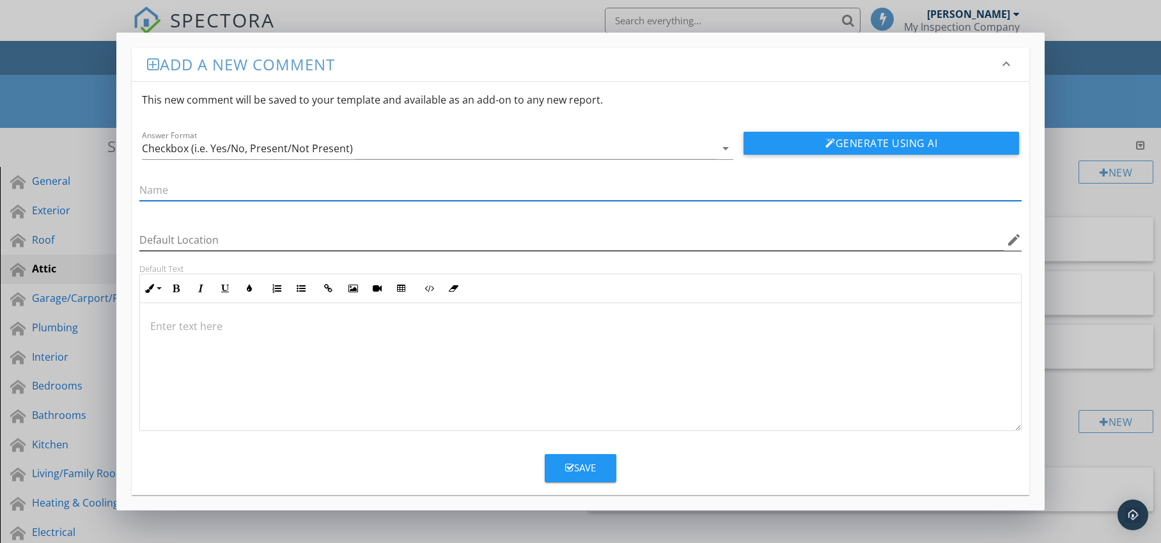
click at [1010, 235] on icon "edit" at bounding box center [1014, 239] width 15 height 15
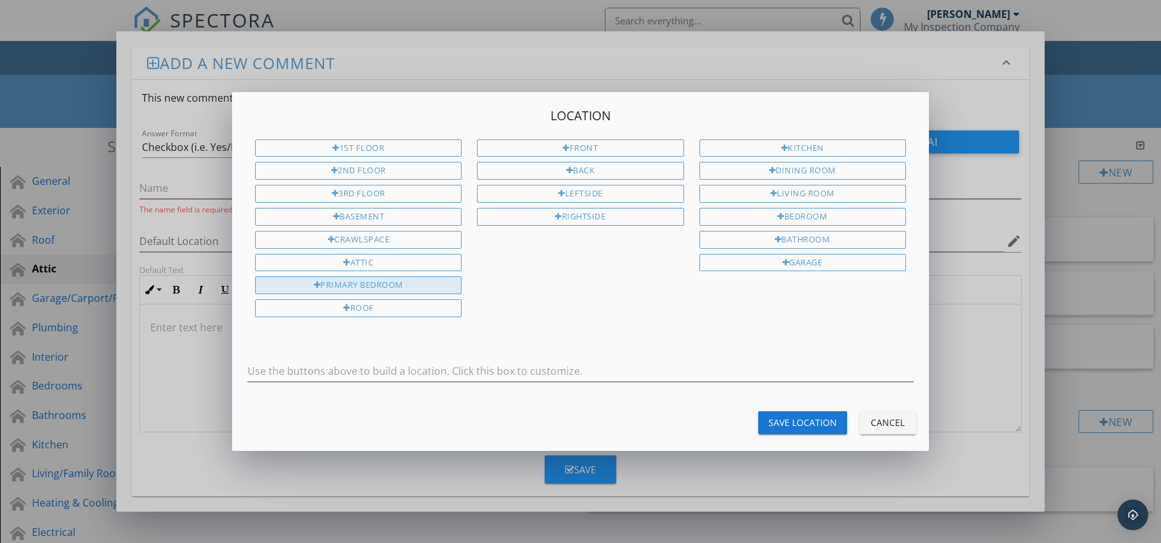
drag, startPoint x: 386, startPoint y: 256, endPoint x: 441, endPoint y: 285, distance: 62.1
click at [386, 257] on div "Attic" at bounding box center [358, 263] width 207 height 18
type input "Attic"
click at [771, 425] on div "Save Location" at bounding box center [803, 422] width 68 height 13
type input "Attic"
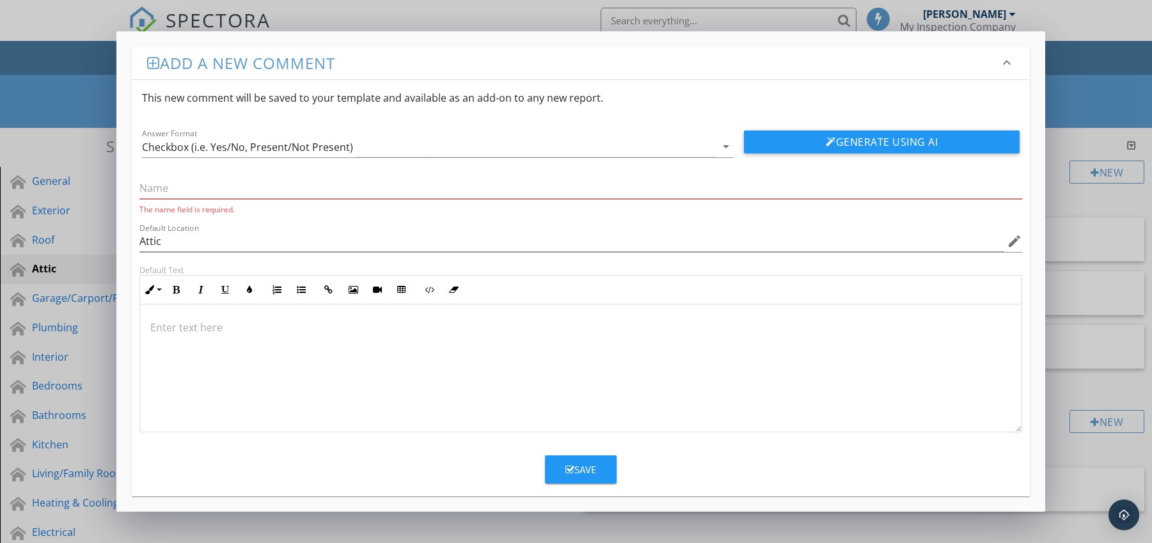
click at [184, 327] on p at bounding box center [580, 327] width 861 height 15
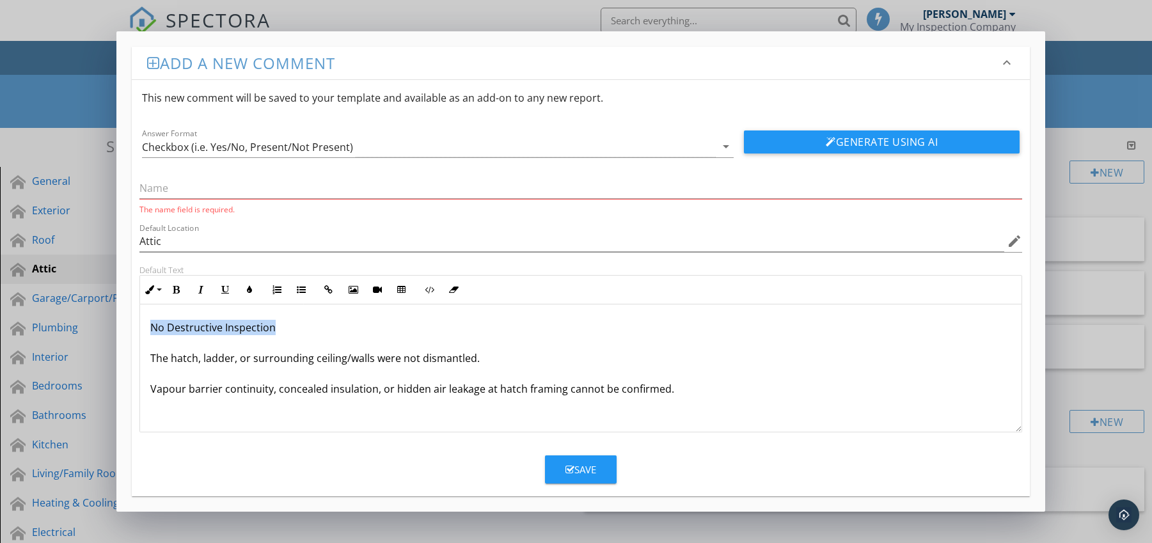
drag, startPoint x: 150, startPoint y: 328, endPoint x: 279, endPoint y: 327, distance: 129.2
click at [297, 327] on div "No Destructive Inspection The hatch, ladder, or surrounding ceiling/walls were …" at bounding box center [581, 368] width 882 height 128
click at [150, 356] on p "The hatch, ladder, or surrounding ceiling/walls were not dismantled. Vapour bar…" at bounding box center [580, 358] width 861 height 77
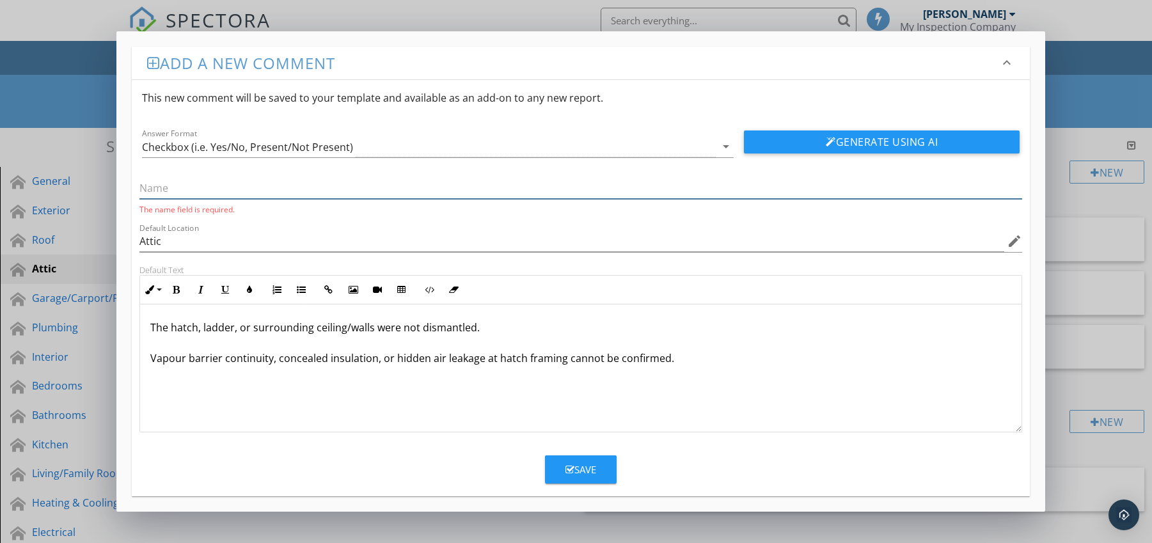
click at [200, 194] on input "text" at bounding box center [580, 188] width 883 height 21
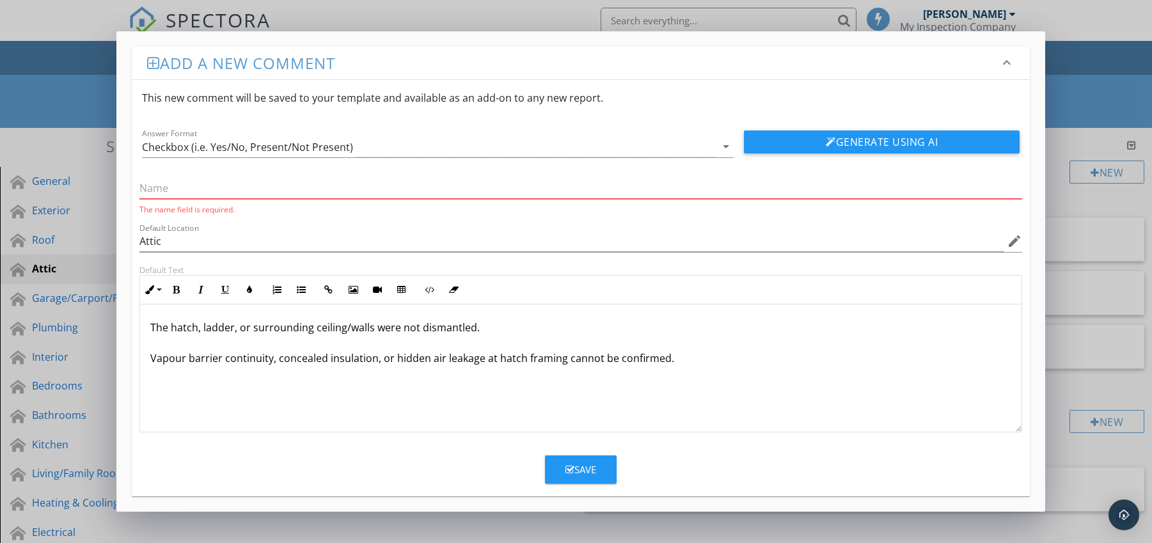
paste input "No Destructive Inspection"
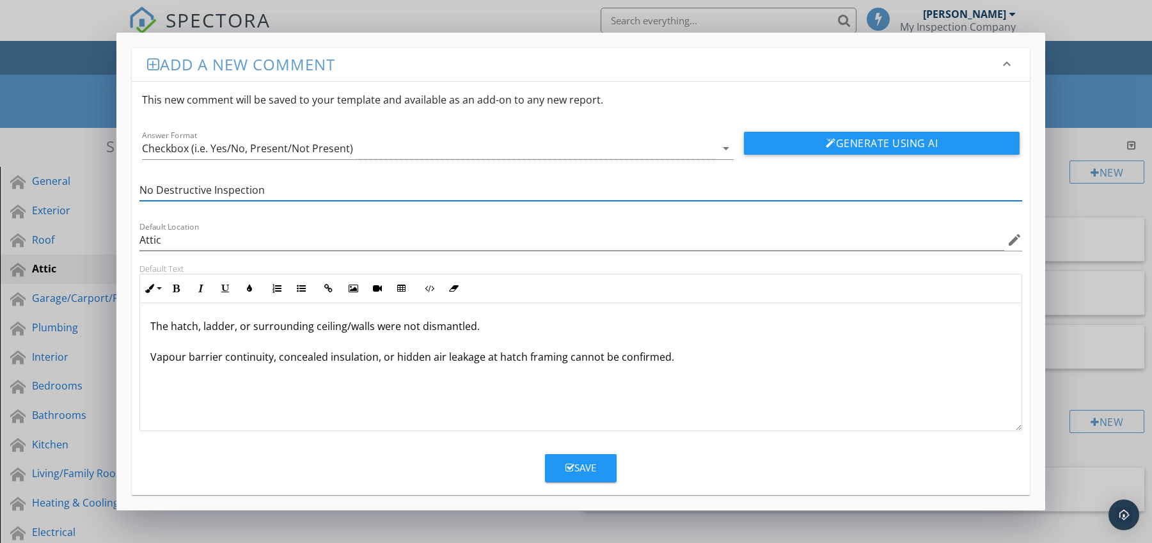
type input "No Destructive Inspection"
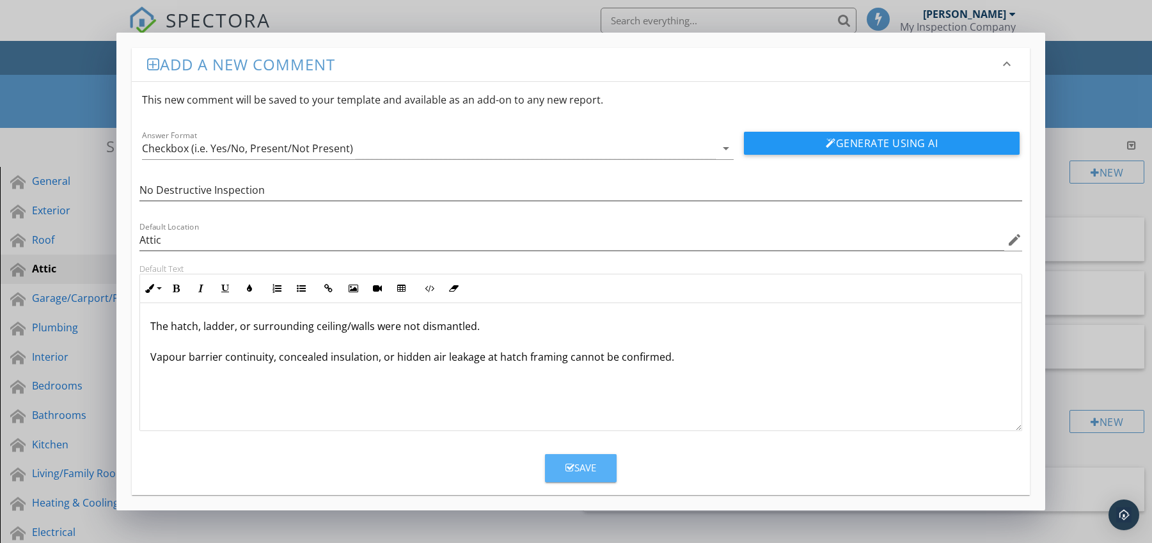
click at [581, 468] on div "Save" at bounding box center [580, 467] width 31 height 15
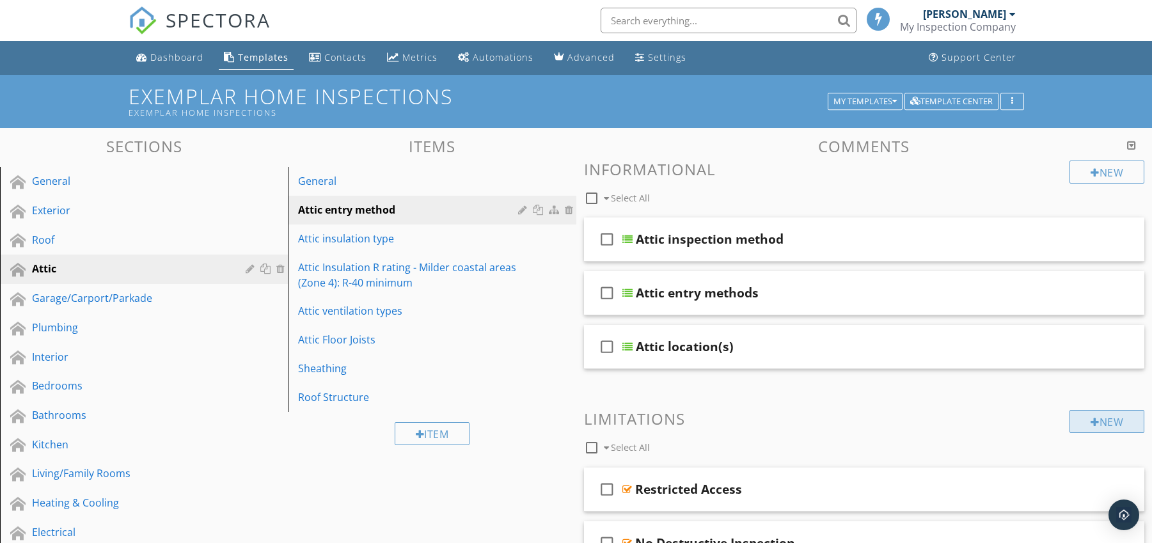
click at [1099, 421] on div "New" at bounding box center [1106, 421] width 75 height 23
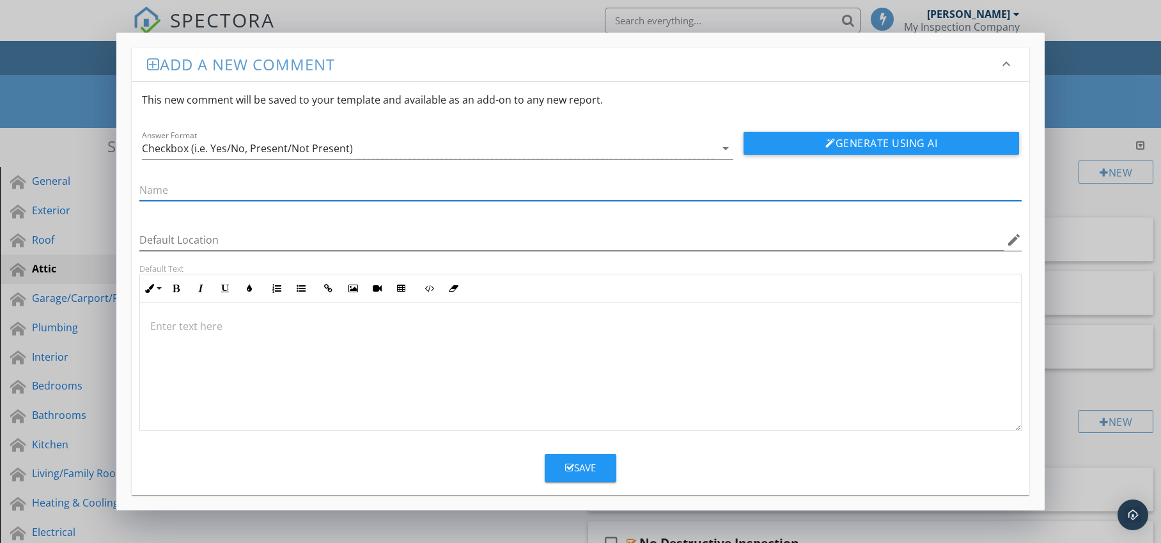
click at [1016, 240] on icon "edit" at bounding box center [1014, 239] width 15 height 15
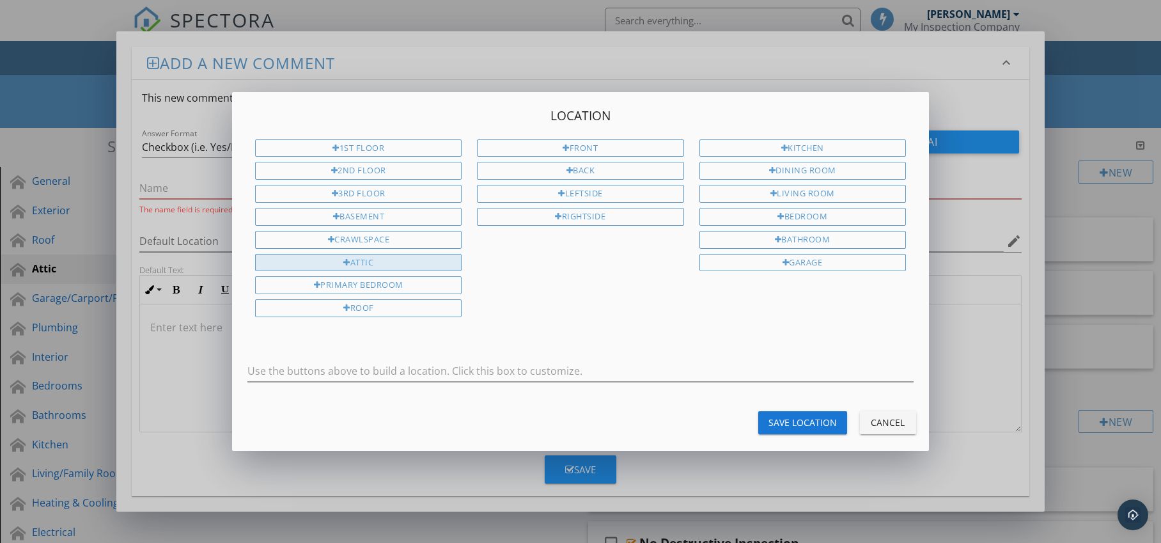
click at [387, 257] on div "Attic" at bounding box center [358, 263] width 207 height 18
type input "Attic"
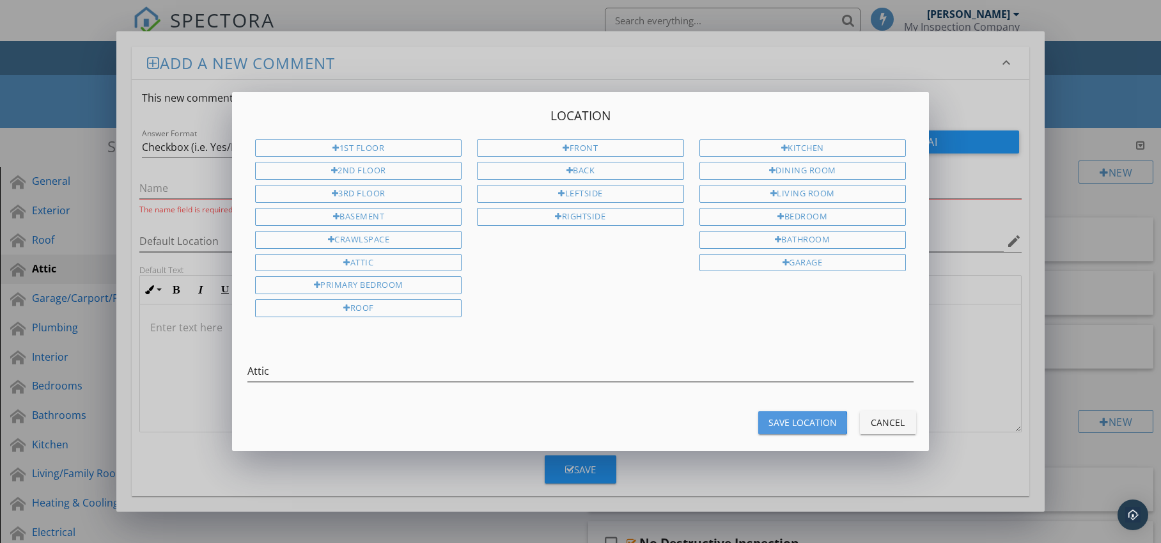
click at [780, 419] on div "Save Location" at bounding box center [803, 422] width 68 height 13
type input "Attic"
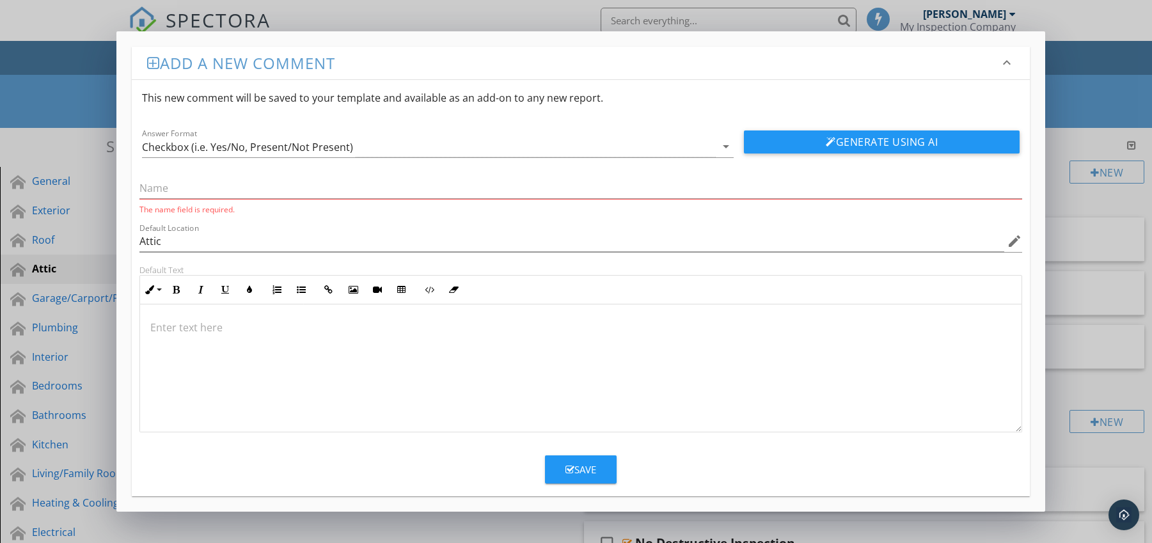
click at [240, 313] on div at bounding box center [581, 368] width 882 height 128
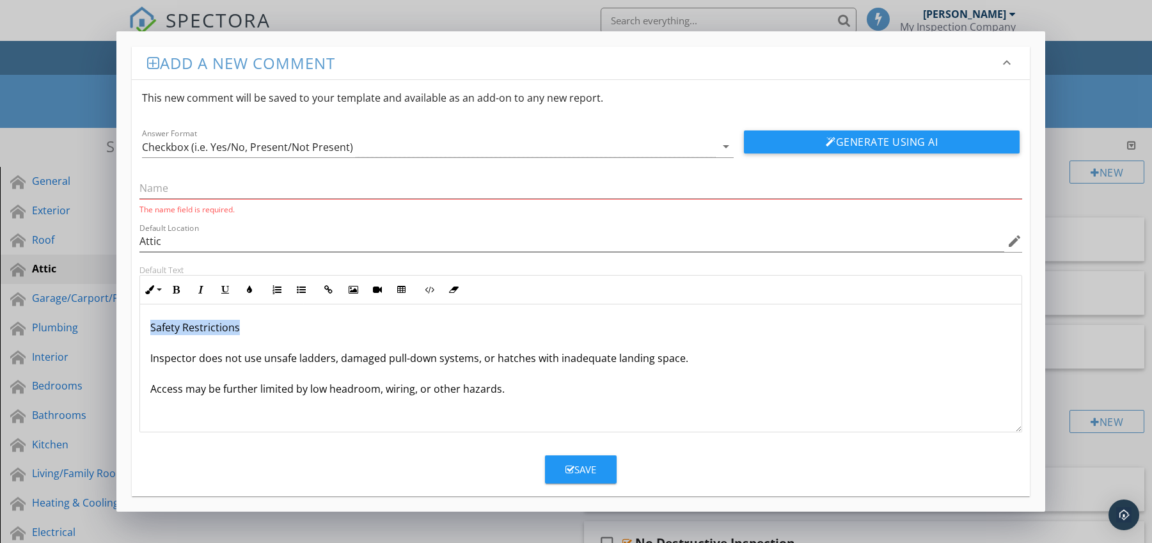
drag, startPoint x: 150, startPoint y: 328, endPoint x: 251, endPoint y: 329, distance: 101.1
click at [251, 329] on p "Safety Restrictions Inspector does not use unsafe ladders, damaged pull-down sy…" at bounding box center [580, 358] width 861 height 77
click at [150, 359] on p "Inspector does not use unsafe ladders, damaged pull-down systems, or hatches wi…" at bounding box center [580, 358] width 861 height 77
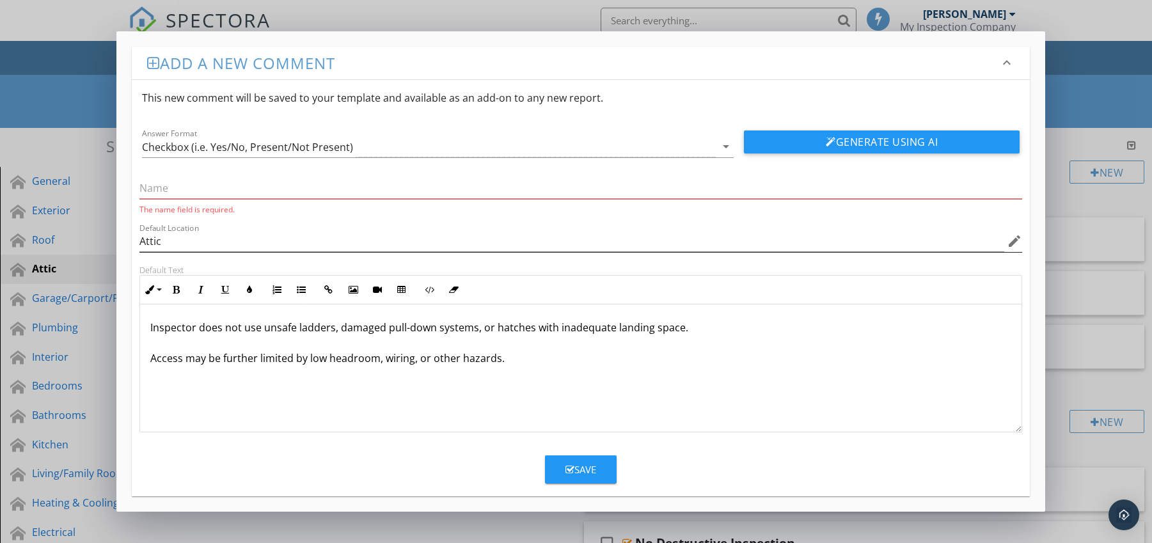
type textarea "<p>Inspector does not use unsafe ladders, damaged pull-down systems, or hatches…"
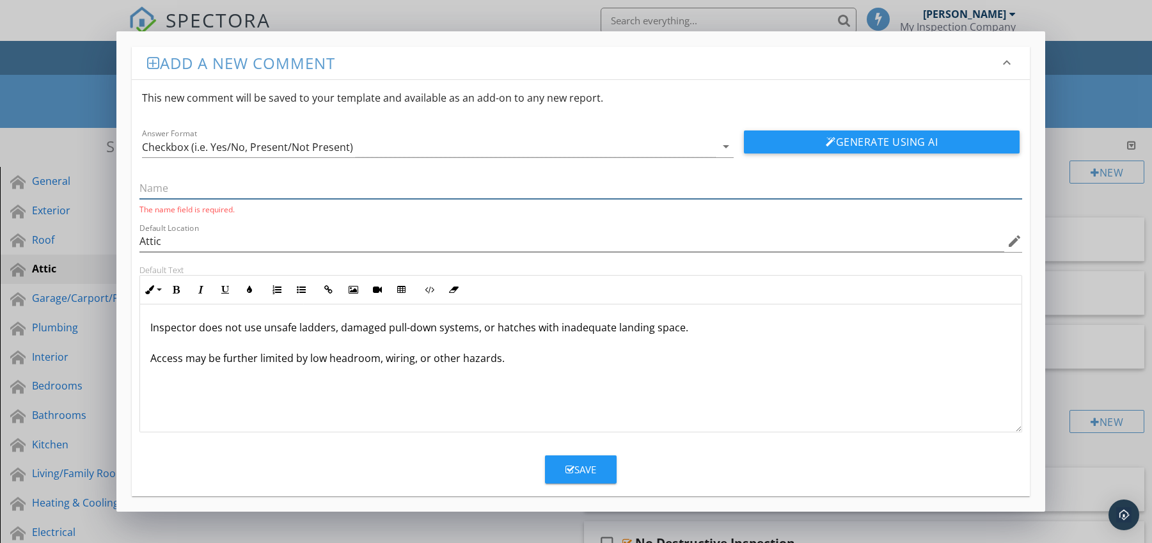
click at [178, 187] on input "text" at bounding box center [580, 188] width 883 height 21
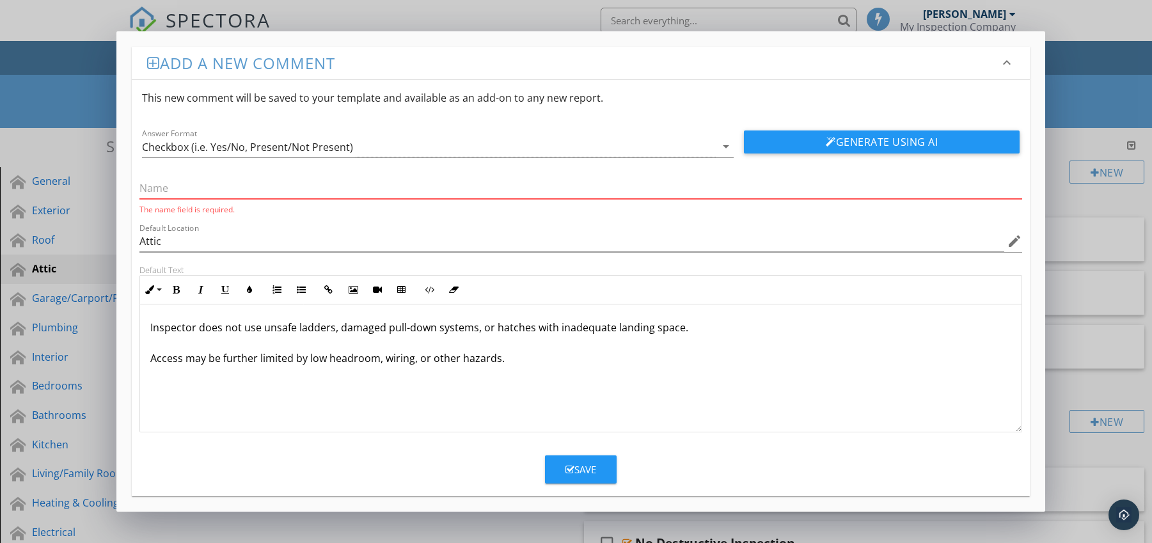
paste input "Safety Restrictions"
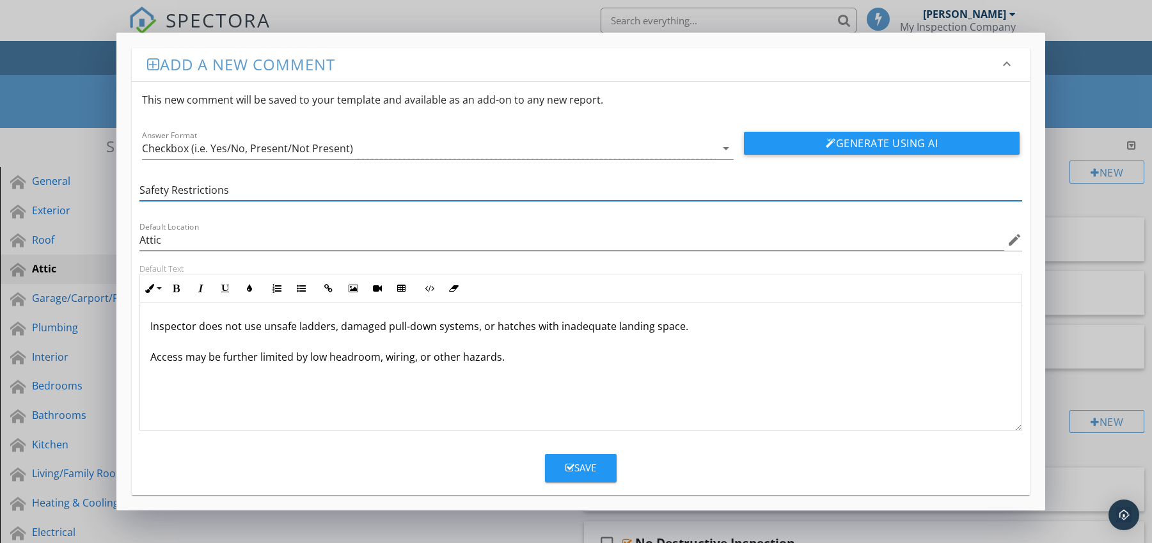
type input "Safety Restrictions"
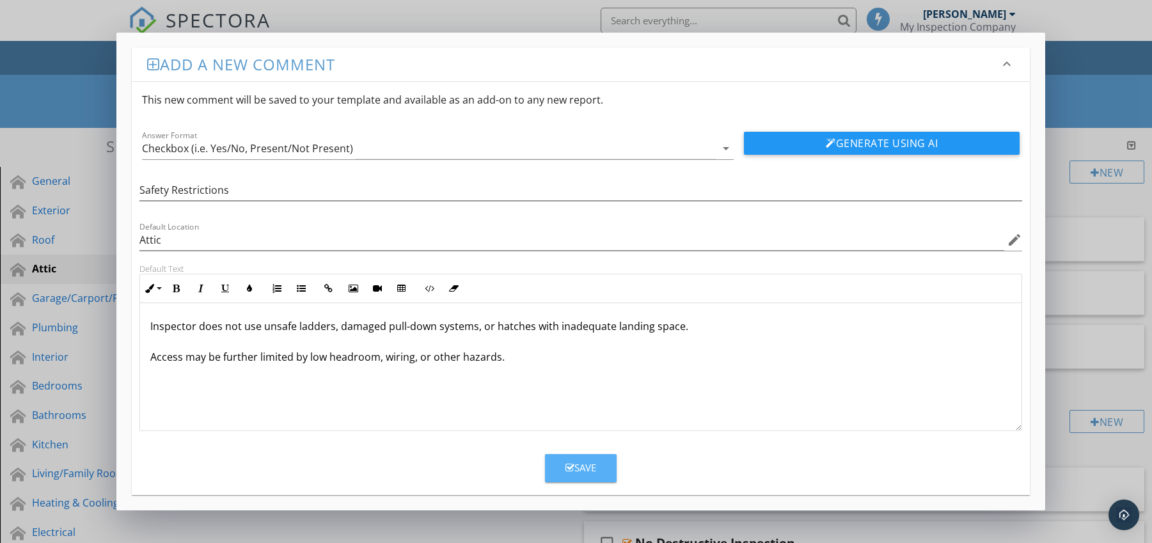
click at [565, 468] on icon "button" at bounding box center [569, 468] width 9 height 10
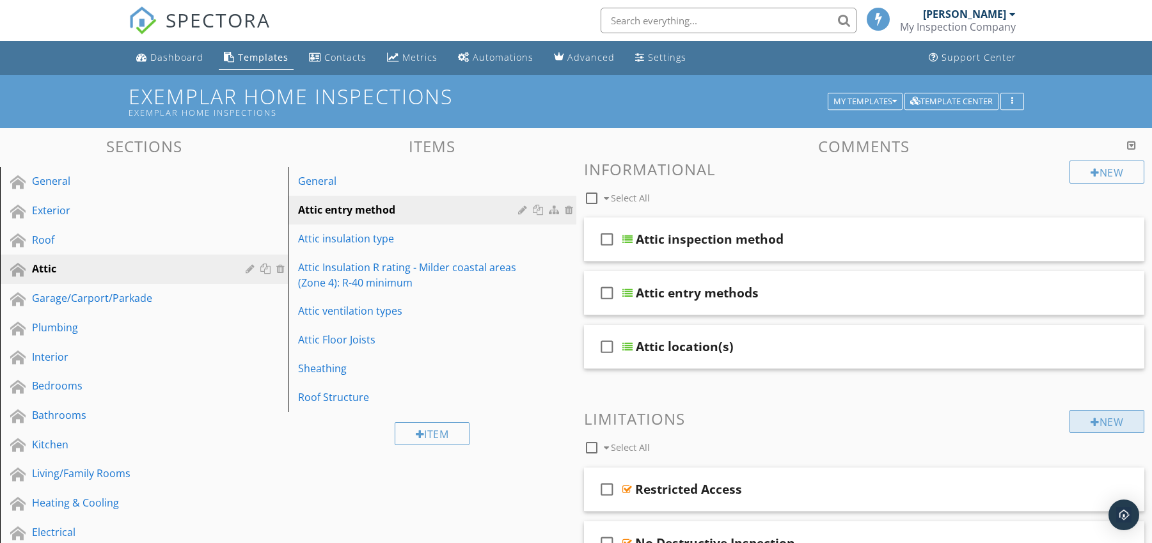
click at [1083, 425] on div "New" at bounding box center [1106, 421] width 75 height 23
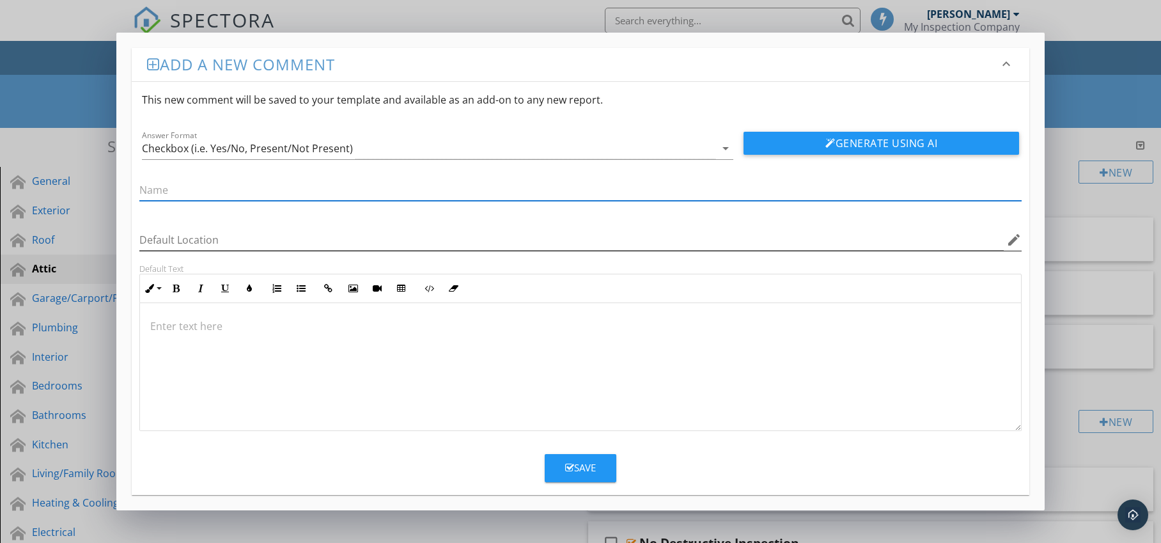
click at [1011, 238] on icon "edit" at bounding box center [1014, 239] width 15 height 15
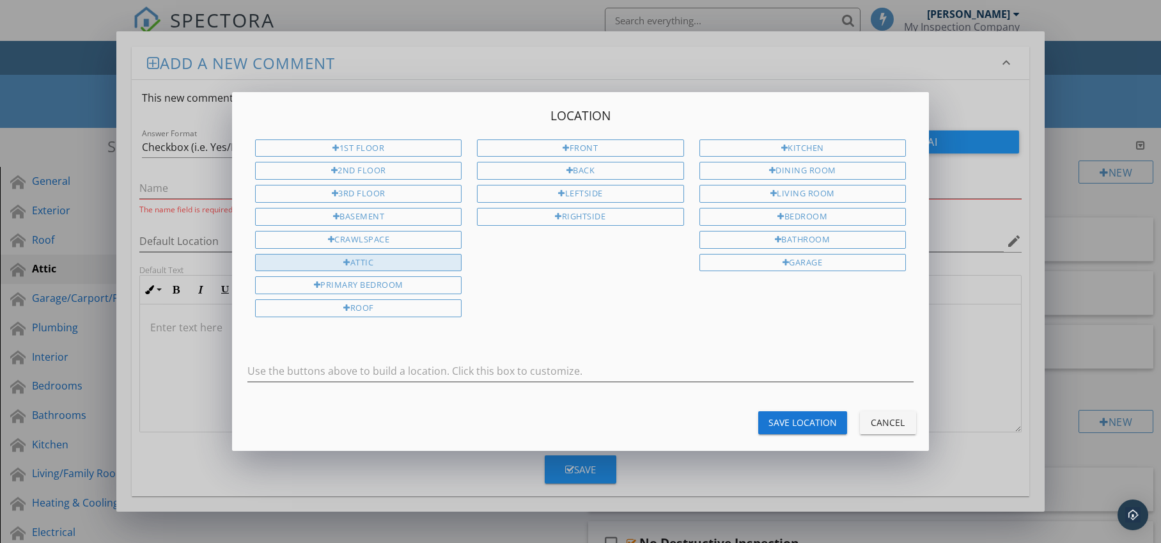
click at [430, 262] on div "Attic" at bounding box center [358, 263] width 207 height 18
type input "Attic"
drag, startPoint x: 793, startPoint y: 424, endPoint x: 781, endPoint y: 418, distance: 13.7
click at [793, 424] on div "Save Location" at bounding box center [803, 422] width 68 height 13
type input "Attic"
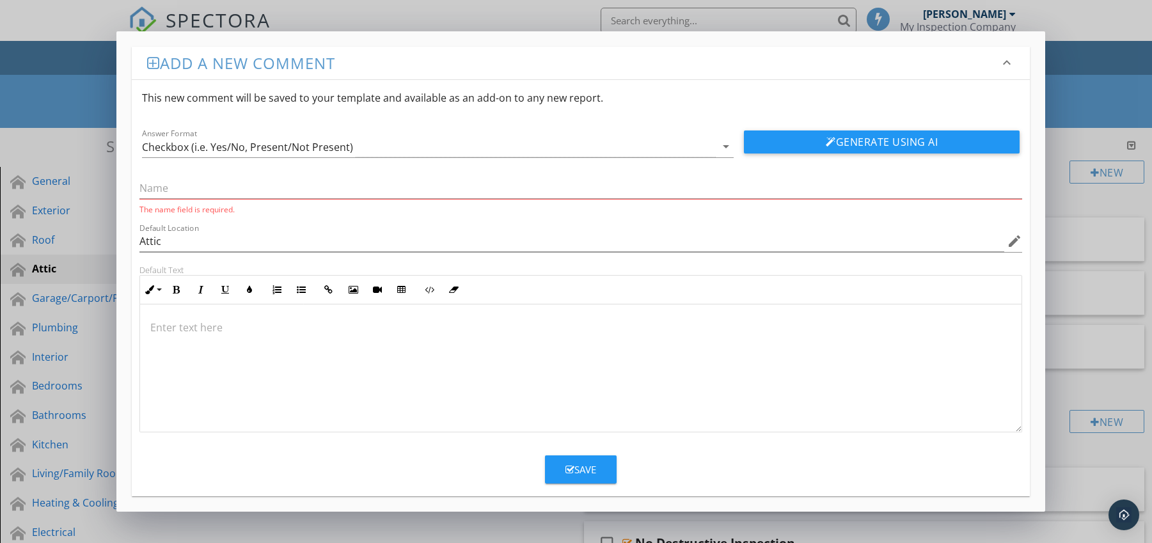
click at [248, 319] on div at bounding box center [581, 368] width 882 height 128
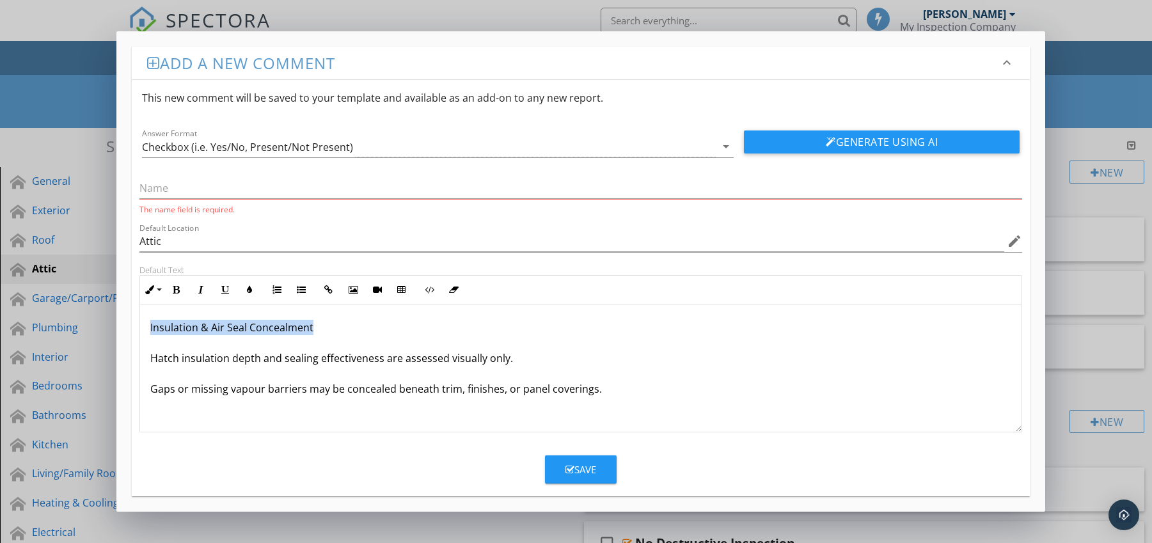
drag, startPoint x: 148, startPoint y: 331, endPoint x: 341, endPoint y: 326, distance: 193.2
click at [341, 326] on div "Insulation & Air Seal Concealment Hatch insulation depth and sealing effectiven…" at bounding box center [581, 368] width 882 height 128
click at [285, 191] on input "text" at bounding box center [580, 188] width 883 height 21
paste input "Insulation & Air Seal Concealment"
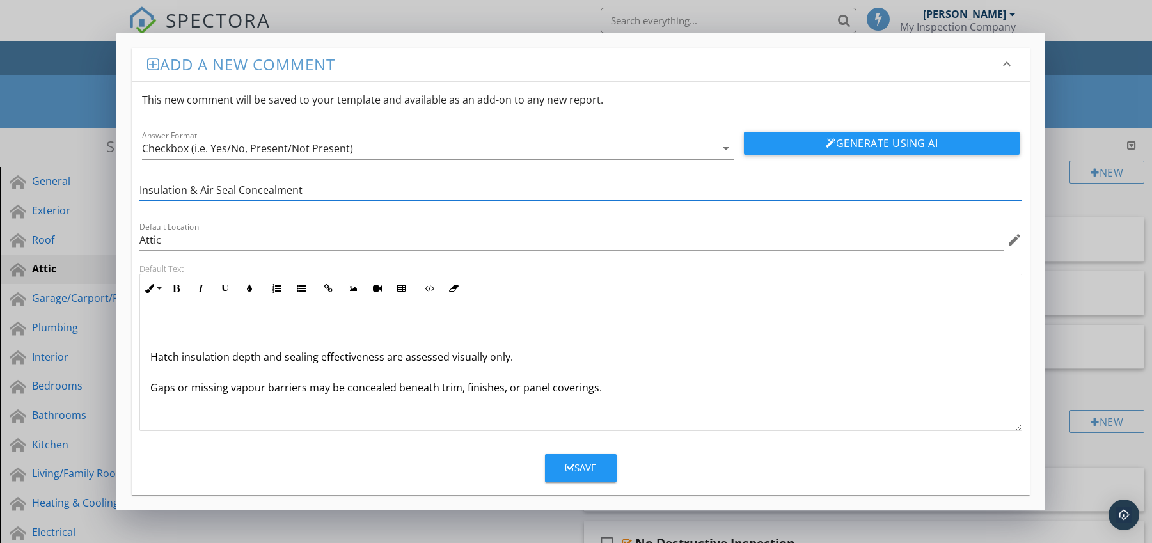
type input "Insulation & Air Seal Concealment"
click at [145, 363] on div "Hatch insulation depth and sealing effectiveness are assessed visually only. Ga…" at bounding box center [581, 367] width 882 height 128
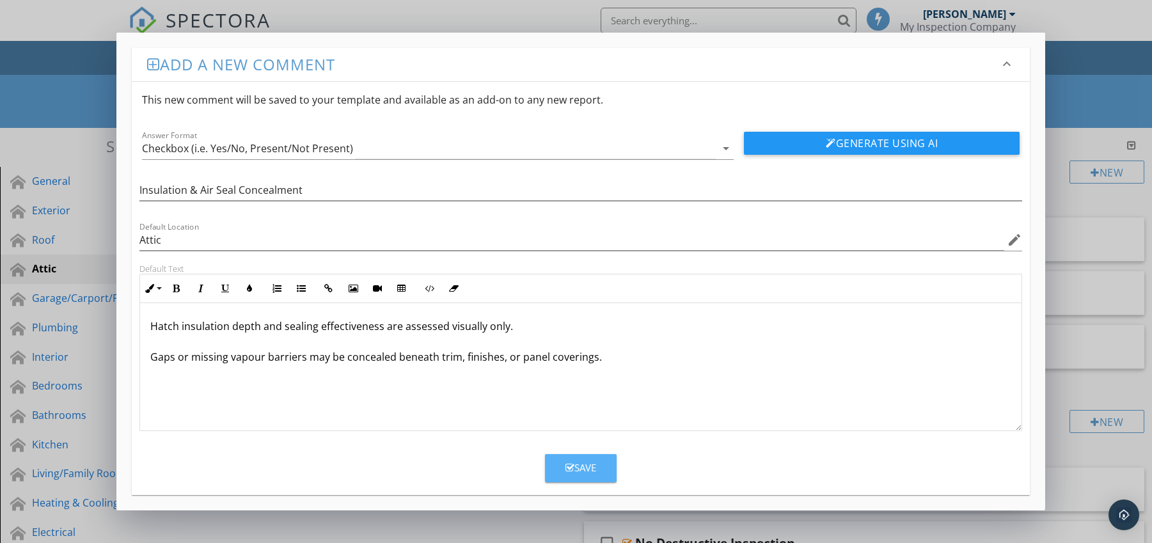
click at [589, 465] on div "Save" at bounding box center [580, 467] width 31 height 15
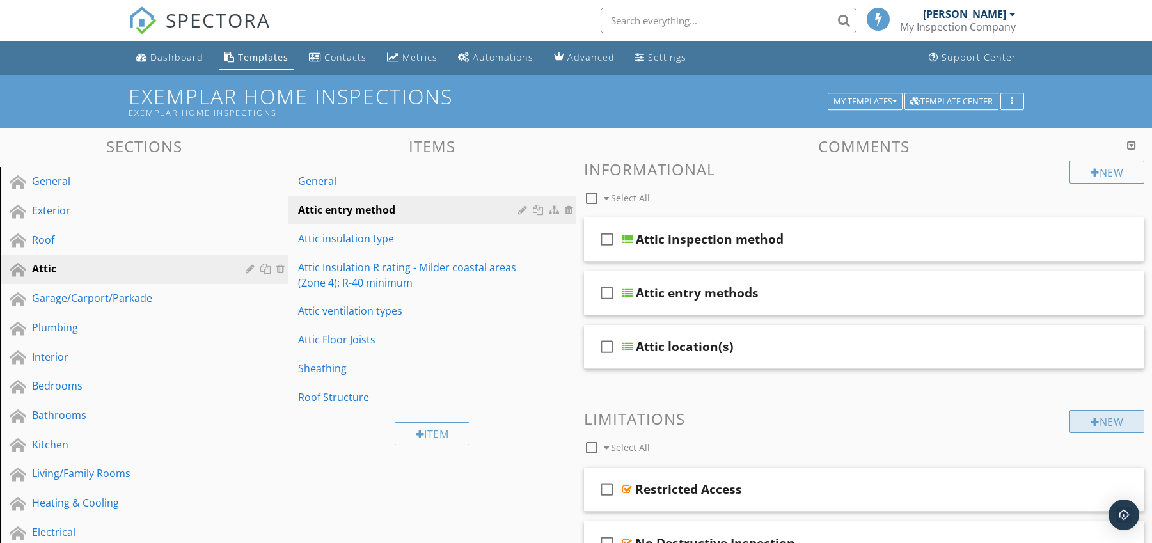
click at [1086, 413] on div "New" at bounding box center [1106, 421] width 75 height 23
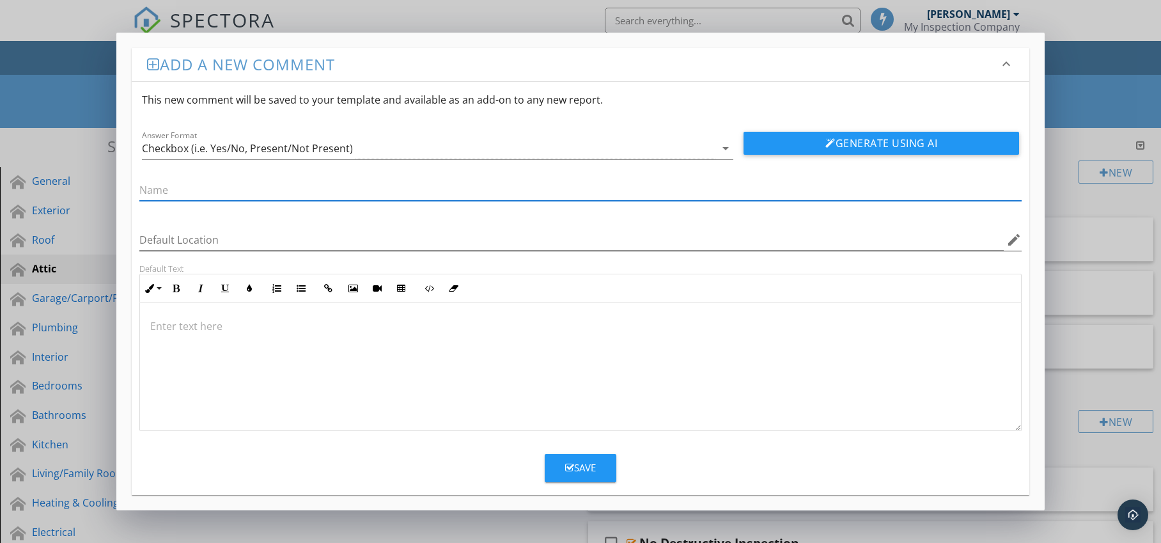
click at [1018, 242] on icon "edit" at bounding box center [1014, 239] width 15 height 15
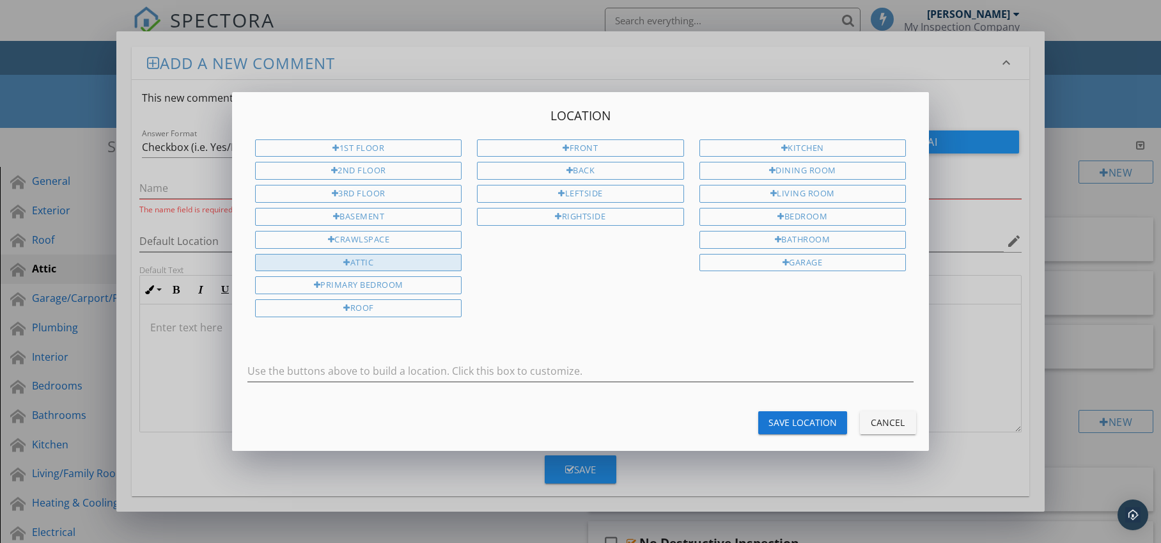
click at [371, 257] on div "Attic" at bounding box center [358, 263] width 207 height 18
type input "Attic"
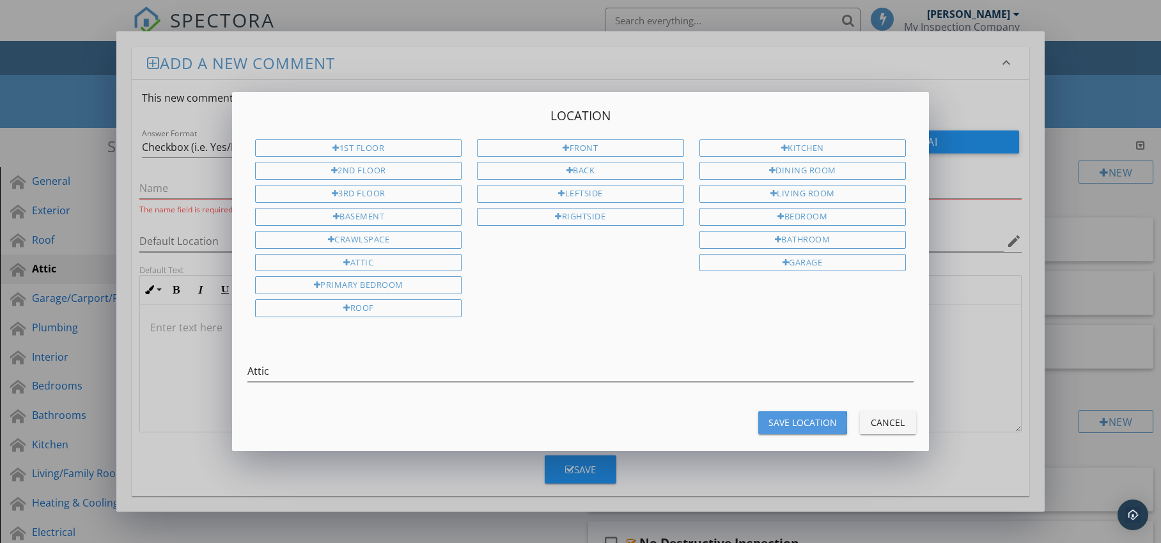
click at [778, 417] on div "Save Location" at bounding box center [803, 422] width 68 height 13
type input "Attic"
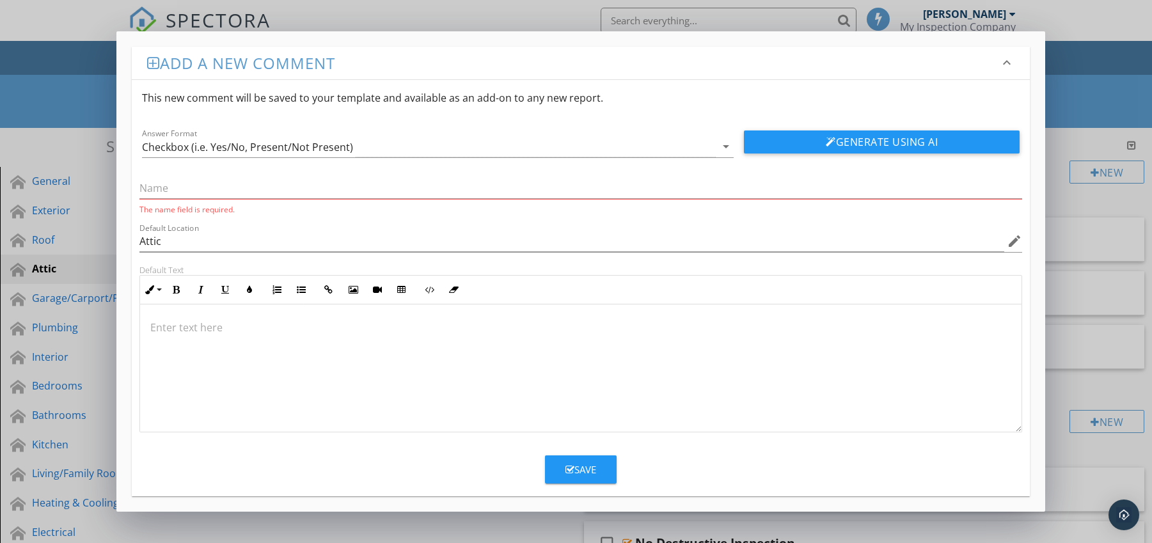
click at [186, 332] on p at bounding box center [580, 327] width 861 height 15
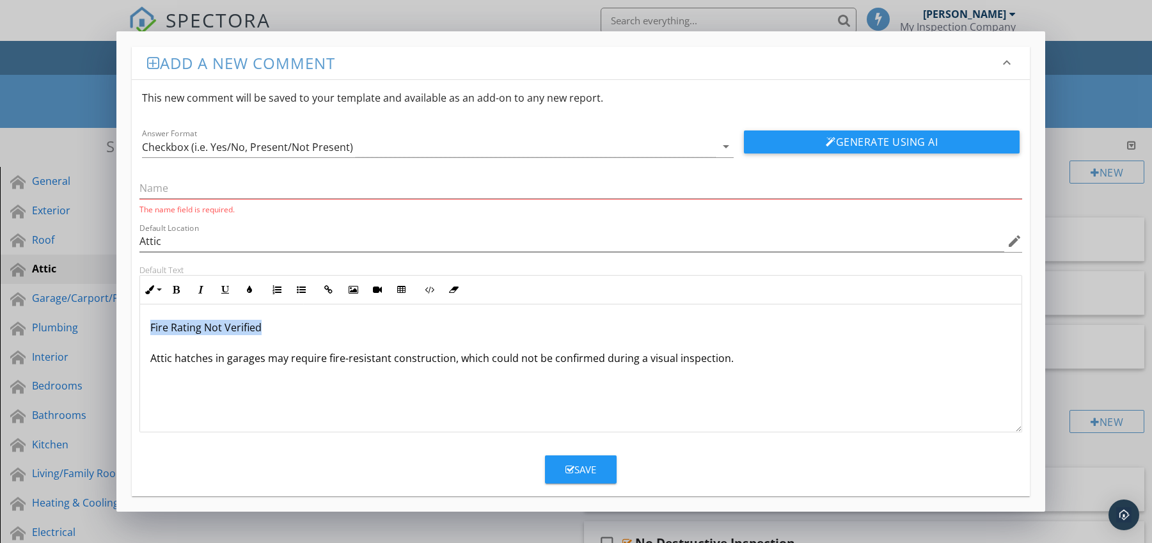
drag, startPoint x: 145, startPoint y: 328, endPoint x: 285, endPoint y: 326, distance: 139.4
click at [285, 326] on div "Fire Rating Not Verified Attic hatches in garages may require fire-resistant co…" at bounding box center [581, 368] width 882 height 128
click at [204, 189] on input "text" at bounding box center [580, 188] width 883 height 21
paste input "Fire Rating Not Verified"
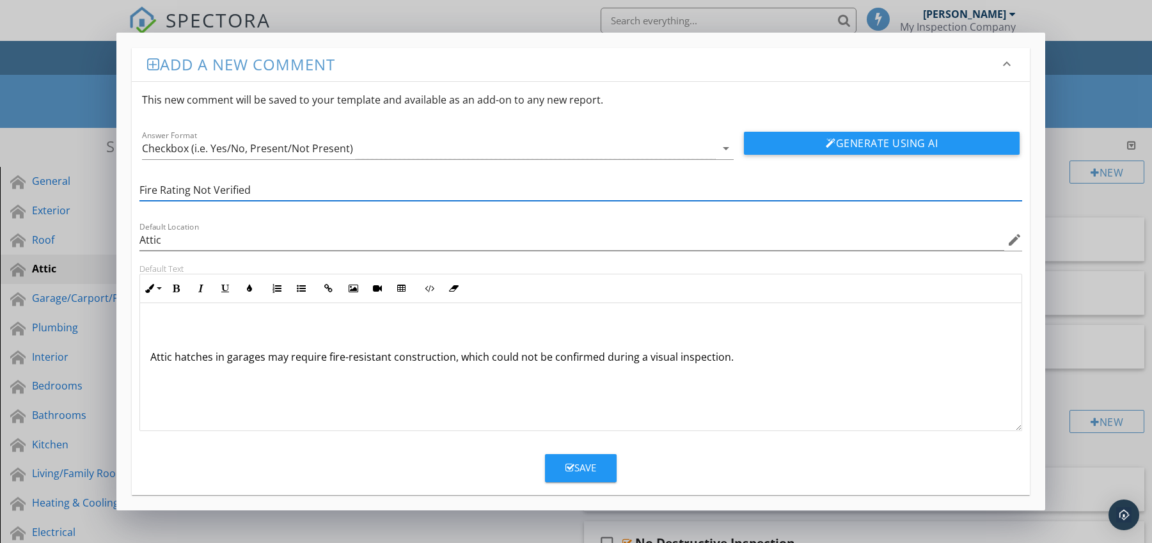
type input "Fire Rating Not Verified"
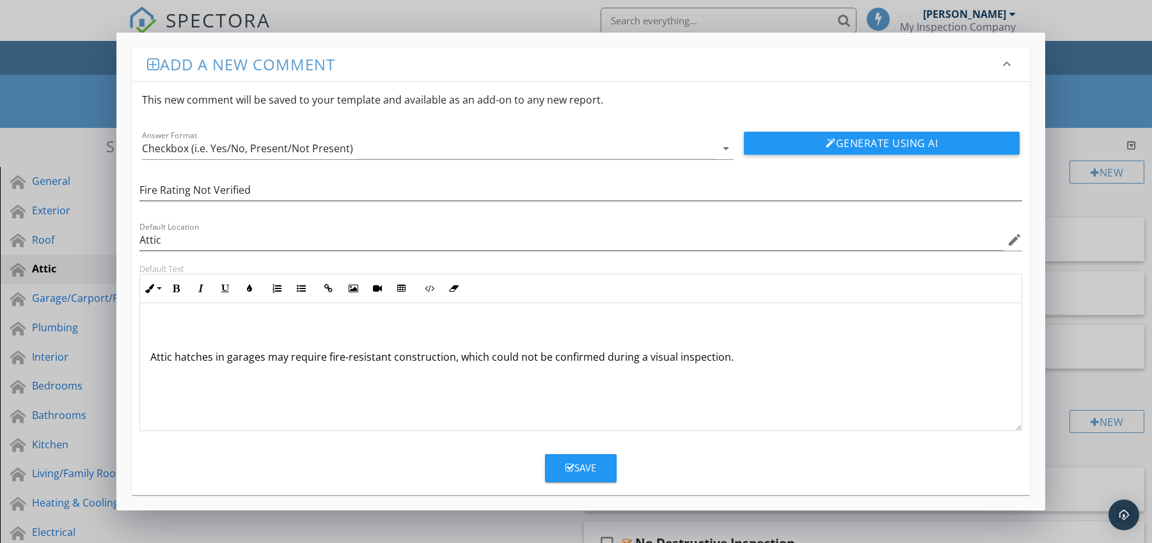
click at [145, 358] on div "Attic hatches in garages may require fire-resistant construction, which could n…" at bounding box center [581, 367] width 882 height 128
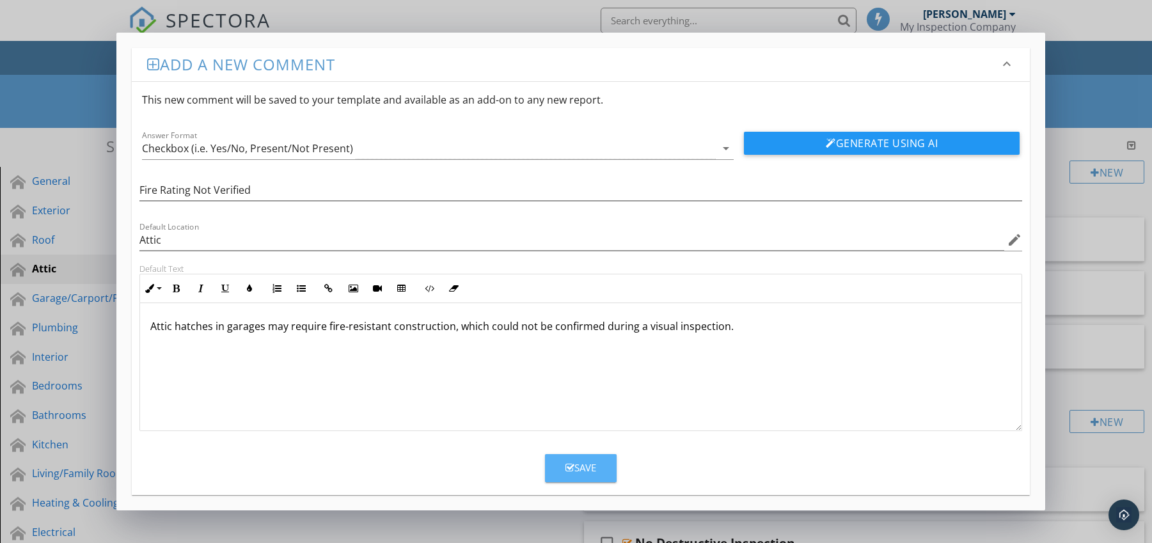
click at [584, 468] on div "Save" at bounding box center [580, 467] width 31 height 15
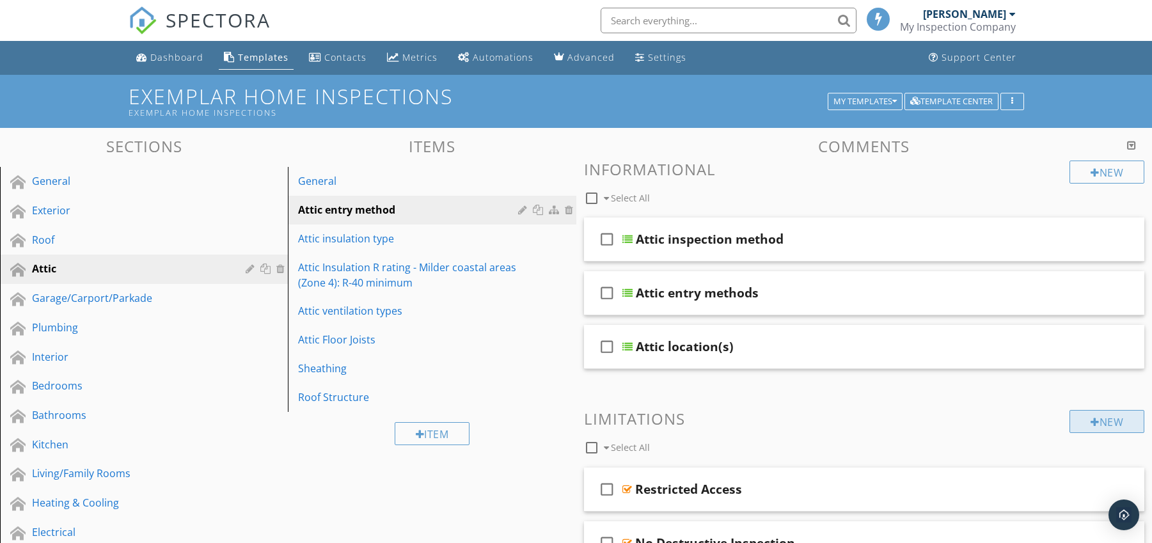
click at [1096, 415] on div "New" at bounding box center [1106, 421] width 75 height 23
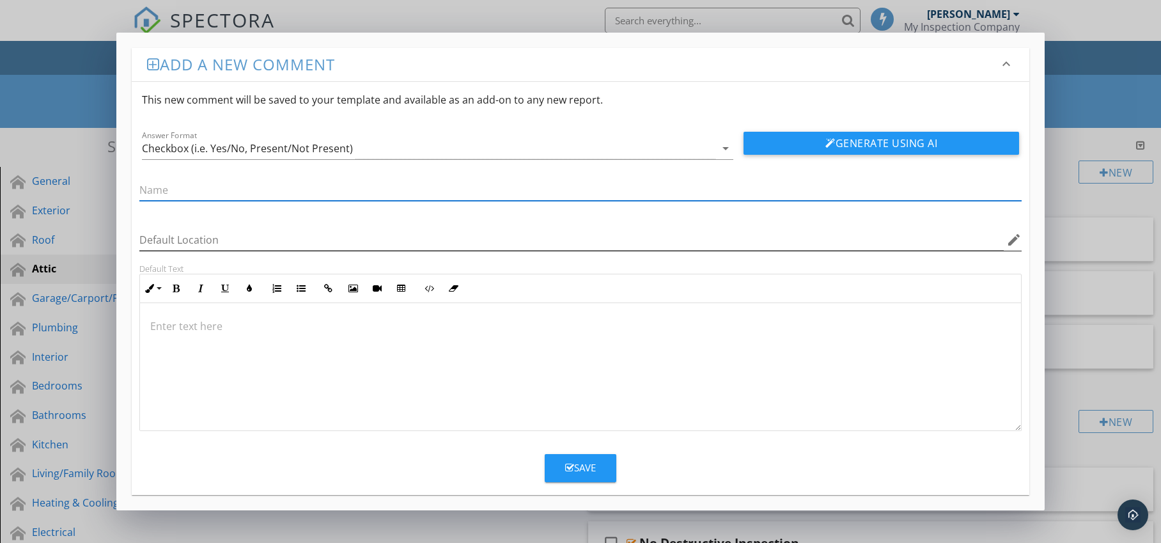
click at [1011, 240] on icon "edit" at bounding box center [1014, 239] width 15 height 15
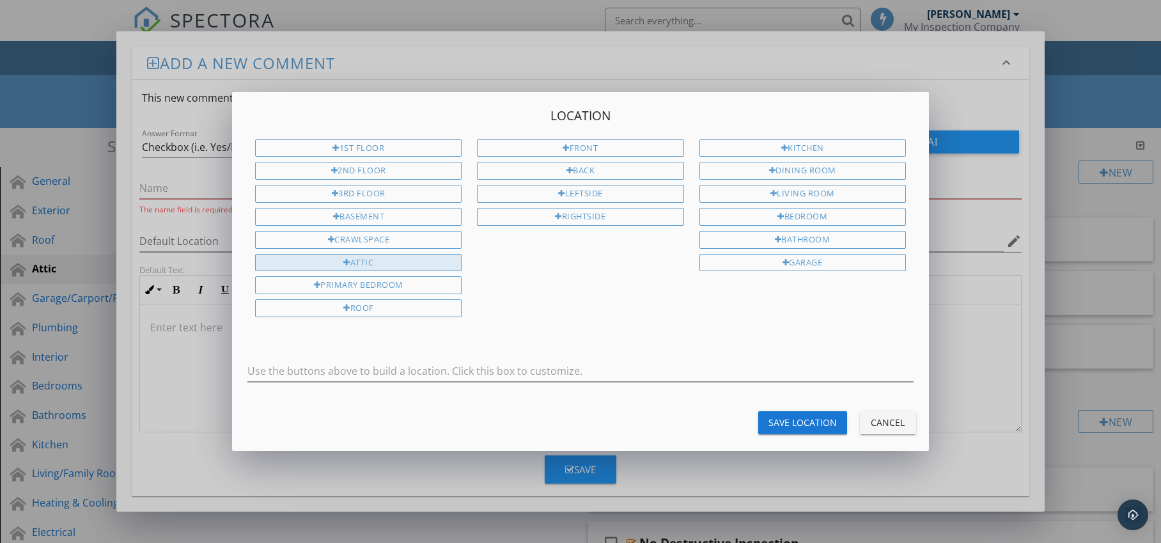
click at [407, 265] on div "Attic" at bounding box center [358, 263] width 207 height 18
type input "Attic"
click at [787, 427] on div "Save Location" at bounding box center [803, 422] width 68 height 13
type input "Attic"
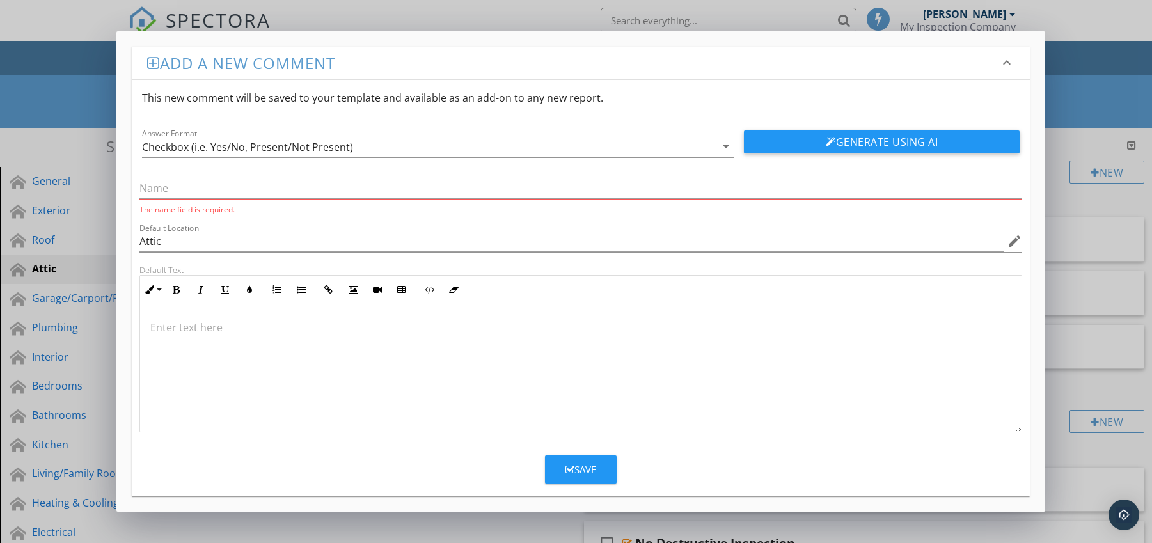
click at [203, 322] on p at bounding box center [580, 327] width 861 height 15
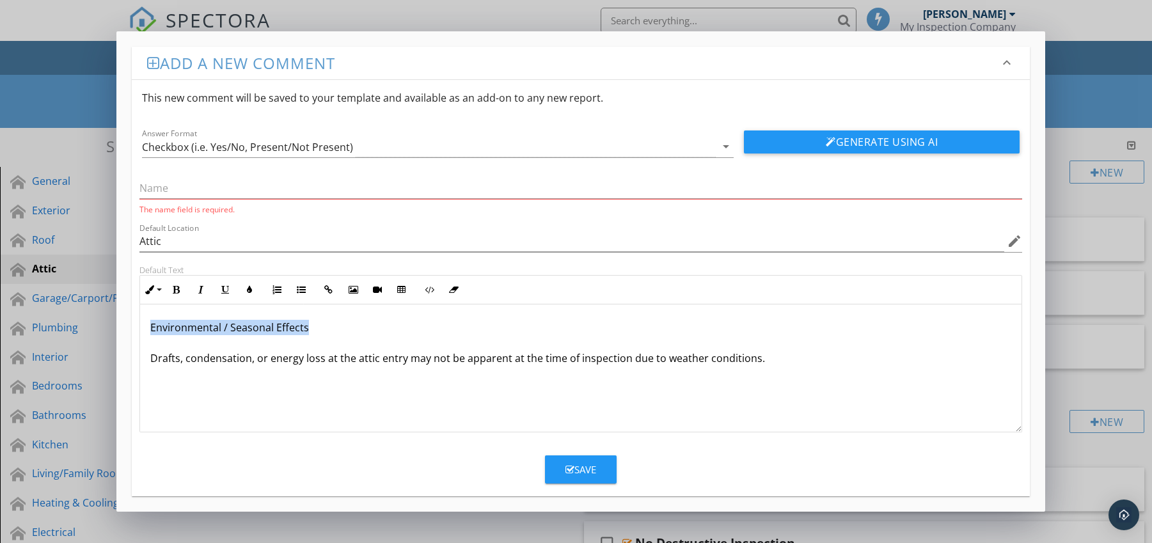
drag, startPoint x: 146, startPoint y: 330, endPoint x: 317, endPoint y: 328, distance: 170.8
click at [322, 328] on div "Environmental / Seasonal Effects Drafts, condensation, or energy loss at the at…" at bounding box center [581, 368] width 882 height 128
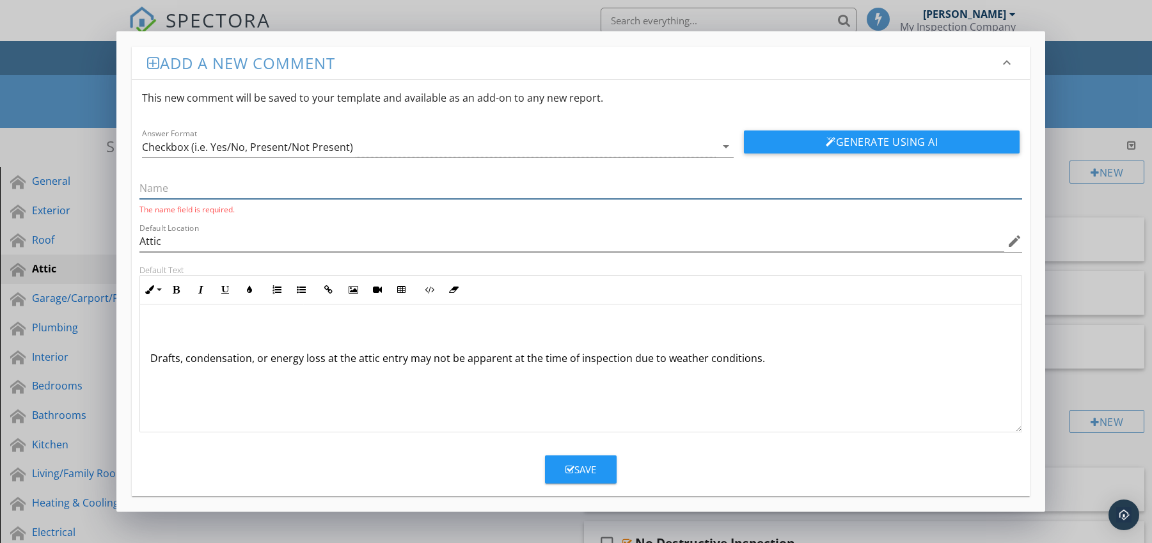
click at [285, 193] on input "text" at bounding box center [580, 188] width 883 height 21
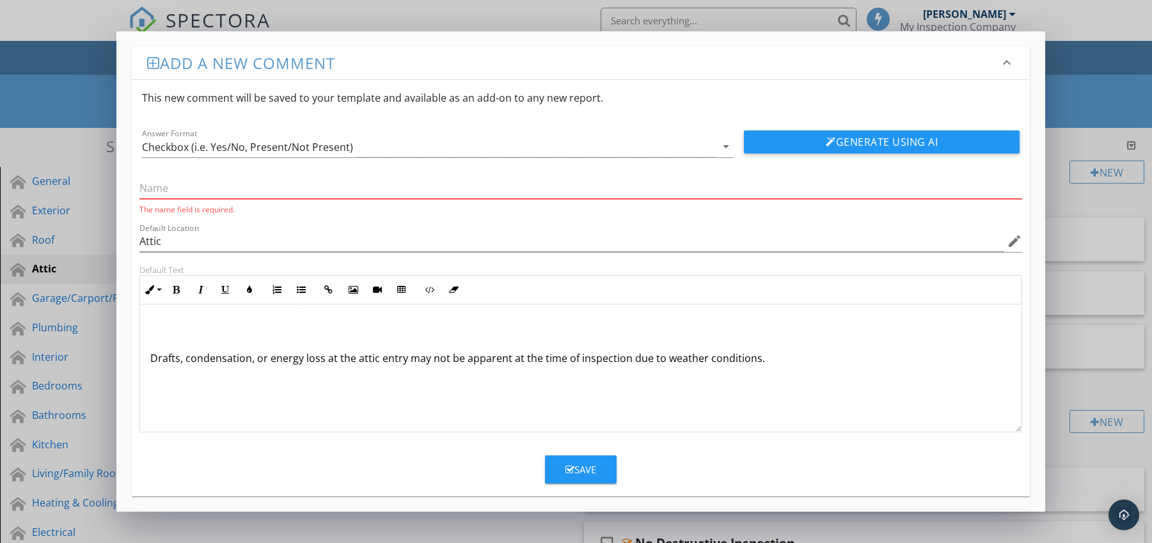
paste input "Environmental / Seasonal Effects"
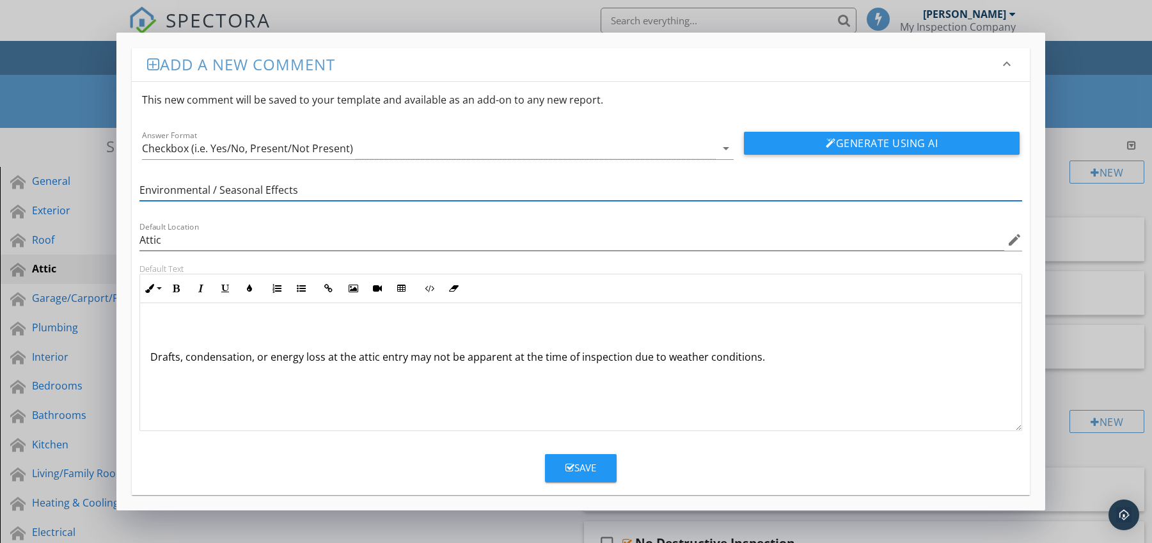
type input "Environmental / Seasonal Effects"
click at [148, 358] on div "Drafts, condensation, or energy loss at the attic entry may not be apparent at …" at bounding box center [581, 367] width 882 height 128
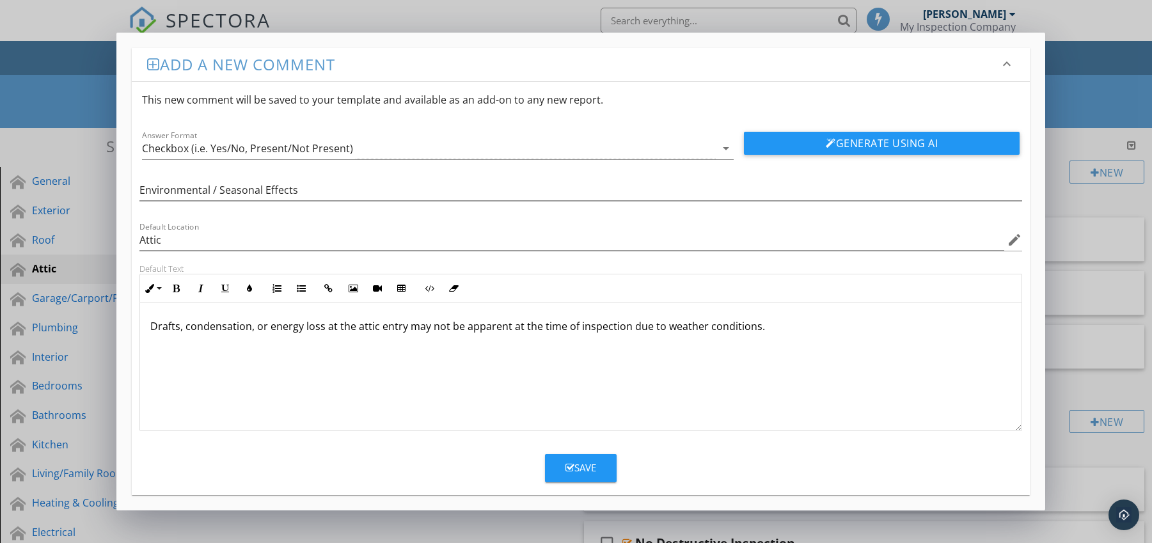
click at [590, 470] on div "Save" at bounding box center [580, 467] width 31 height 15
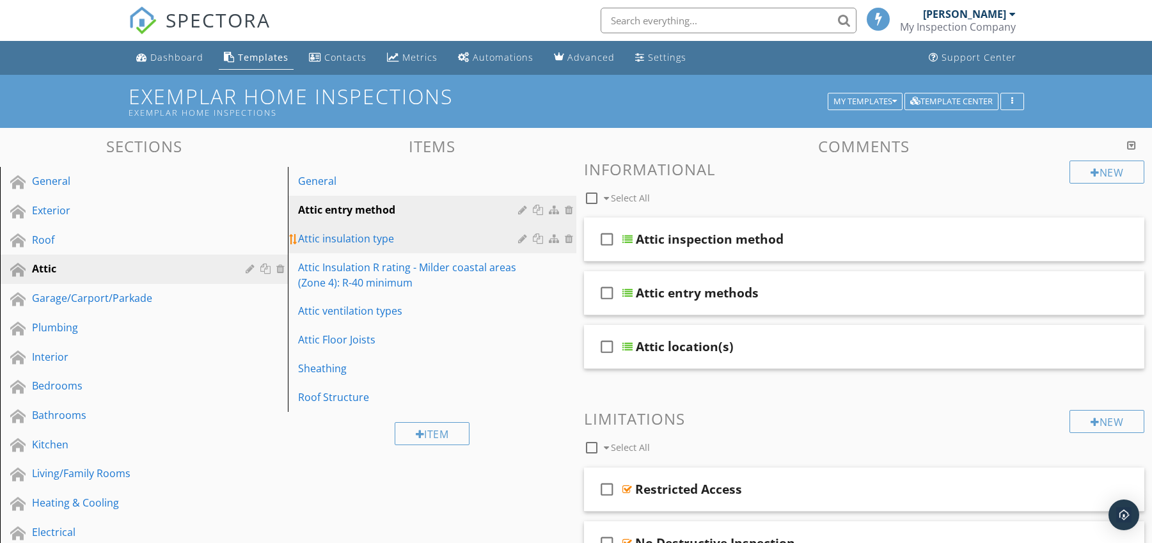
click at [411, 239] on div "Attic insulation type" at bounding box center [409, 238] width 223 height 15
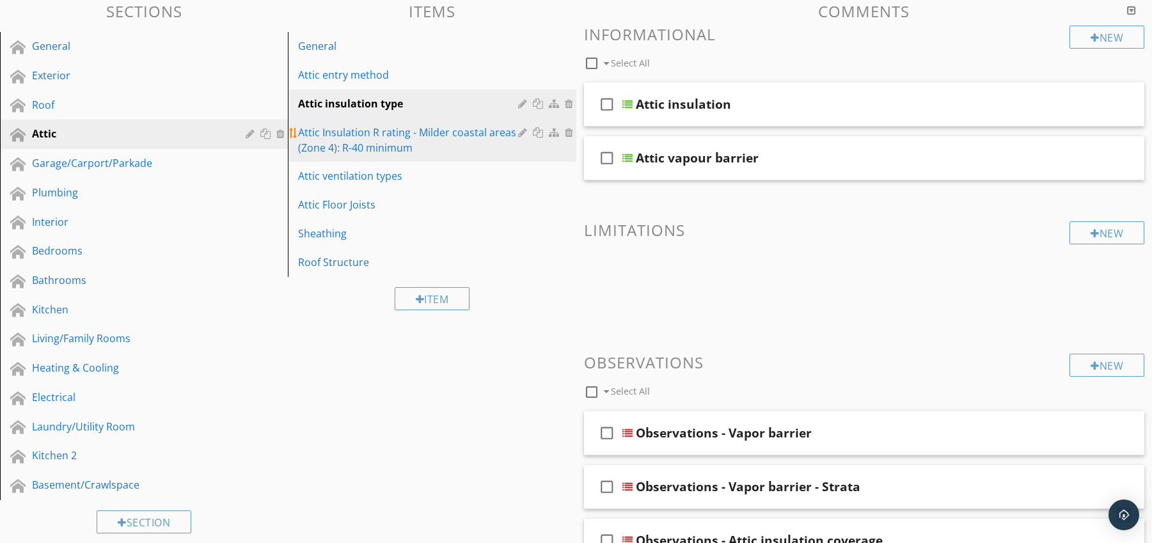
scroll to position [129, 0]
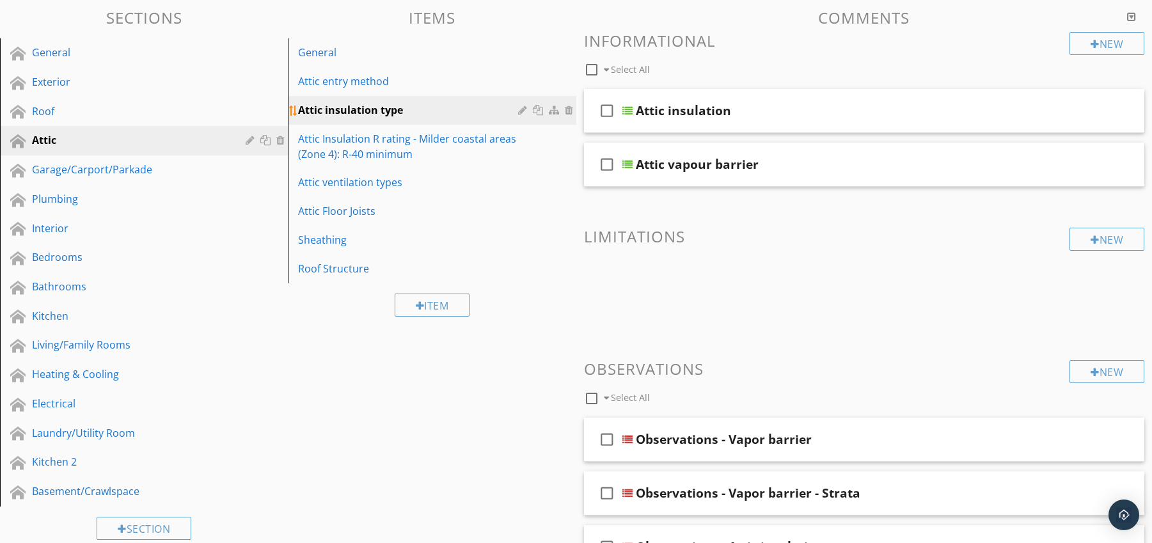
click at [519, 110] on div at bounding box center [524, 110] width 12 height 10
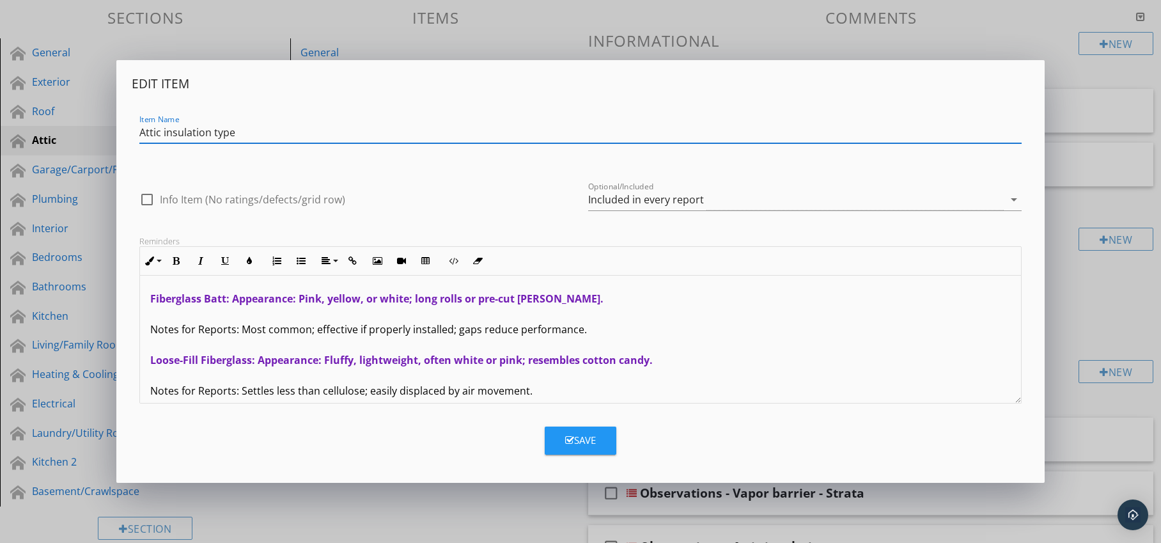
click at [581, 436] on div "Save" at bounding box center [580, 440] width 31 height 15
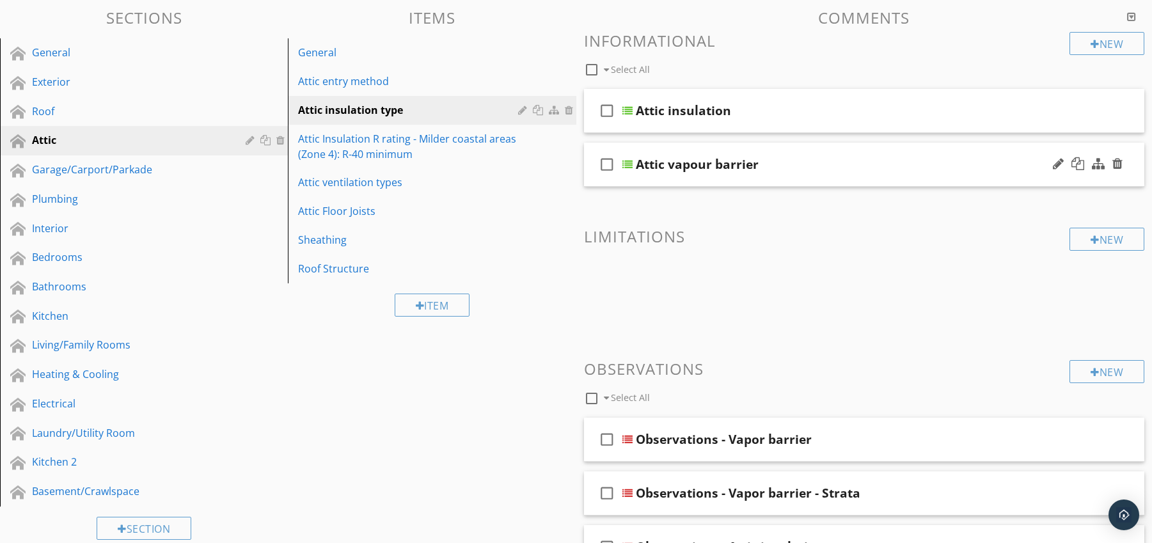
click at [624, 162] on div at bounding box center [627, 164] width 10 height 10
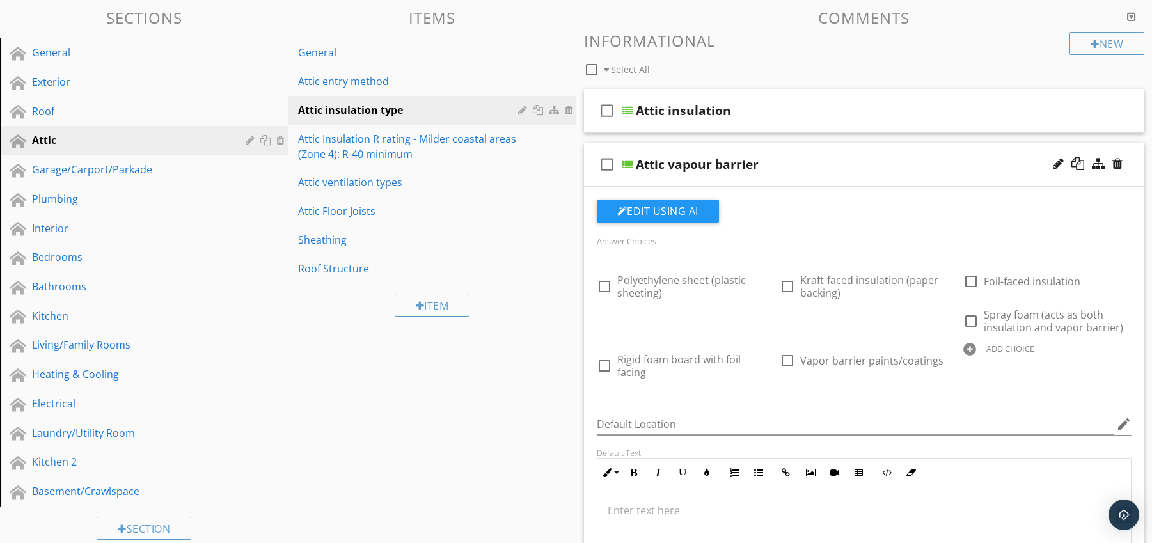
click at [625, 162] on div at bounding box center [627, 164] width 10 height 10
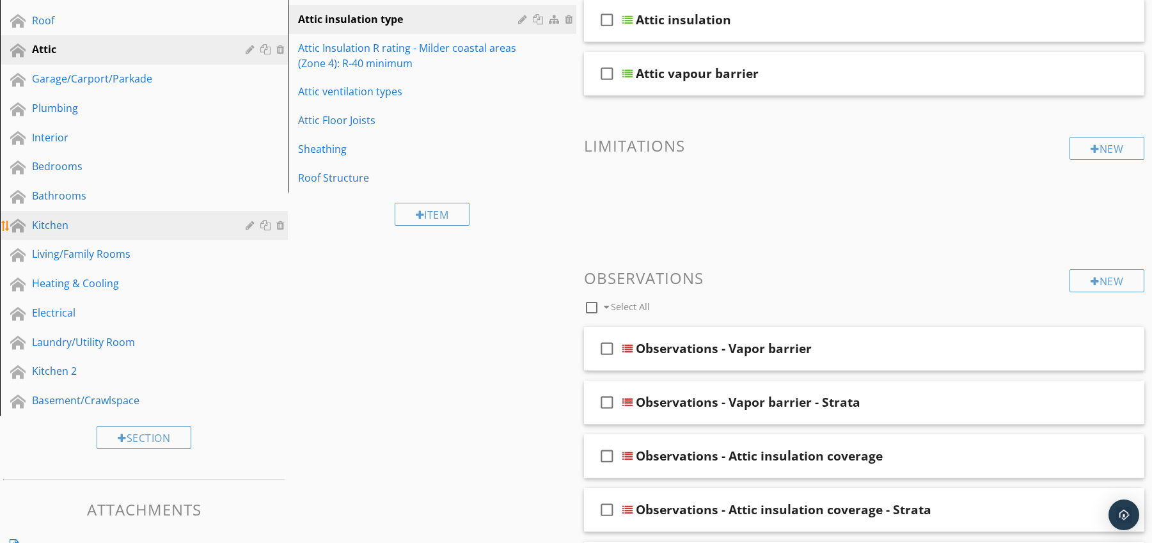
scroll to position [236, 0]
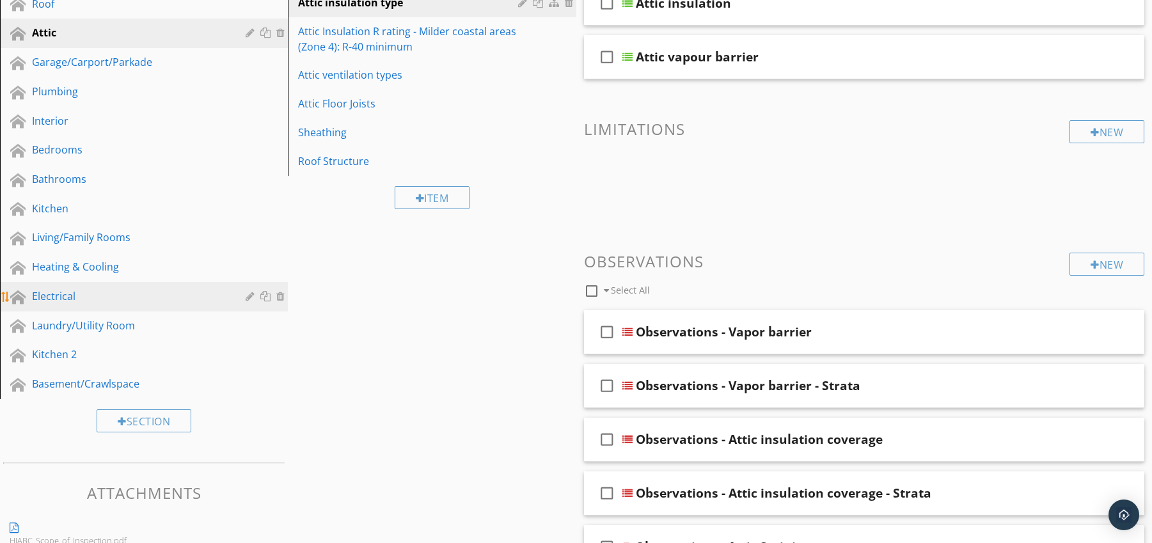
click at [106, 293] on div "Electrical" at bounding box center [129, 295] width 195 height 15
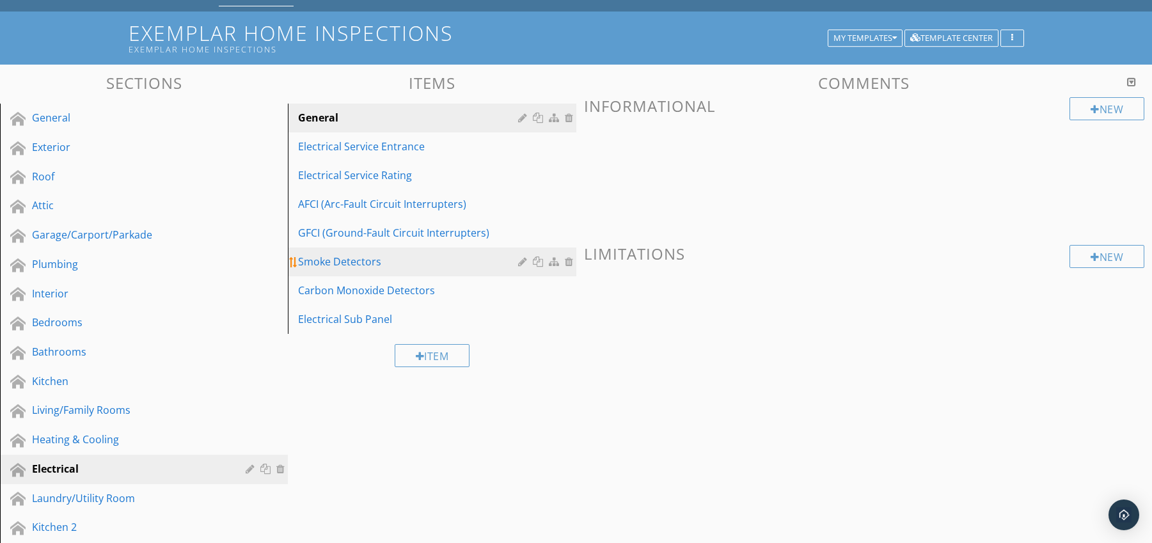
scroll to position [62, 0]
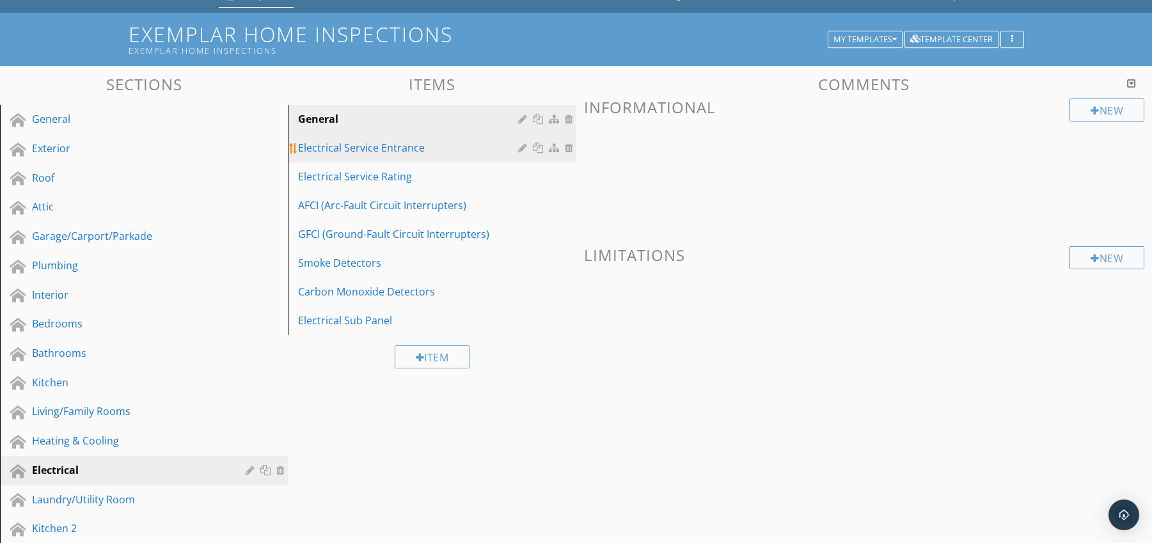
click at [332, 153] on div "Electrical Service Entrance" at bounding box center [409, 147] width 223 height 15
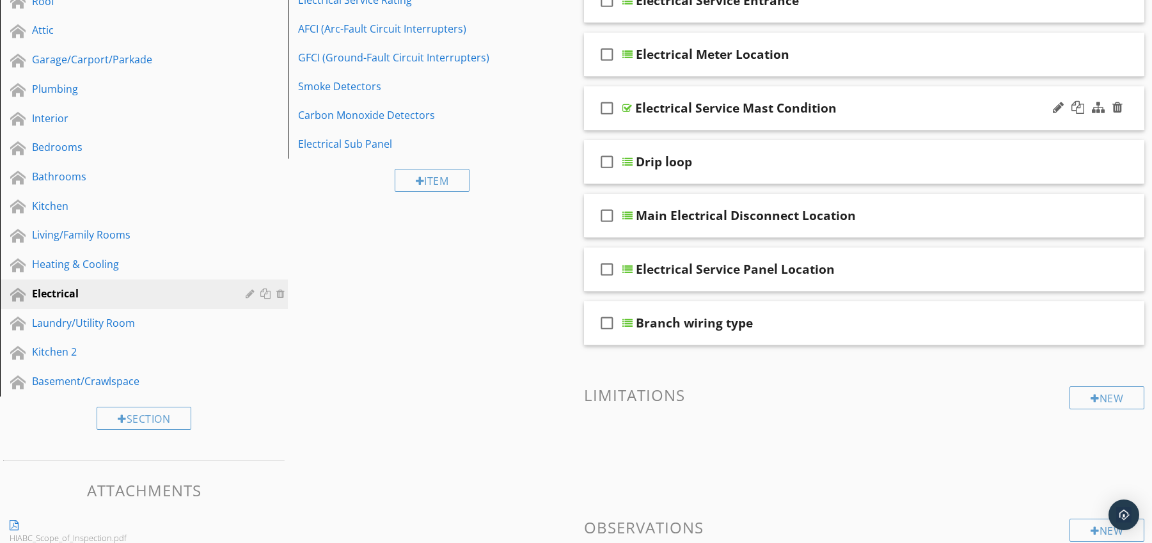
scroll to position [0, 0]
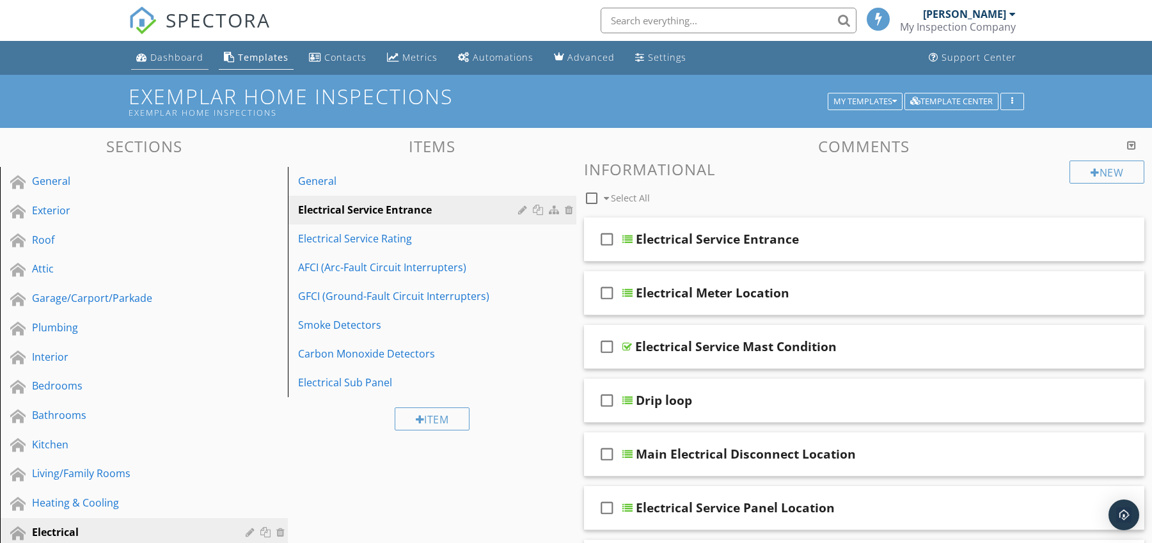
click at [161, 59] on div "Dashboard" at bounding box center [176, 57] width 53 height 12
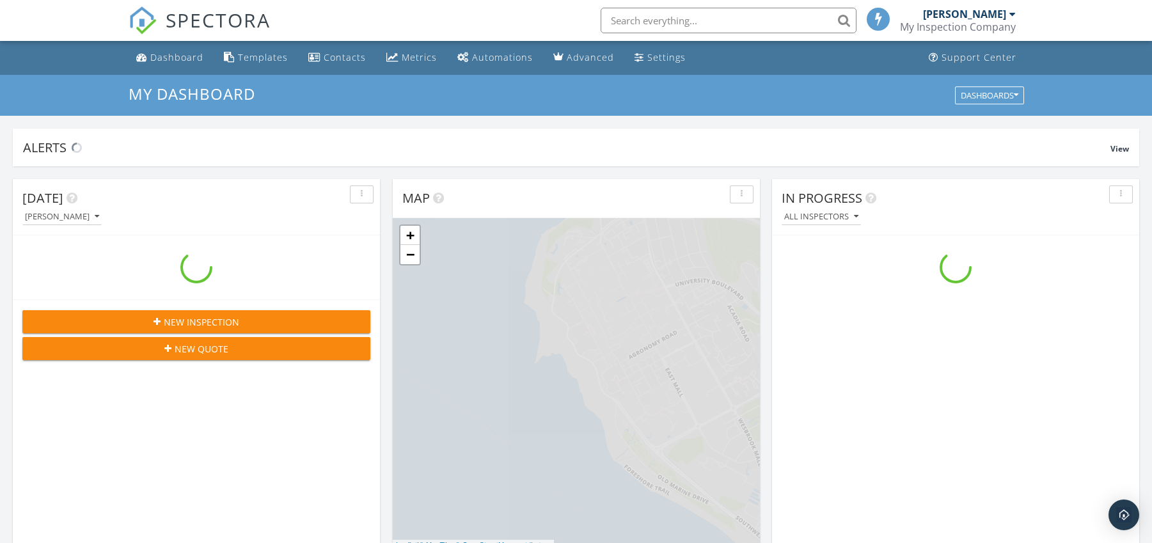
scroll to position [1184, 1172]
